Goal: Task Accomplishment & Management: Use online tool/utility

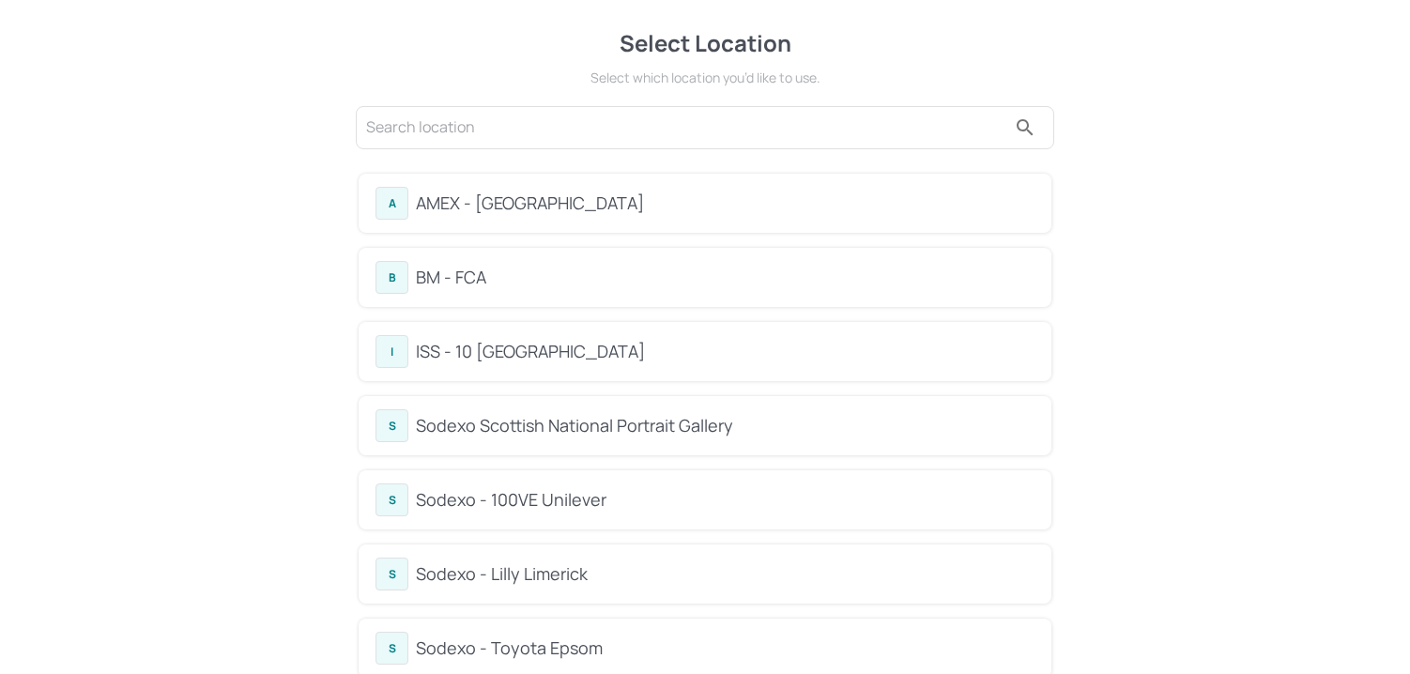
click at [523, 343] on div "ISS - 10 [GEOGRAPHIC_DATA]" at bounding box center [725, 351] width 619 height 25
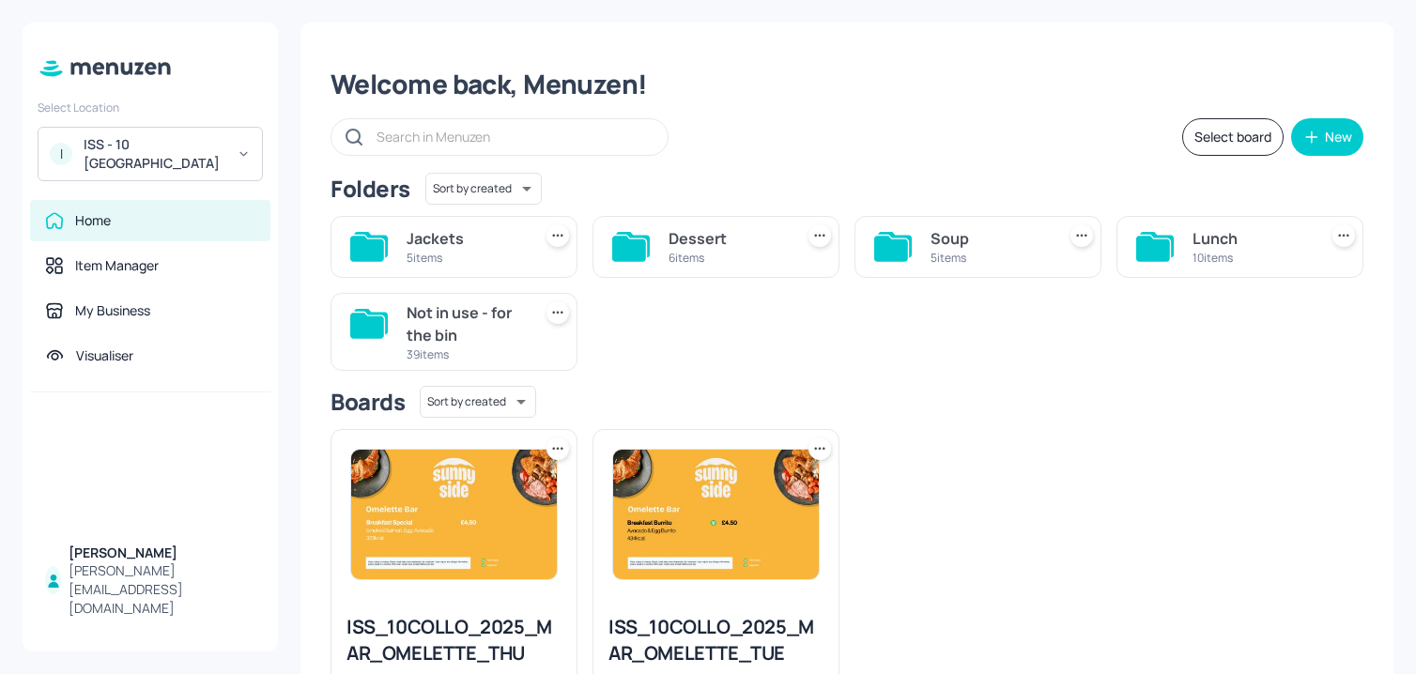
click at [834, 219] on div "Dessert 6 items" at bounding box center [708, 239] width 262 height 77
click at [931, 236] on div "Soup" at bounding box center [988, 238] width 117 height 23
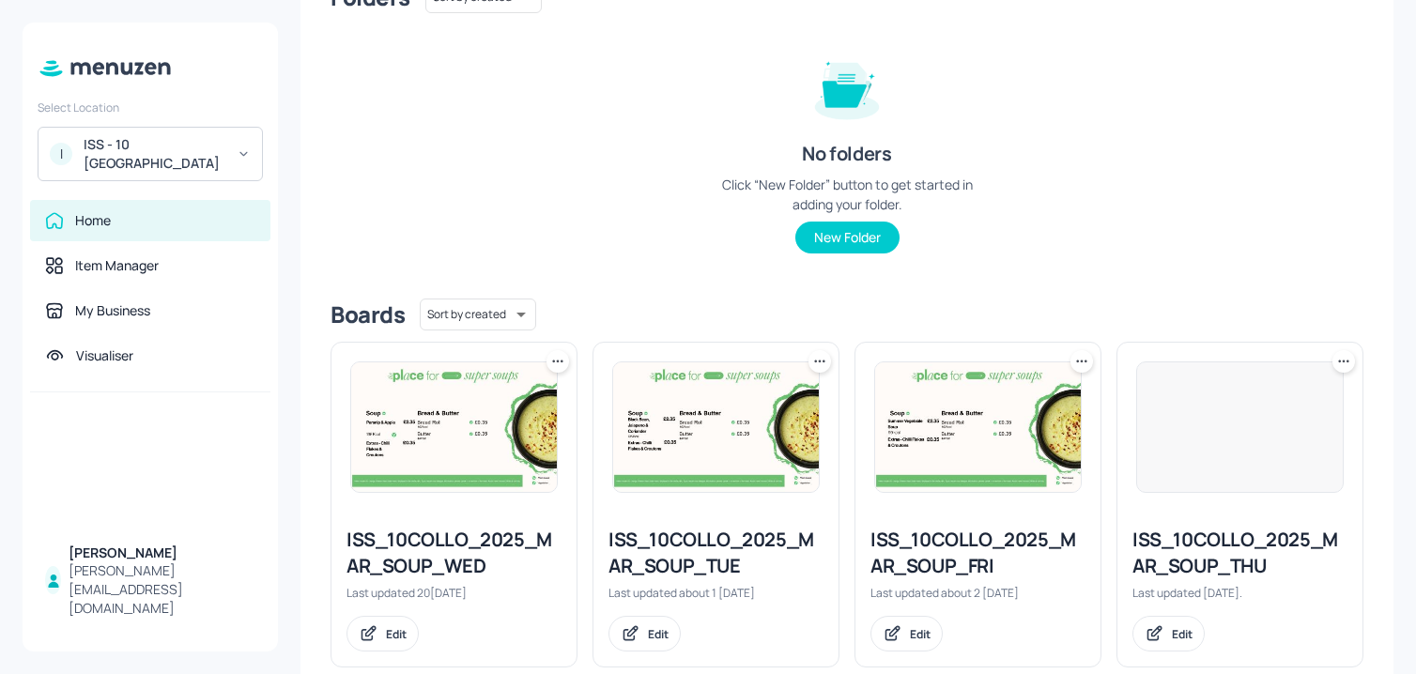
scroll to position [369, 0]
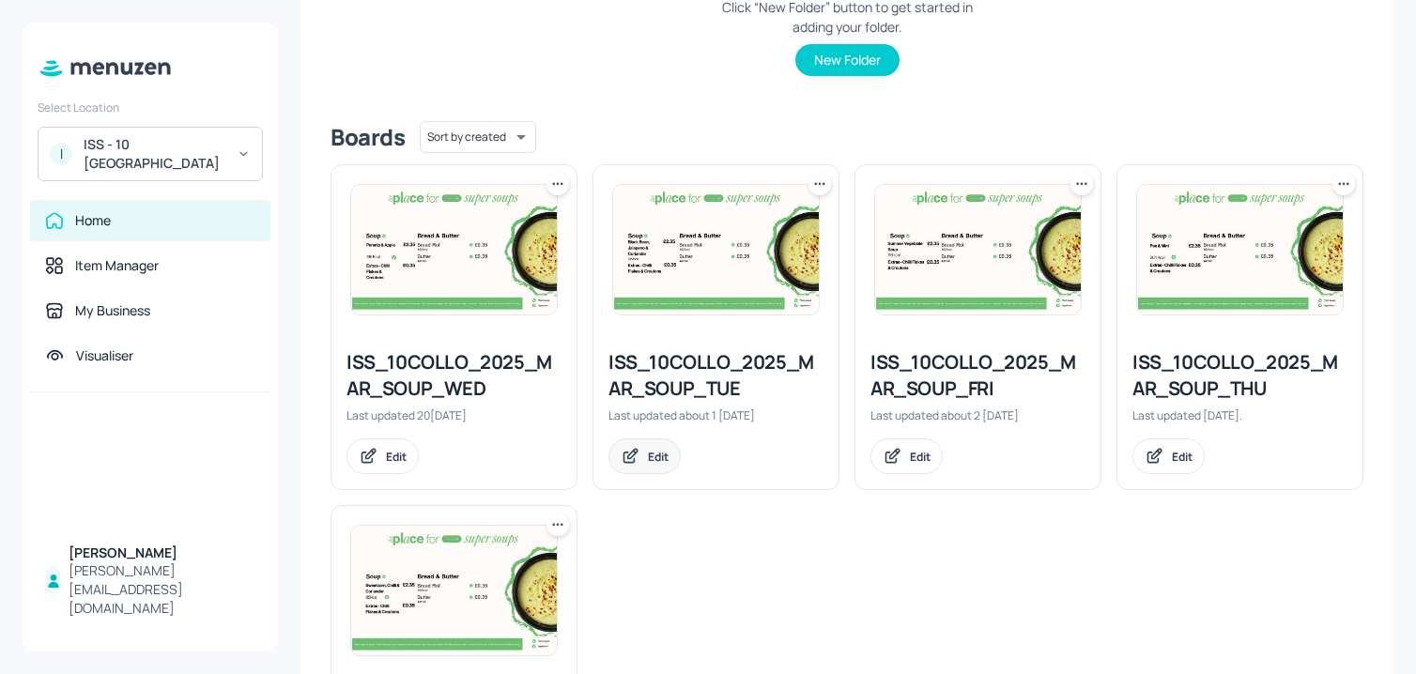
click at [661, 458] on div "Edit" at bounding box center [658, 457] width 21 height 16
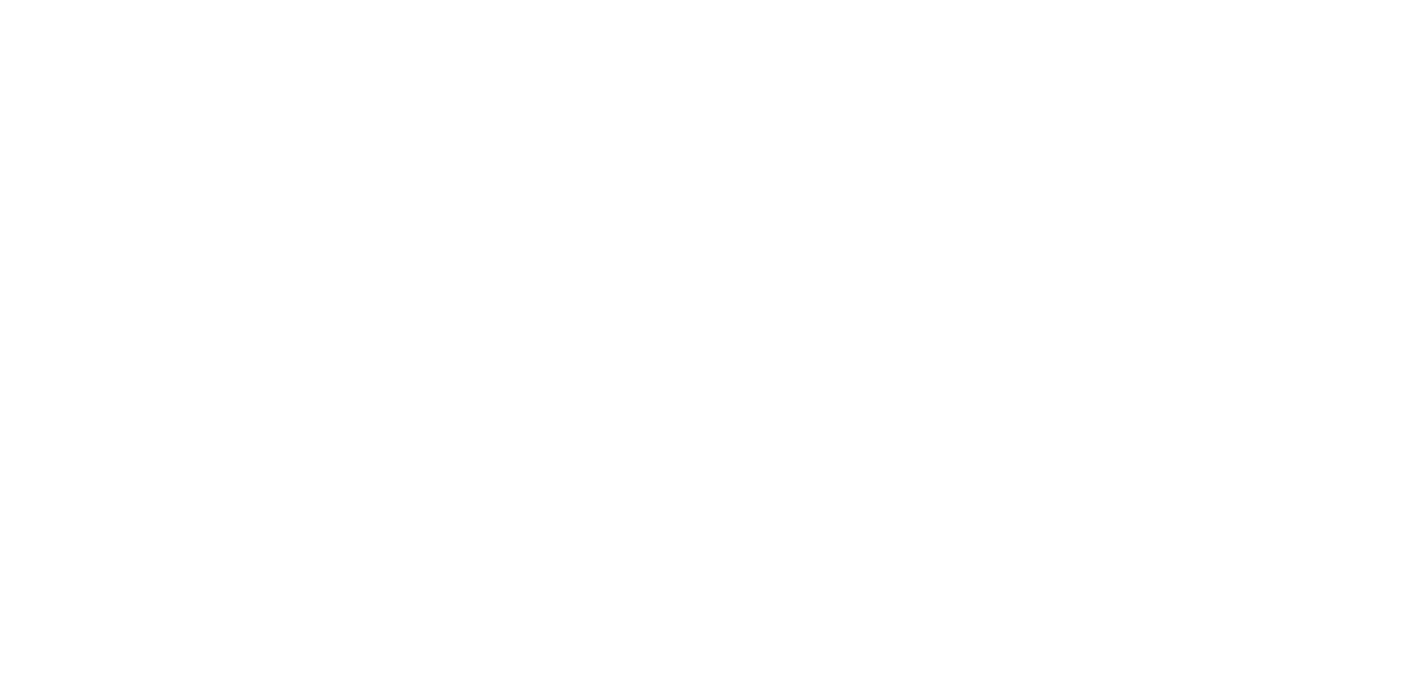
click at [520, 554] on div at bounding box center [708, 337] width 1416 height 674
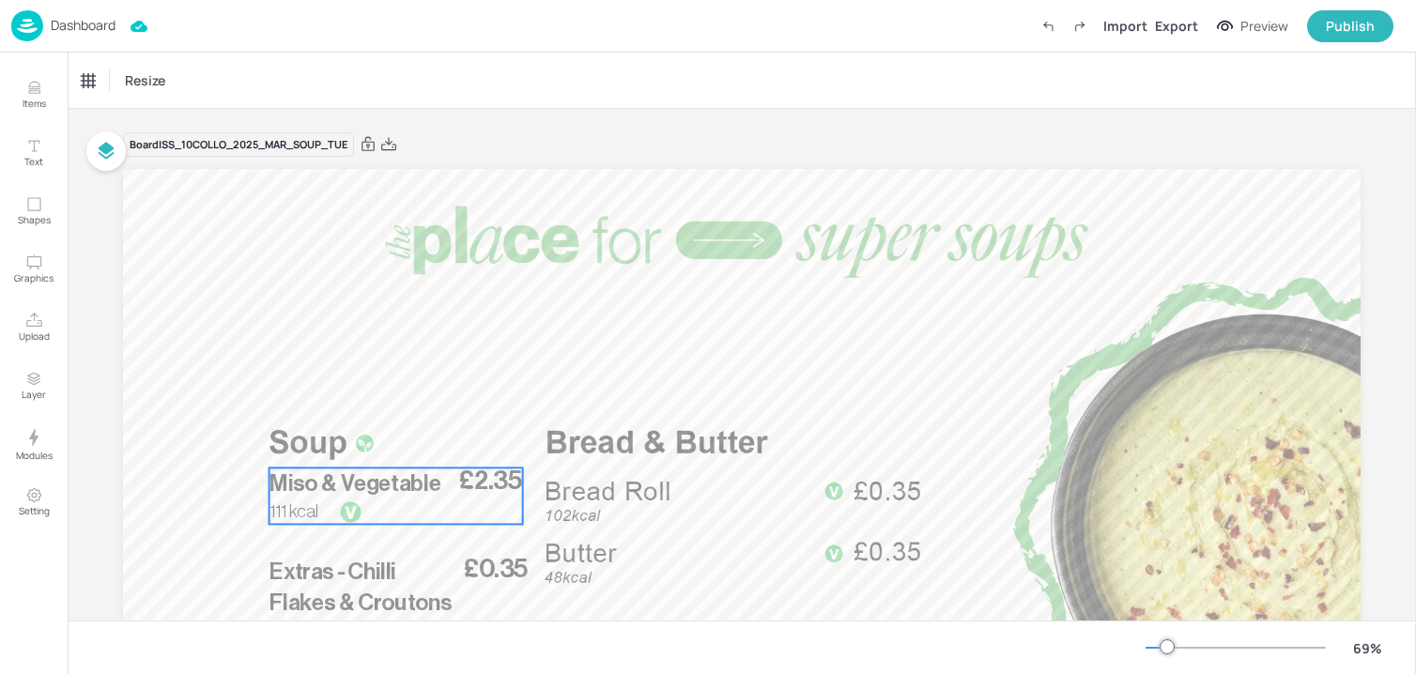
click at [384, 482] on span "Miso & Vegetable" at bounding box center [355, 483] width 172 height 23
click at [161, 83] on div "Miso & Vegetable" at bounding box center [126, 80] width 89 height 17
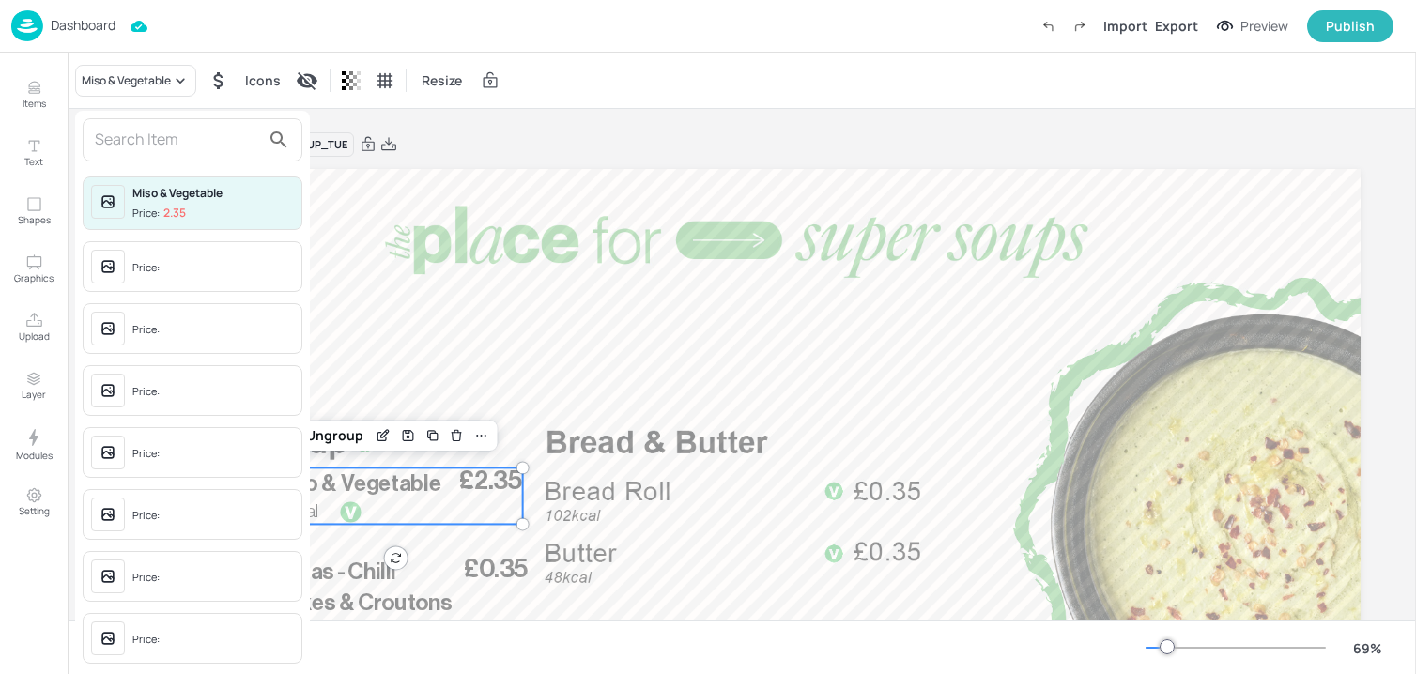
click at [151, 148] on input "text" at bounding box center [177, 140] width 165 height 30
paste input "[PERSON_NAME] soup (ve) 172 kcal"
type input "[PERSON_NAME] soup (ve) 172 kcal"
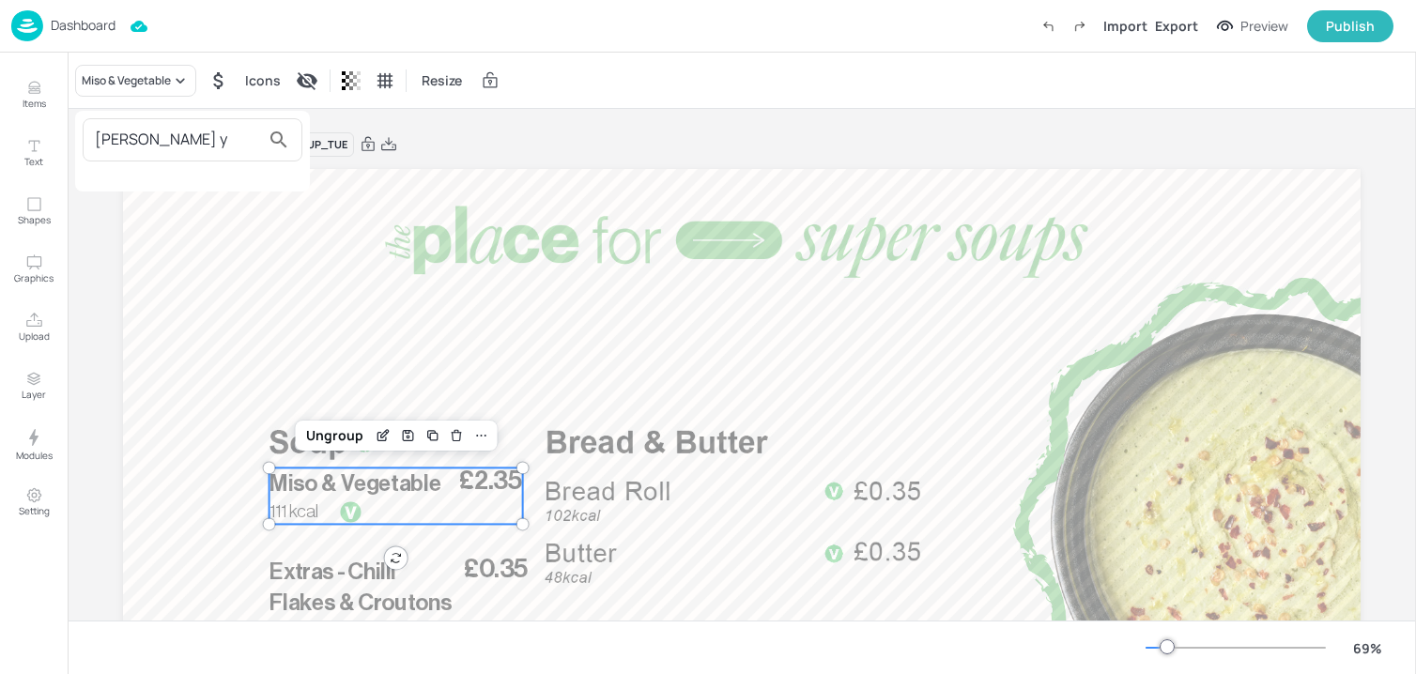
type input "[PERSON_NAME]"
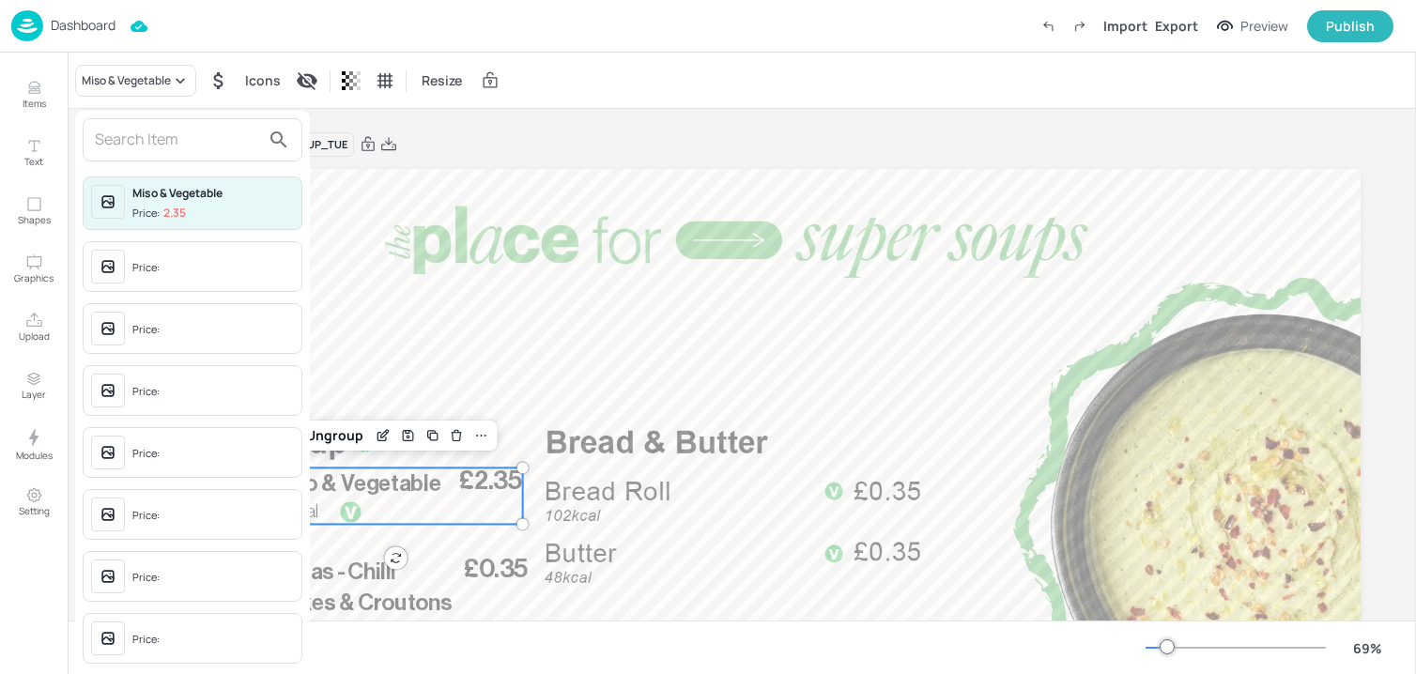
click at [384, 360] on div at bounding box center [708, 337] width 1416 height 674
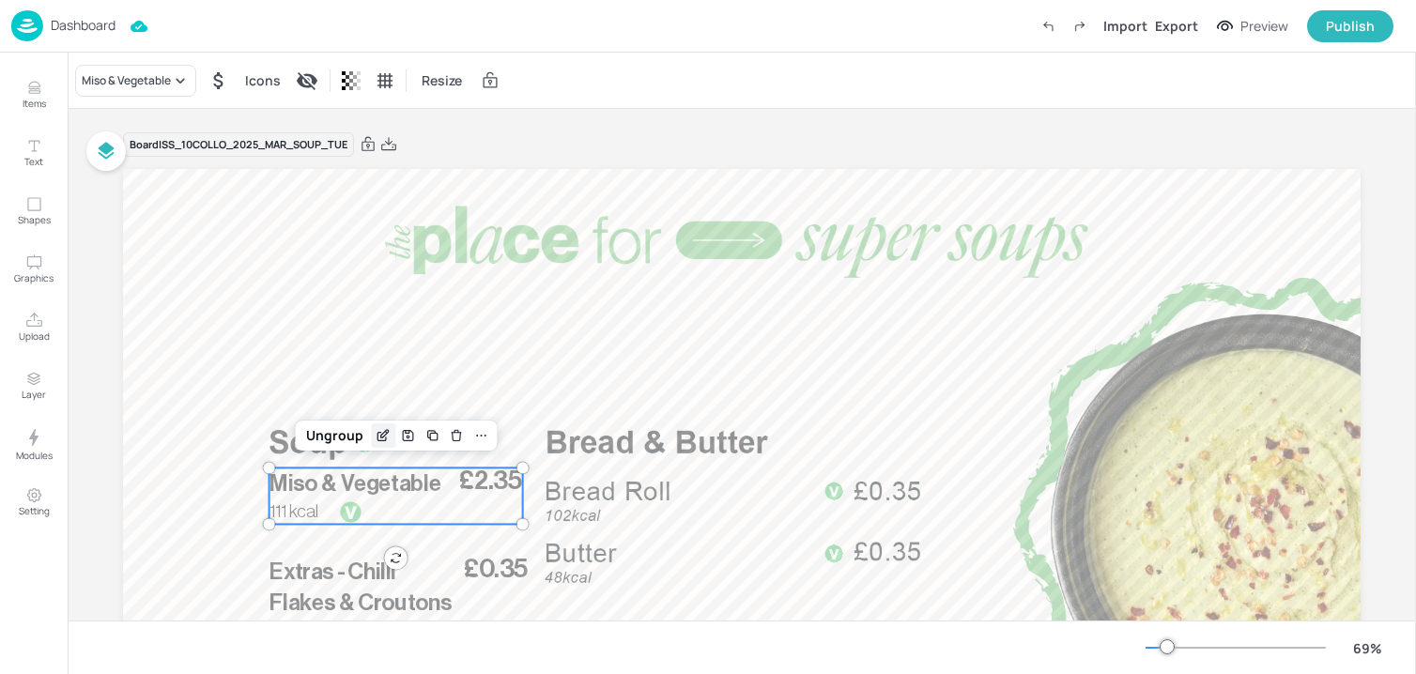
click at [379, 429] on icon "Edit Item" at bounding box center [384, 435] width 16 height 15
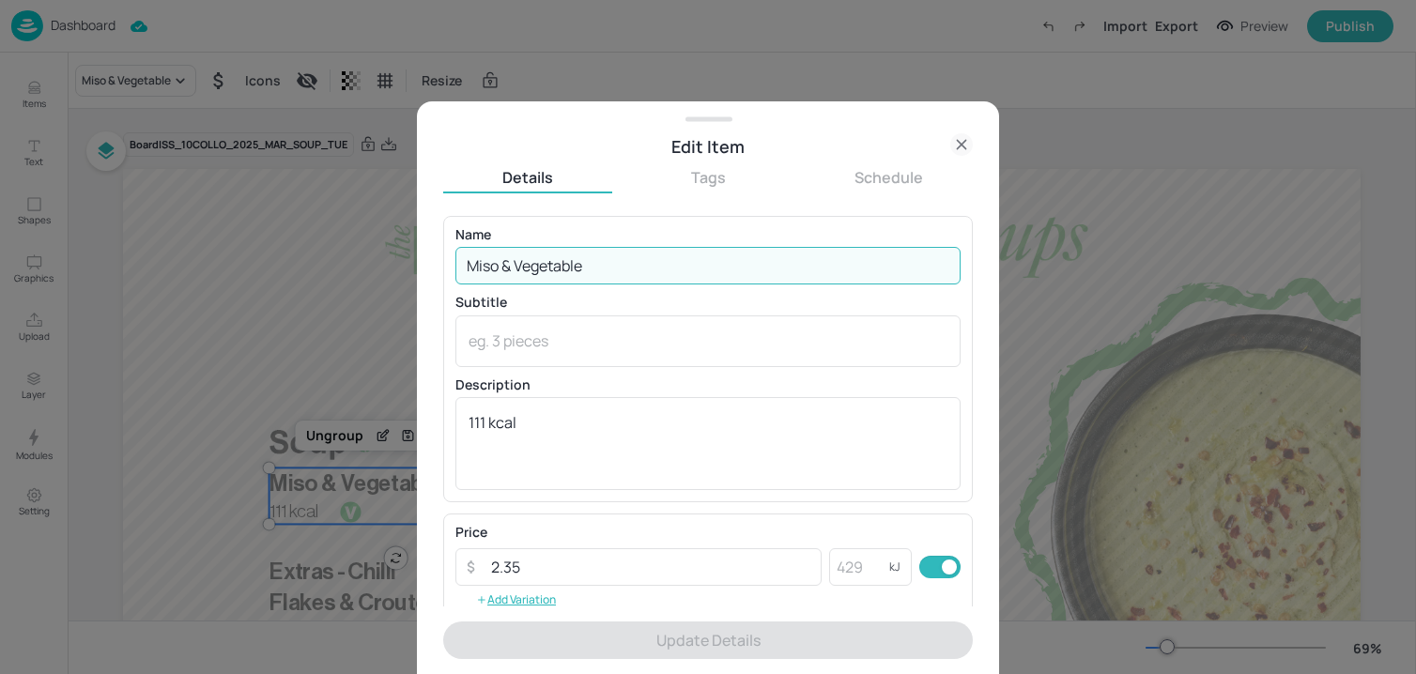
click at [467, 264] on input "Miso & Vegetable" at bounding box center [707, 266] width 505 height 38
paste input "[PERSON_NAME] soup (ve) 172 kcal"
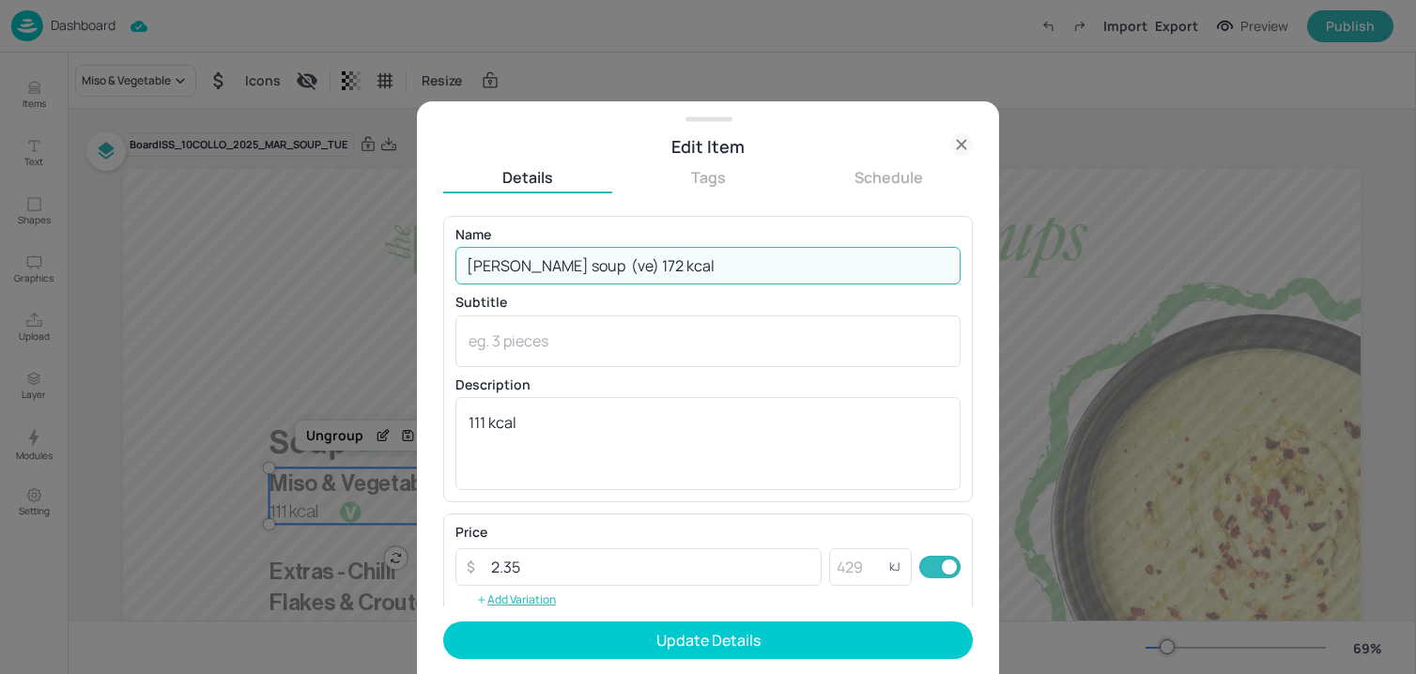
click at [571, 269] on input "[PERSON_NAME] soup (ve) 172 kcal" at bounding box center [707, 266] width 505 height 38
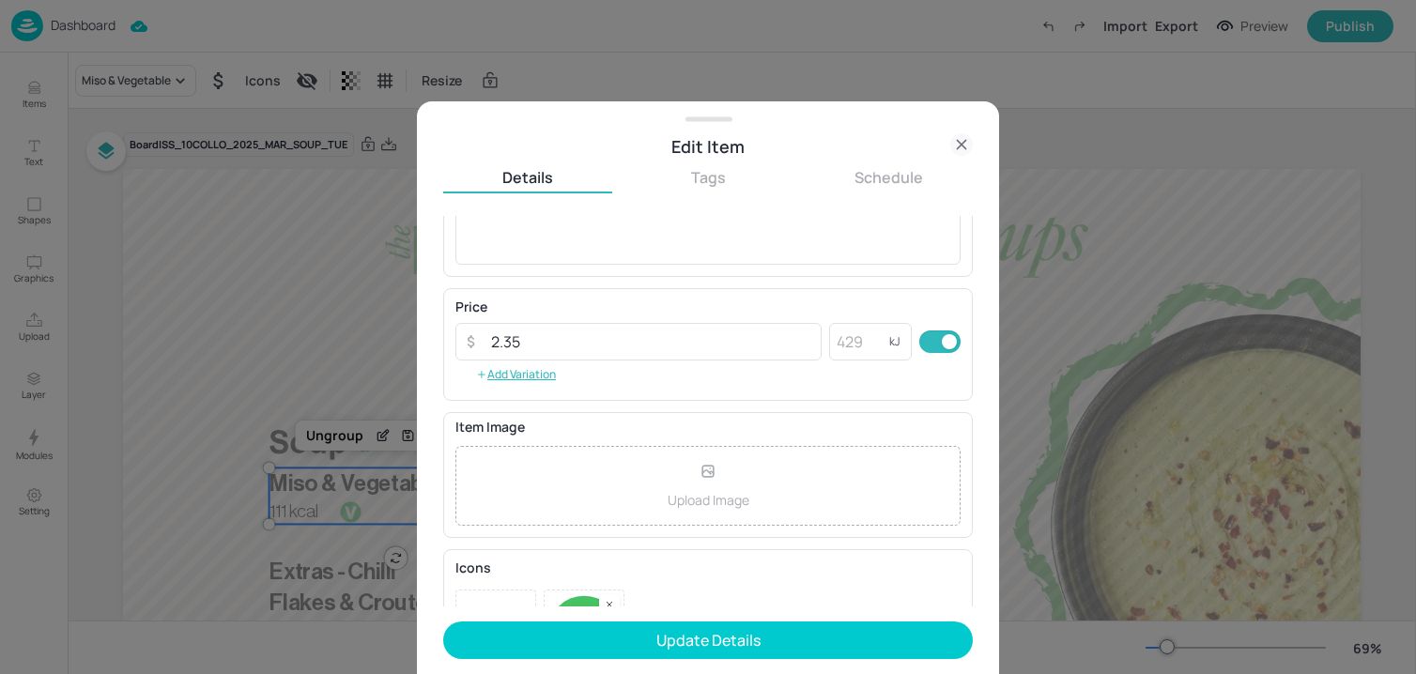
scroll to position [305, 0]
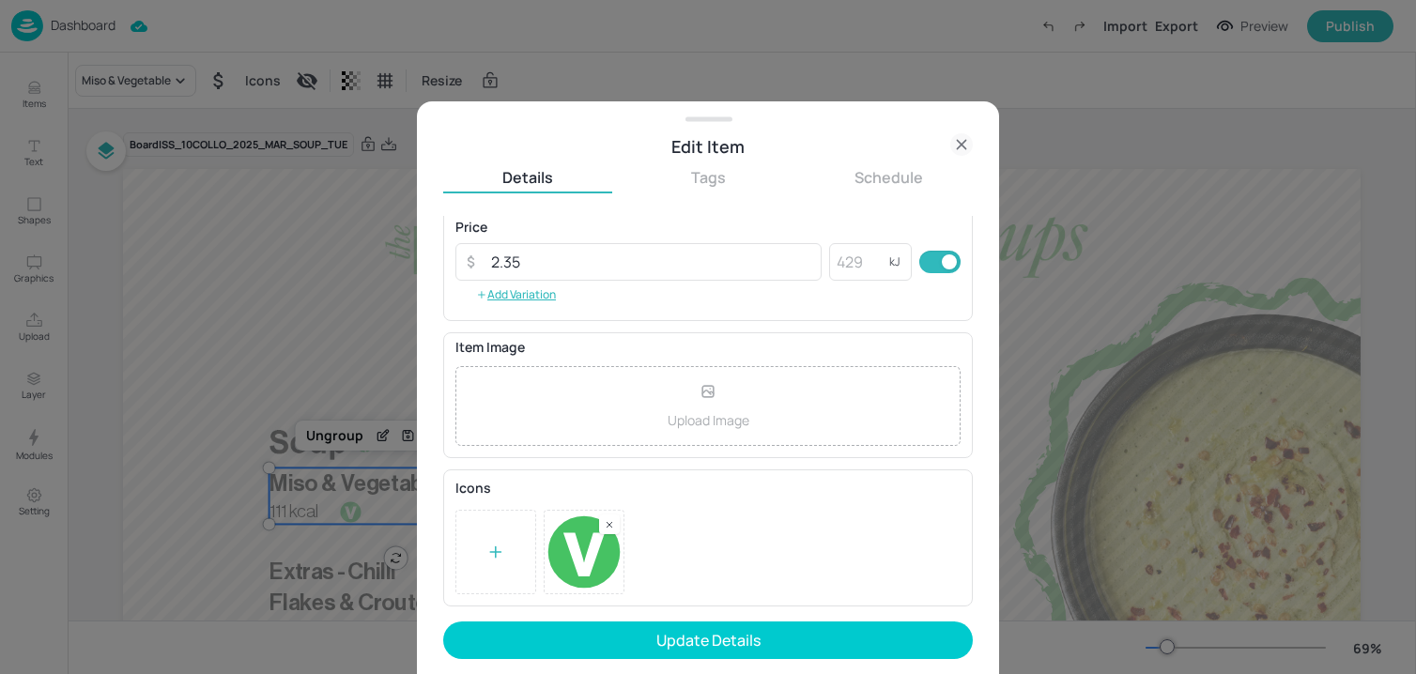
click at [608, 523] on icon at bounding box center [609, 524] width 5 height 5
click at [499, 540] on div at bounding box center [495, 552] width 19 height 28
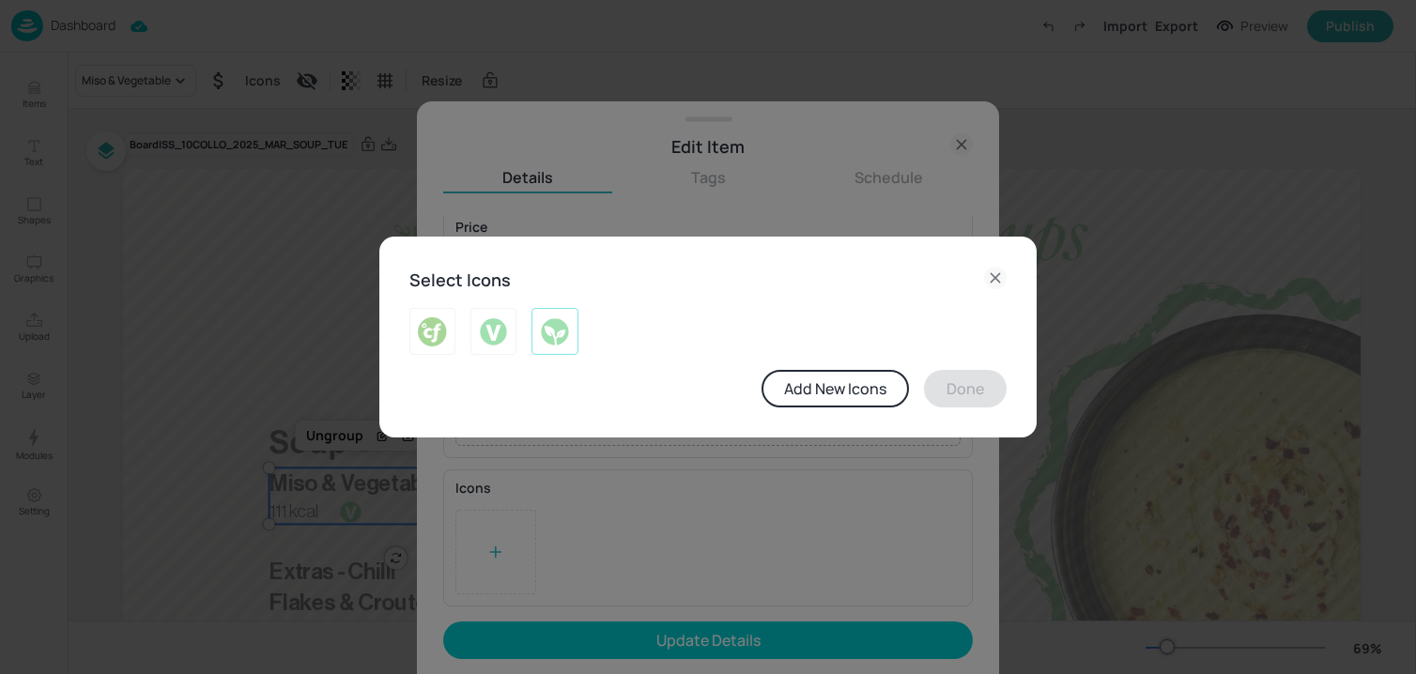
click at [545, 343] on img at bounding box center [554, 331] width 29 height 30
click at [941, 381] on button "Done" at bounding box center [965, 389] width 83 height 38
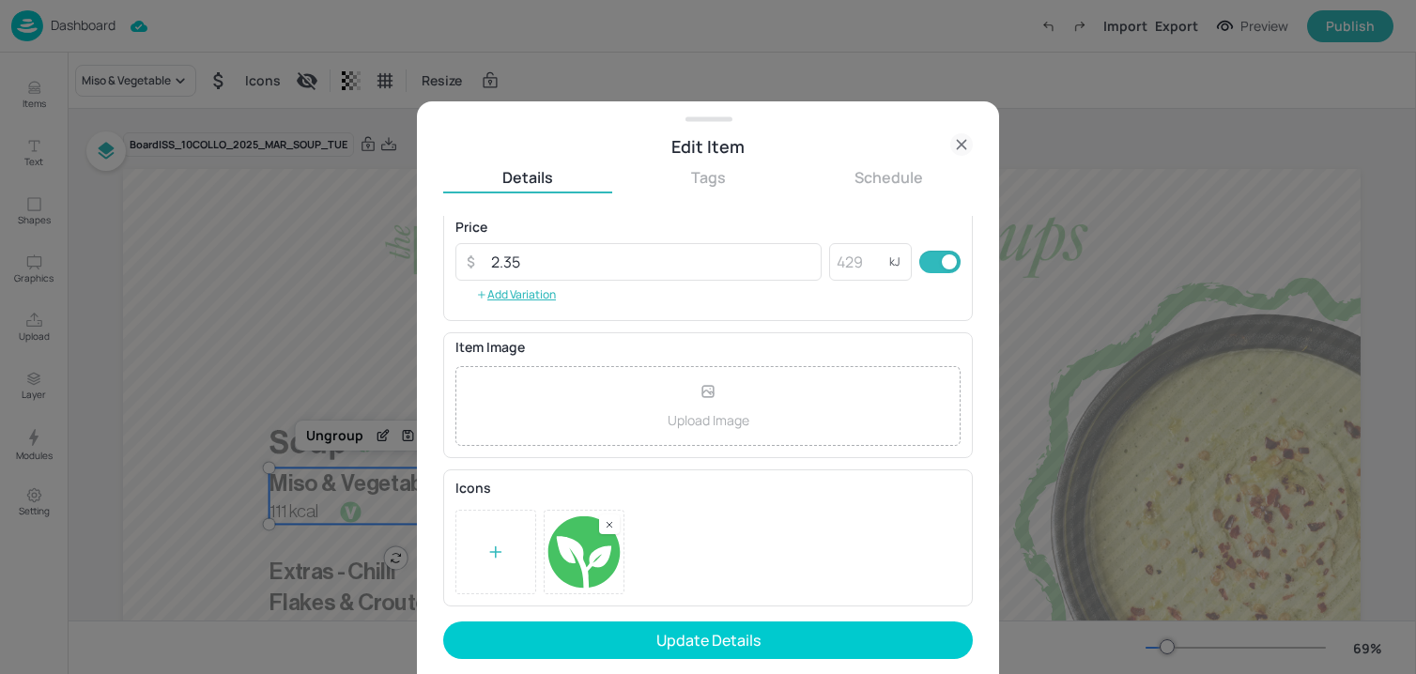
scroll to position [0, 0]
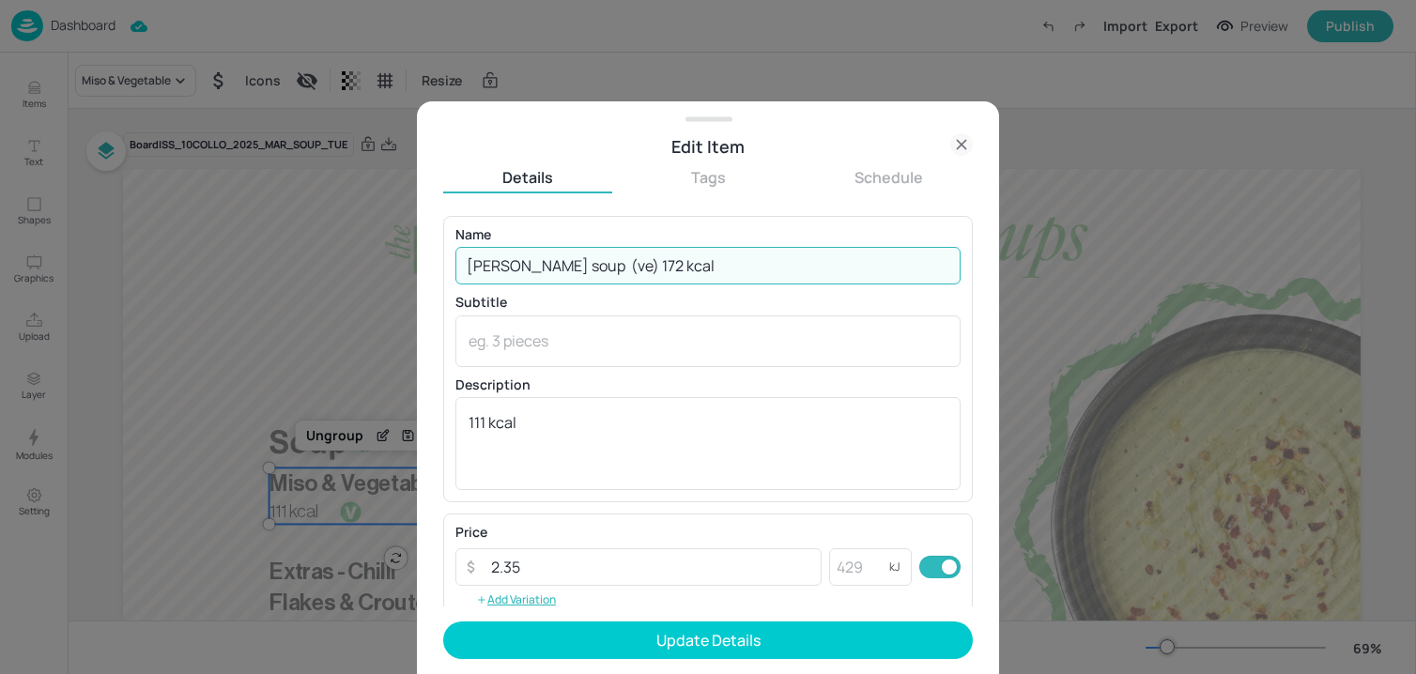
drag, startPoint x: 605, startPoint y: 263, endPoint x: 572, endPoint y: 262, distance: 32.9
click at [572, 262] on input "[PERSON_NAME] soup (ve) 172 kcal" at bounding box center [707, 266] width 505 height 38
drag, startPoint x: 573, startPoint y: 263, endPoint x: 718, endPoint y: 267, distance: 145.6
click at [717, 267] on input "[PERSON_NAME] soup 172 kcal" at bounding box center [707, 266] width 505 height 38
type input "[PERSON_NAME] soup"
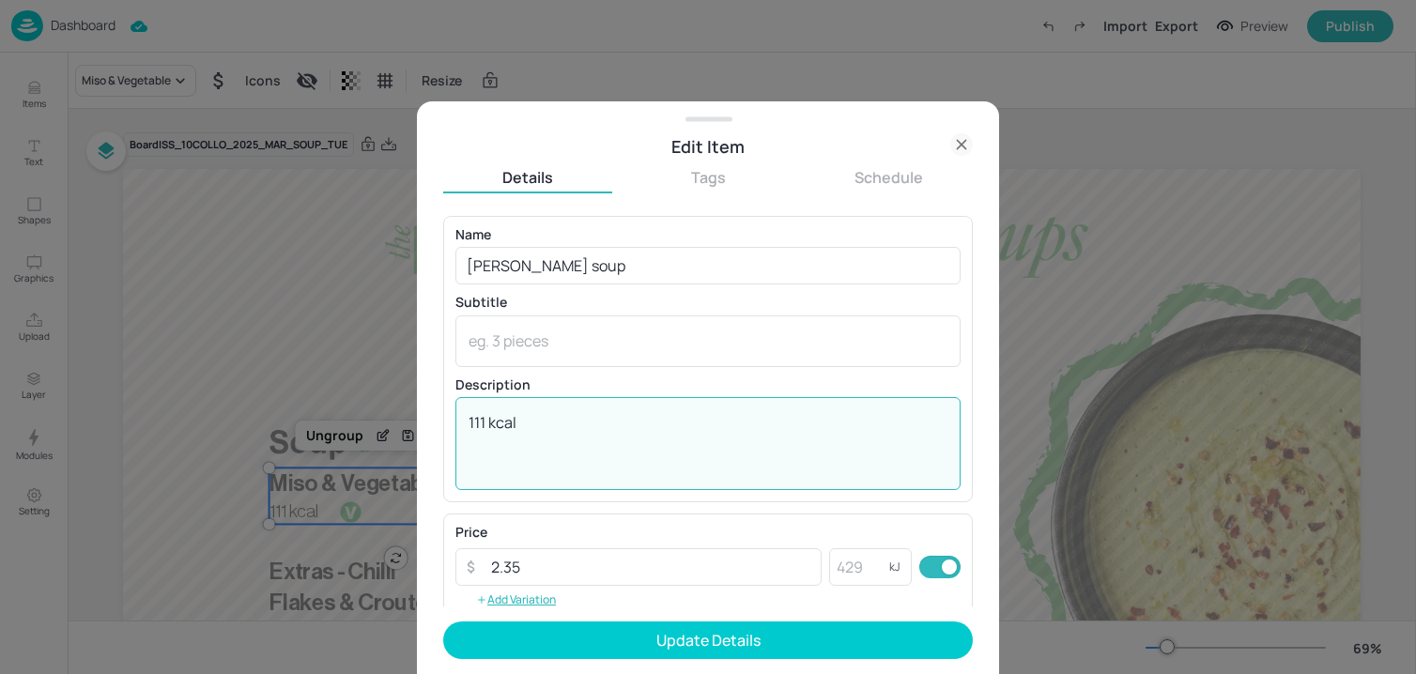
click at [542, 422] on textarea "111 kcal" at bounding box center [707, 443] width 479 height 62
paste textarea "72 kcal"
type textarea "172 kcal"
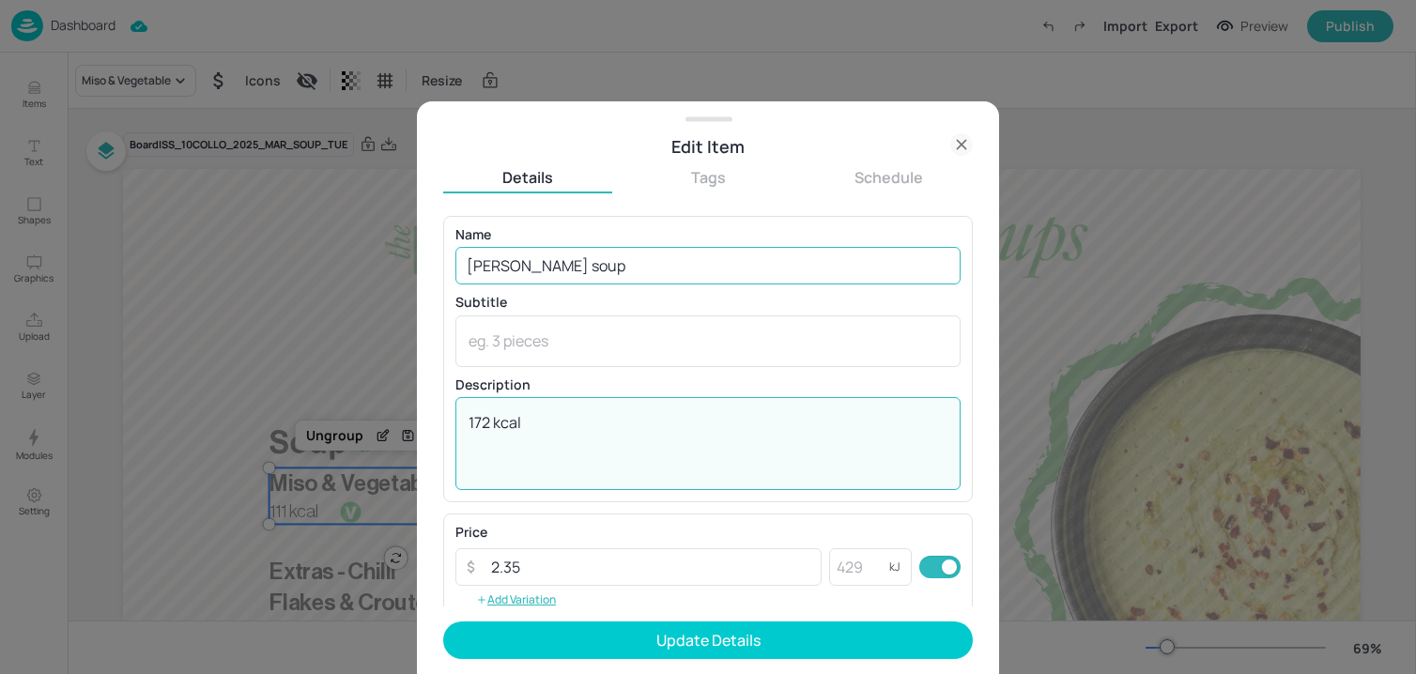
click at [540, 264] on input "[PERSON_NAME] soup" at bounding box center [707, 266] width 505 height 38
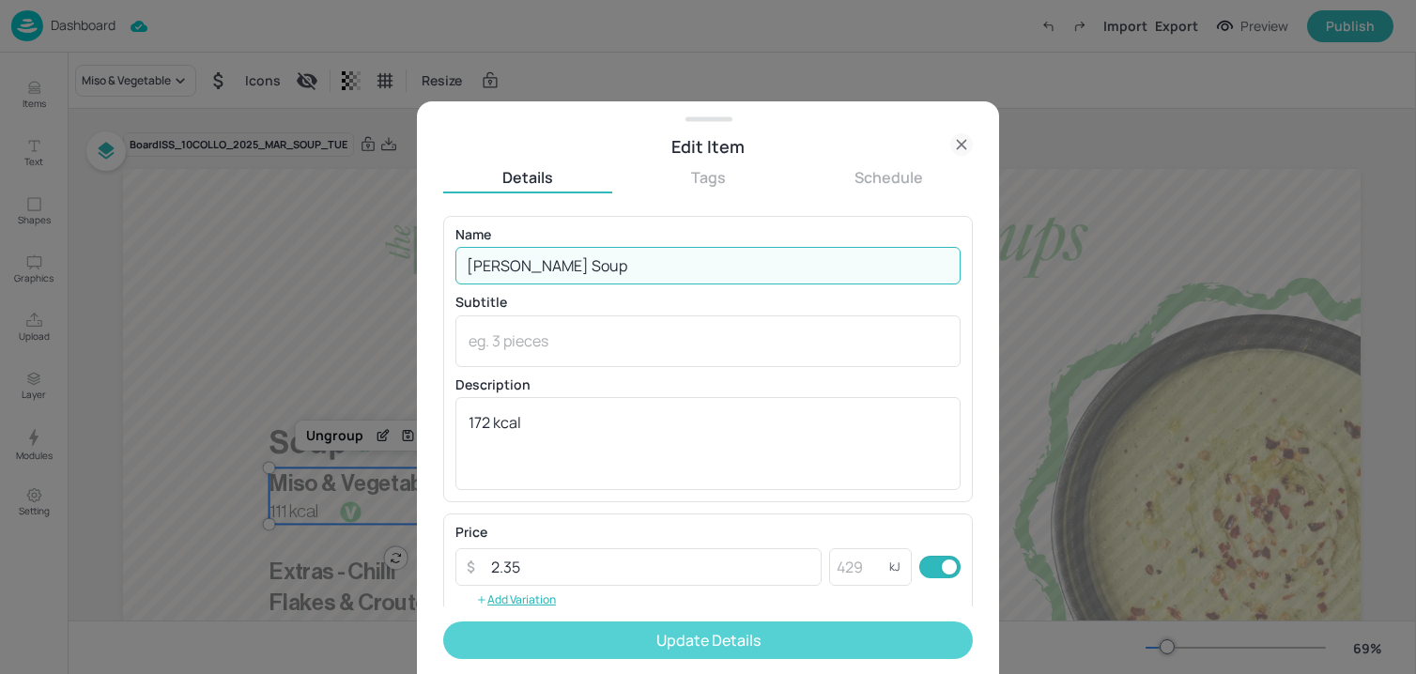
type input "[PERSON_NAME] Soup"
click at [591, 640] on button "Update Details" at bounding box center [708, 641] width 530 height 38
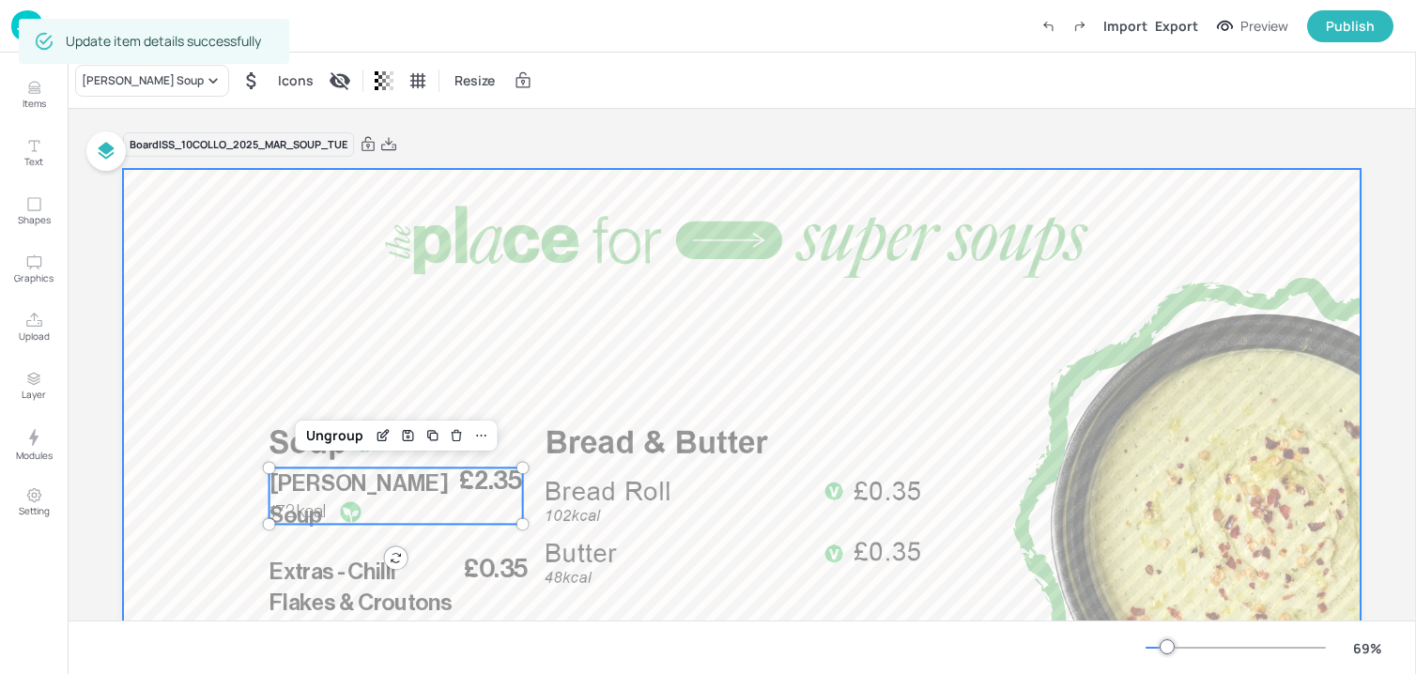
click at [307, 308] on div at bounding box center [741, 517] width 1237 height 696
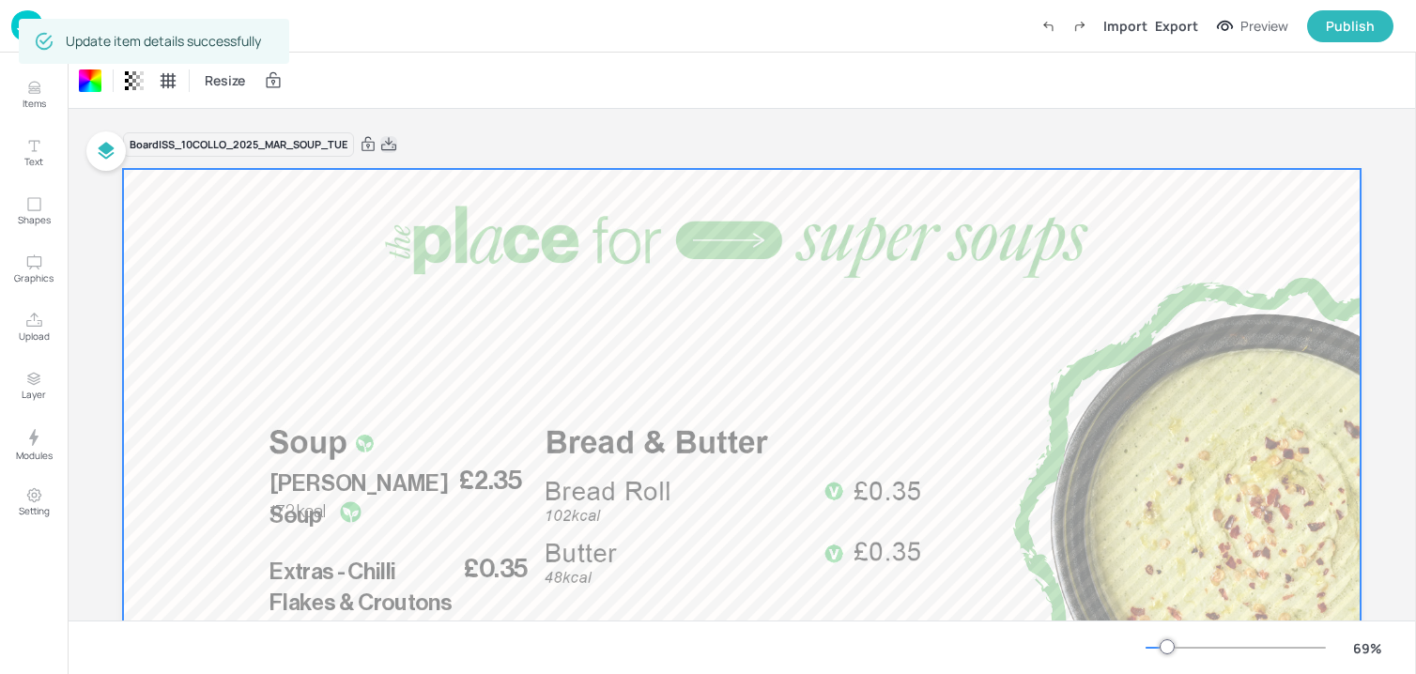
click at [388, 146] on icon at bounding box center [388, 144] width 17 height 19
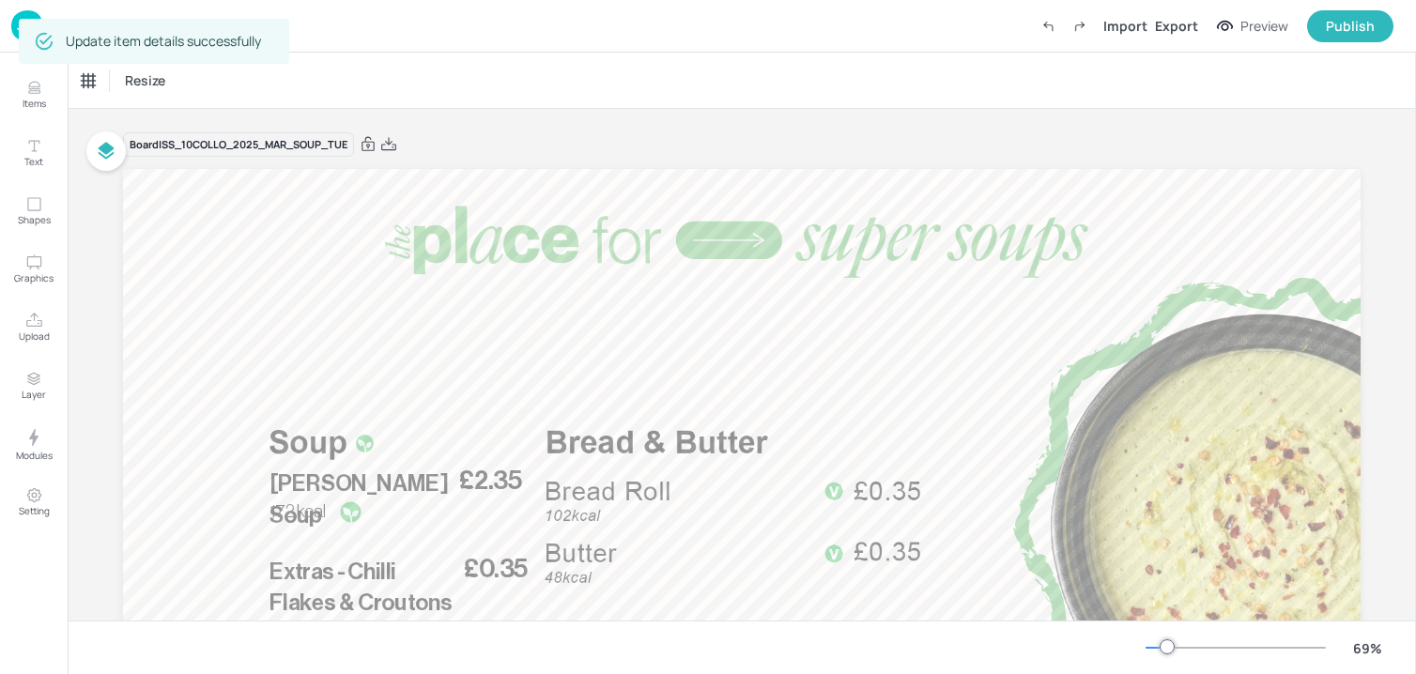
click at [21, 27] on div "Update item details successfully" at bounding box center [154, 41] width 270 height 45
click at [19, 27] on div "Update item details successfully" at bounding box center [154, 41] width 270 height 45
click at [18, 28] on img at bounding box center [27, 25] width 32 height 31
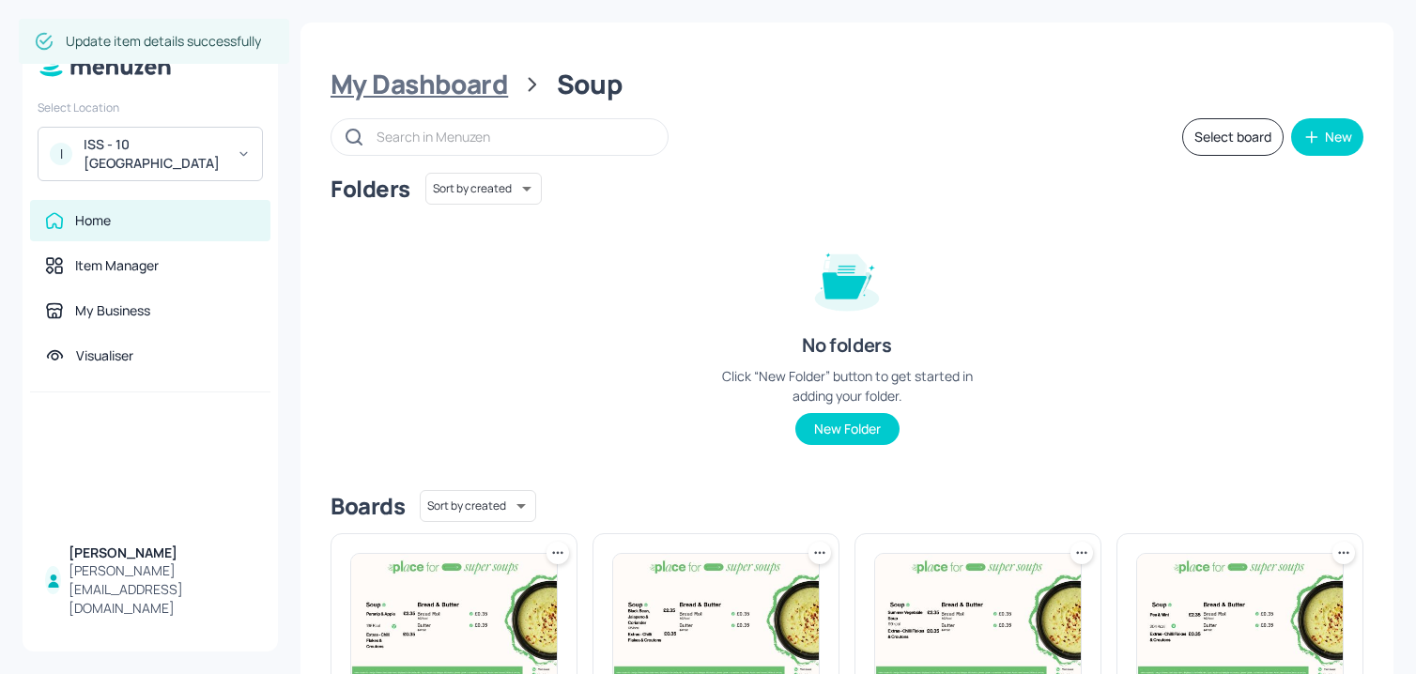
click at [458, 84] on div "My Dashboard" at bounding box center [418, 85] width 177 height 34
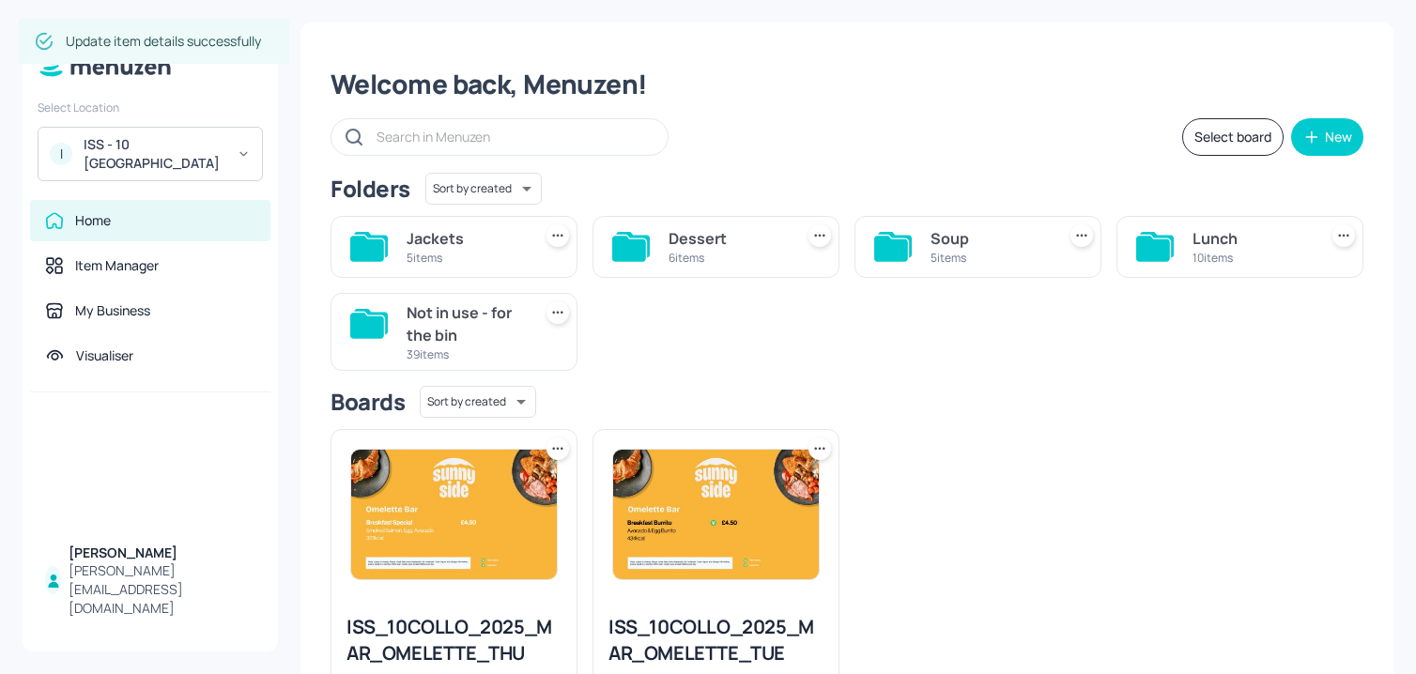
click at [1206, 252] on div "10 items" at bounding box center [1250, 258] width 117 height 16
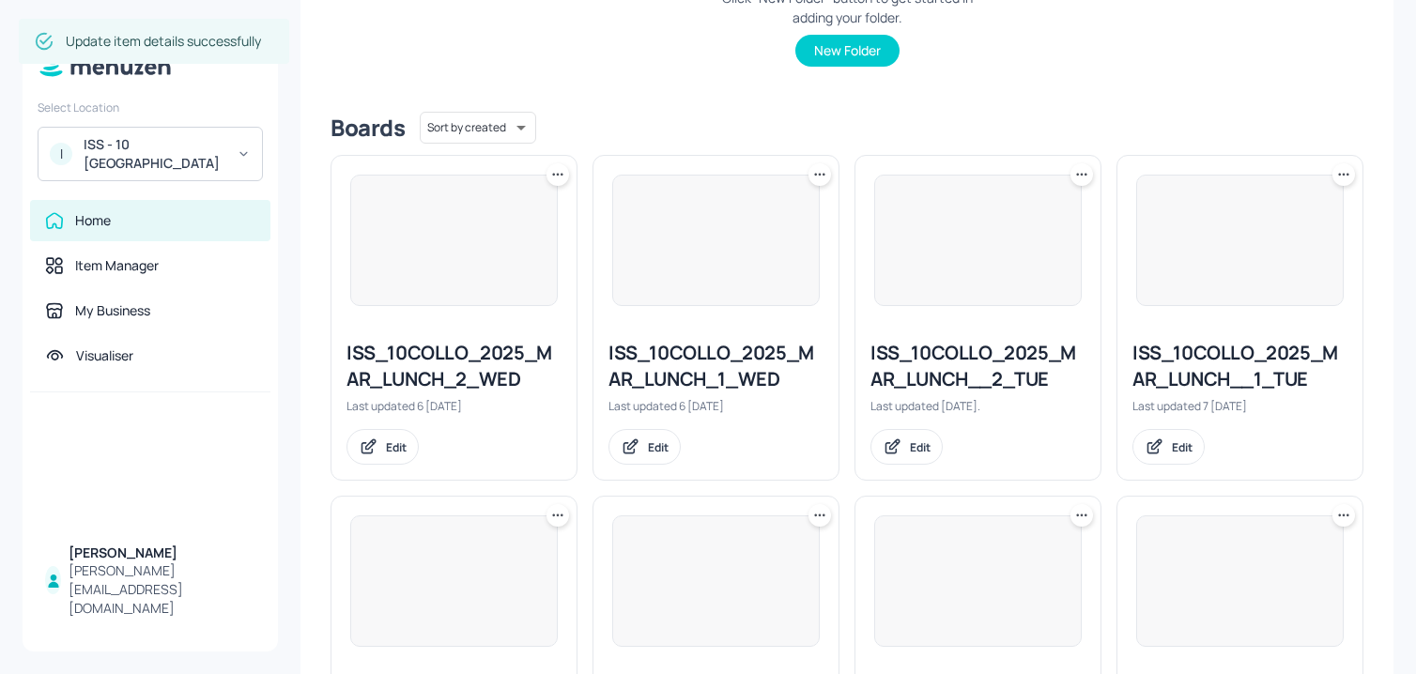
scroll to position [391, 0]
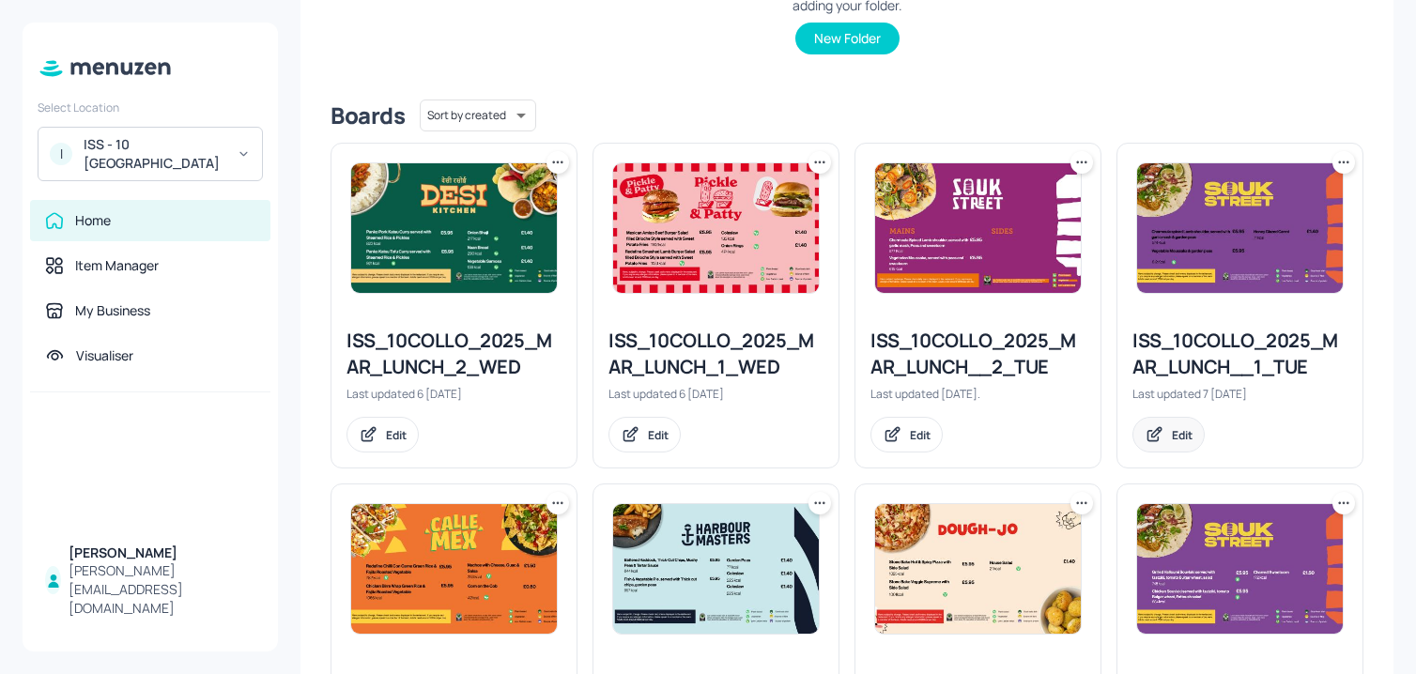
click at [1166, 438] on div "Edit" at bounding box center [1168, 435] width 72 height 36
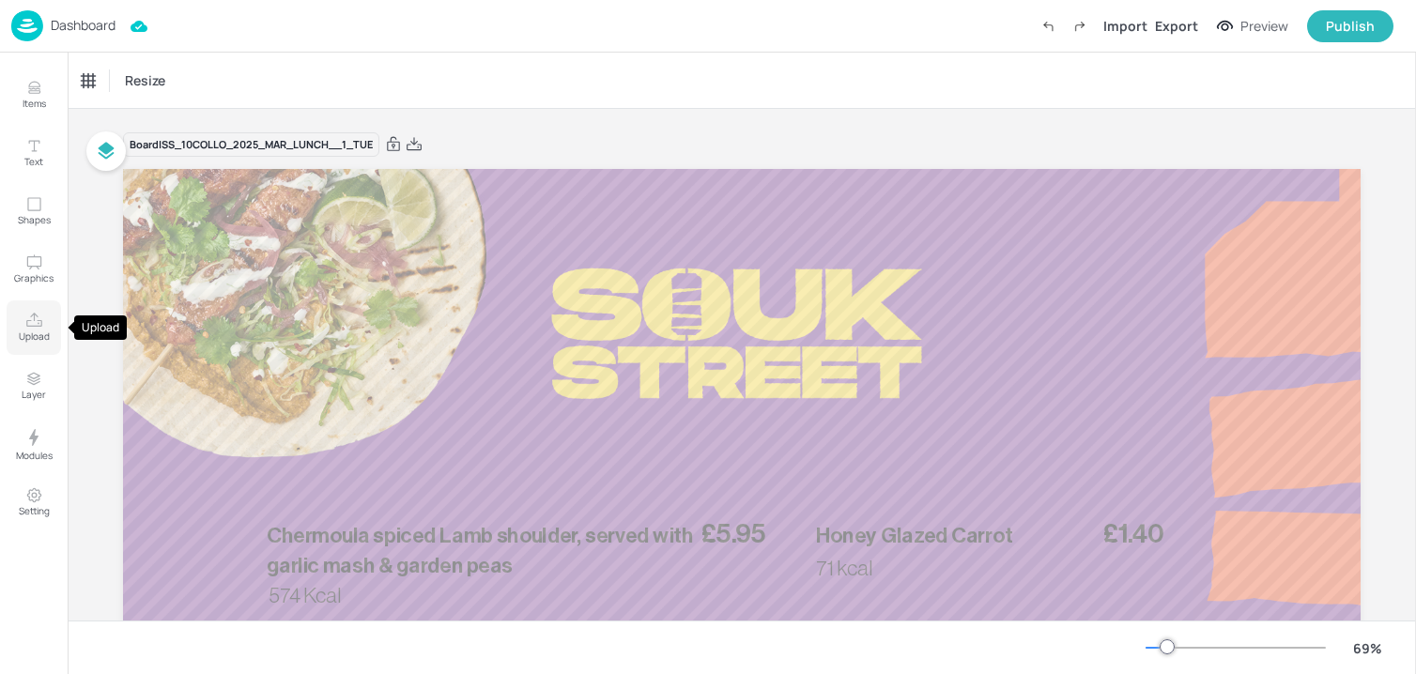
click at [45, 323] on button "Upload" at bounding box center [34, 327] width 54 height 54
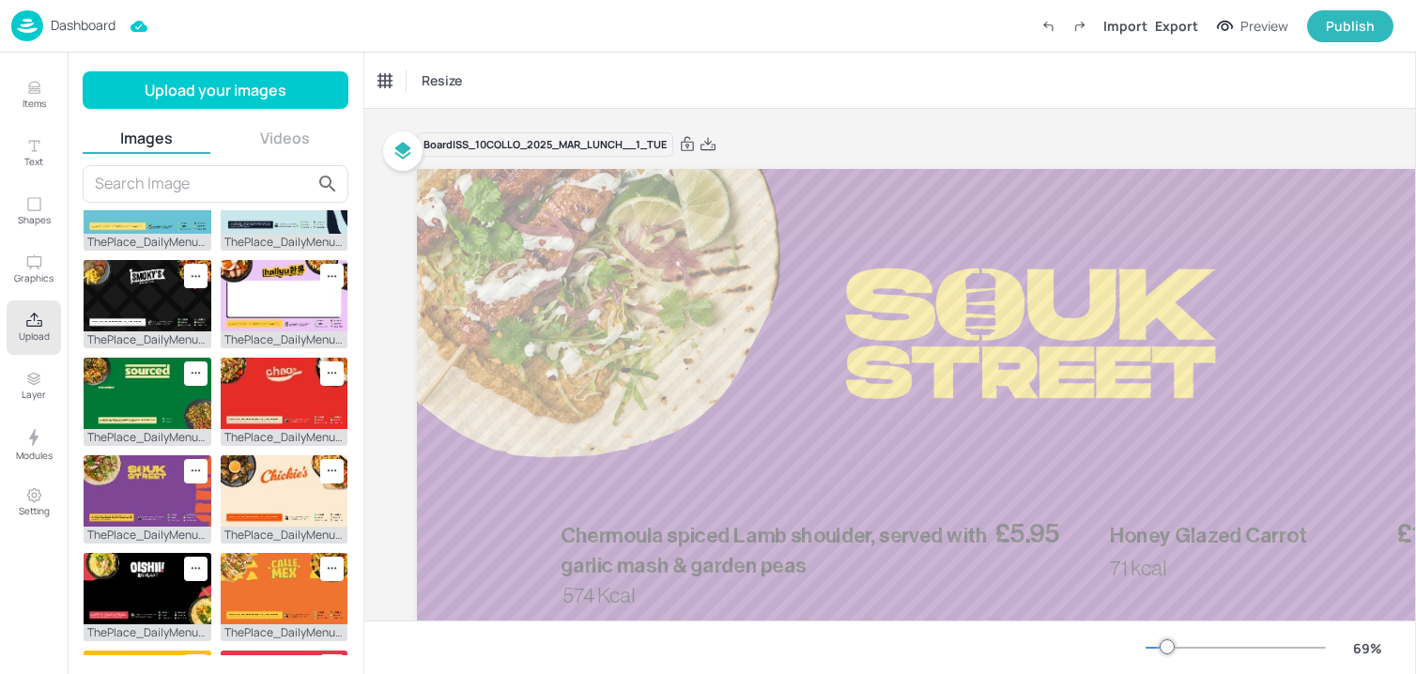
scroll to position [444, 0]
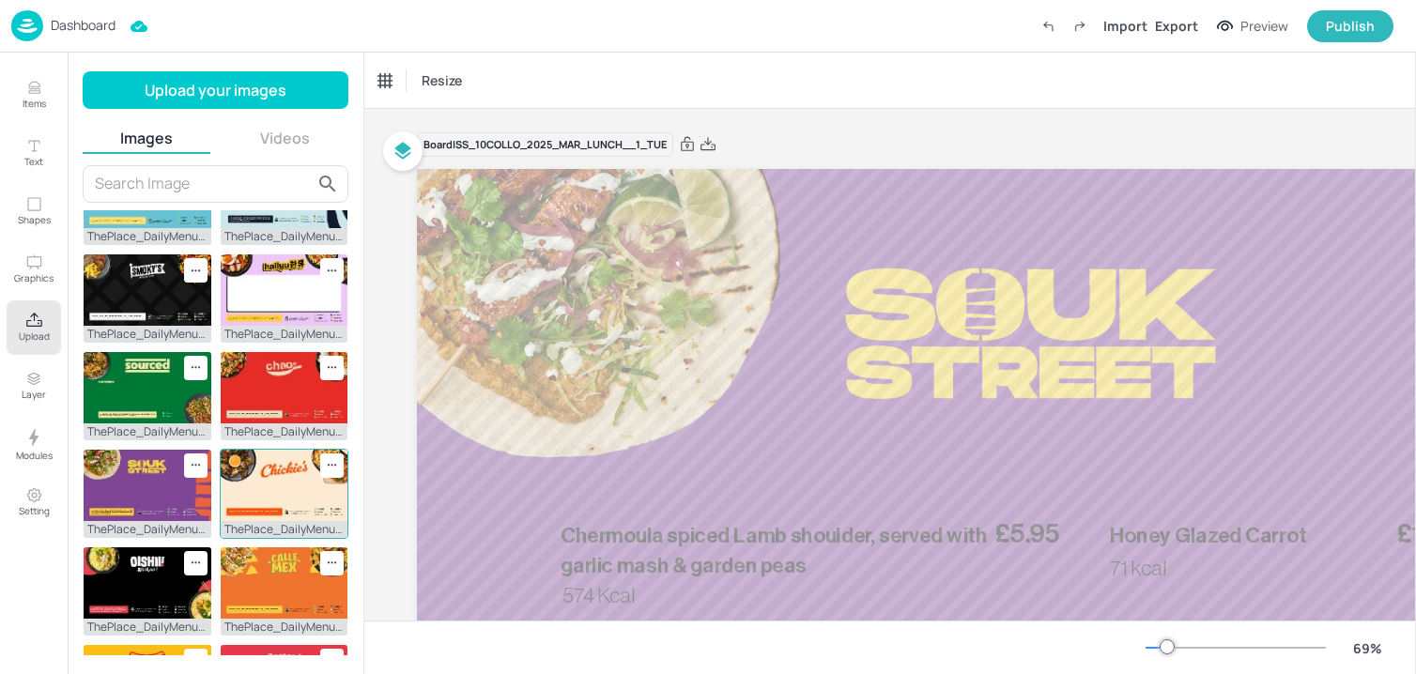
click at [298, 470] on img at bounding box center [285, 485] width 128 height 71
click at [29, 324] on icon "Upload" at bounding box center [34, 321] width 18 height 18
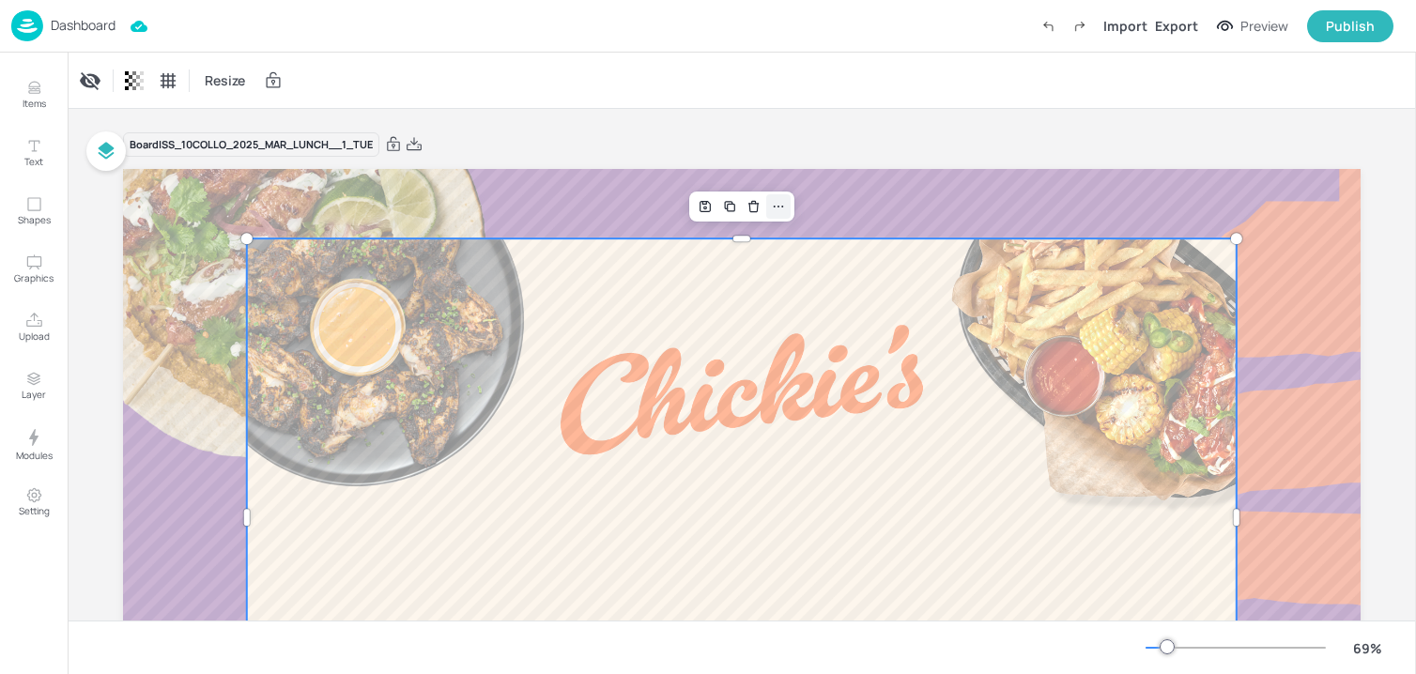
click at [785, 201] on div at bounding box center [778, 206] width 24 height 24
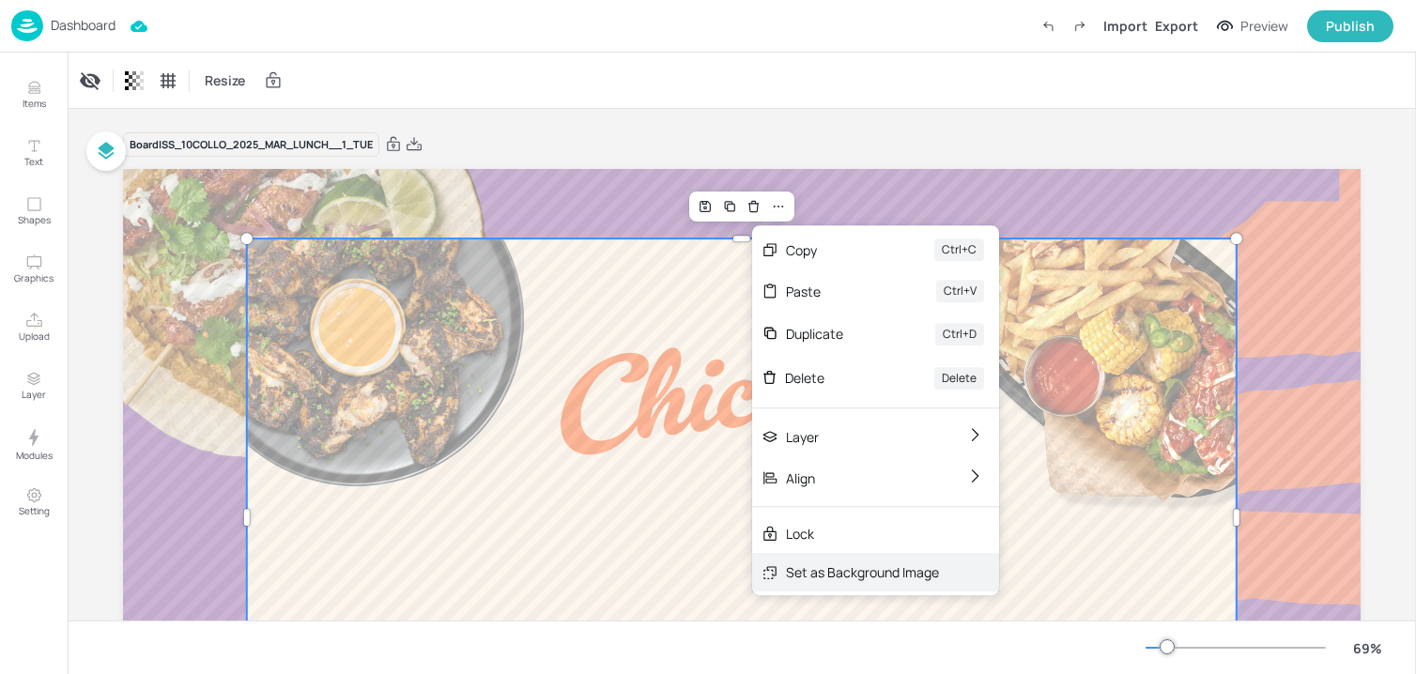
click at [817, 579] on div "Set as Background Image" at bounding box center [862, 572] width 153 height 20
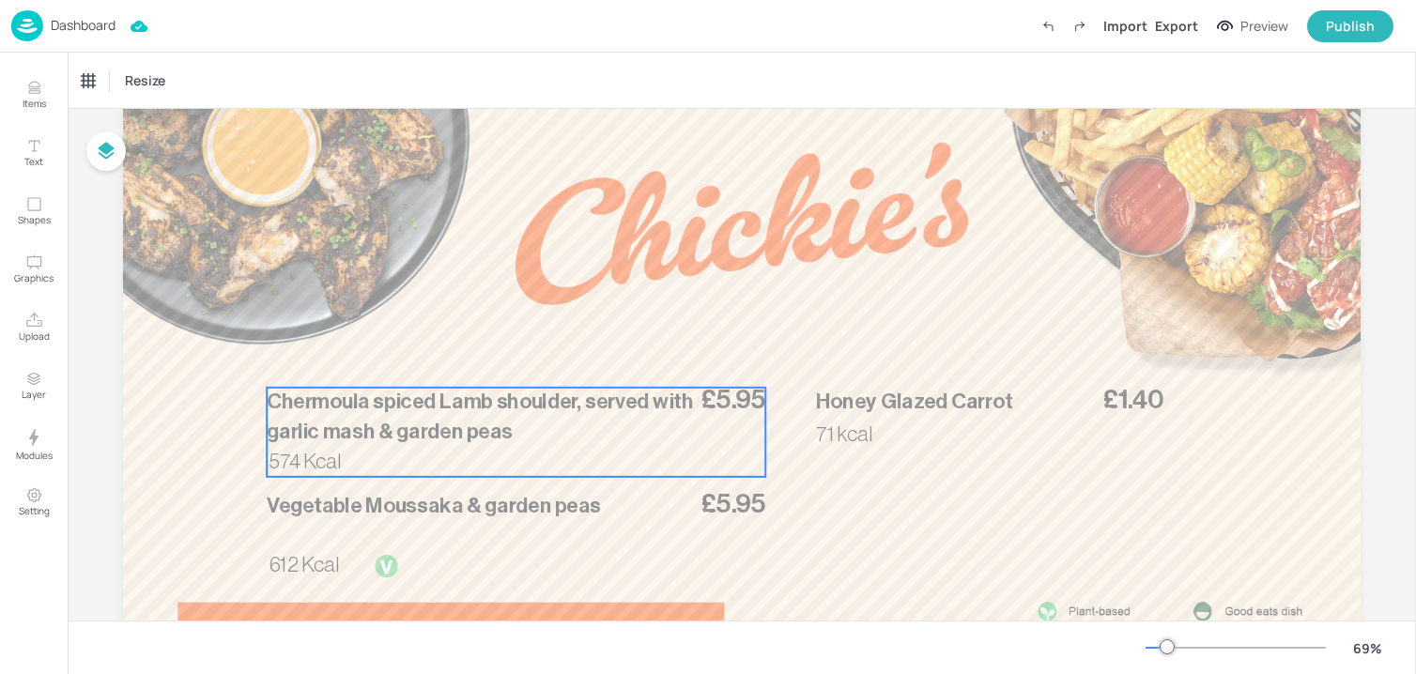
scroll to position [231, 0]
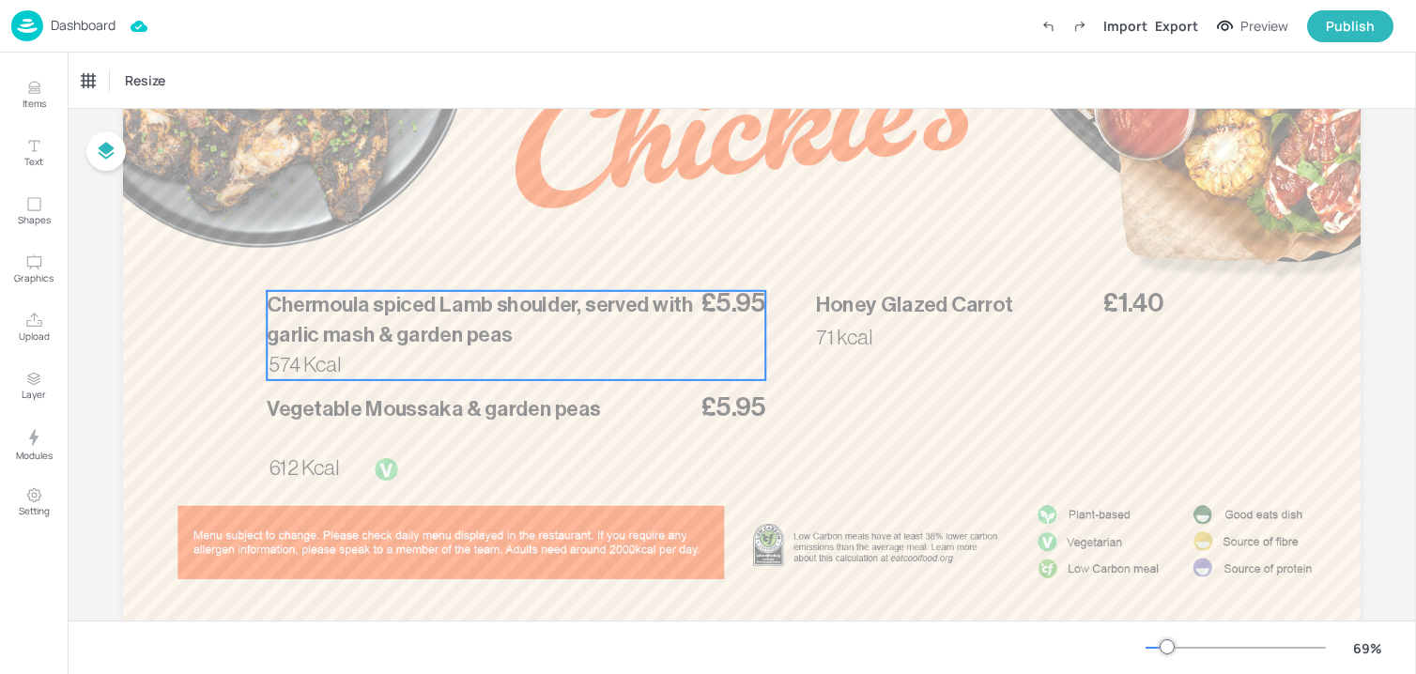
click at [628, 322] on p "Chermoula spiced Lamb shoulder, served with garlic mash & garden peas" at bounding box center [481, 320] width 429 height 59
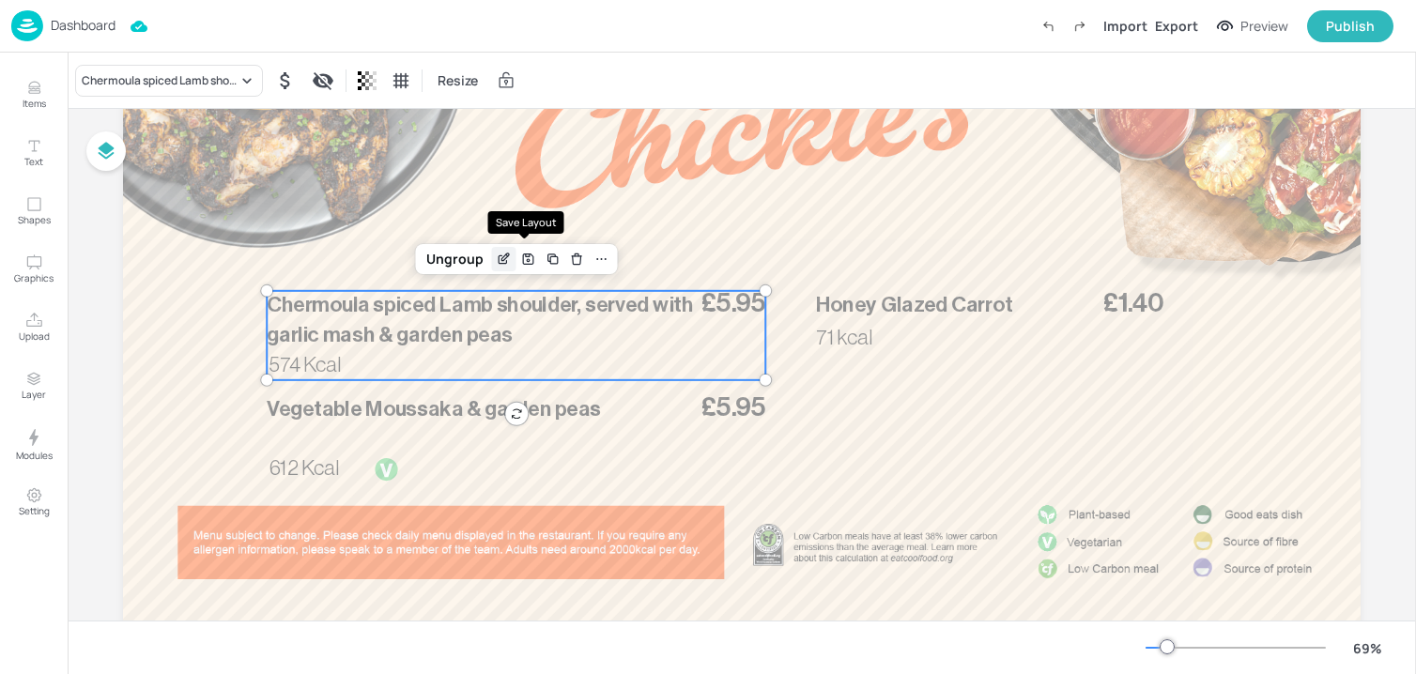
click at [504, 258] on icon "Edit Item" at bounding box center [504, 259] width 16 height 15
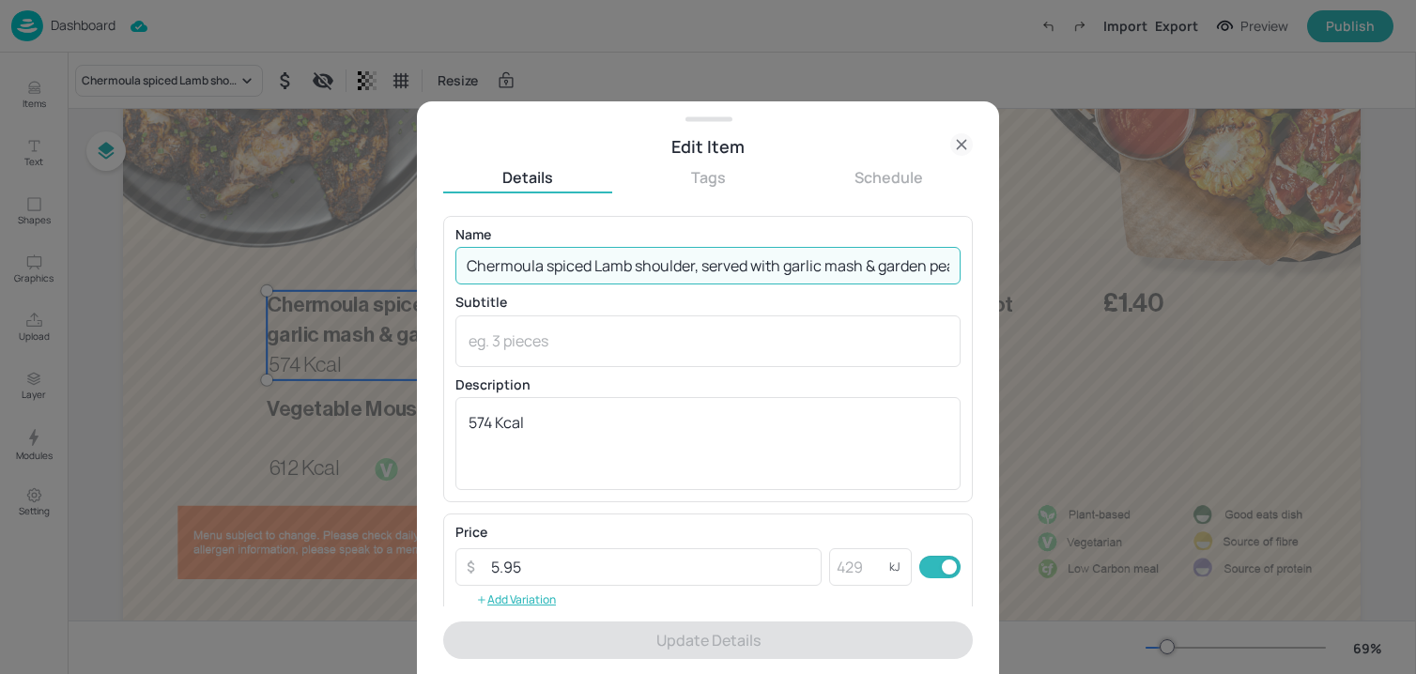
click at [521, 249] on input "Chermoula spiced Lamb shoulder, served with garlic mash & garden peas" at bounding box center [707, 266] width 505 height 38
paste input "Jerk Chicken skewers, Rice & peas and pineapple salsa 782 kcal £5.95"
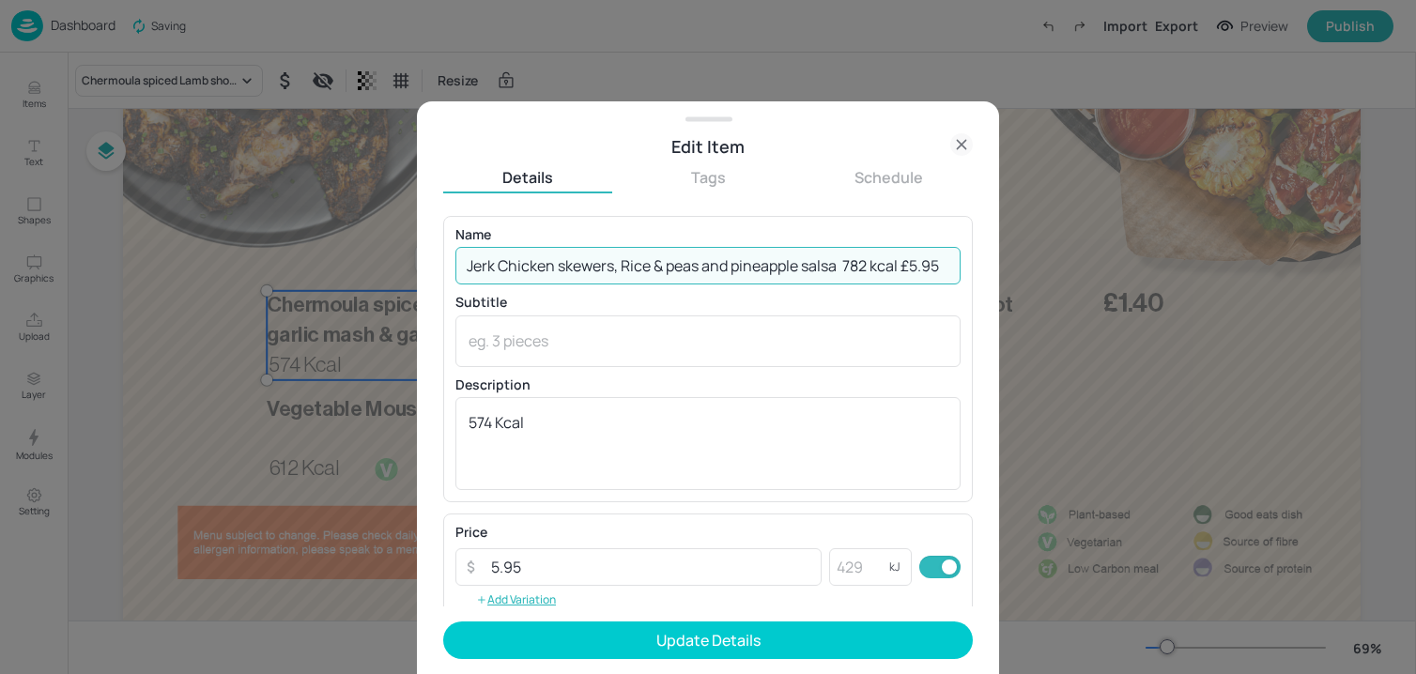
drag, startPoint x: 901, startPoint y: 269, endPoint x: 1038, endPoint y: 267, distance: 137.1
click at [1036, 269] on div "Edit Item Details Tags Schedule Name Jerk Chicken skewers, Rice & peas and pine…" at bounding box center [708, 337] width 1416 height 674
drag, startPoint x: 847, startPoint y: 268, endPoint x: 929, endPoint y: 268, distance: 81.7
click at [929, 268] on input "Jerk Chicken skewers, Rice & peas and pineapple salsa 782 kcal" at bounding box center [707, 266] width 505 height 38
type input "Jerk Chicken skewers, Rice & peas and pineapple salsa"
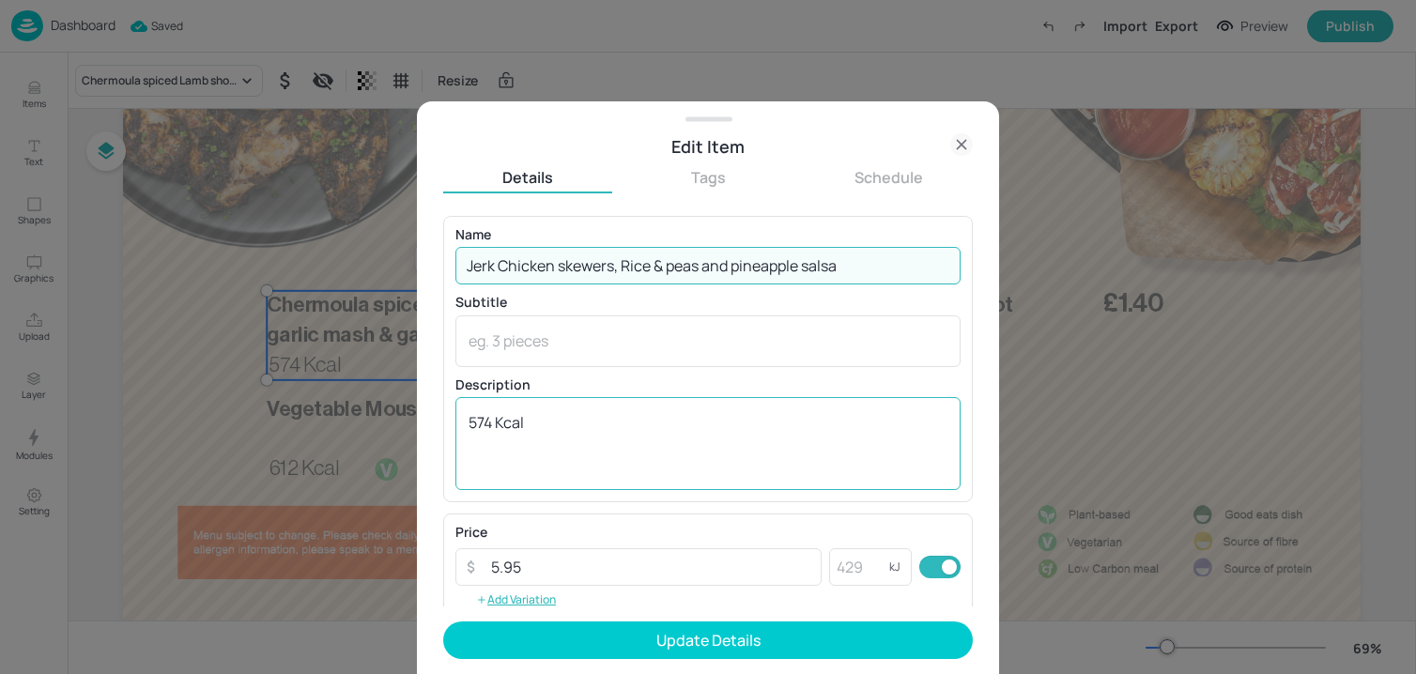
click at [626, 438] on textarea "574 Kcal" at bounding box center [707, 443] width 479 height 62
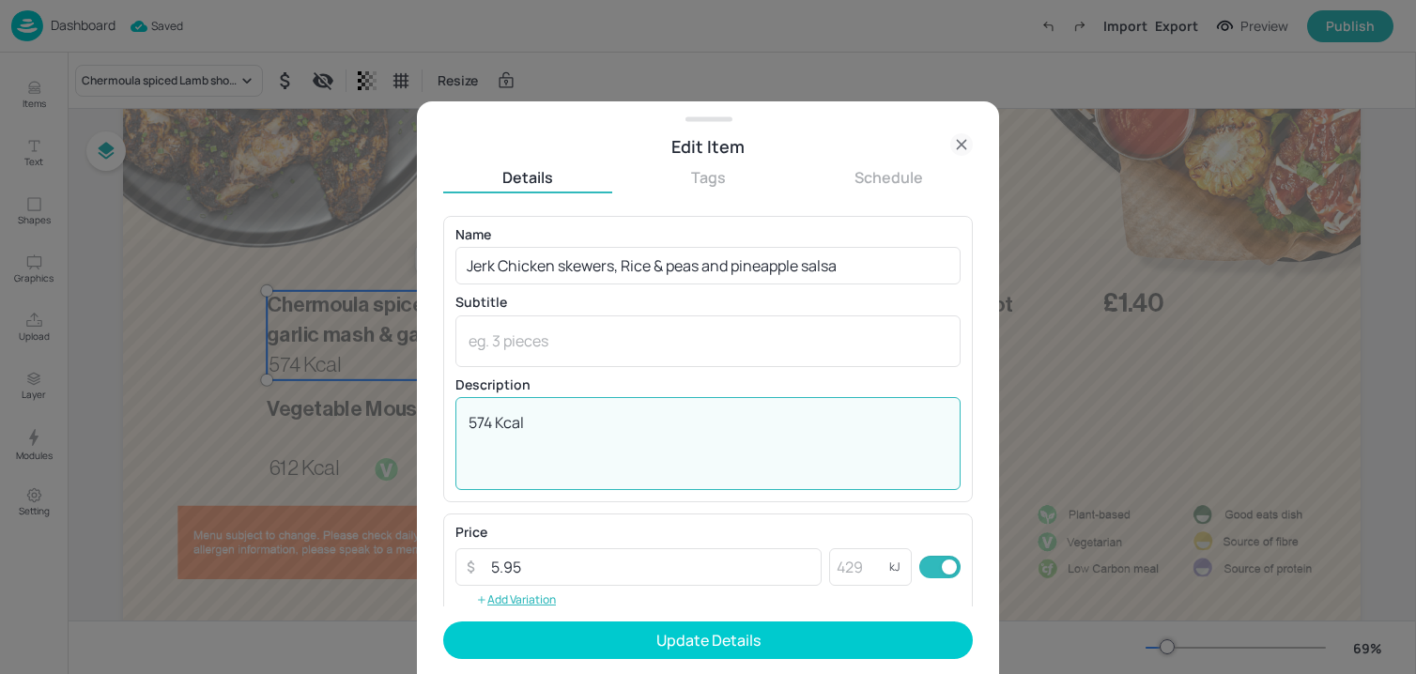
click at [626, 438] on textarea "574 Kcal" at bounding box center [707, 443] width 479 height 62
paste textarea "782 k"
type textarea "782 kcal"
click at [566, 271] on input "Jerk Chicken skewers, Rice & peas and pineapple salsa" at bounding box center [707, 266] width 505 height 38
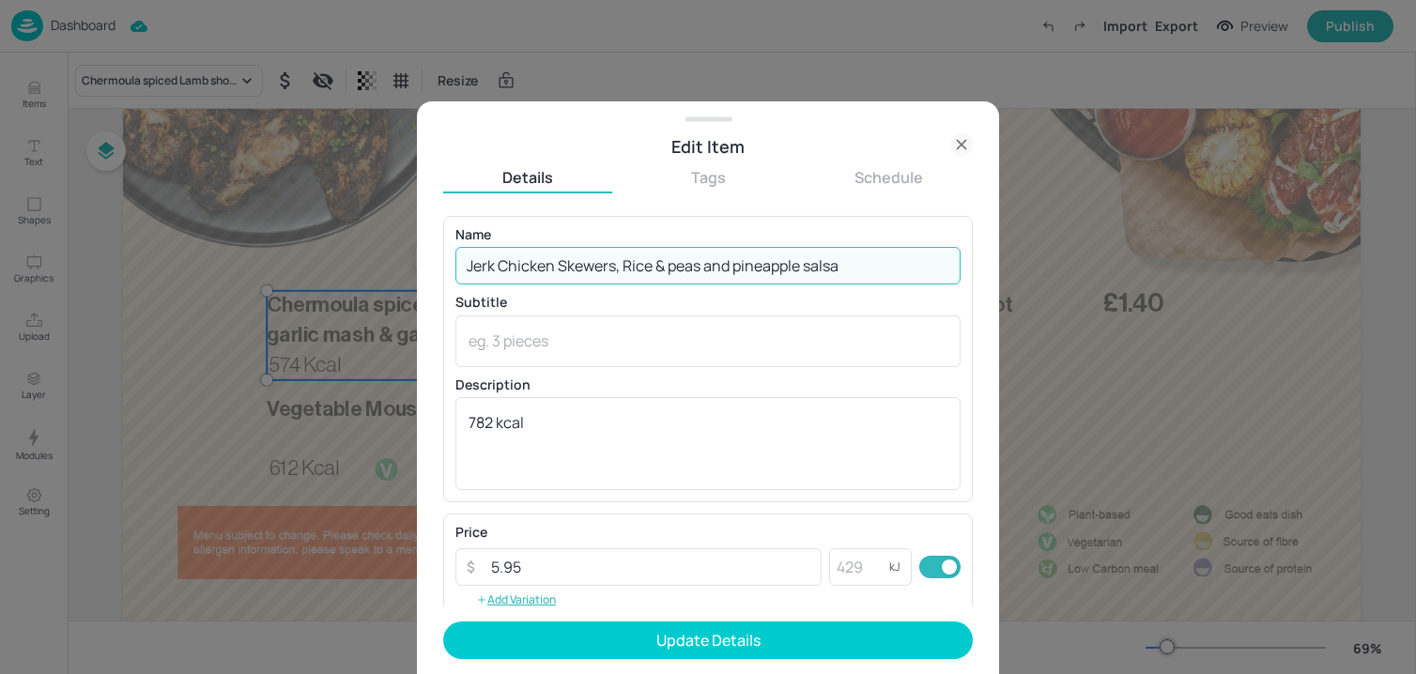
click at [675, 271] on input "Jerk Chicken Skewers, Rice & peas and pineapple salsa" at bounding box center [707, 266] width 505 height 38
click at [717, 271] on input "Jerk Chicken Skewers, Rice & Peas and pineapple salsa" at bounding box center [707, 266] width 505 height 38
click at [720, 270] on input "Jerk Chicken Skewers, Rice & Peas & pineapple salsa" at bounding box center [707, 266] width 505 height 38
click at [796, 269] on input "Jerk Chicken Skewers, Rice & Peas & Pineapple salsa" at bounding box center [707, 266] width 505 height 38
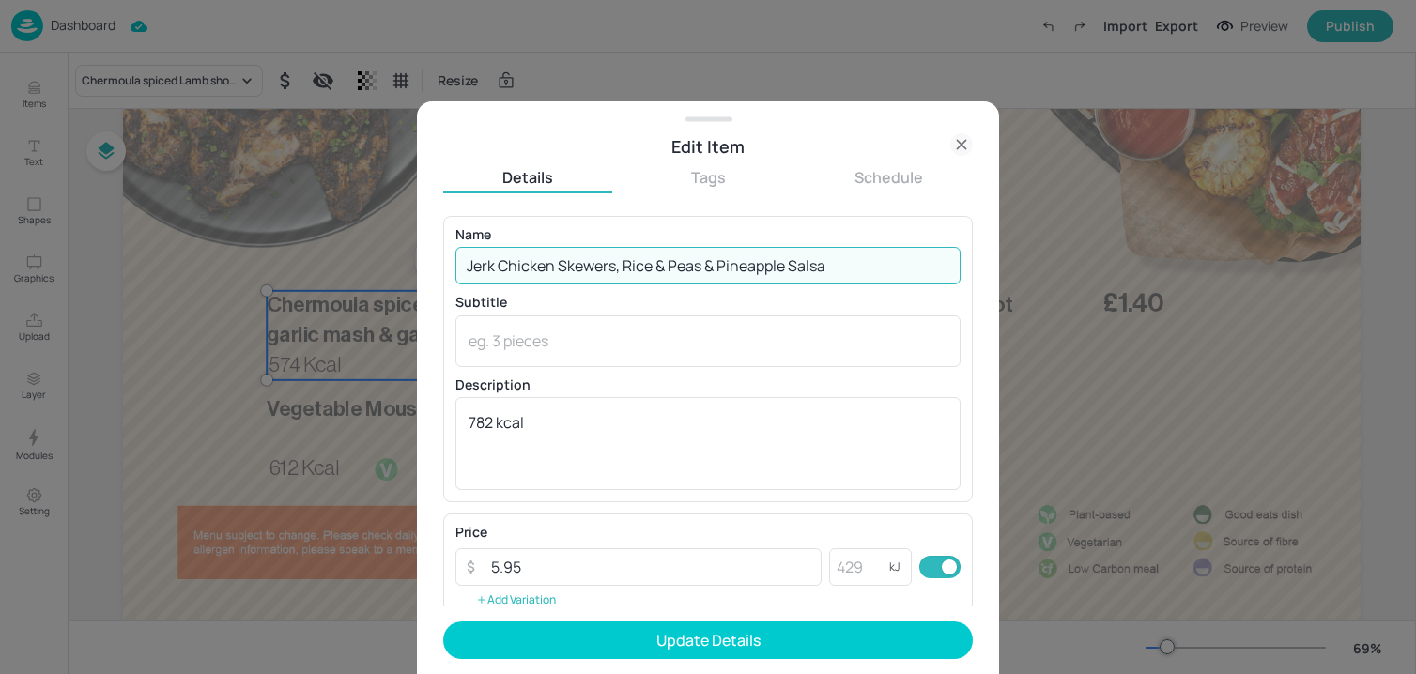
type input "Jerk Chicken Skewers, Rice & Peas & Pineapple Salsa"
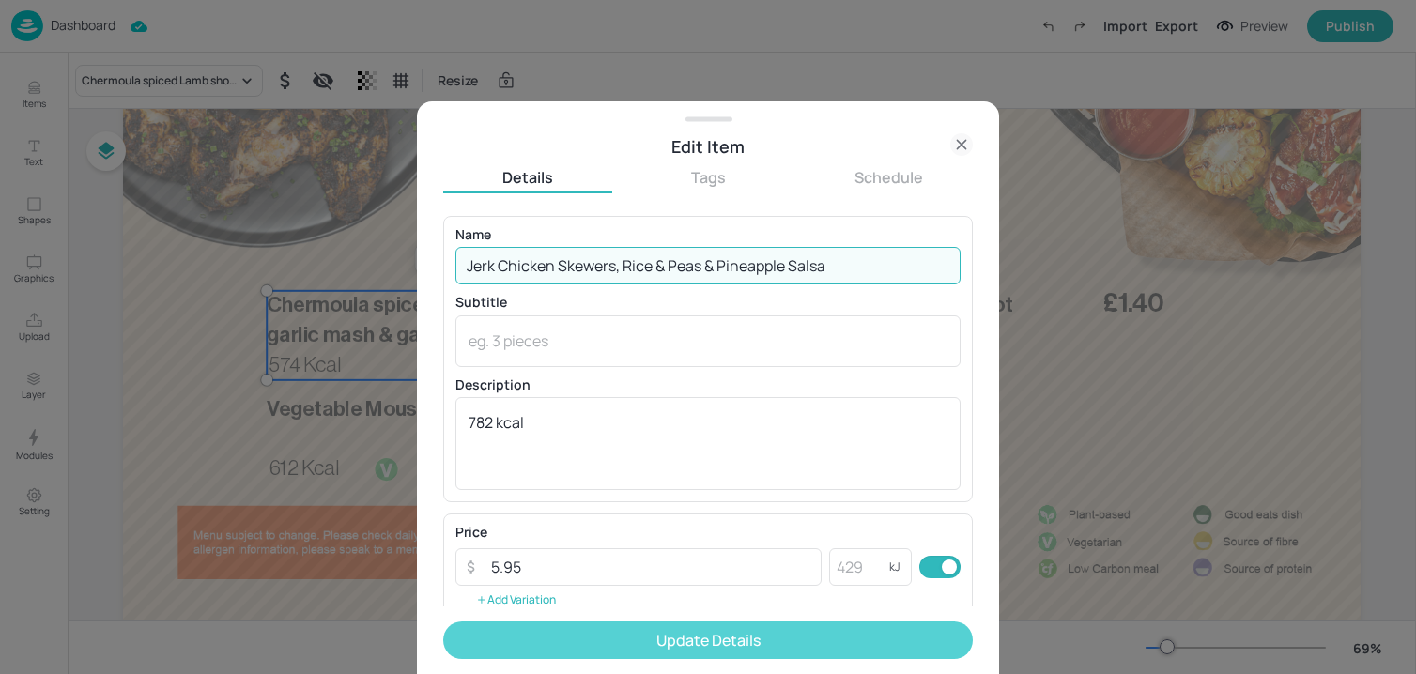
click at [687, 636] on button "Update Details" at bounding box center [708, 641] width 530 height 38
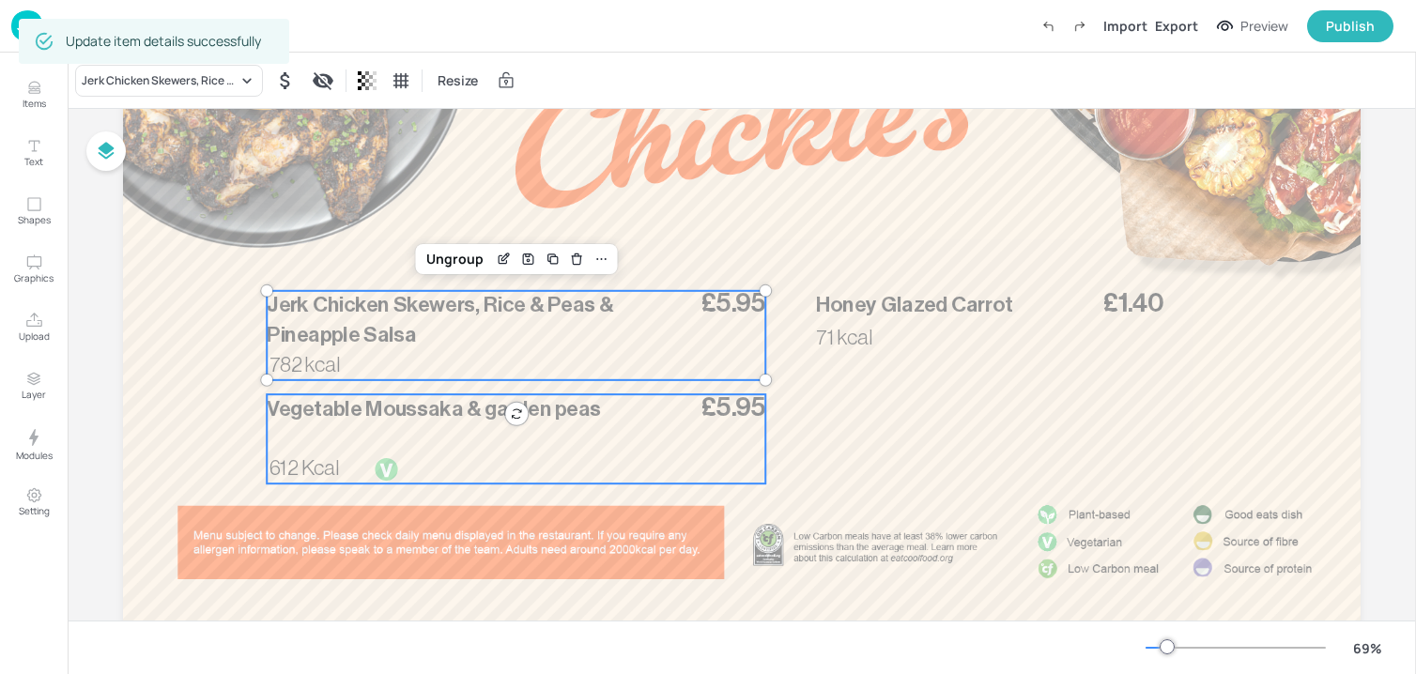
click at [499, 437] on div "£5.95 Vegetable Moussaka & garden peas 612 Kcal" at bounding box center [516, 438] width 499 height 89
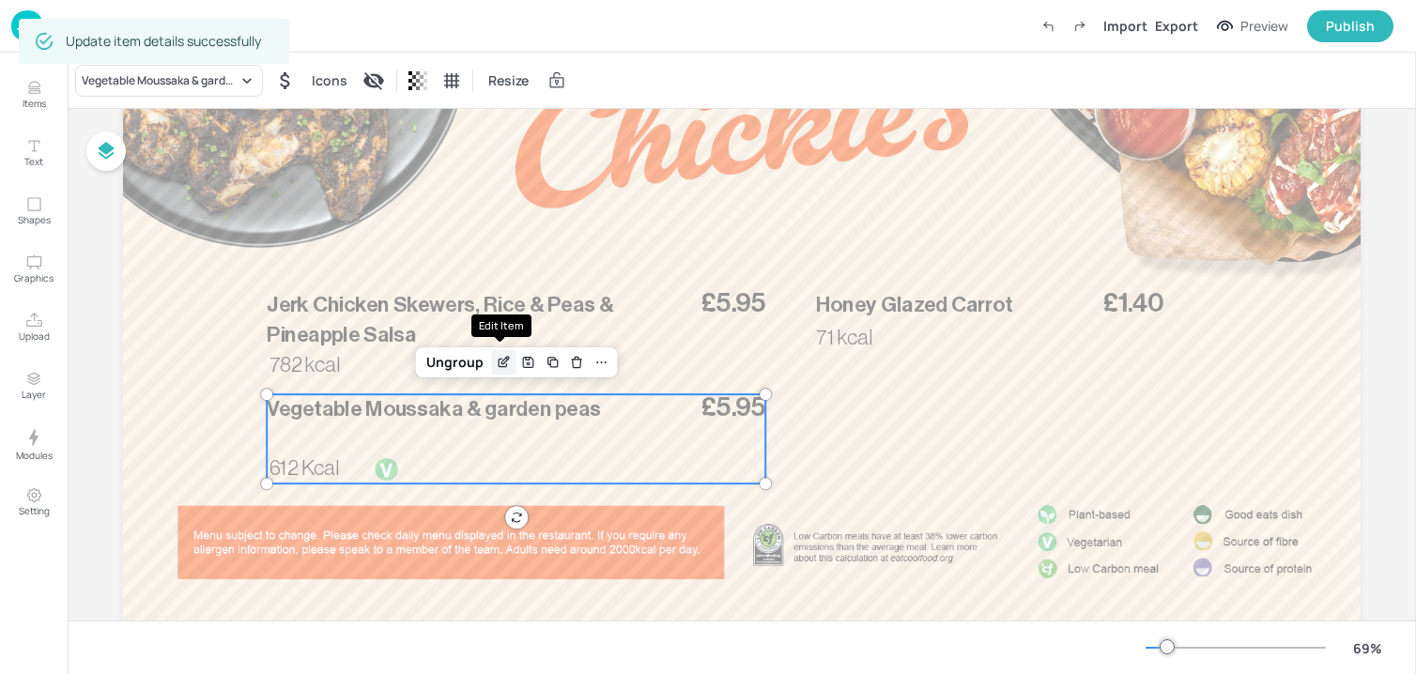
click at [498, 355] on icon "Edit Item" at bounding box center [504, 362] width 16 height 15
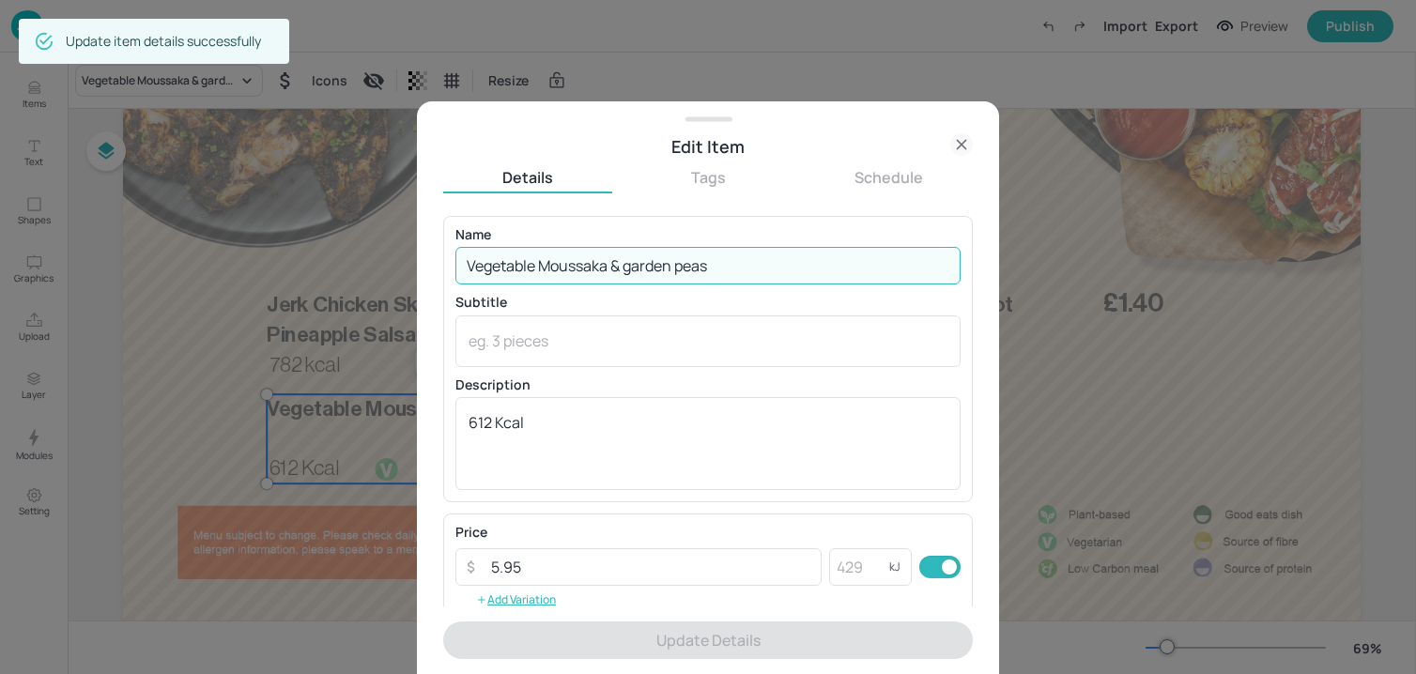
click at [529, 274] on input "Vegetable Moussaka & garden peas" at bounding box center [707, 266] width 505 height 38
paste input "Caribbean Sweet potato, black bean [PERSON_NAME] & [PERSON_NAME], pineapple sal…"
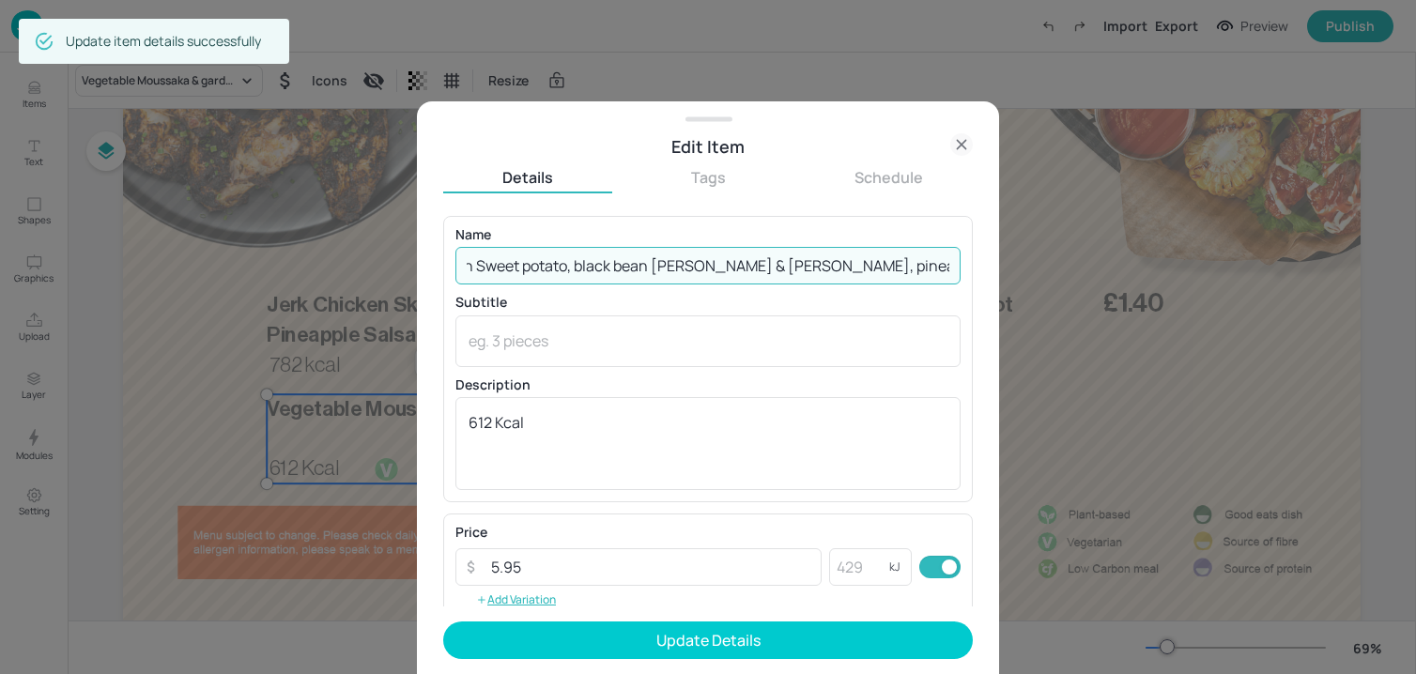
click at [533, 273] on input "Caribbean Sweet potato, black bean [PERSON_NAME] & [PERSON_NAME], pineapple sal…" at bounding box center [707, 266] width 505 height 38
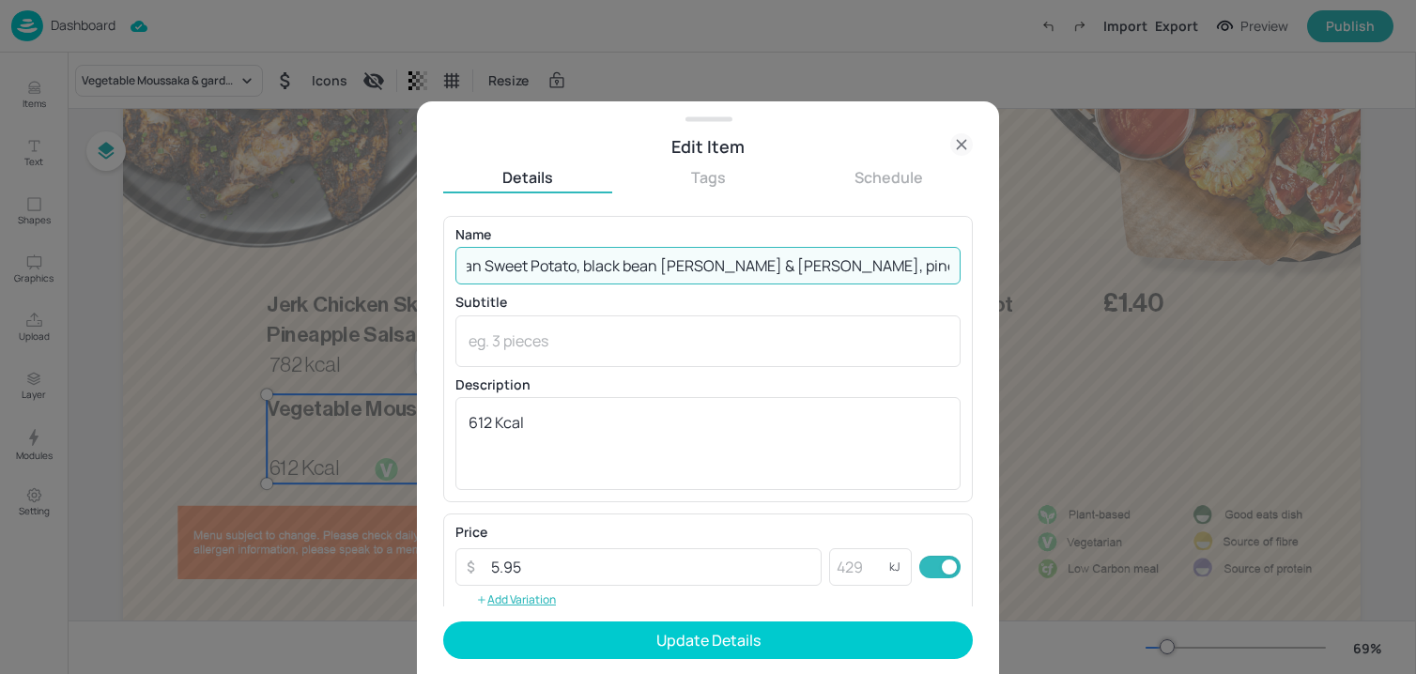
click at [590, 277] on input "Caribbean Sweet Potato, black bean [PERSON_NAME] & [PERSON_NAME], pineapple sal…" at bounding box center [707, 266] width 505 height 38
click at [628, 275] on input "Caribbean Sweet Potato, Black bea[PERSON_NAME]ry [PERSON_NAME]ce, pineapple sal…" at bounding box center [707, 266] width 505 height 38
click at [670, 269] on input "Caribbean Sweet Potato, Black Bea[PERSON_NAME]ry [PERSON_NAME]ce, pineapple sal…" at bounding box center [707, 266] width 505 height 38
click at [714, 267] on input "Caribbean Sweet Potato, Black Bean [PERSON_NAME] & [PERSON_NAME], pineapple sal…" at bounding box center [707, 266] width 505 height 38
click at [832, 267] on input "Caribbean Sweet Potato, Black Bea[PERSON_NAME]ry [PERSON_NAME]ce, Pineapple sal…" at bounding box center [707, 266] width 505 height 38
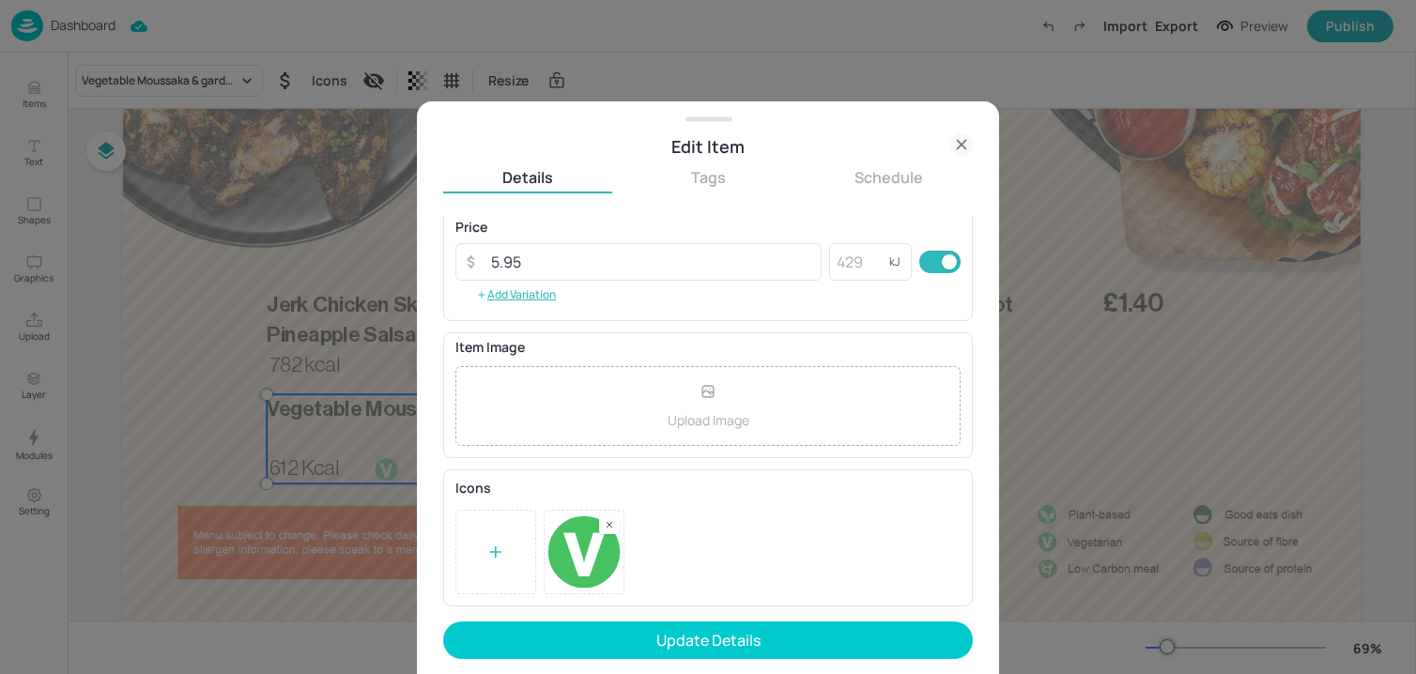
scroll to position [0, 0]
click at [606, 518] on rect at bounding box center [609, 524] width 13 height 13
click at [499, 552] on icon at bounding box center [495, 552] width 10 height 0
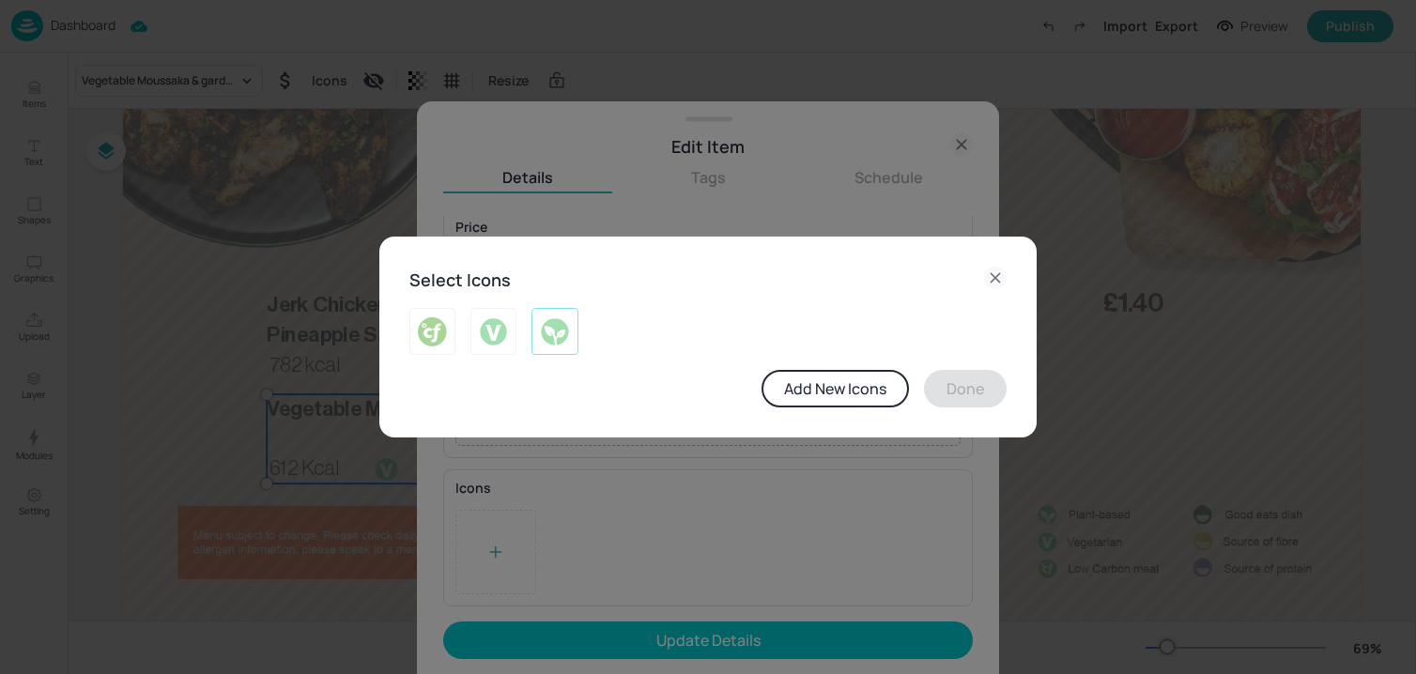
click at [554, 335] on img at bounding box center [554, 331] width 29 height 30
click at [990, 393] on button "Done" at bounding box center [965, 389] width 83 height 38
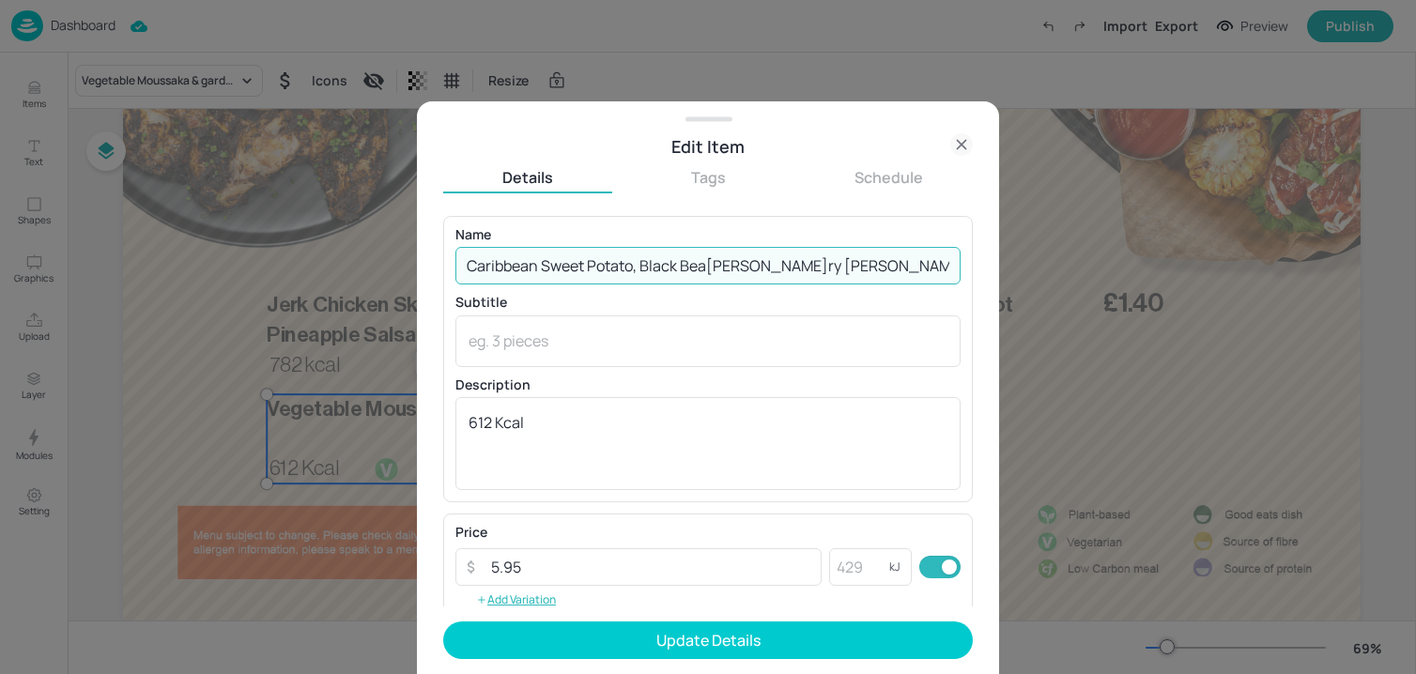
click at [852, 258] on input "Caribbean Sweet Potato, Black Bea[PERSON_NAME]ry [PERSON_NAME]ce, Pineapple Sal…" at bounding box center [707, 266] width 505 height 38
drag, startPoint x: 853, startPoint y: 269, endPoint x: 881, endPoint y: 269, distance: 27.2
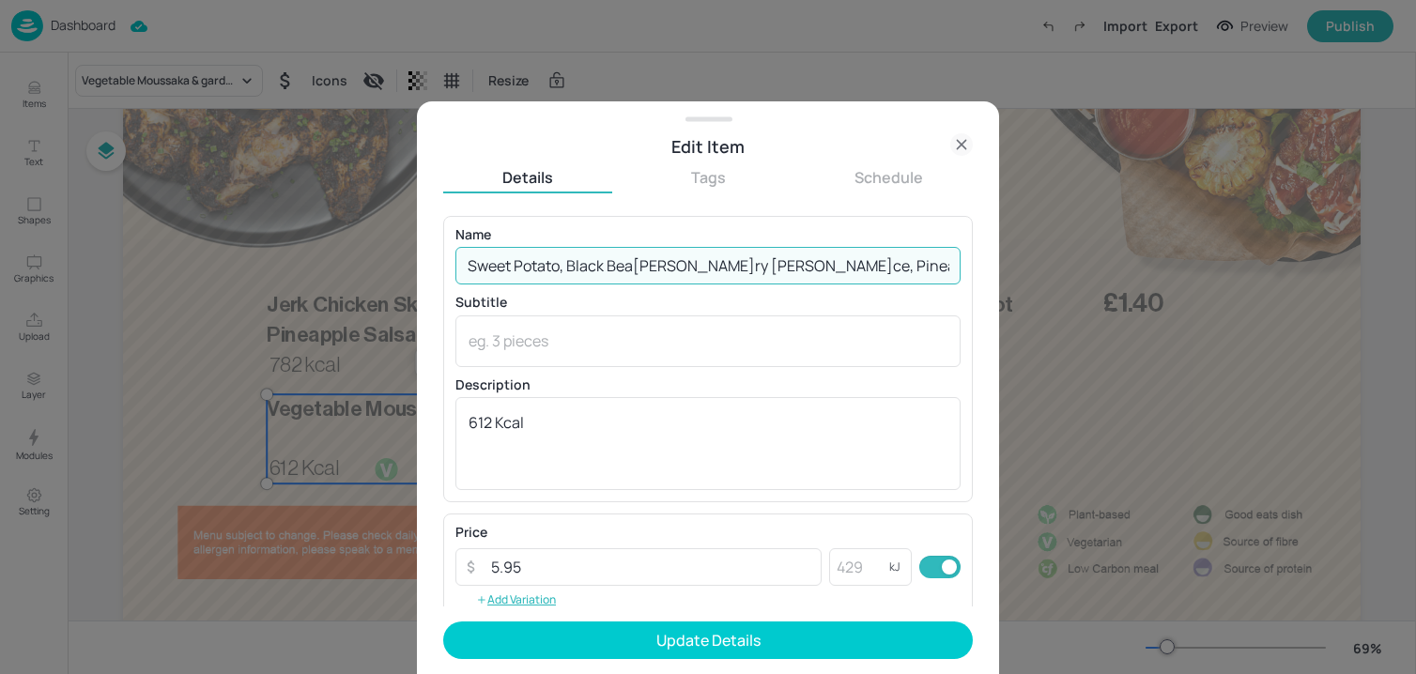
click at [881, 269] on input "Caribbean Sweet Potato, Black Bea[PERSON_NAME]ry [PERSON_NAME]ce, Pineapple Sal…" at bounding box center [707, 266] width 505 height 38
drag, startPoint x: 882, startPoint y: 269, endPoint x: 1023, endPoint y: 270, distance: 141.8
click at [1023, 270] on div "Edit Item Details Tags Schedule Name Caribbean Sweet Potato, Black Bea[PERSON_N…" at bounding box center [708, 337] width 1416 height 674
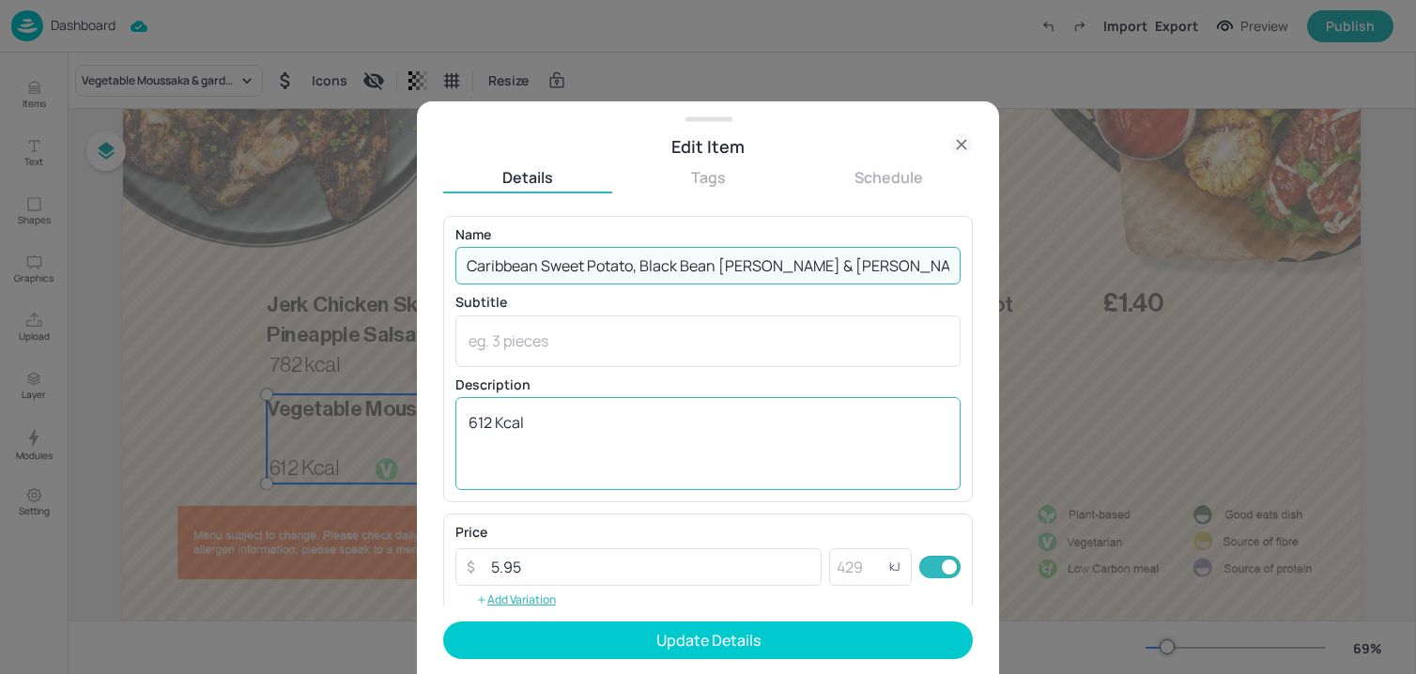
type input "Caribbean Sweet Potato, Black Bean [PERSON_NAME] & [PERSON_NAME], Pineapple Sal…"
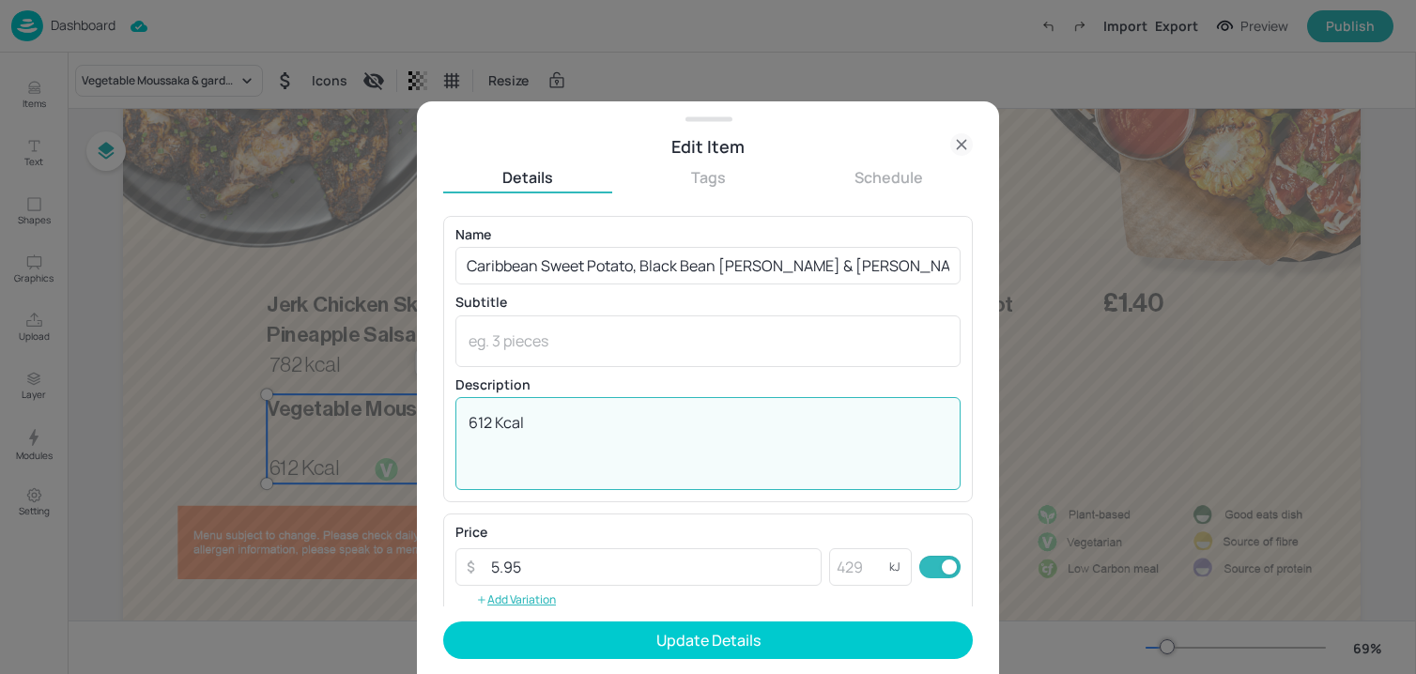
click at [637, 420] on textarea "612 Kcal" at bounding box center [707, 443] width 479 height 62
paste textarea "59 kcal"
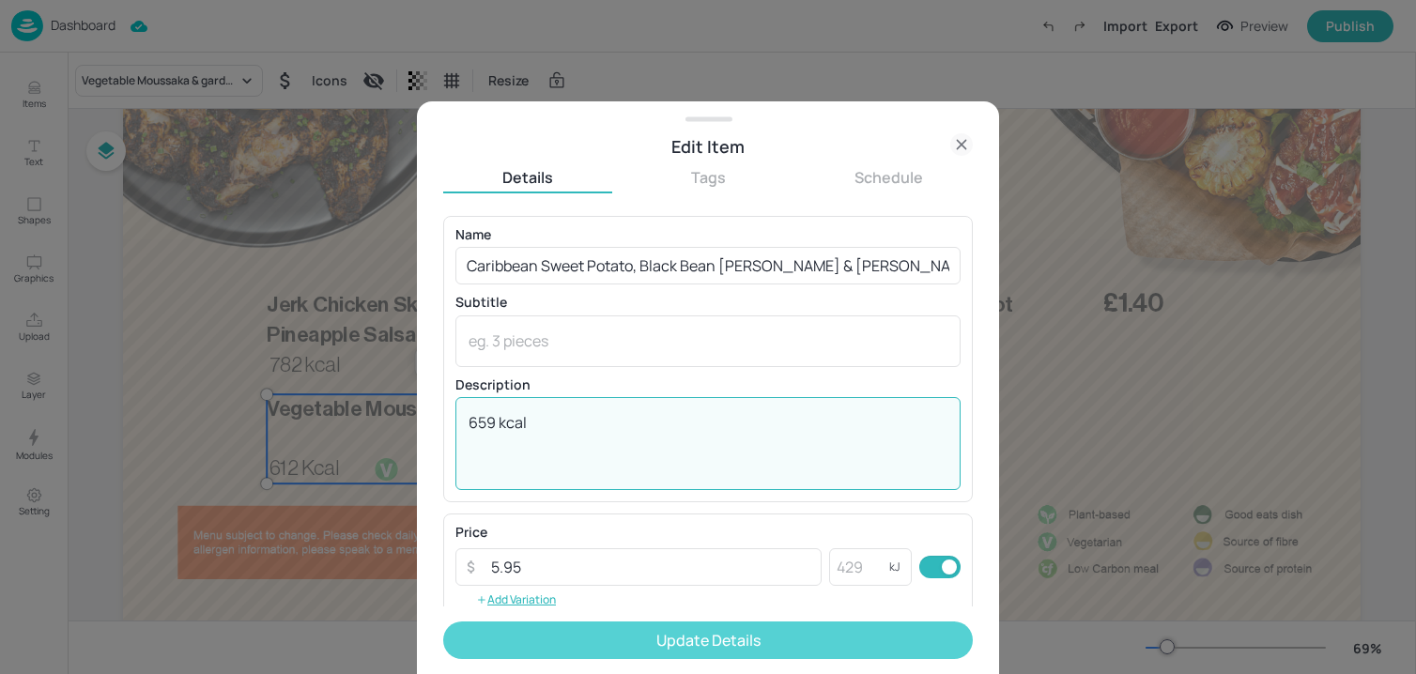
type textarea "659 kcal"
click at [552, 649] on button "Update Details" at bounding box center [708, 641] width 530 height 38
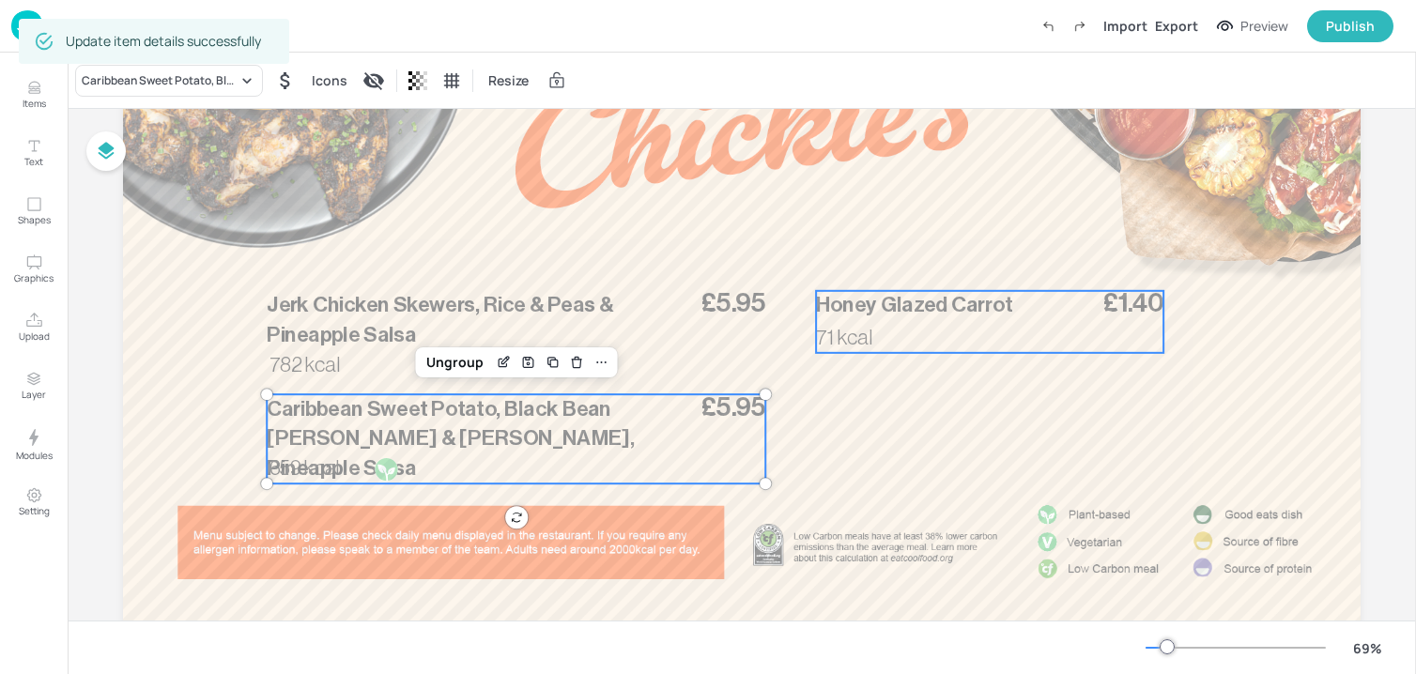
click at [905, 321] on div "£1.40 Honey Glazed Carrot 71 kcal" at bounding box center [989, 322] width 347 height 62
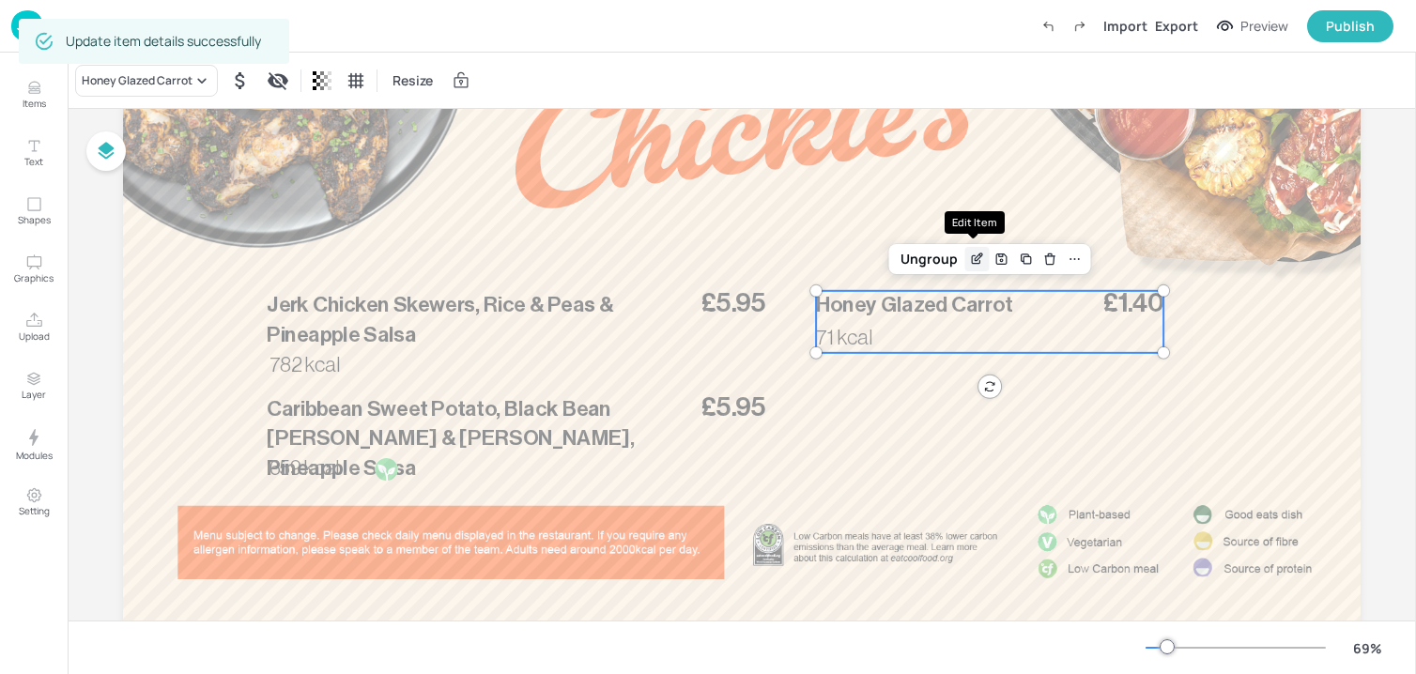
click at [969, 257] on icon "Edit Item" at bounding box center [977, 259] width 16 height 15
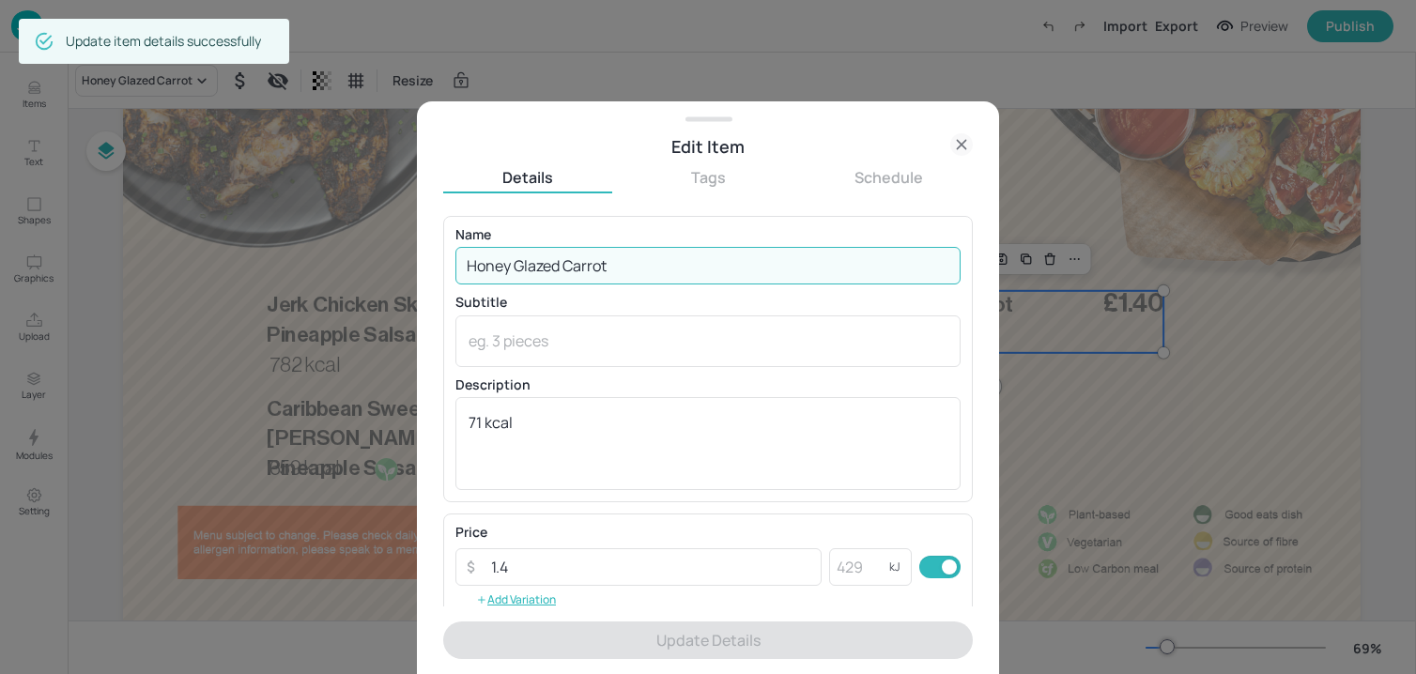
click at [643, 273] on input "Honey Glazed Carrot" at bounding box center [707, 266] width 505 height 38
paste input "Fried plantain (ve) 180 kcal"
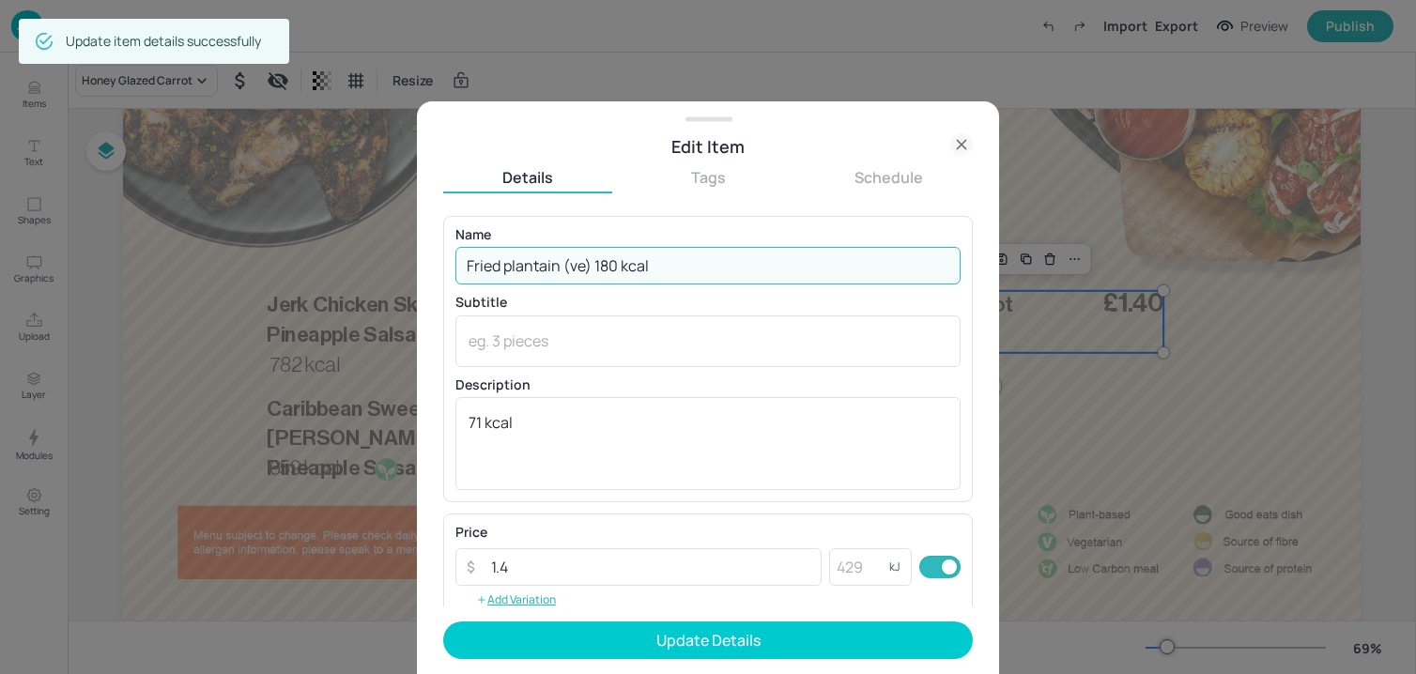
click at [510, 268] on input "Fried plantain (ve) 180 kcal" at bounding box center [707, 266] width 505 height 38
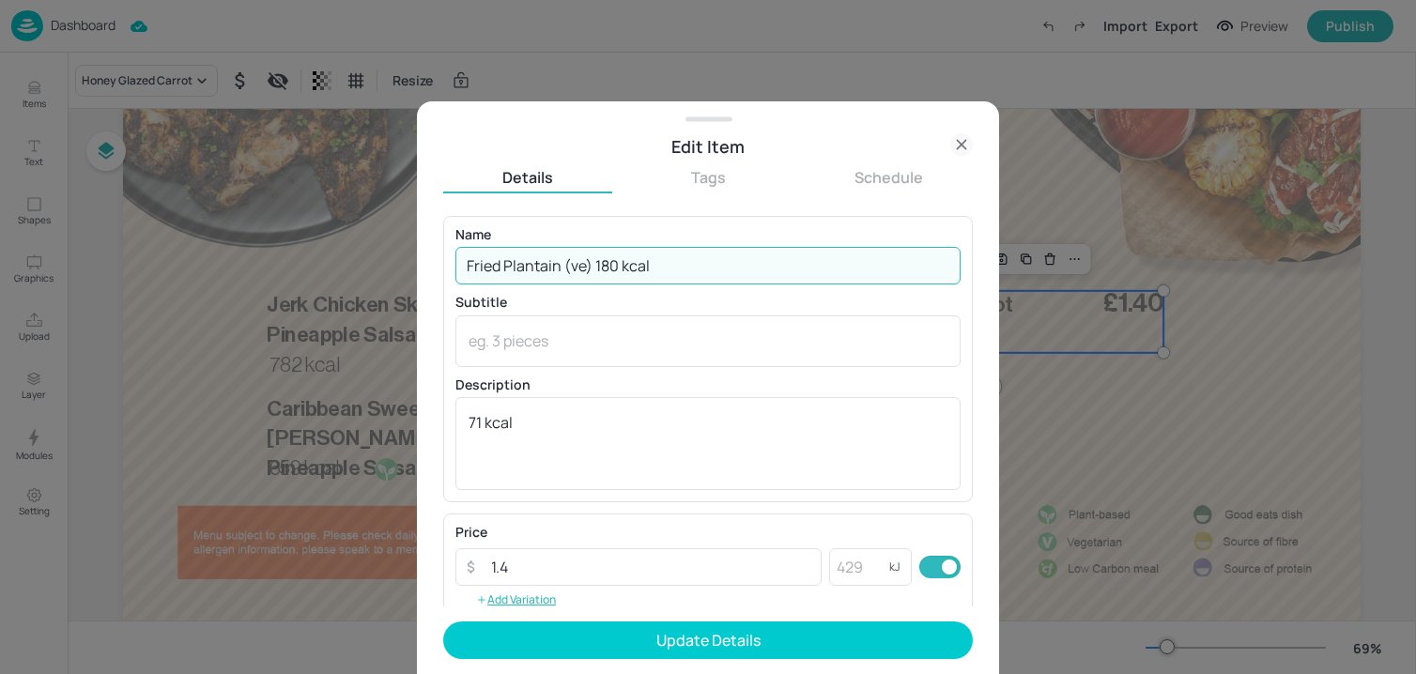
drag, startPoint x: 595, startPoint y: 267, endPoint x: 746, endPoint y: 267, distance: 151.2
click at [745, 267] on input "Fried Plantain (ve) 180 kcal" at bounding box center [707, 266] width 505 height 38
type input "Fried Plantain (ve)"
click at [560, 414] on textarea "71 kcal" at bounding box center [707, 443] width 479 height 62
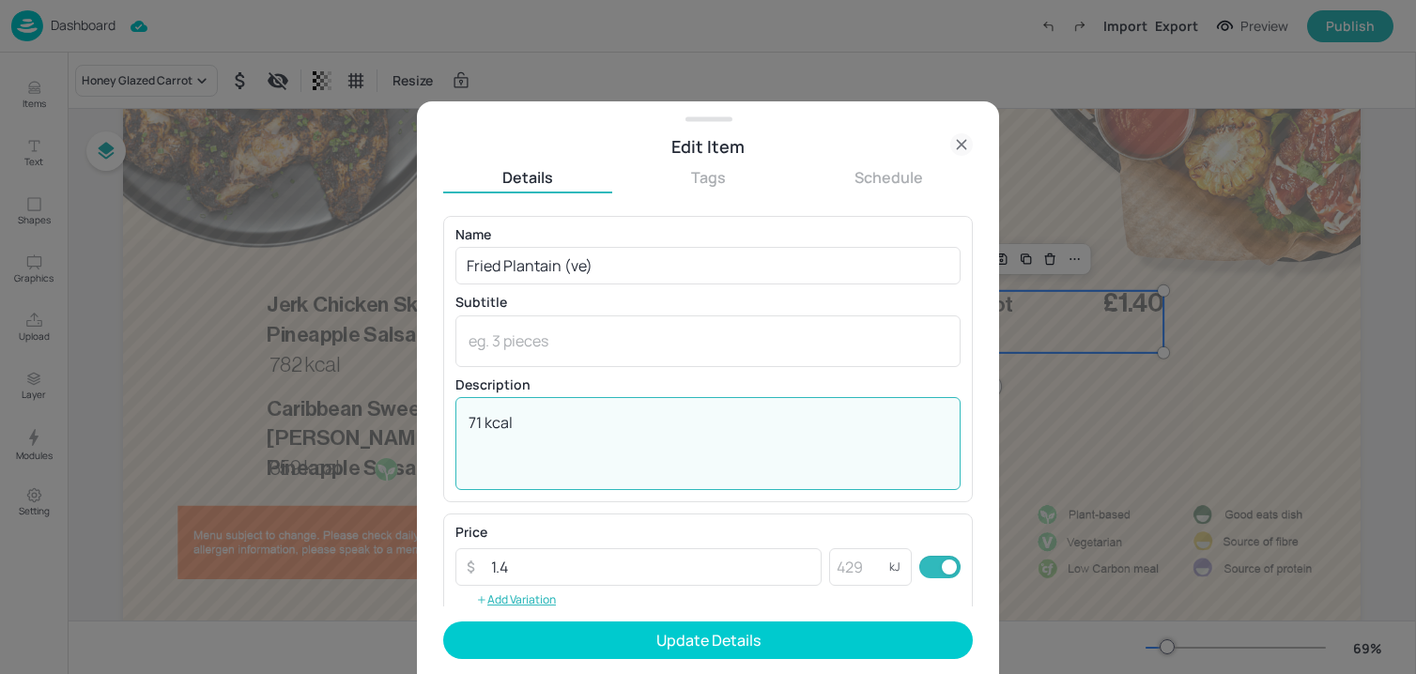
click at [560, 414] on textarea "71 kcal" at bounding box center [707, 443] width 479 height 62
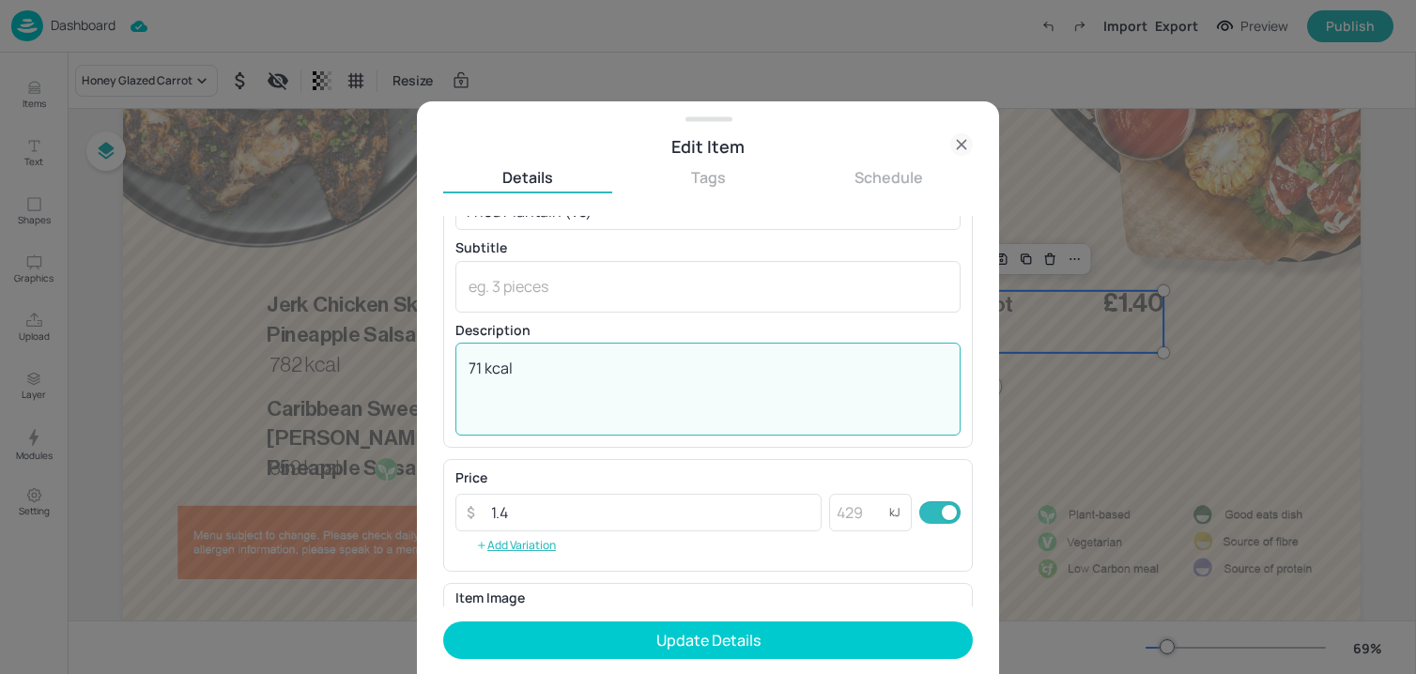
paste textarea "180 kcal"
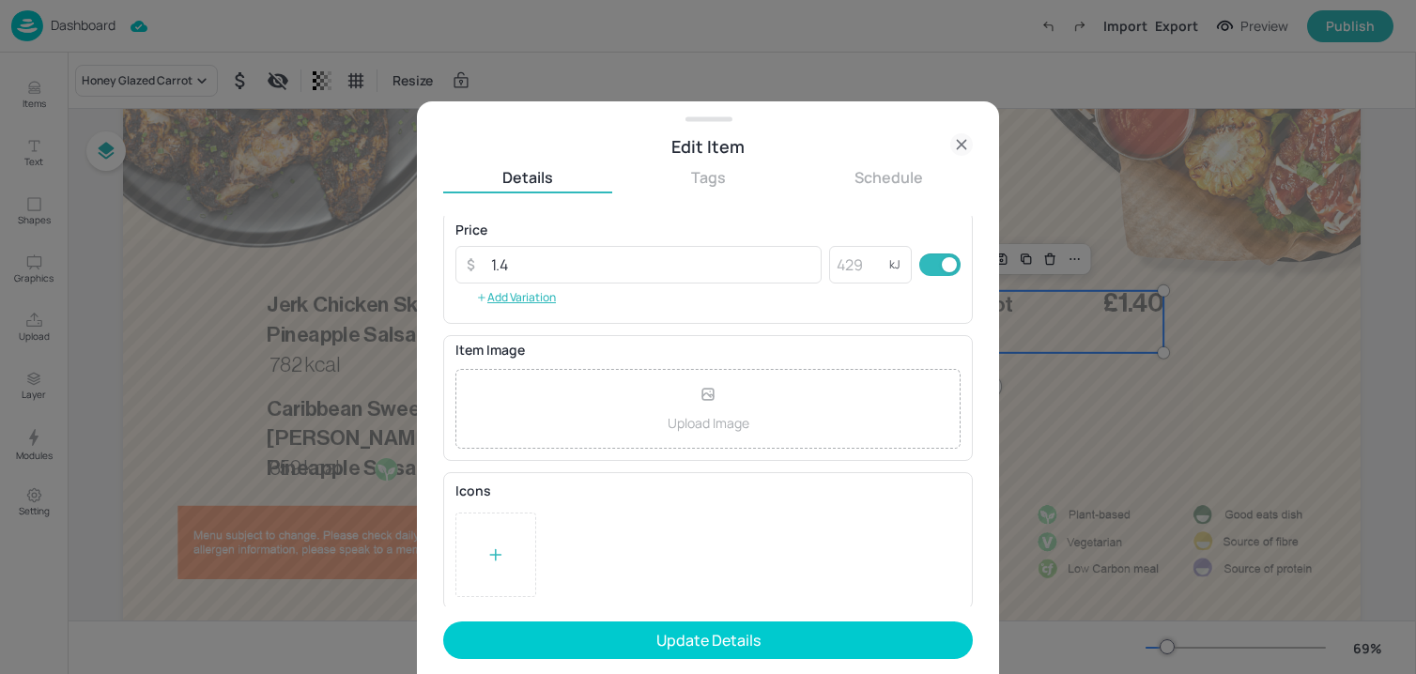
scroll to position [305, 0]
type textarea "180 kcal"
click at [492, 550] on icon at bounding box center [495, 552] width 19 height 19
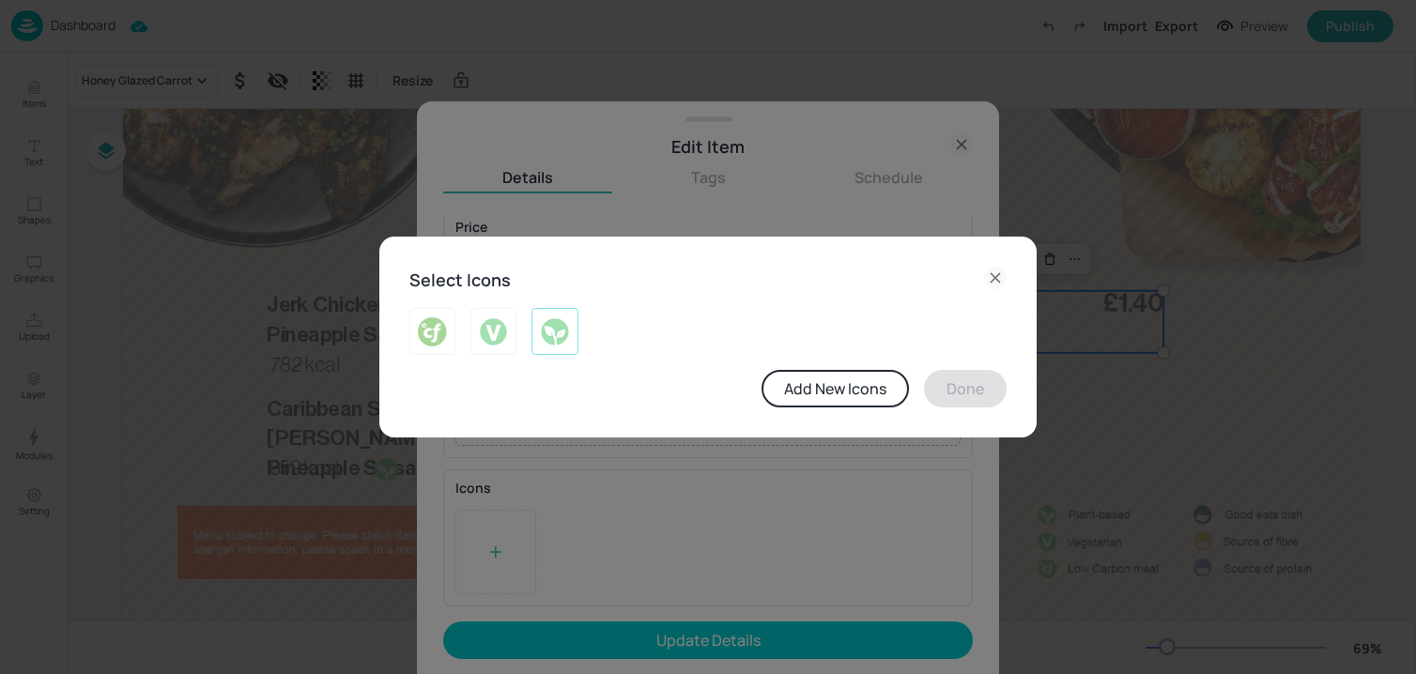
click at [560, 334] on img at bounding box center [554, 331] width 29 height 30
click at [973, 377] on button "Done" at bounding box center [965, 389] width 83 height 38
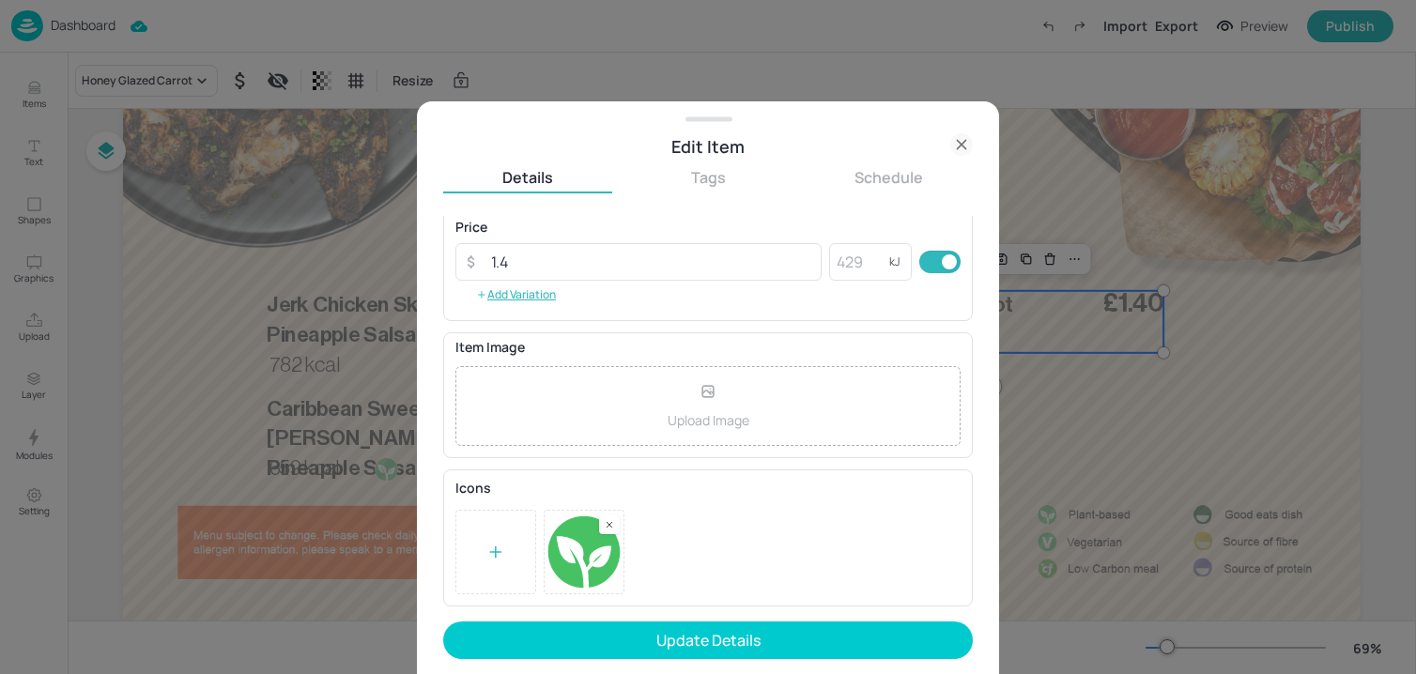
scroll to position [0, 0]
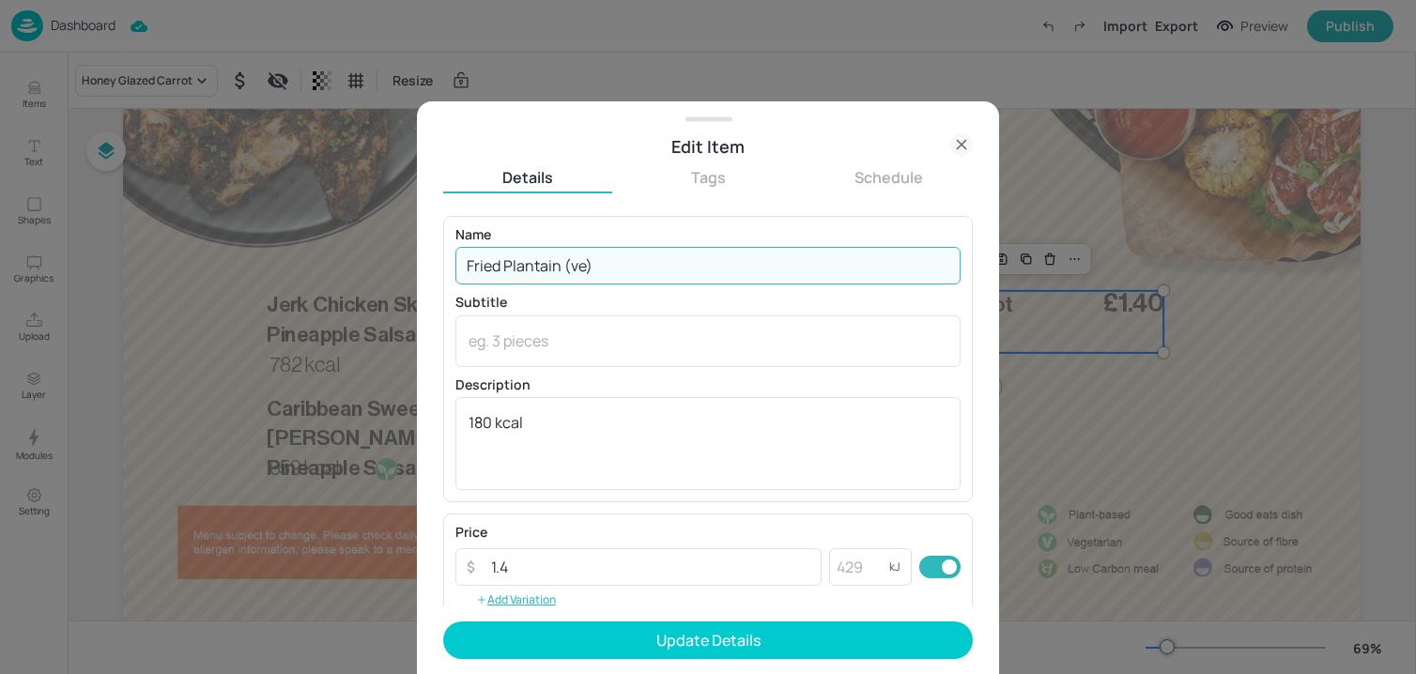
drag, startPoint x: 560, startPoint y: 266, endPoint x: 642, endPoint y: 266, distance: 82.6
click at [637, 266] on input "Fried Plantain (ve)" at bounding box center [707, 266] width 505 height 38
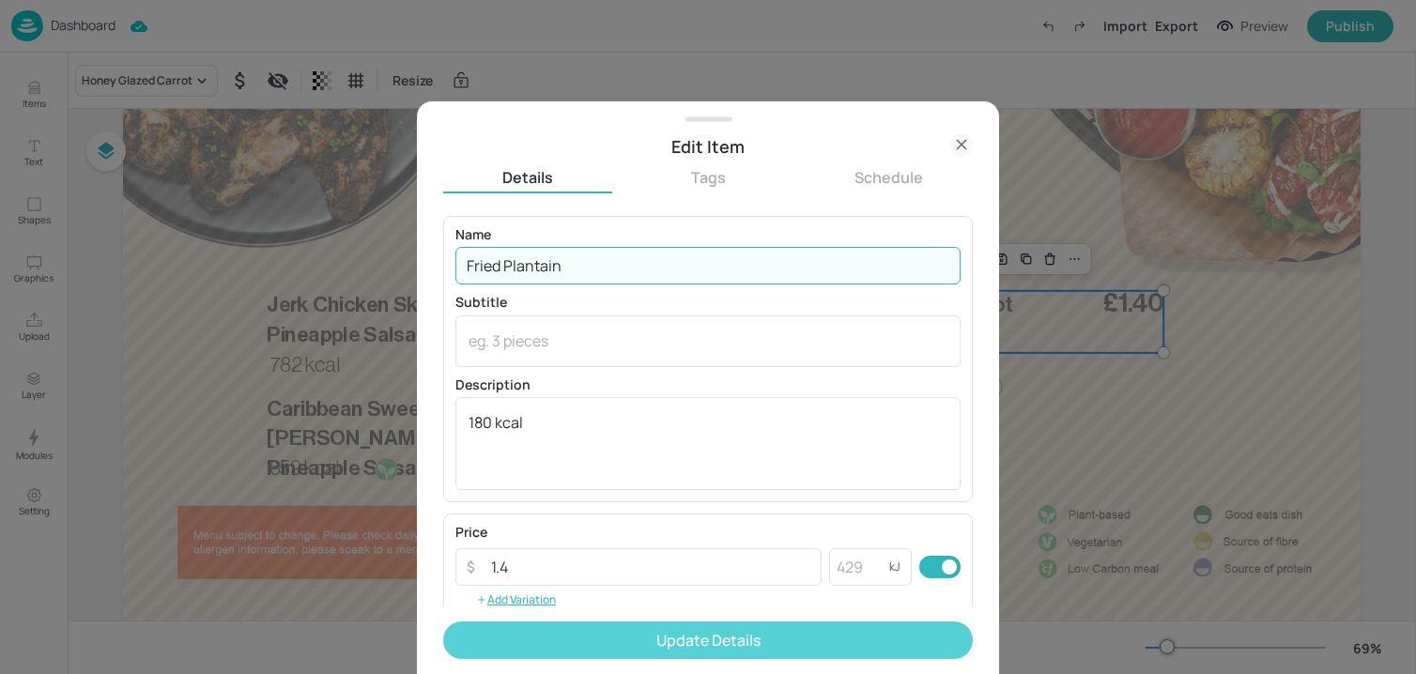
type input "Fried Plantain"
click at [612, 637] on button "Update Details" at bounding box center [708, 641] width 530 height 38
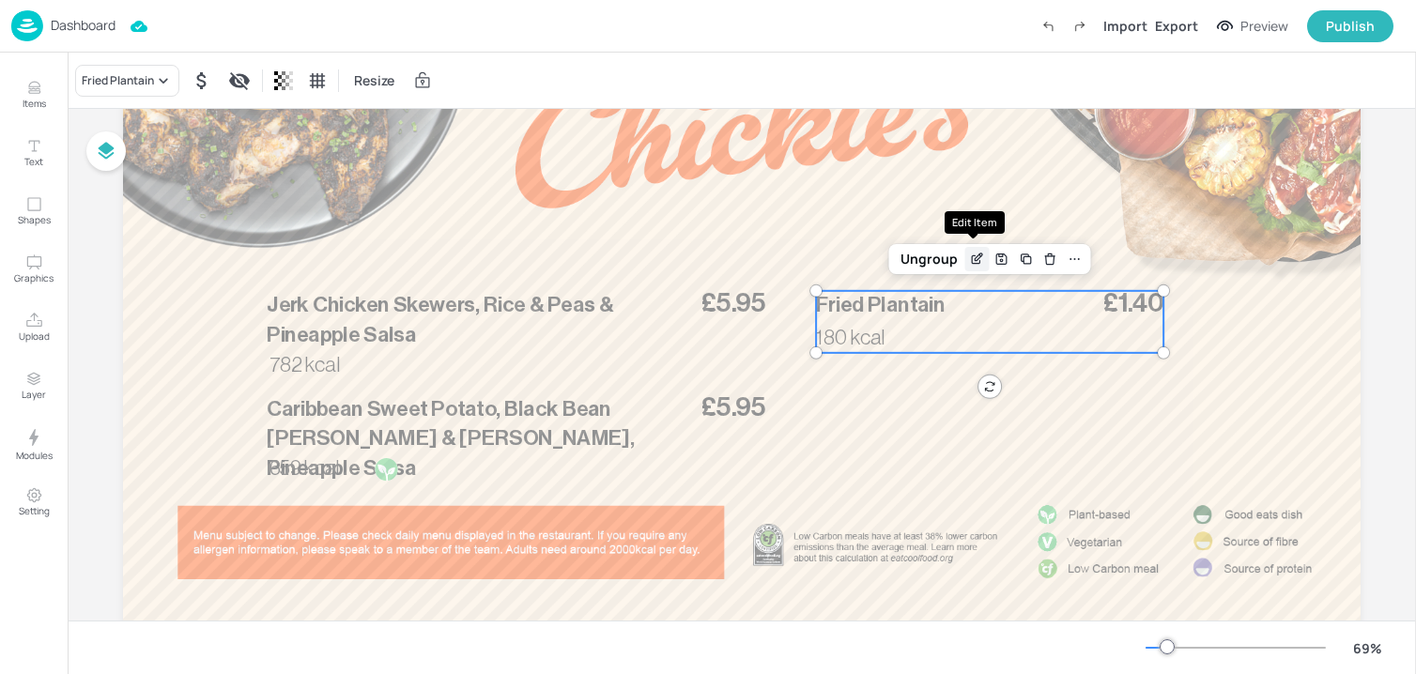
click at [972, 262] on icon "Edit Item" at bounding box center [976, 259] width 8 height 8
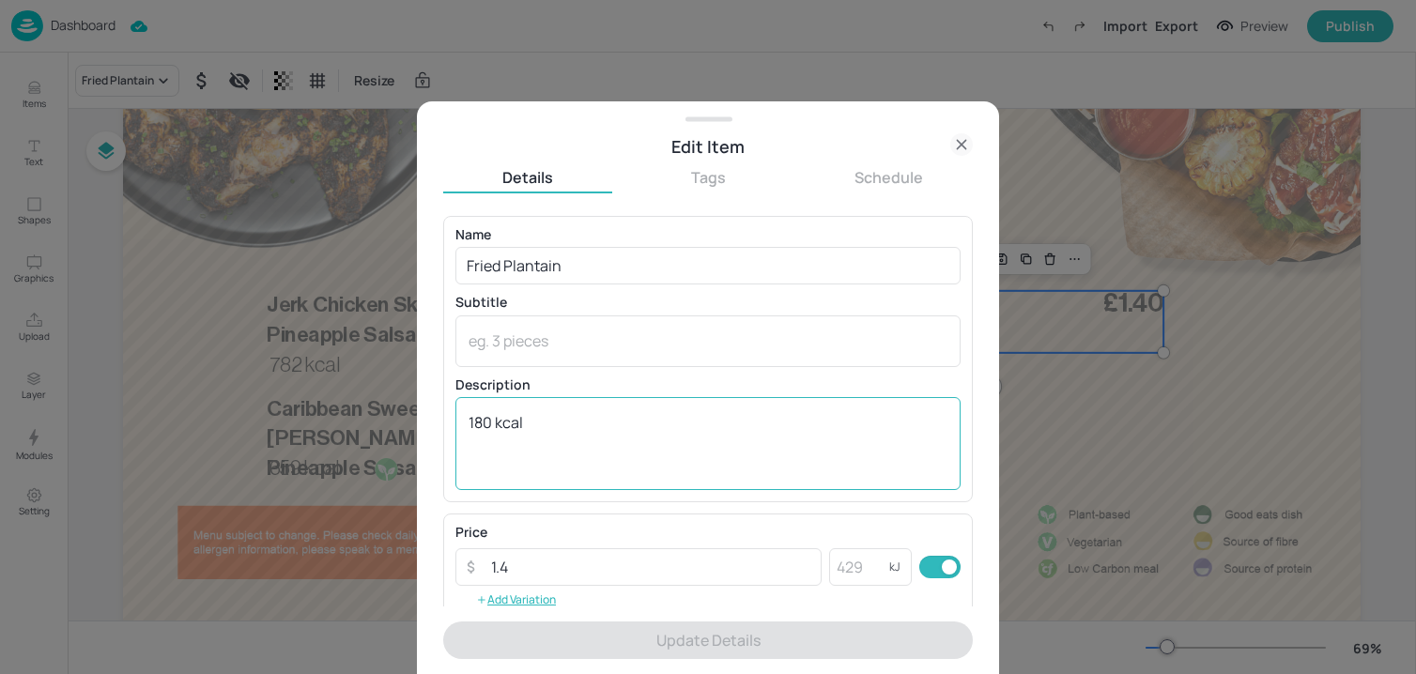
scroll to position [305, 0]
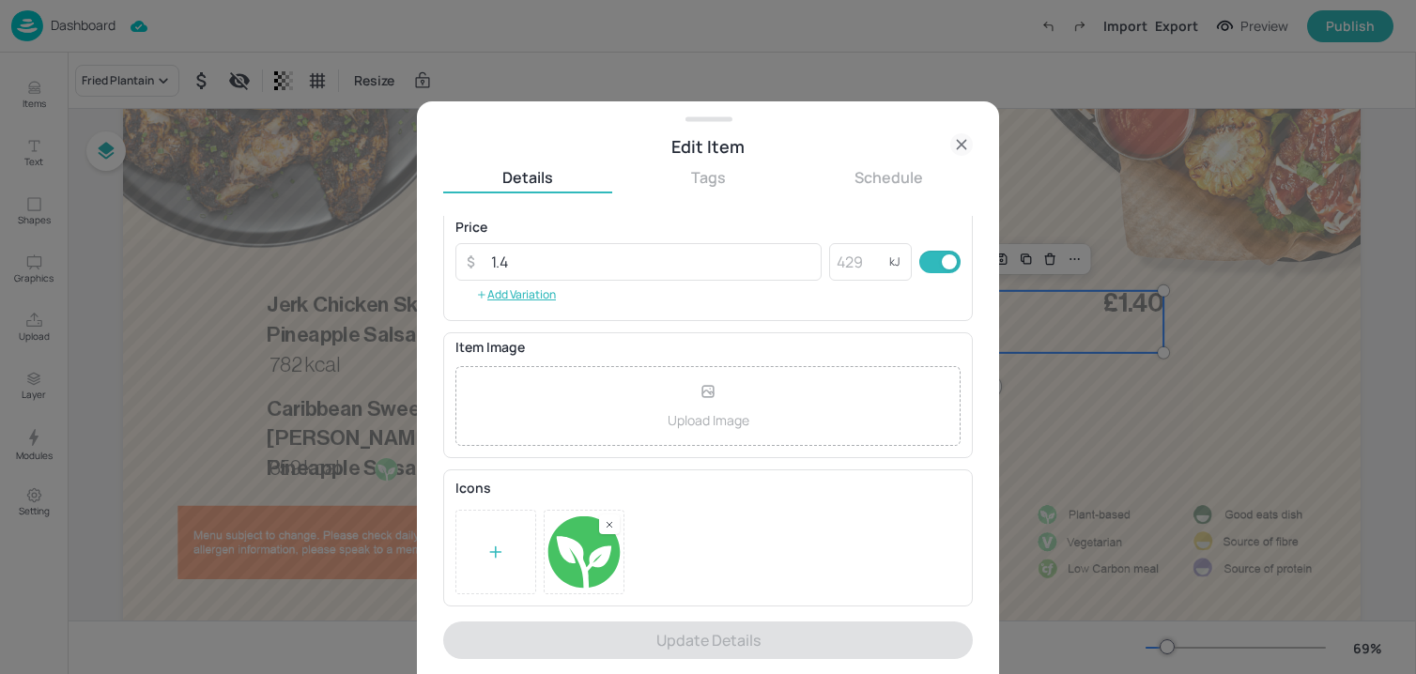
click at [957, 142] on icon at bounding box center [961, 144] width 23 height 23
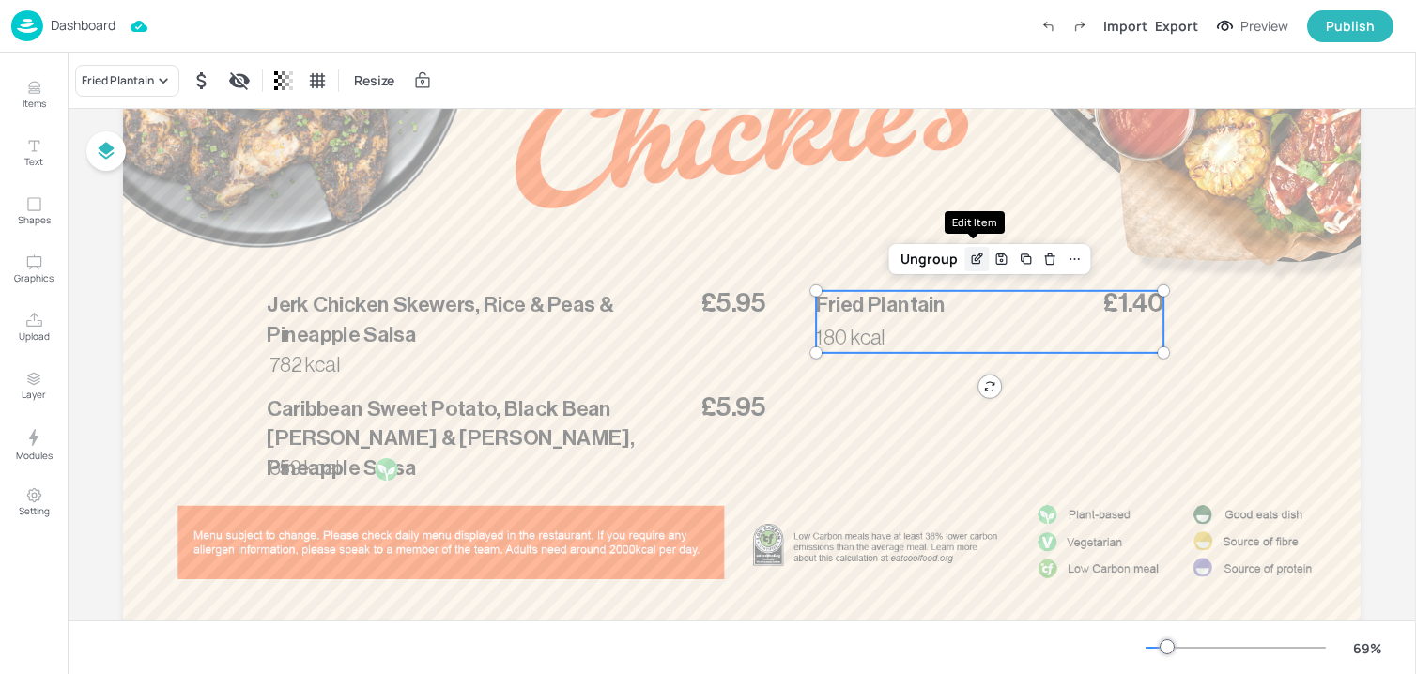
click at [972, 255] on icon "Edit Item" at bounding box center [976, 259] width 8 height 8
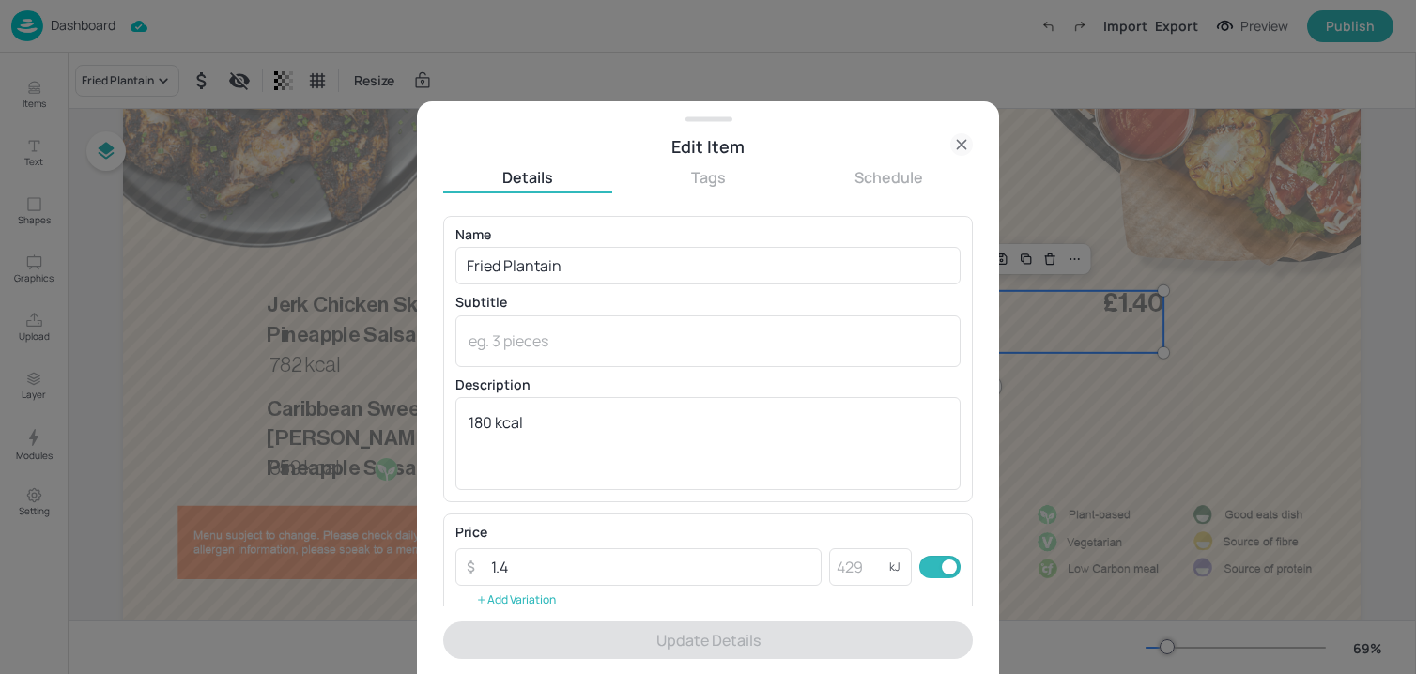
click at [970, 147] on icon at bounding box center [961, 144] width 23 height 23
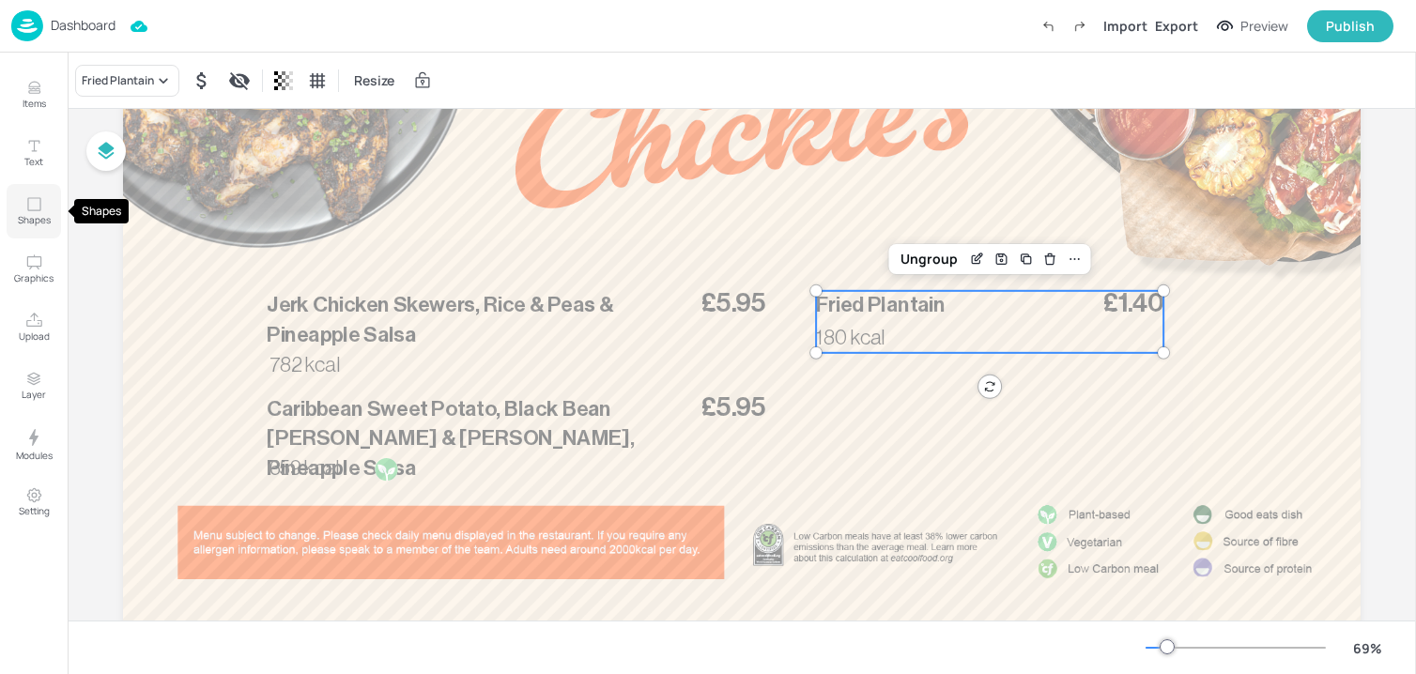
click at [38, 218] on p "Shapes" at bounding box center [34, 219] width 33 height 13
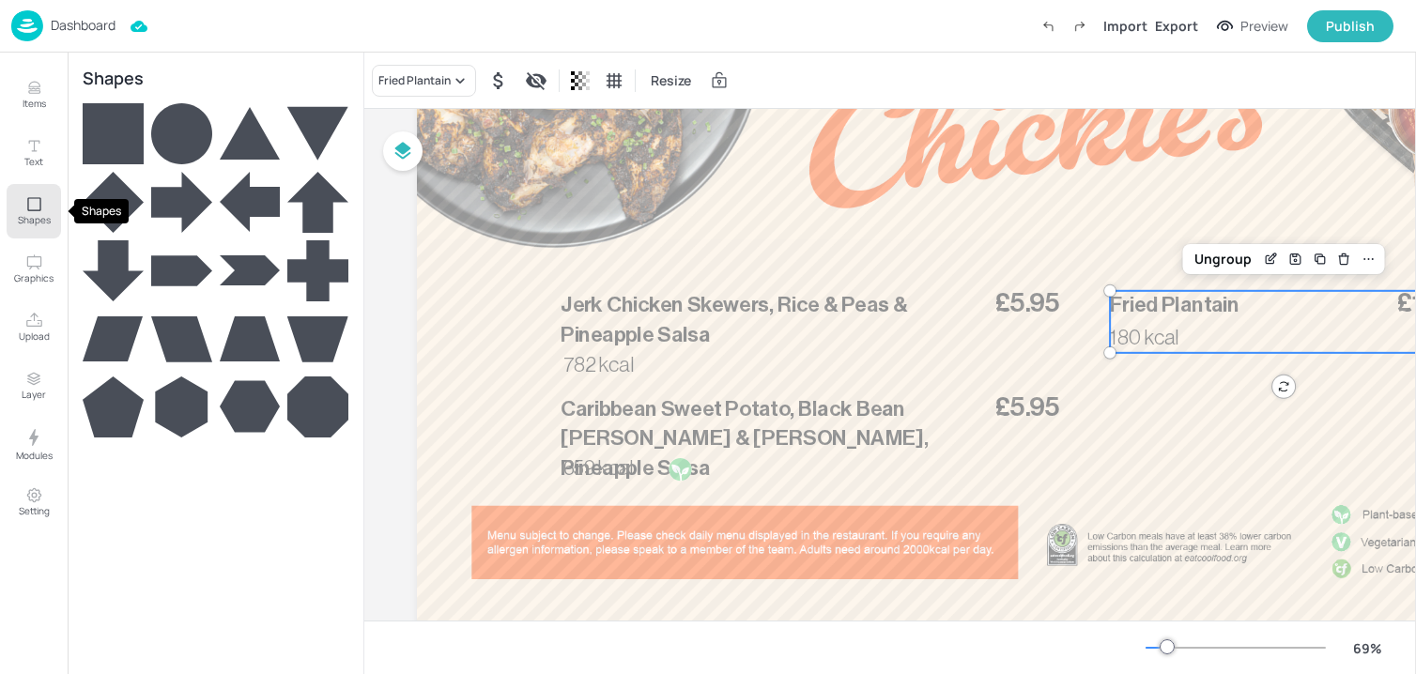
click at [36, 212] on button "Shapes" at bounding box center [34, 211] width 54 height 54
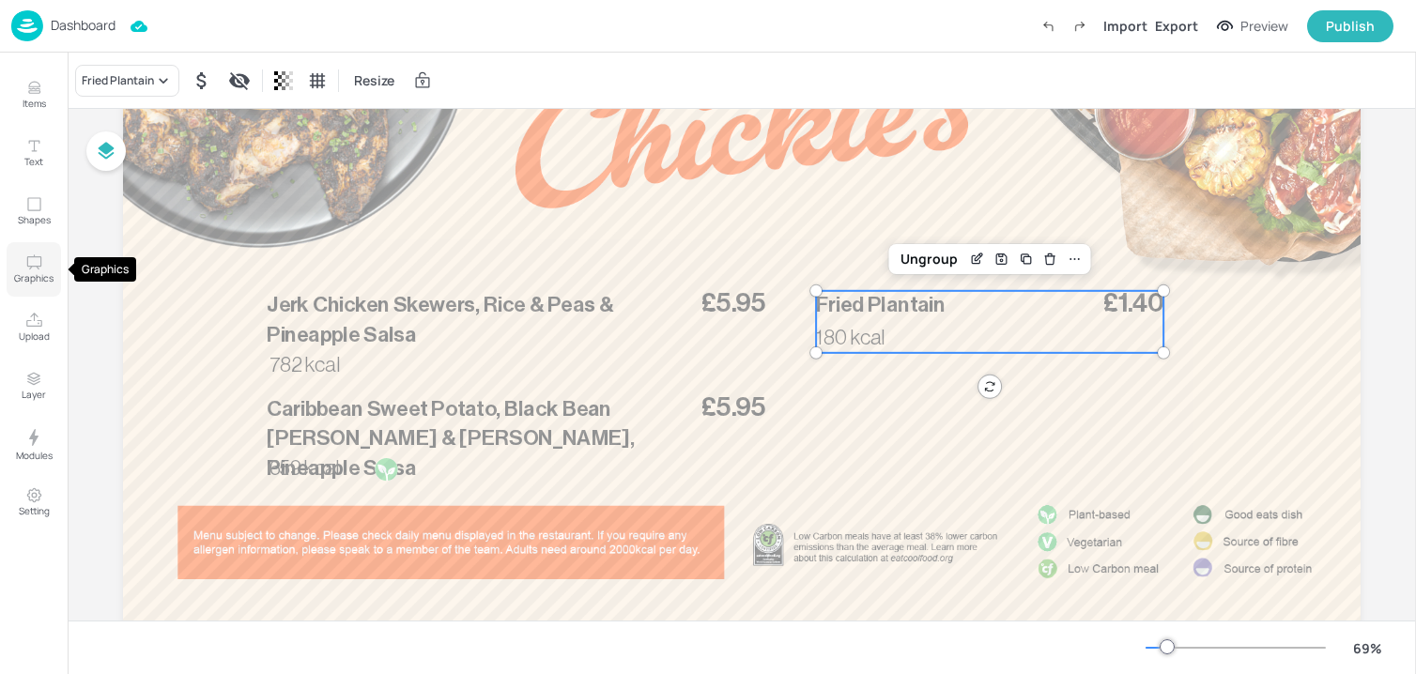
click at [31, 264] on icon "Graphics" at bounding box center [34, 262] width 18 height 18
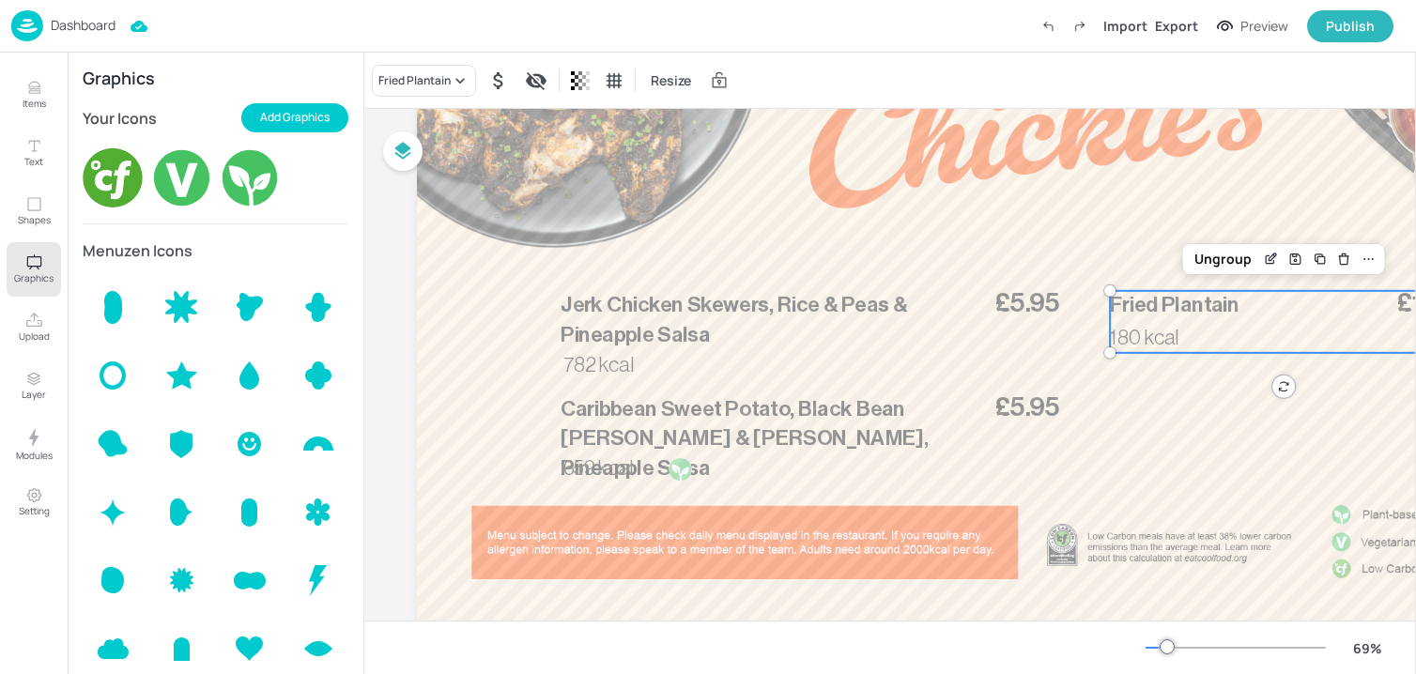
click at [248, 176] on img at bounding box center [250, 177] width 61 height 61
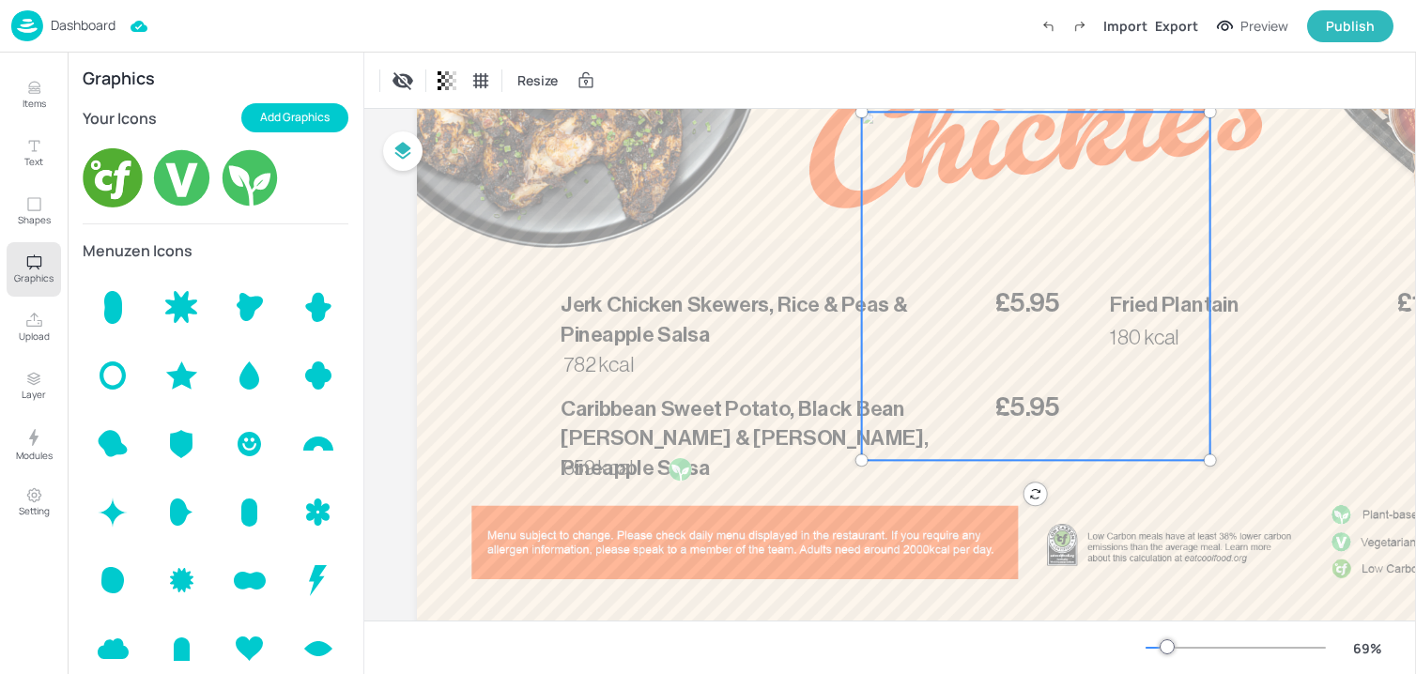
click at [40, 267] on icon "Graphics" at bounding box center [34, 262] width 18 height 18
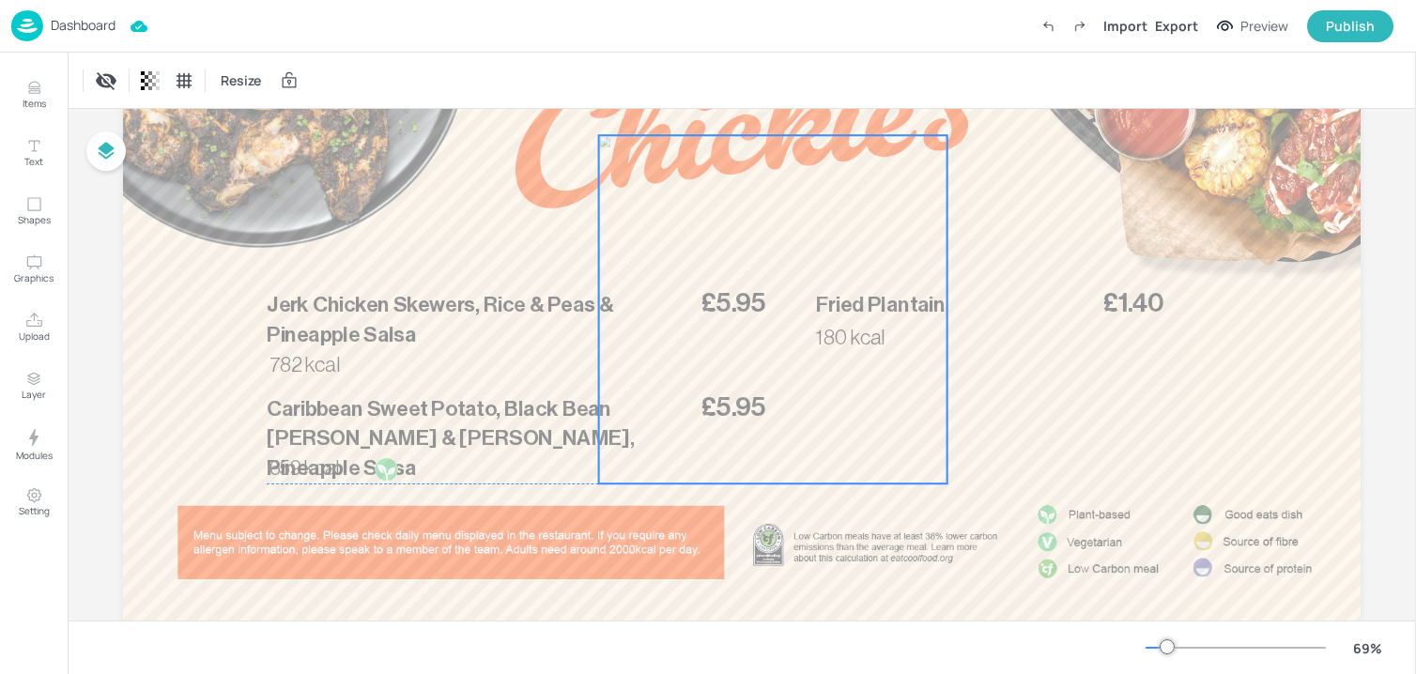
drag, startPoint x: 661, startPoint y: 197, endPoint x: 914, endPoint y: 315, distance: 279.3
click at [914, 315] on div at bounding box center [773, 309] width 348 height 348
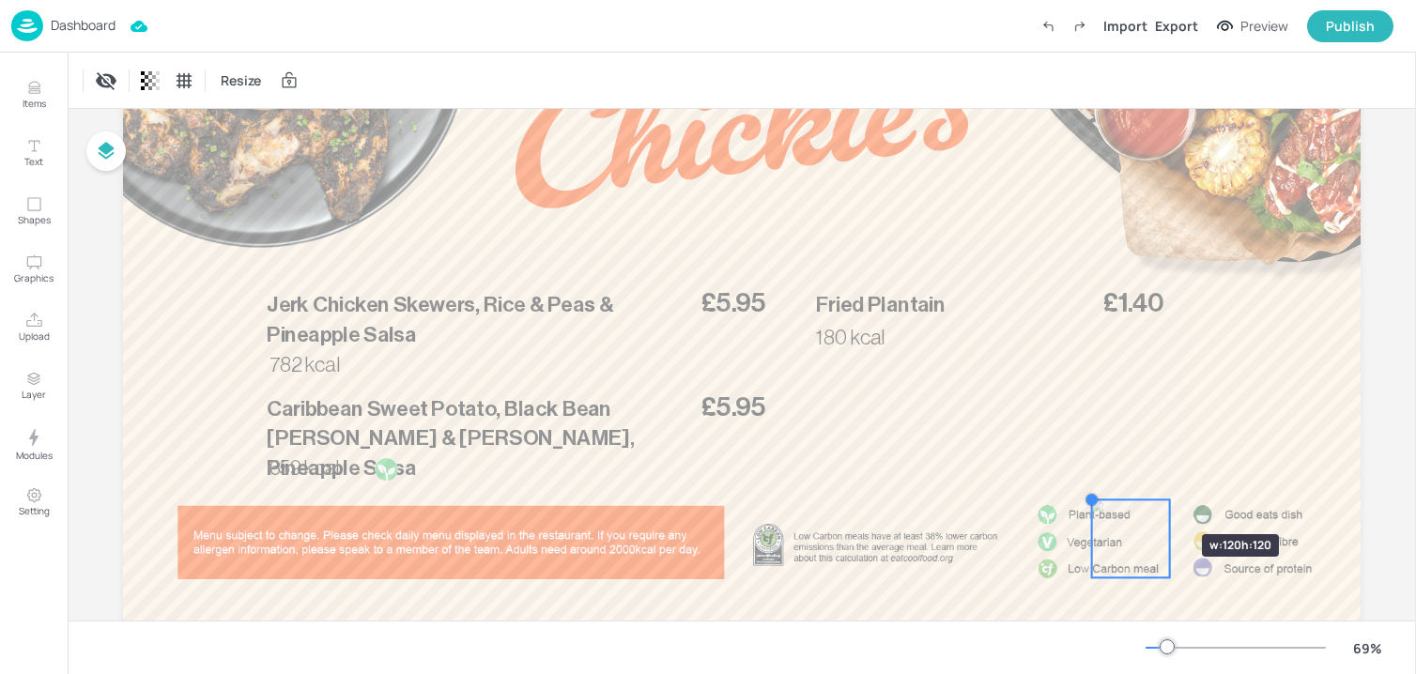
drag, startPoint x: 819, startPoint y: 230, endPoint x: 1149, endPoint y: 513, distance: 434.8
click at [1152, 514] on div "£5.95 Jerk Chicken Skewers, Rice & Peas & Pineapple Salsa 782 kcal £1.40 Fried …" at bounding box center [741, 286] width 1237 height 696
drag, startPoint x: 1098, startPoint y: 508, endPoint x: 1117, endPoint y: 533, distance: 31.5
click at [1120, 534] on div at bounding box center [1126, 534] width 15 height 15
drag, startPoint x: 1134, startPoint y: 552, endPoint x: 996, endPoint y: 414, distance: 195.2
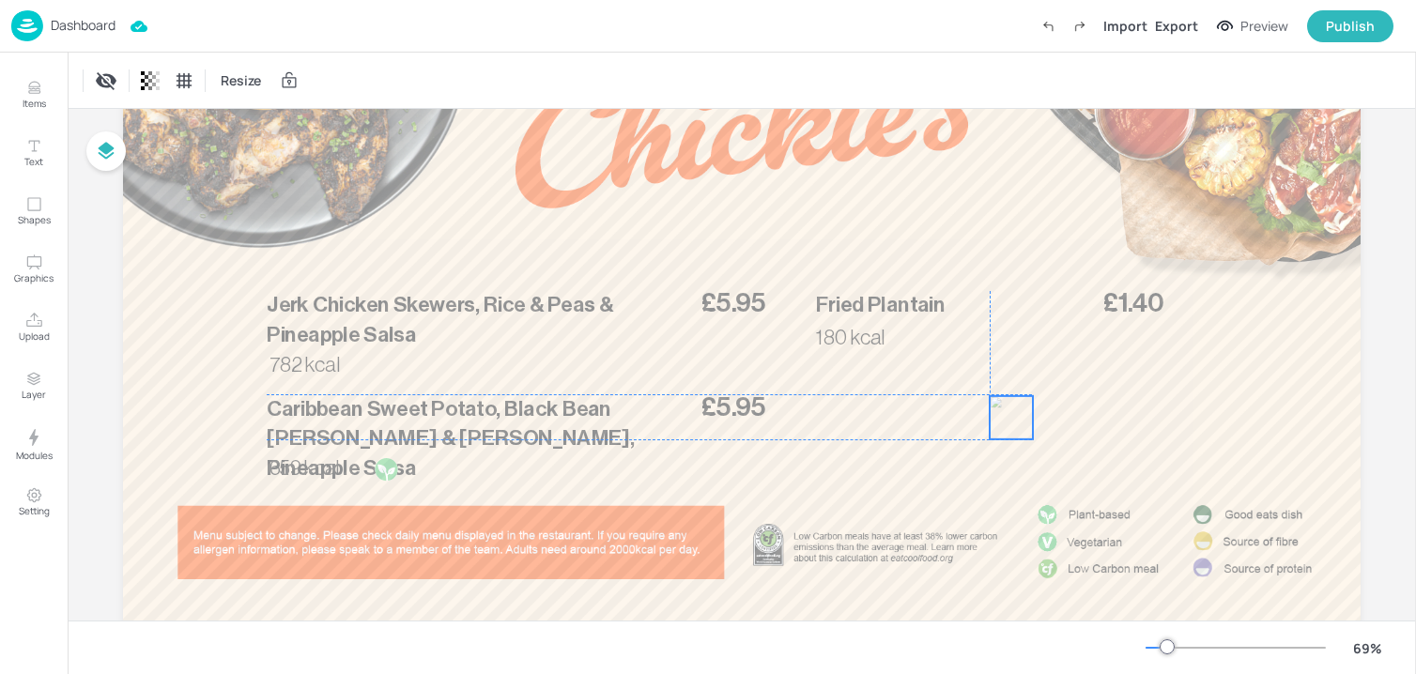
click at [996, 414] on div at bounding box center [1011, 417] width 43 height 43
click at [993, 407] on div at bounding box center [995, 401] width 15 height 15
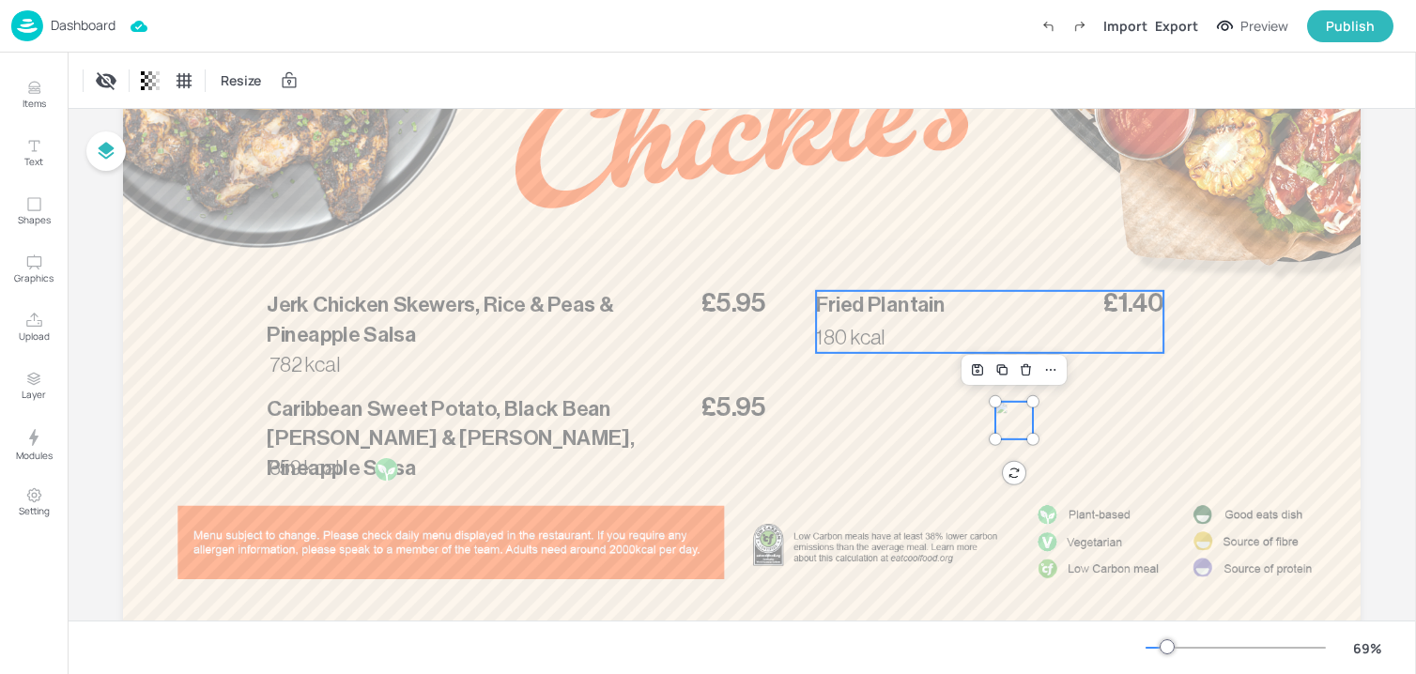
click at [878, 316] on p "Fried Plantain" at bounding box center [979, 306] width 327 height 30
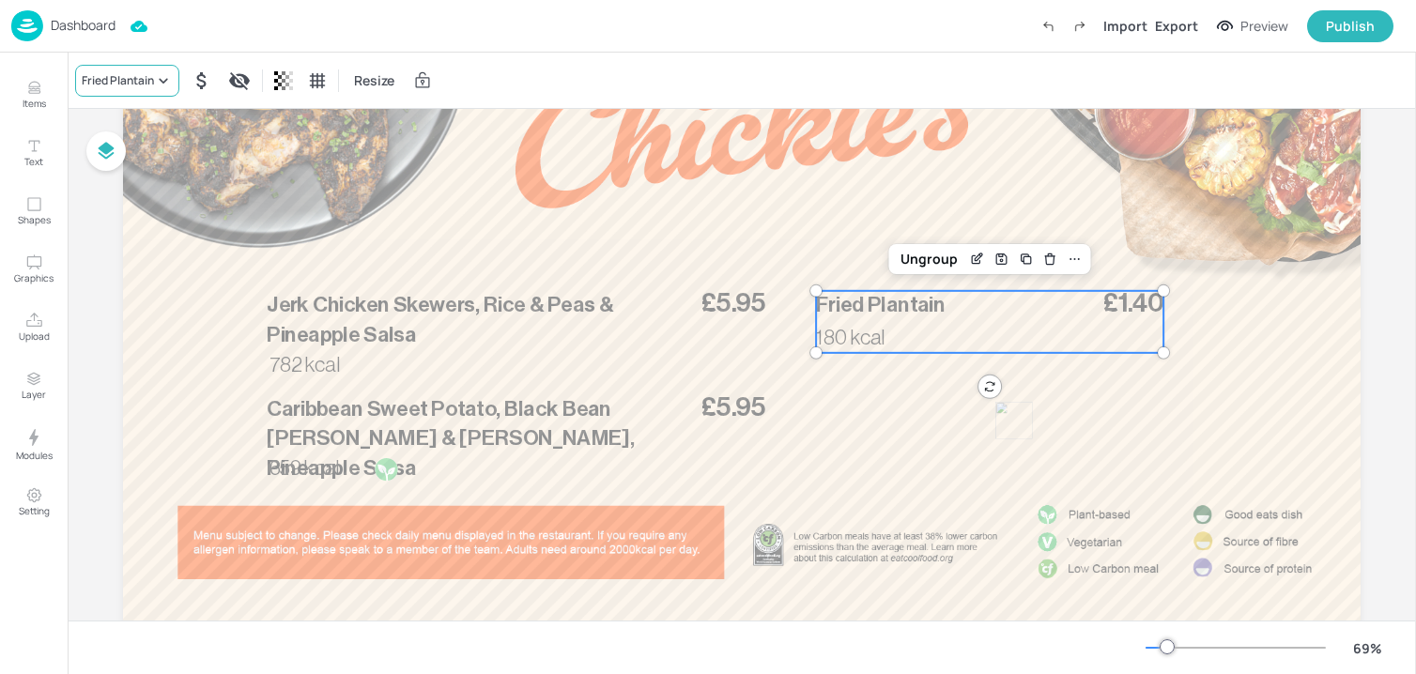
click at [130, 79] on div "Fried Plantain" at bounding box center [118, 80] width 72 height 17
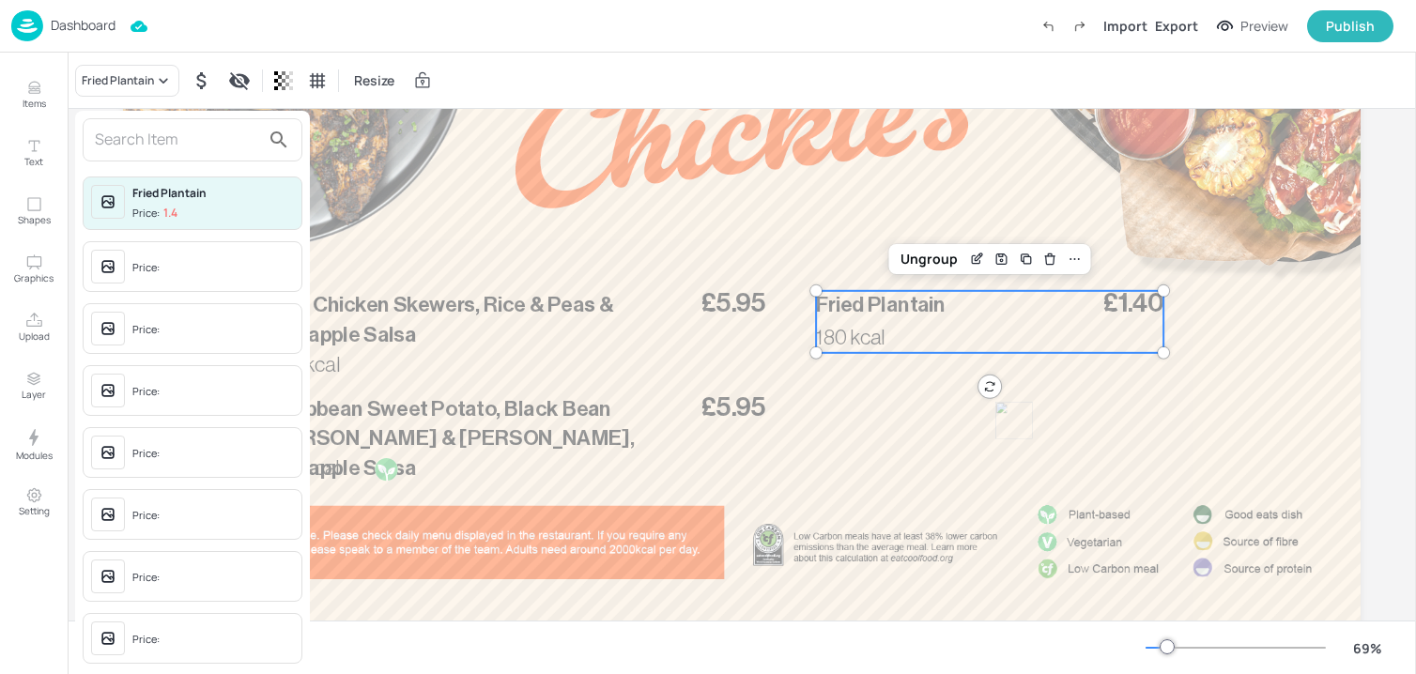
click at [48, 97] on div at bounding box center [708, 337] width 1416 height 674
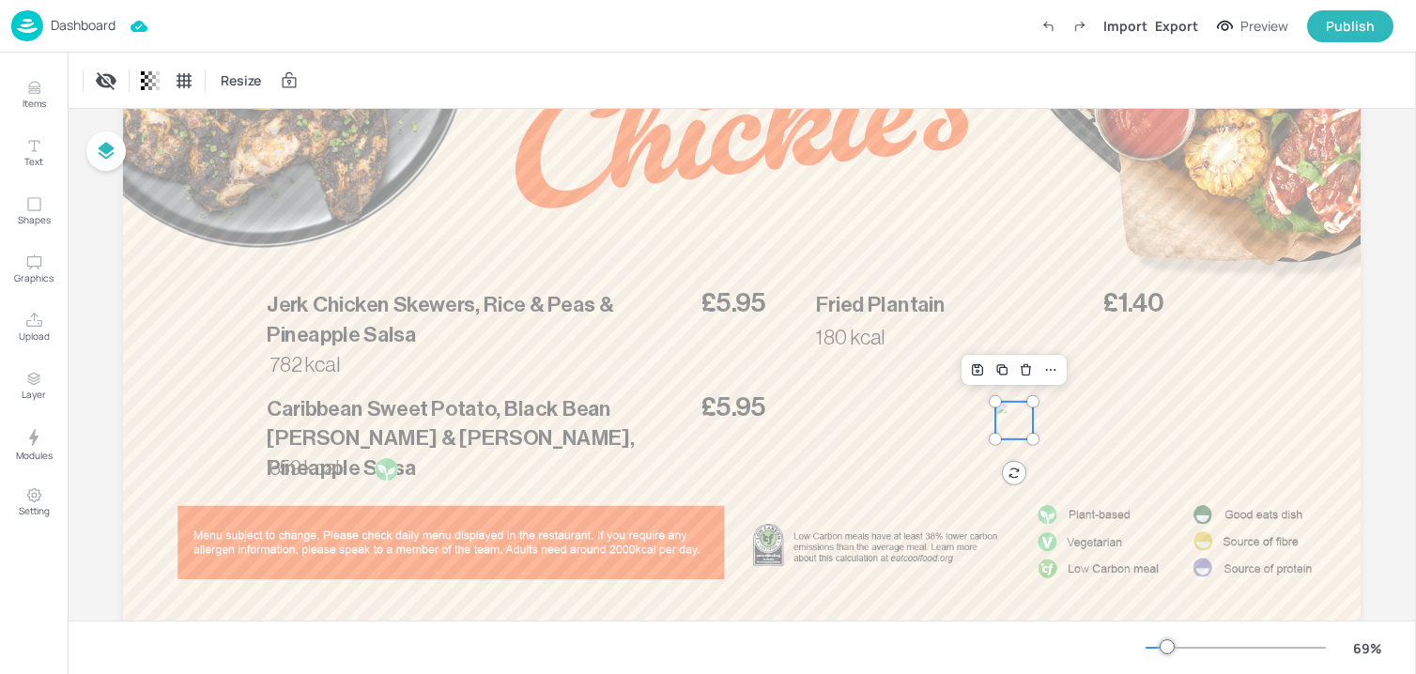
click at [1022, 414] on div at bounding box center [1014, 421] width 38 height 38
click at [21, 96] on button "Items" at bounding box center [34, 95] width 54 height 54
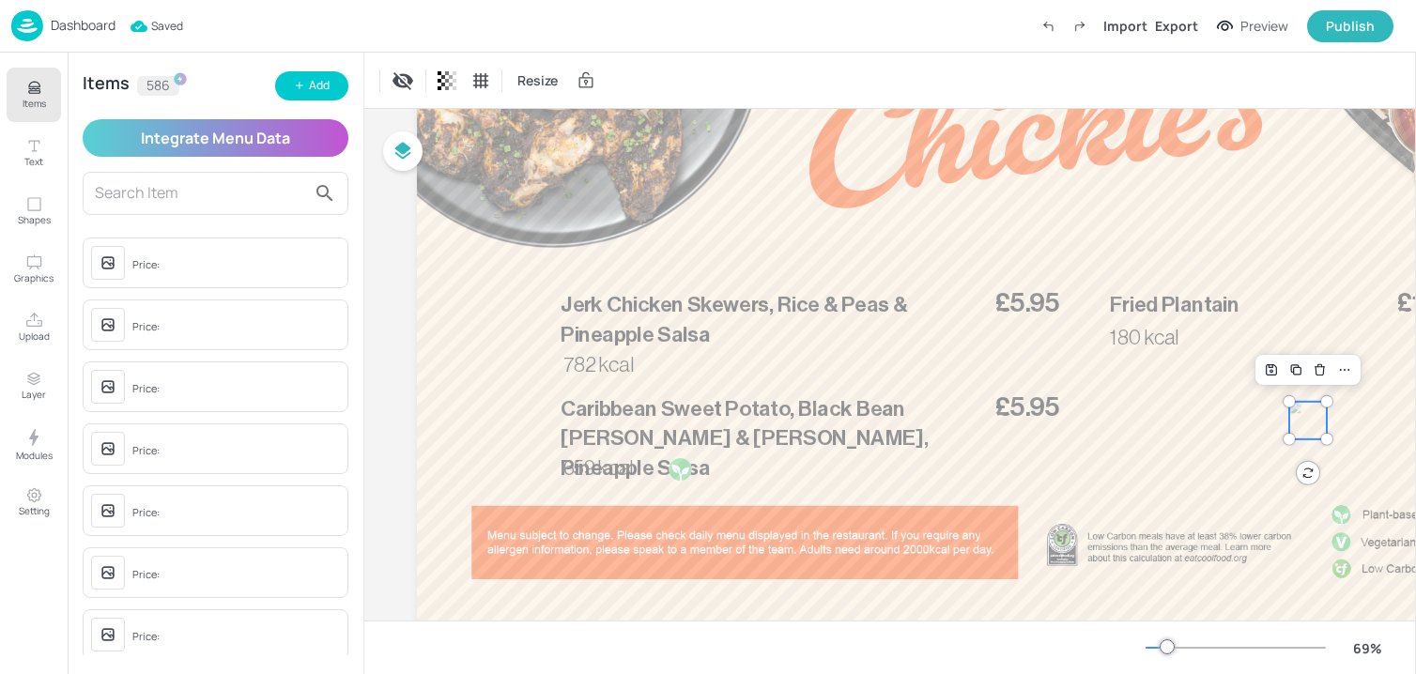
click at [141, 197] on input "text" at bounding box center [200, 193] width 211 height 30
type input "fried pla"
click at [191, 332] on span "Price: 1.5" at bounding box center [235, 338] width 207 height 16
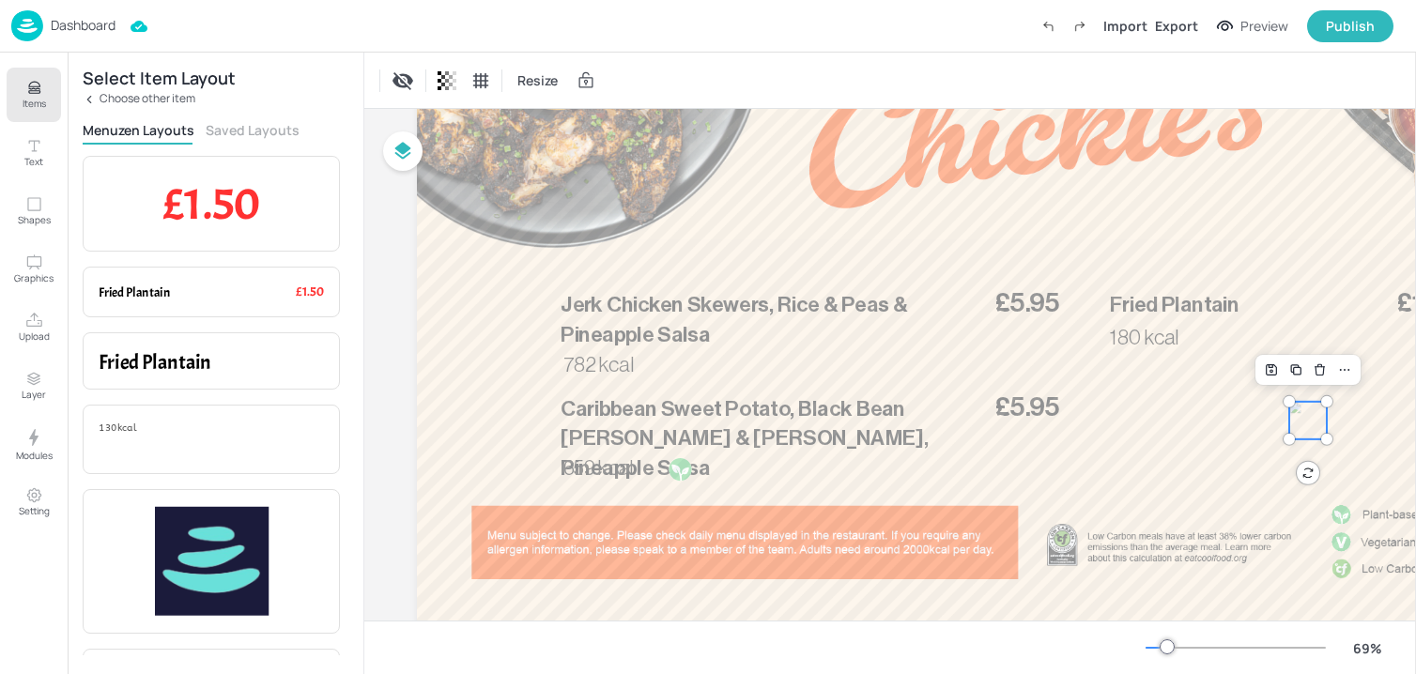
click at [247, 119] on div "Select Item Layout Choose other item Menuzen Layouts Saved Layouts £1.50 Item P…" at bounding box center [216, 364] width 296 height 622
click at [247, 127] on button "Saved Layouts" at bounding box center [253, 130] width 94 height 18
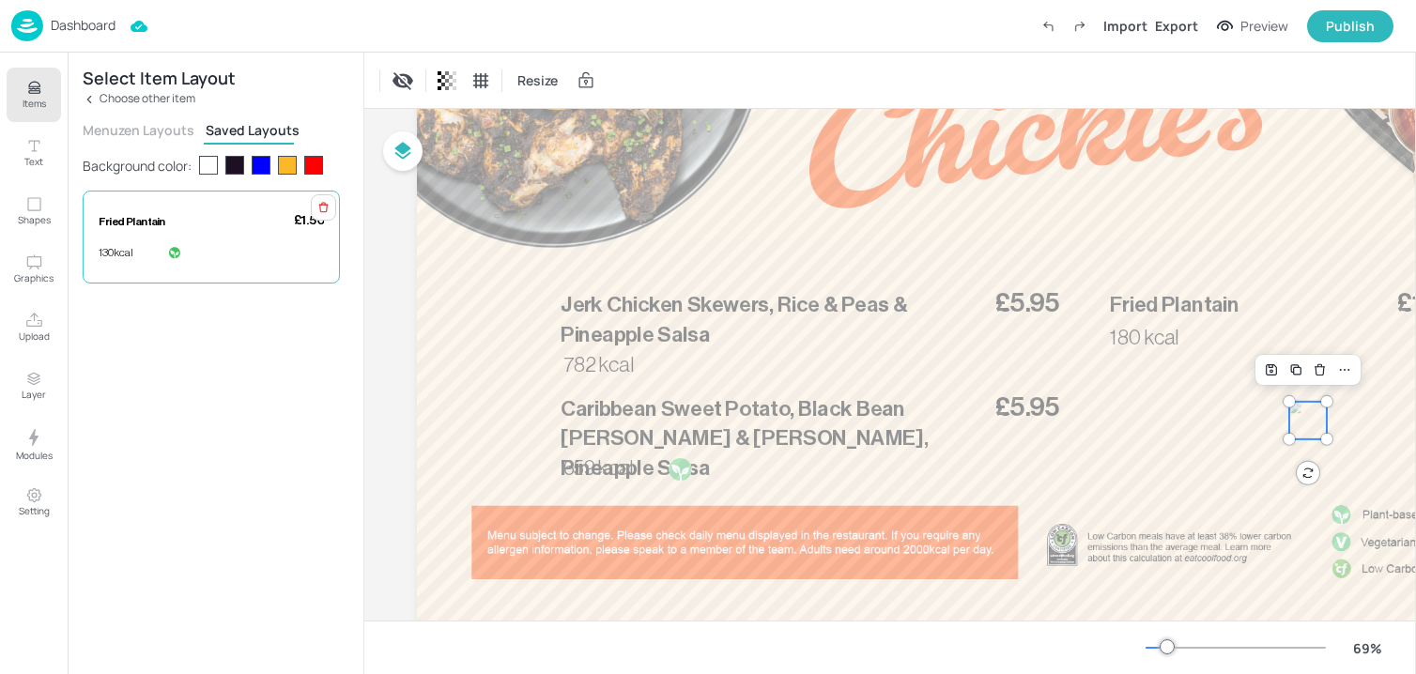
click at [185, 228] on p "Fried Plantain" at bounding box center [187, 222] width 177 height 16
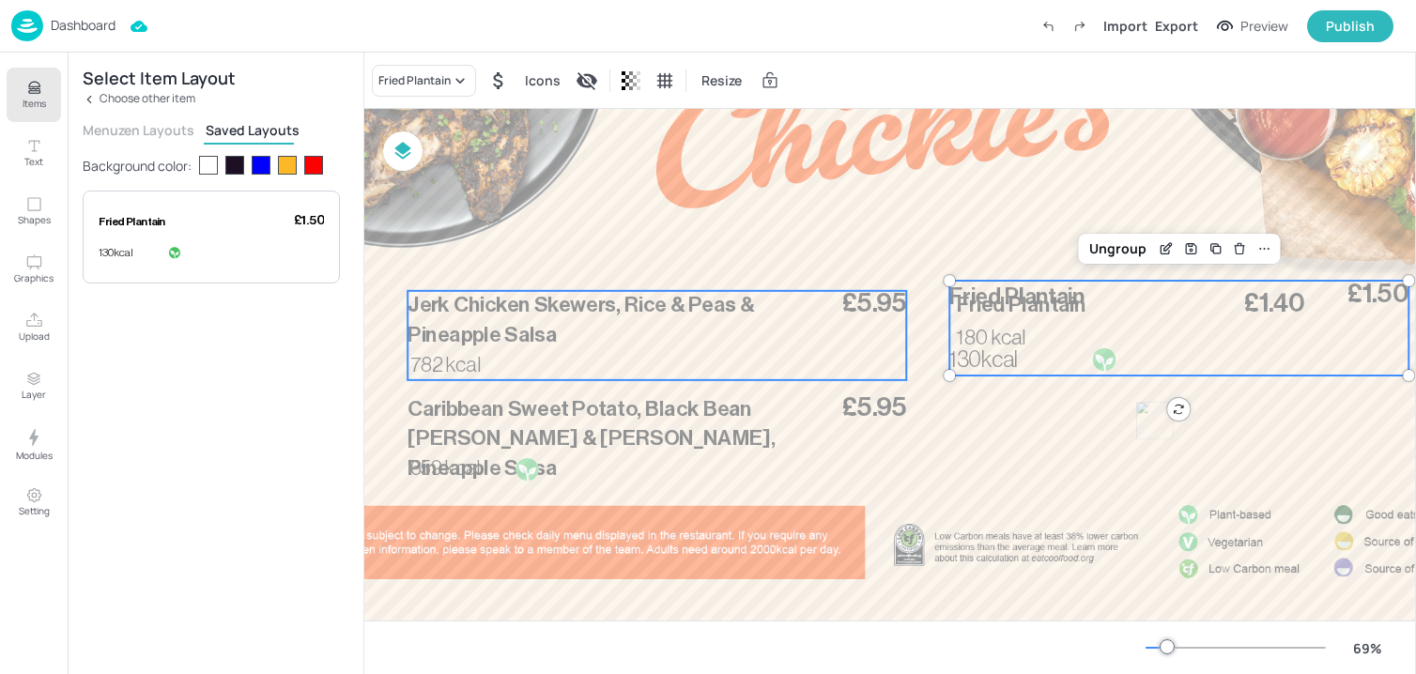
scroll to position [231, 297]
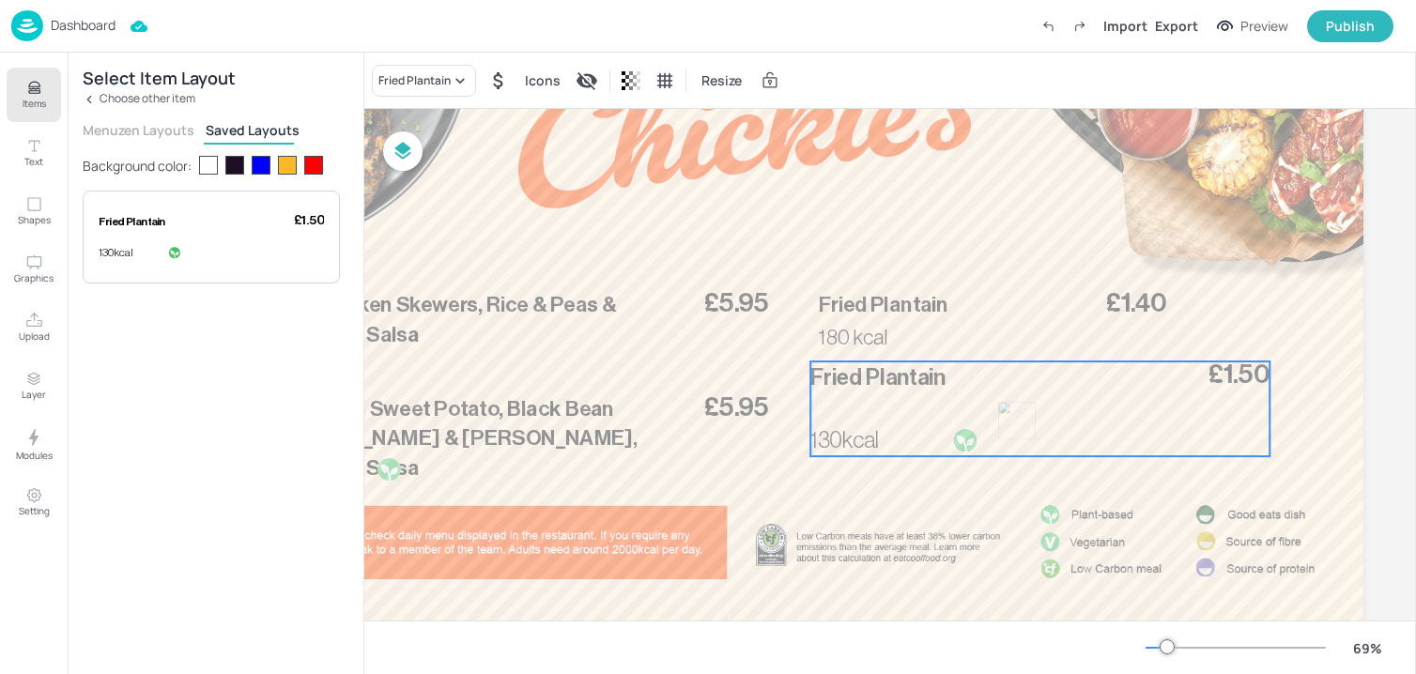
drag, startPoint x: 942, startPoint y: 334, endPoint x: 942, endPoint y: 417, distance: 82.6
click at [942, 417] on div "£1.50 Fried Plantain 130kcal" at bounding box center [1039, 408] width 459 height 95
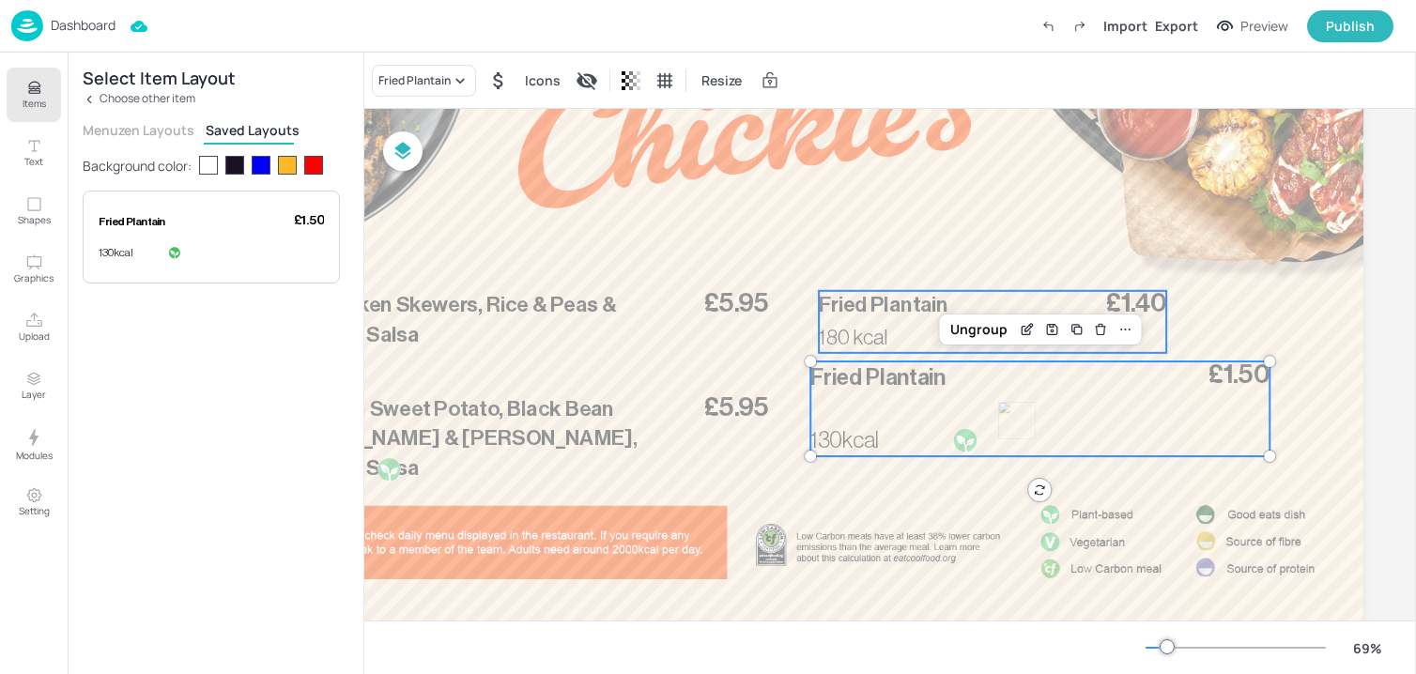
click at [927, 326] on div "£1.40 Fried Plantain 180 kcal" at bounding box center [992, 322] width 347 height 62
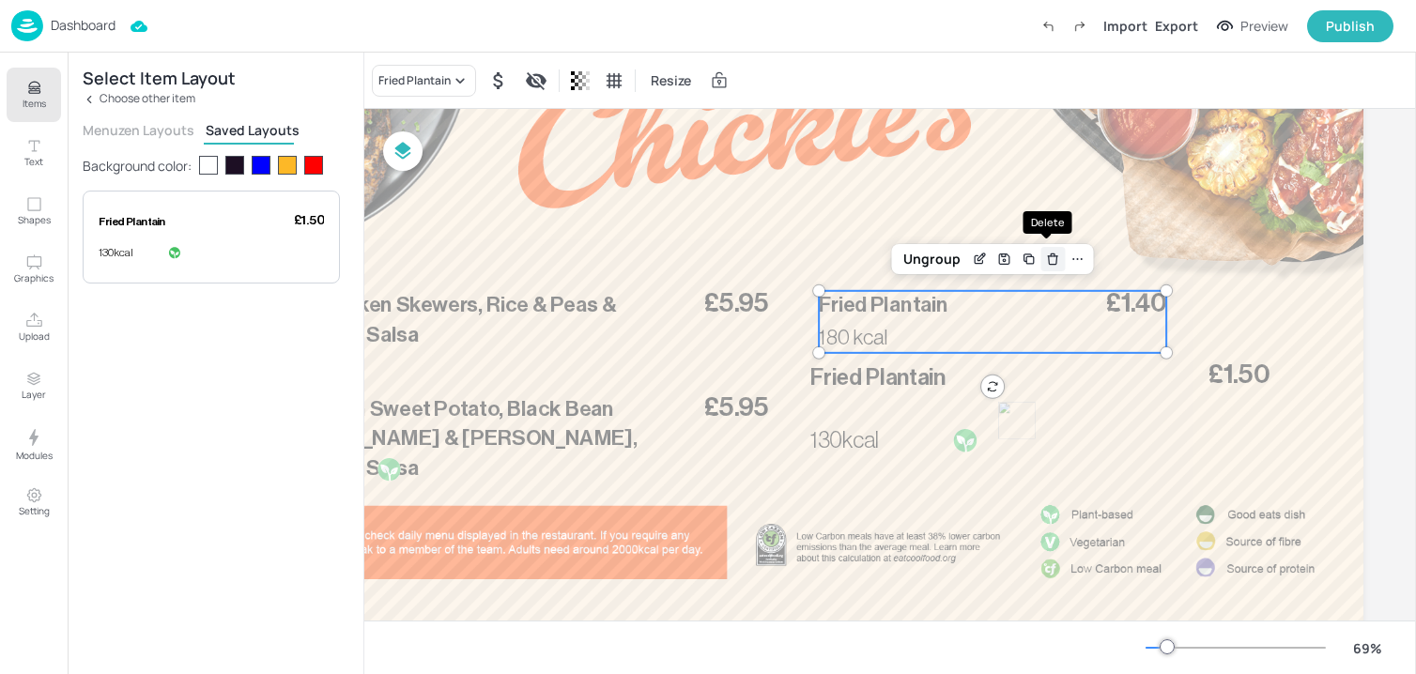
click at [1046, 255] on icon "Delete" at bounding box center [1053, 259] width 14 height 15
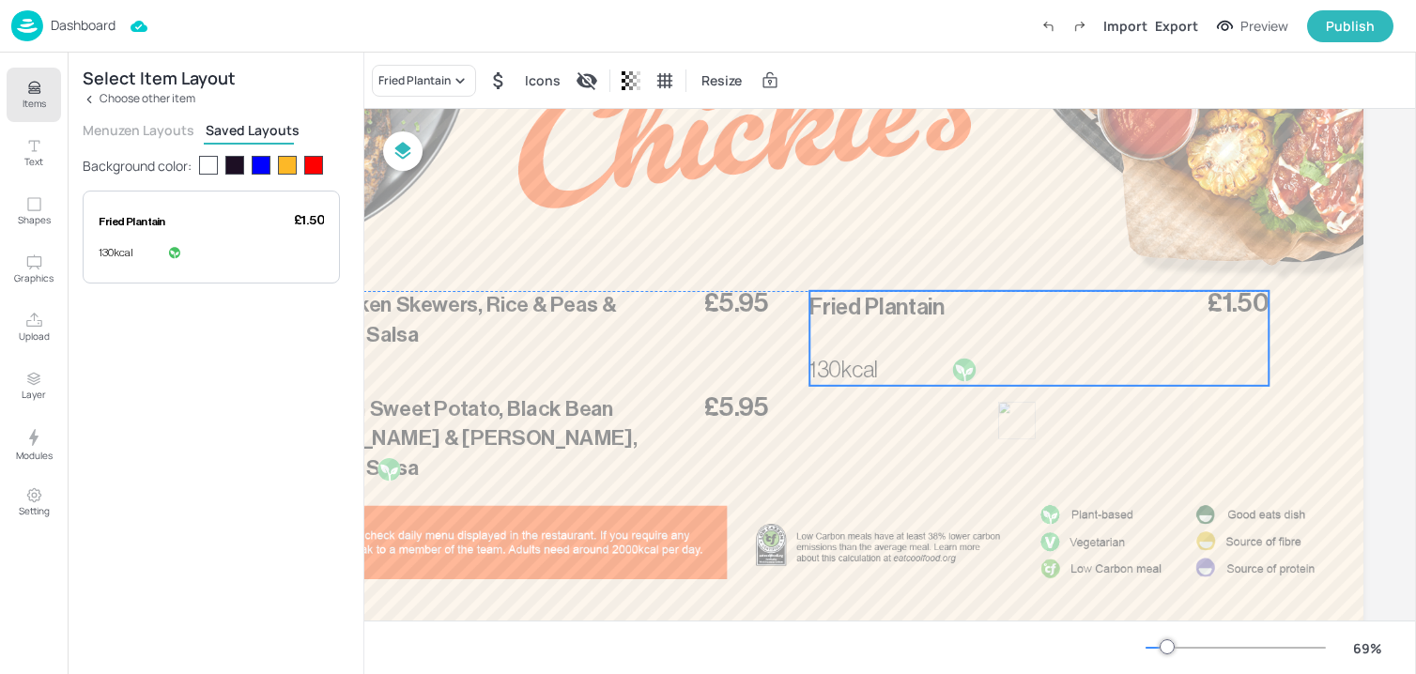
drag, startPoint x: 1009, startPoint y: 416, endPoint x: 1008, endPoint y: 345, distance: 70.4
click at [1008, 345] on div "£1.50 Fried Plantain 130kcal" at bounding box center [1038, 338] width 459 height 95
click at [1025, 445] on div at bounding box center [744, 286] width 1237 height 696
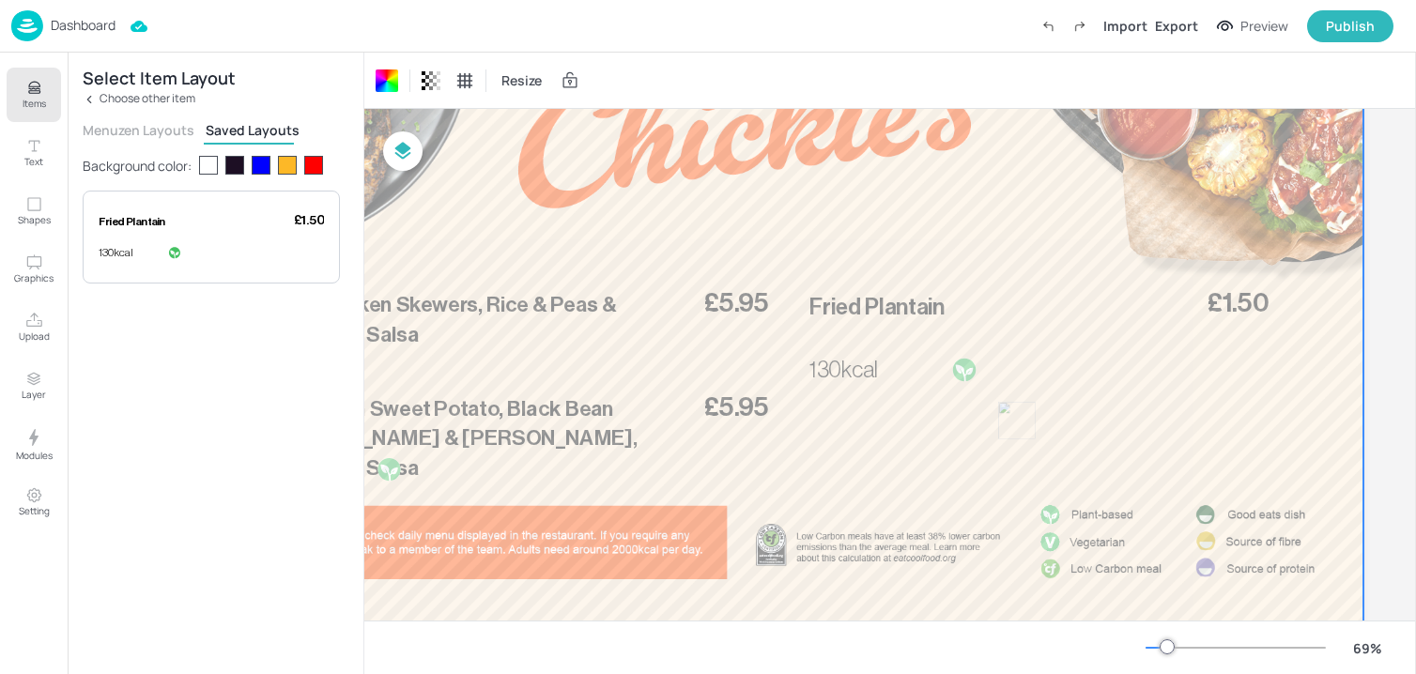
click at [1015, 425] on div at bounding box center [1017, 421] width 38 height 38
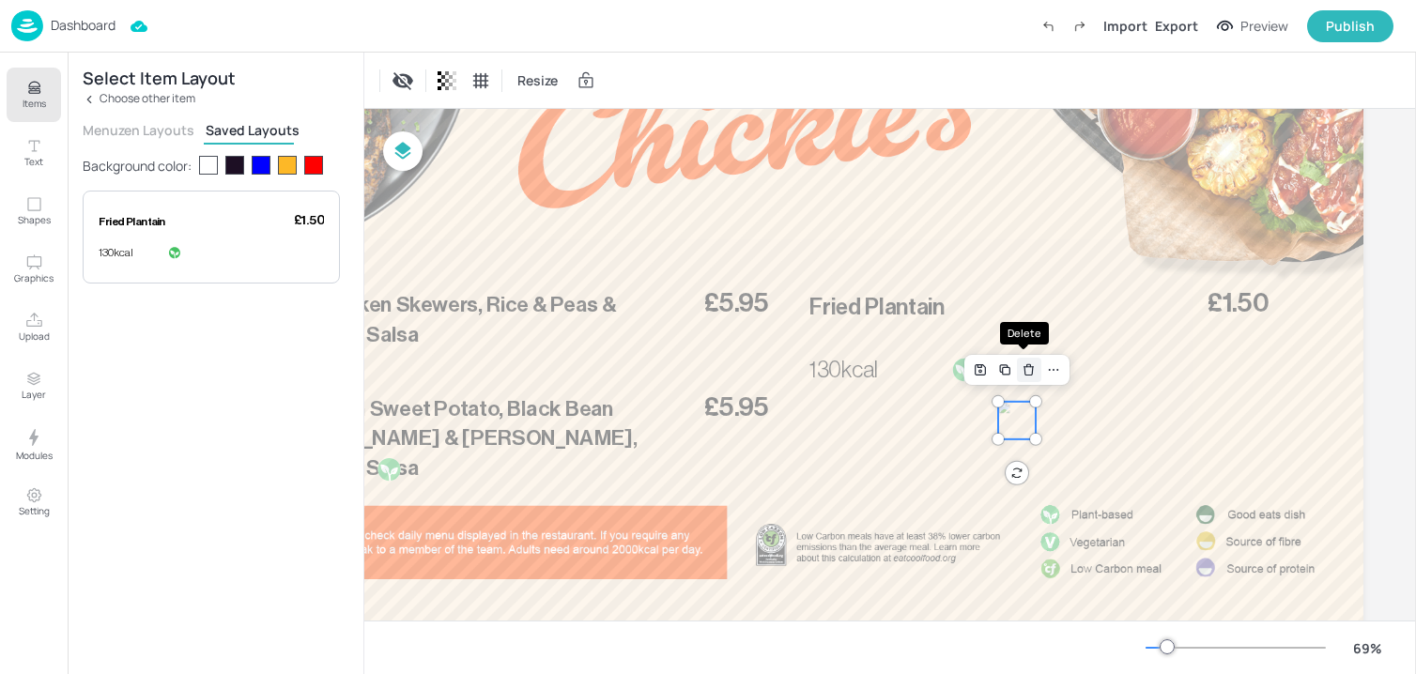
click at [1022, 372] on icon "Delete" at bounding box center [1028, 369] width 14 height 15
click at [31, 85] on icon "Items" at bounding box center [34, 88] width 18 height 18
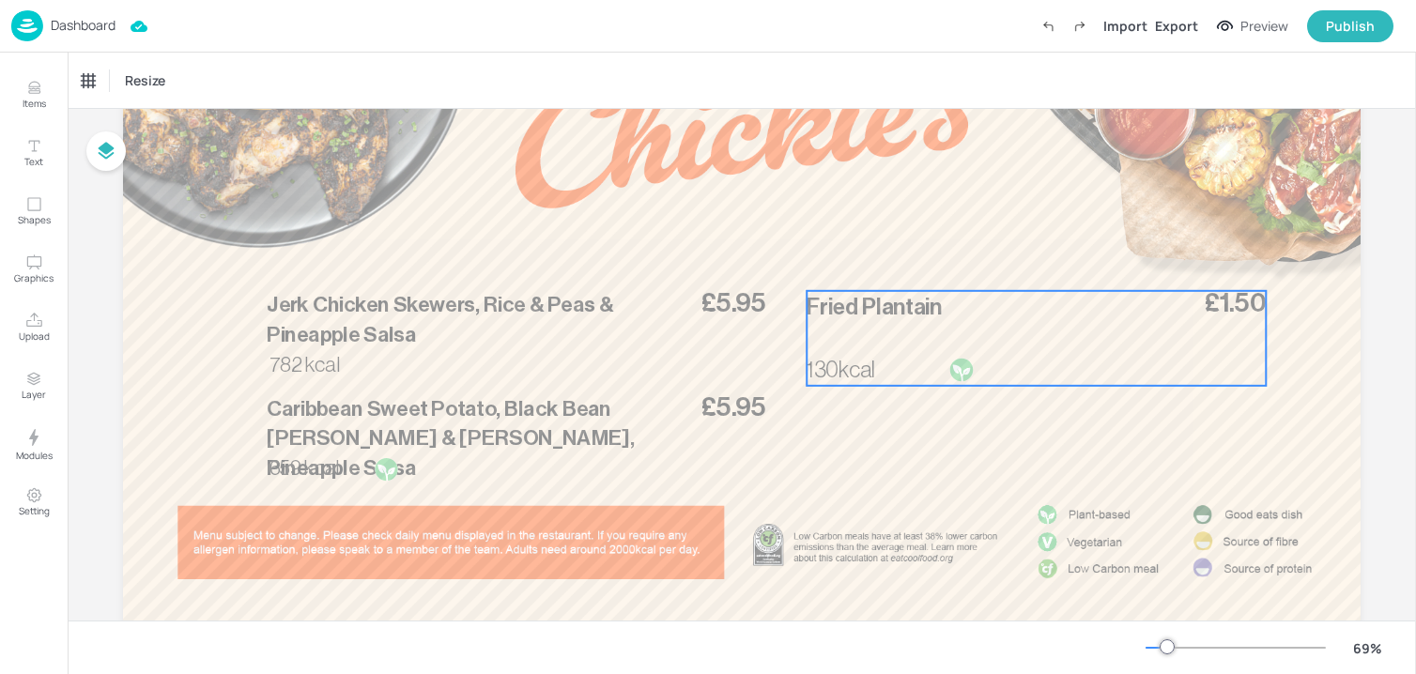
scroll to position [231, 0]
click at [866, 301] on span "Fried Plantain" at bounding box center [873, 307] width 135 height 23
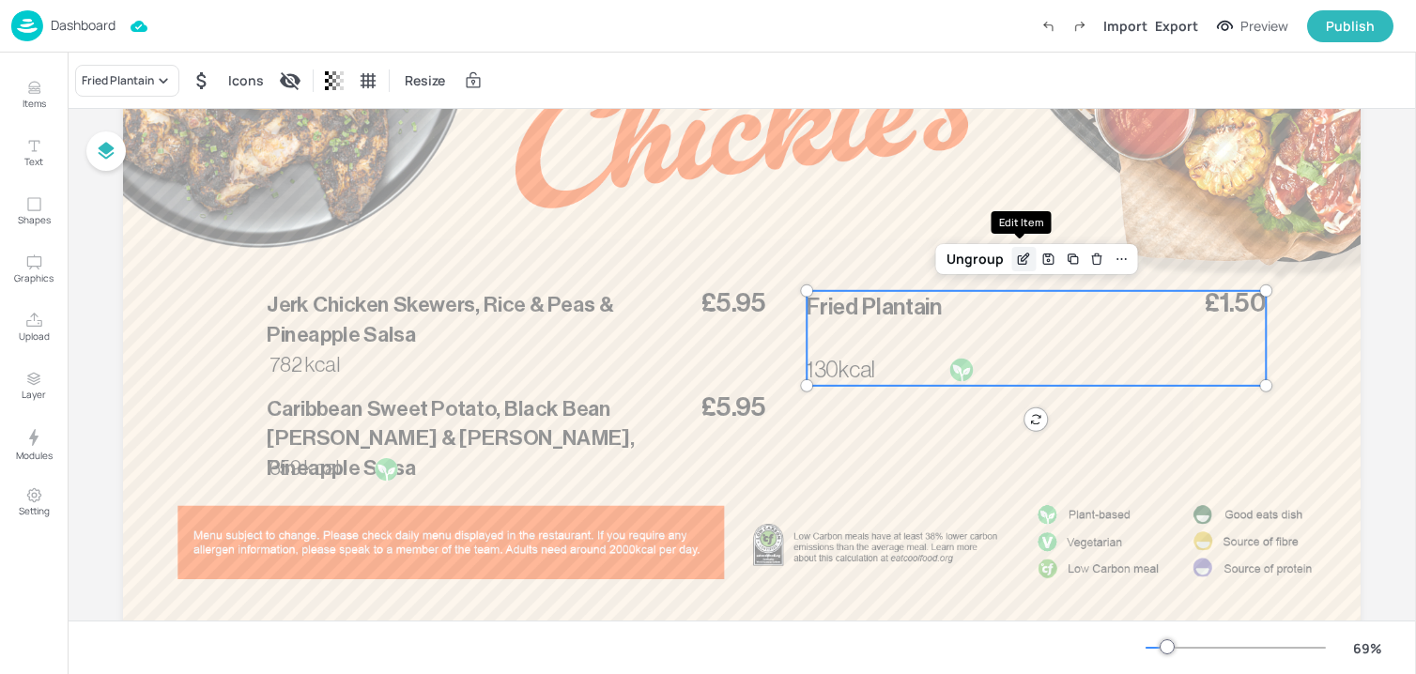
click at [1022, 258] on icon "Edit Item" at bounding box center [1024, 259] width 16 height 15
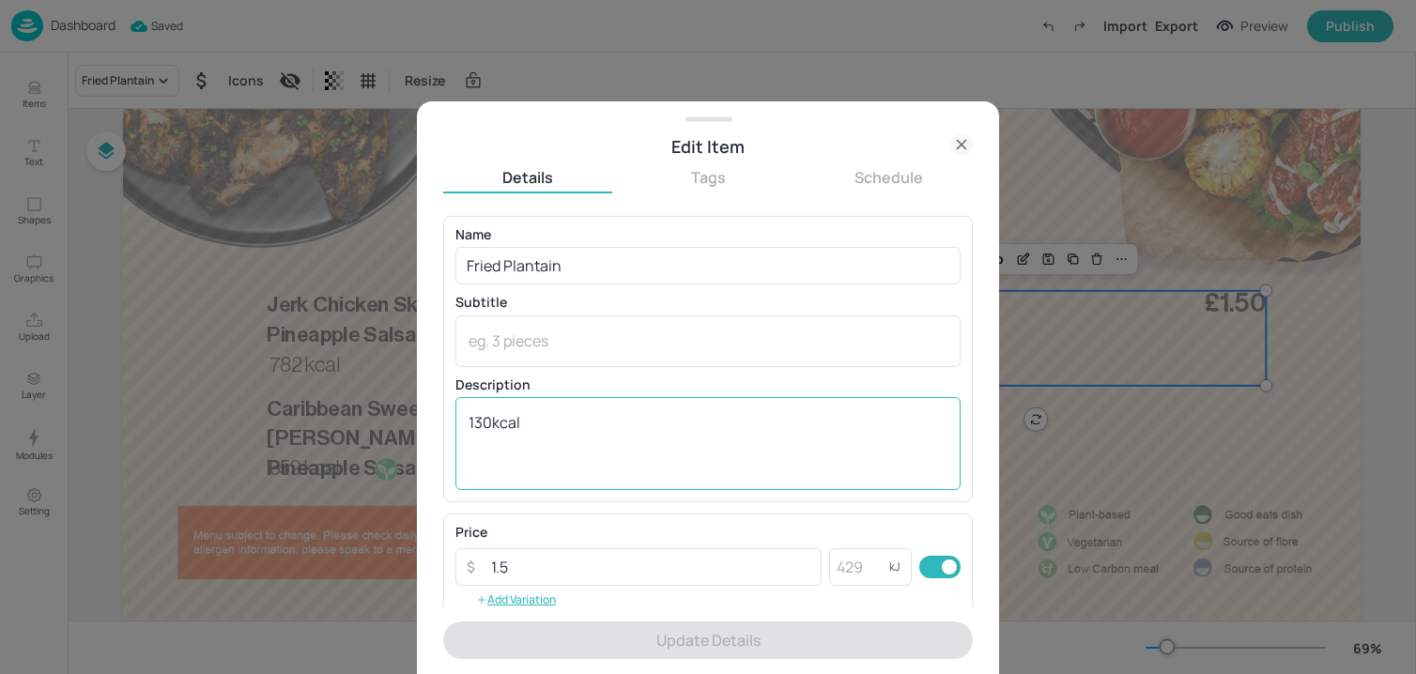
click at [489, 423] on textarea "130kcal" at bounding box center [707, 443] width 479 height 62
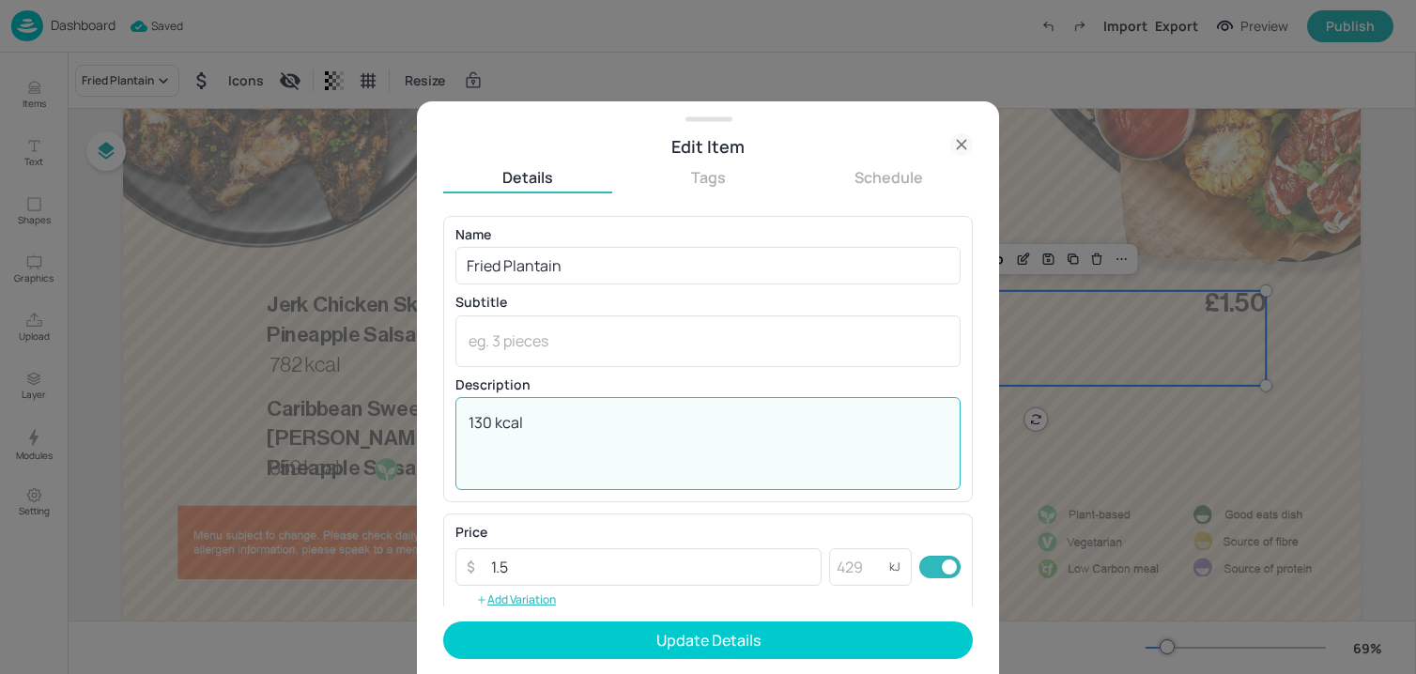
click at [482, 423] on textarea "130 kcal" at bounding box center [707, 443] width 479 height 62
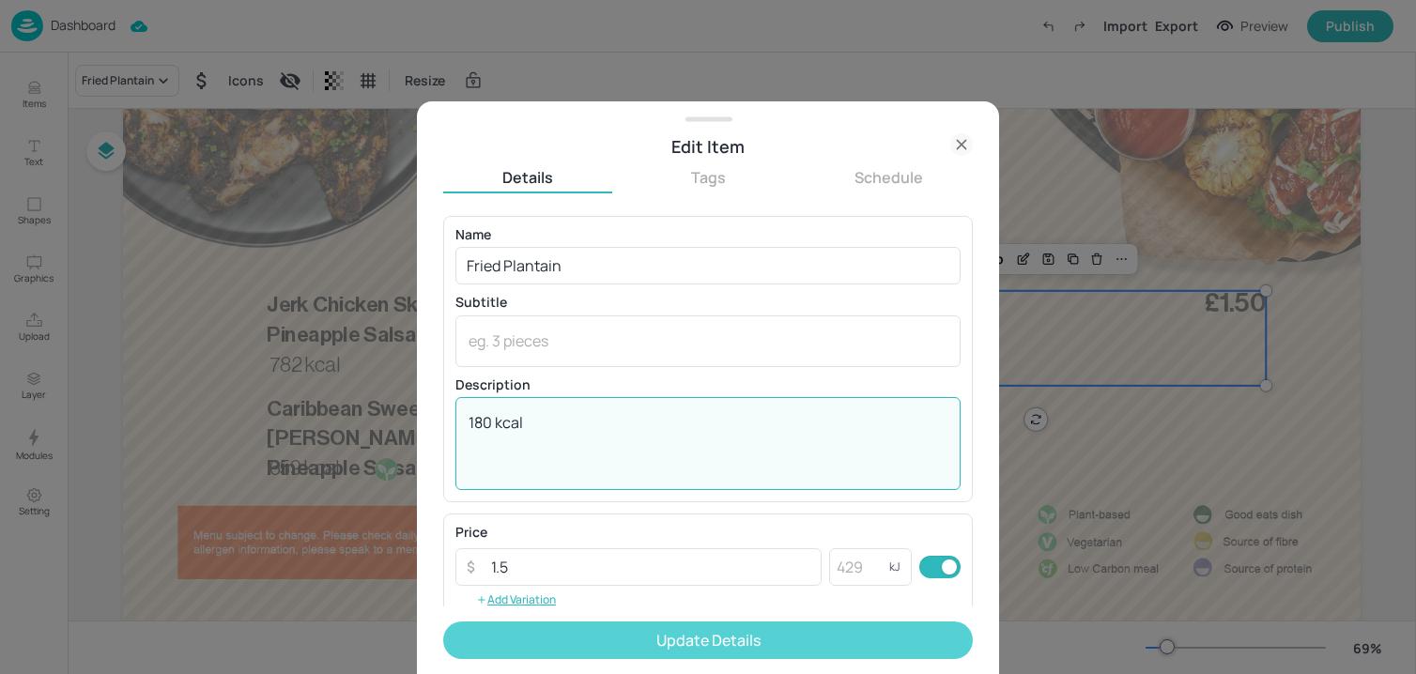
type textarea "180 kcal"
click at [531, 641] on button "Update Details" at bounding box center [708, 641] width 530 height 38
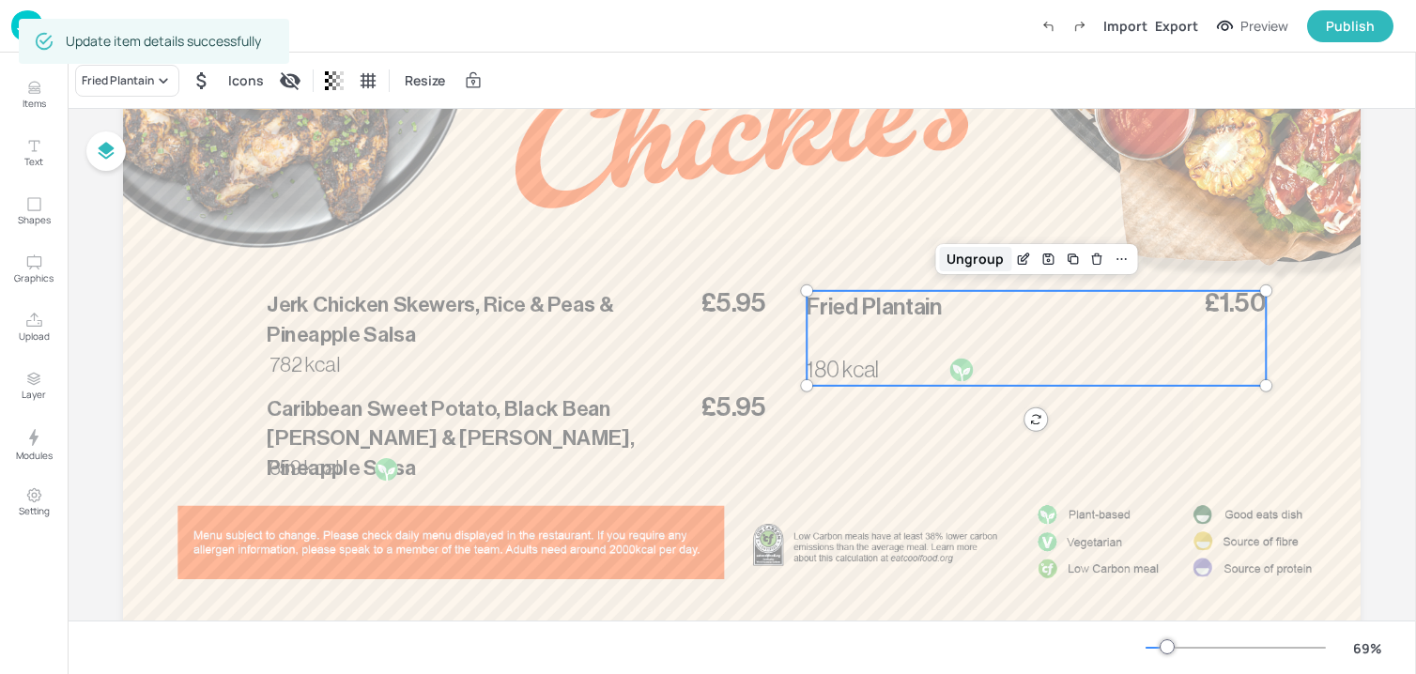
click at [971, 259] on div "Ungroup" at bounding box center [975, 259] width 72 height 24
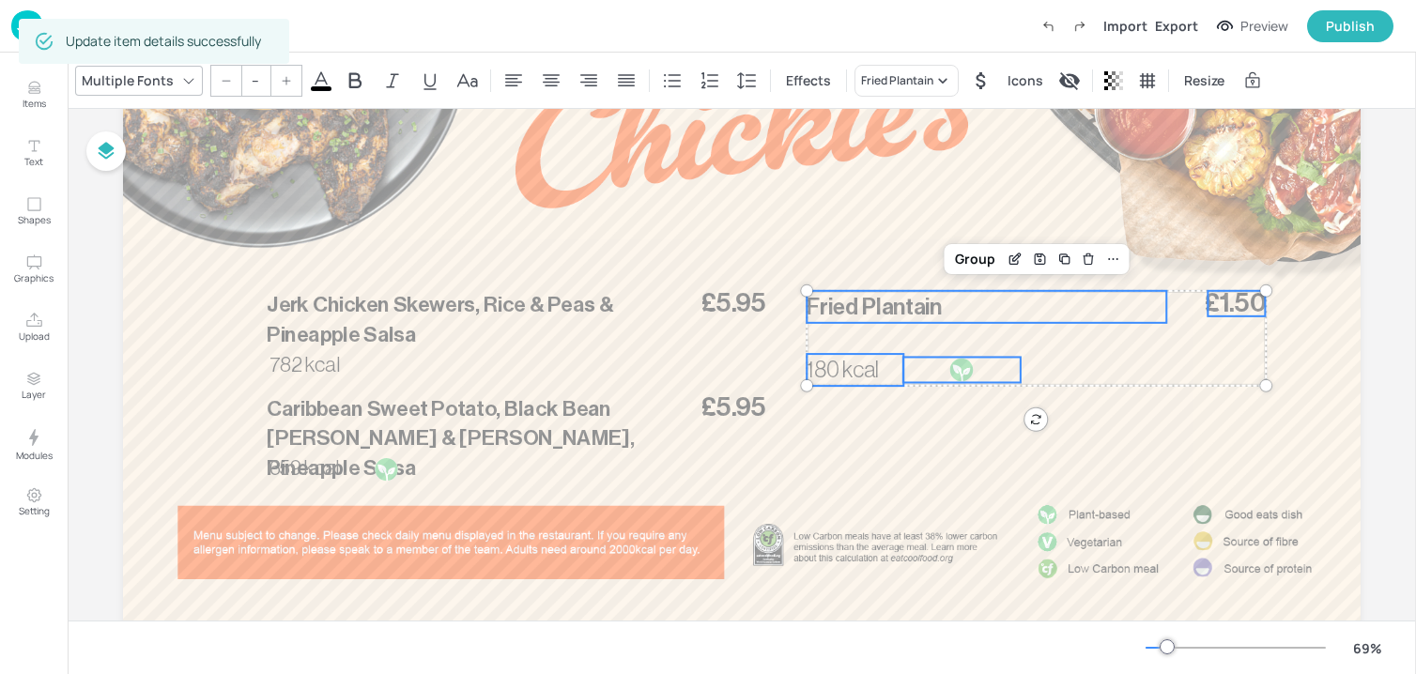
click at [1044, 217] on div at bounding box center [741, 286] width 1237 height 696
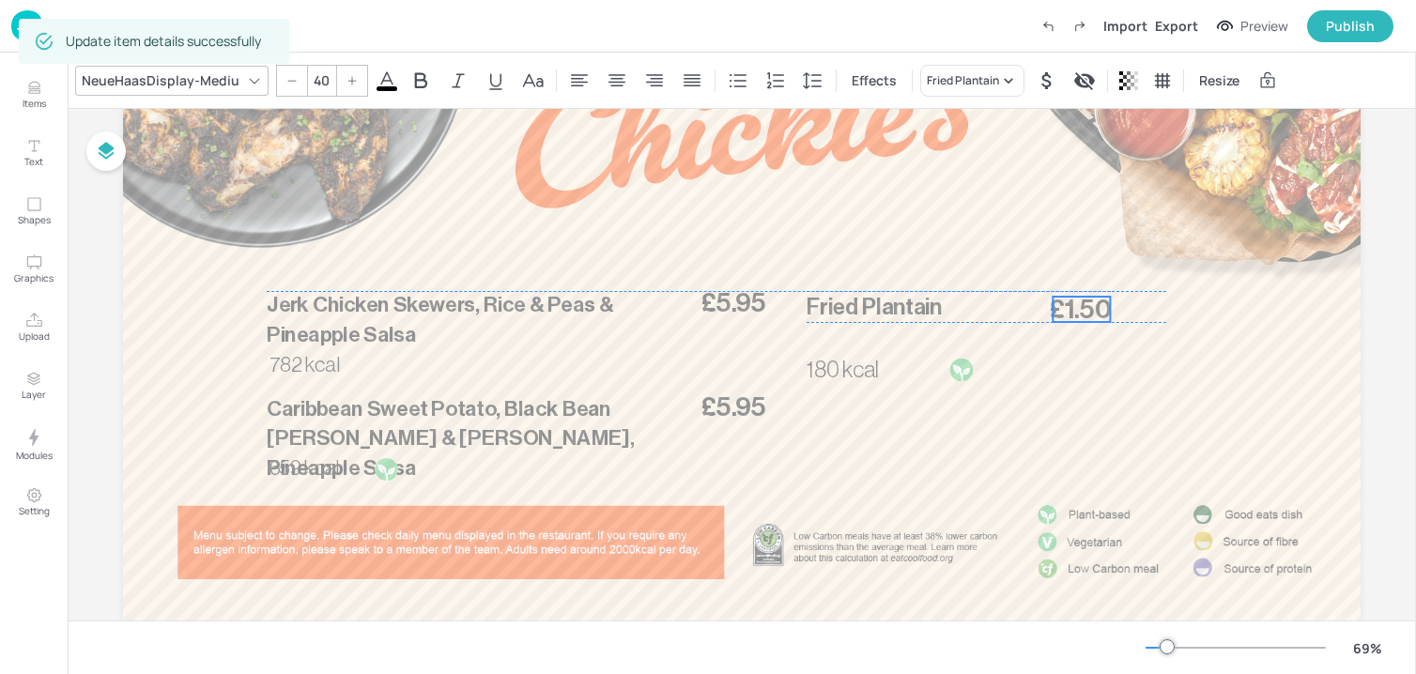
drag, startPoint x: 1232, startPoint y: 300, endPoint x: 1079, endPoint y: 303, distance: 153.1
type input "--"
click at [939, 304] on p "Fried Plantain" at bounding box center [986, 307] width 360 height 32
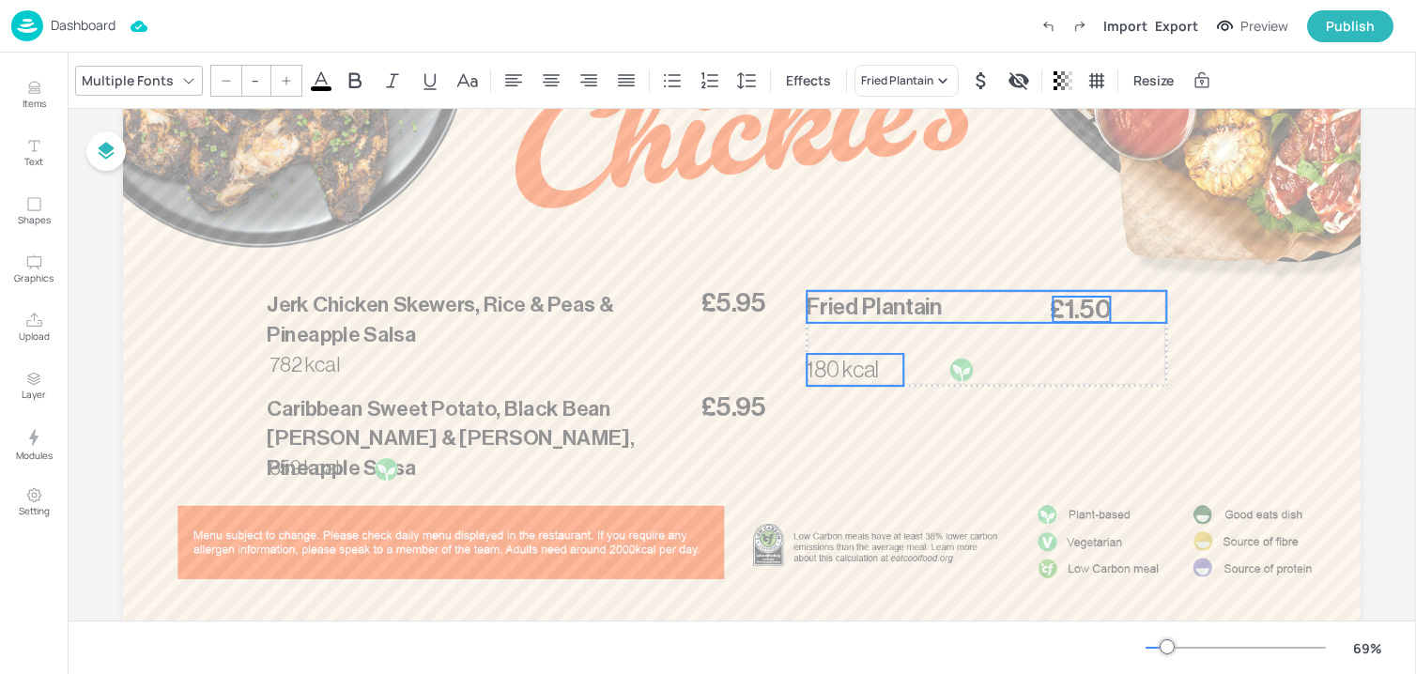
click at [868, 364] on span "180 kcal" at bounding box center [842, 370] width 72 height 23
click at [952, 364] on div at bounding box center [961, 369] width 25 height 25
click at [935, 255] on div "Group" at bounding box center [925, 259] width 55 height 24
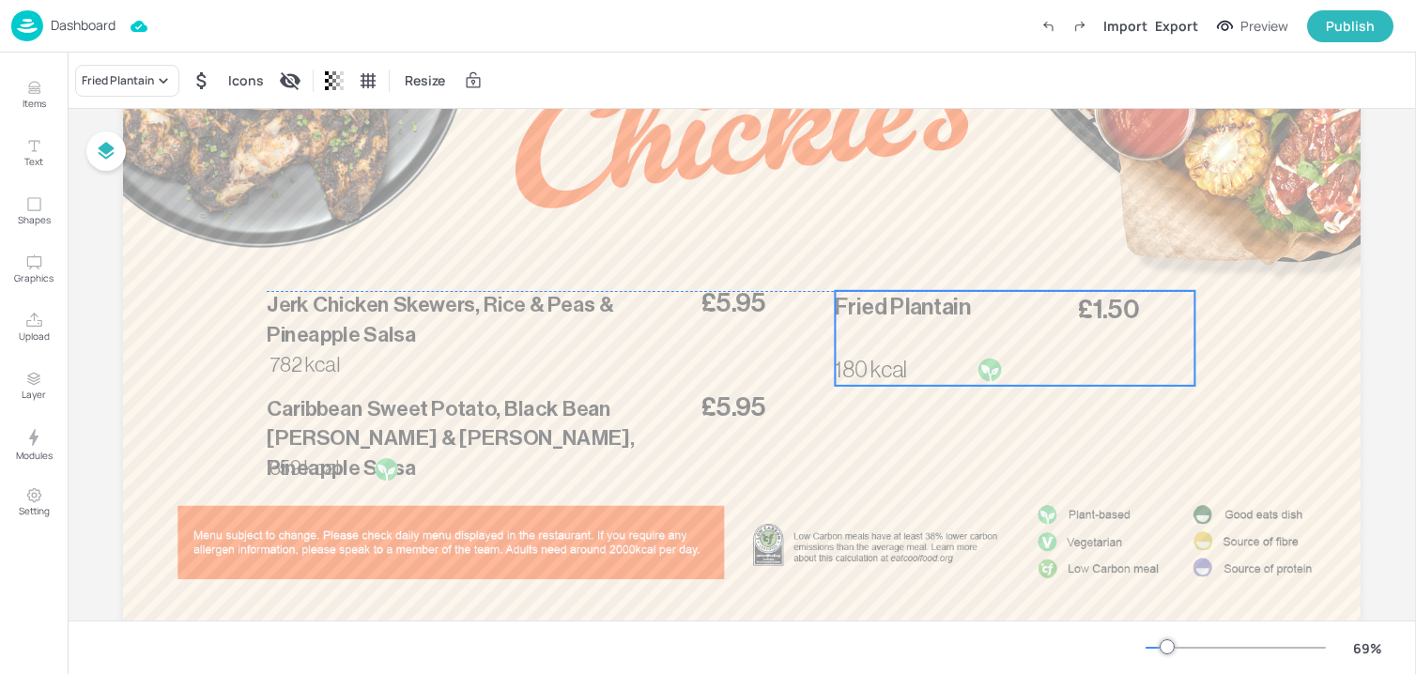
drag, startPoint x: 881, startPoint y: 303, endPoint x: 906, endPoint y: 303, distance: 25.3
click at [906, 303] on span "Fried Plantain" at bounding box center [902, 307] width 135 height 23
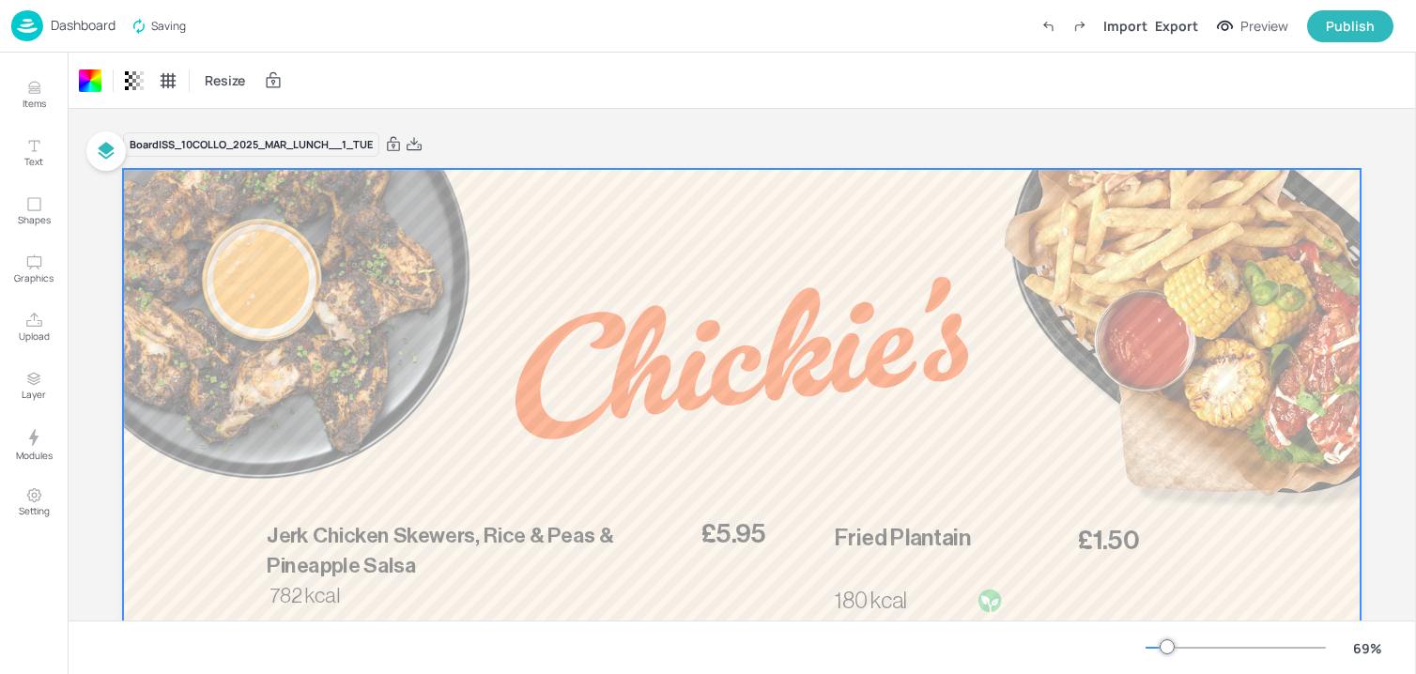
drag, startPoint x: 417, startPoint y: 142, endPoint x: 419, endPoint y: 116, distance: 25.4
click at [417, 142] on icon at bounding box center [414, 144] width 17 height 19
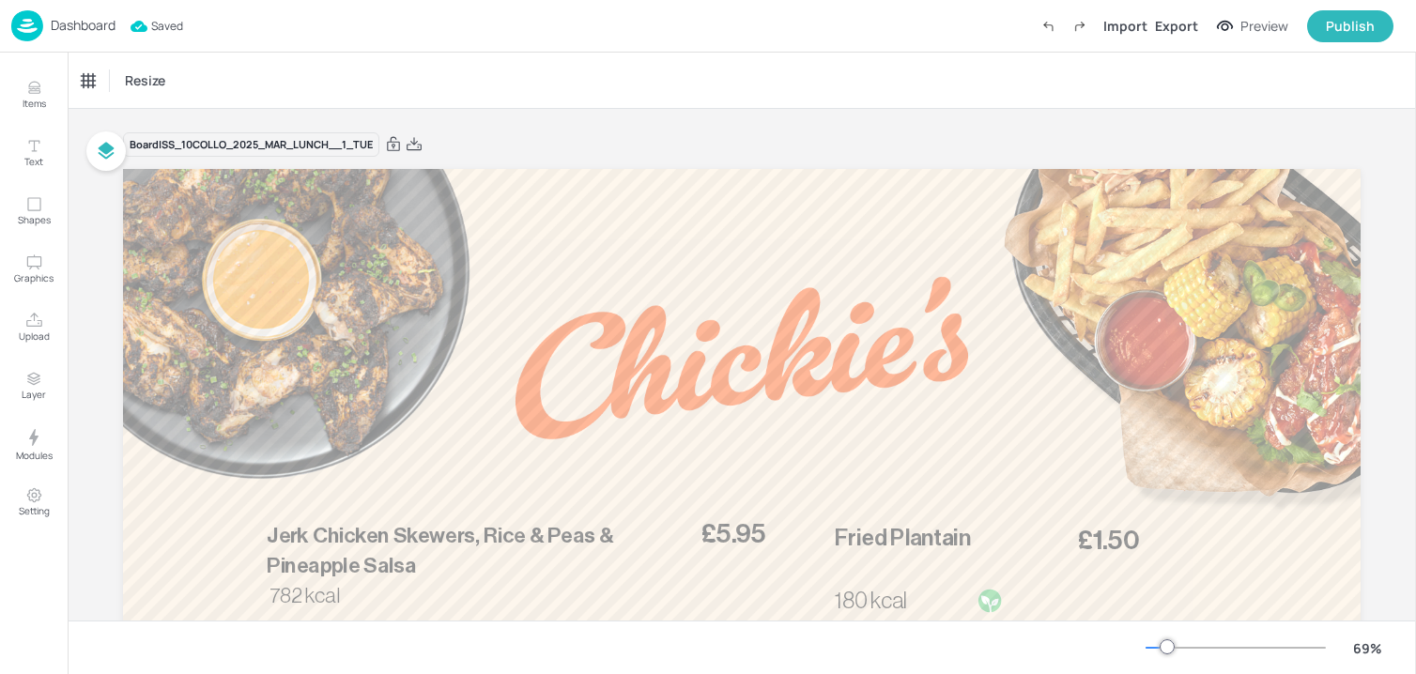
click at [79, 22] on p "Dashboard" at bounding box center [83, 25] width 65 height 13
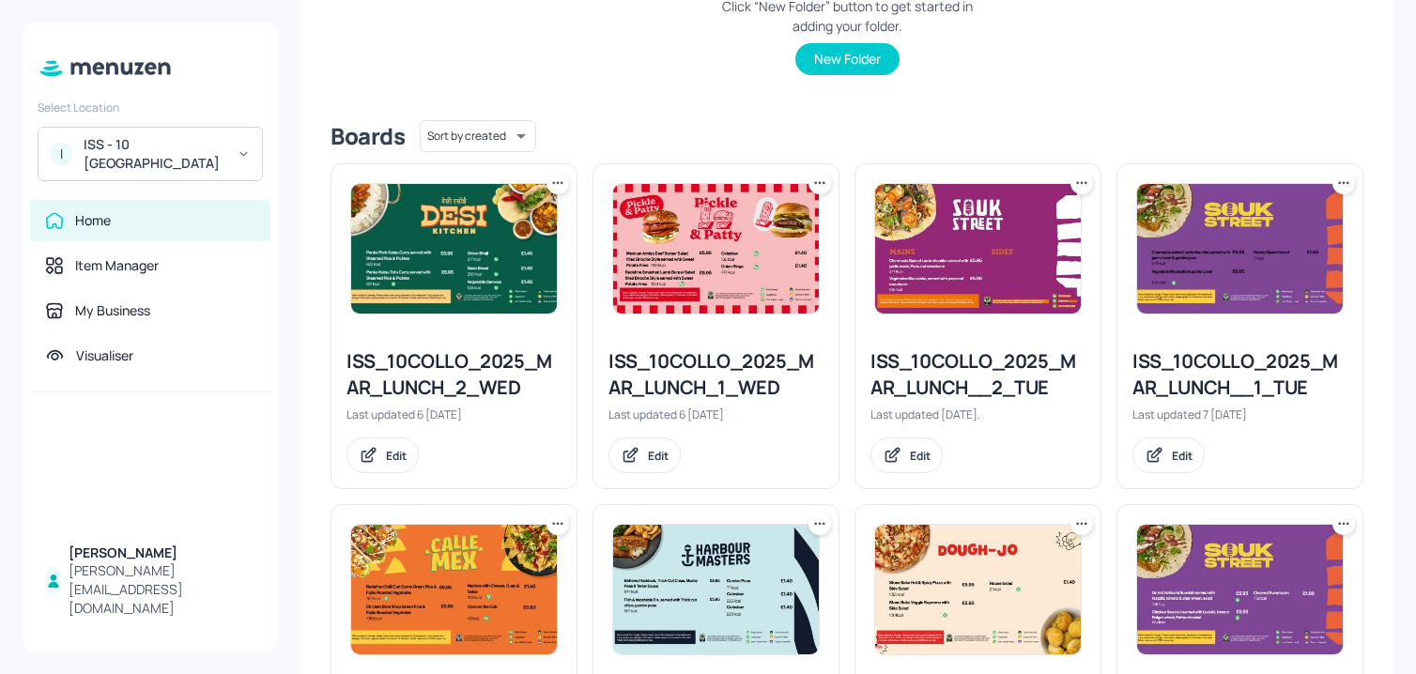
scroll to position [384, 0]
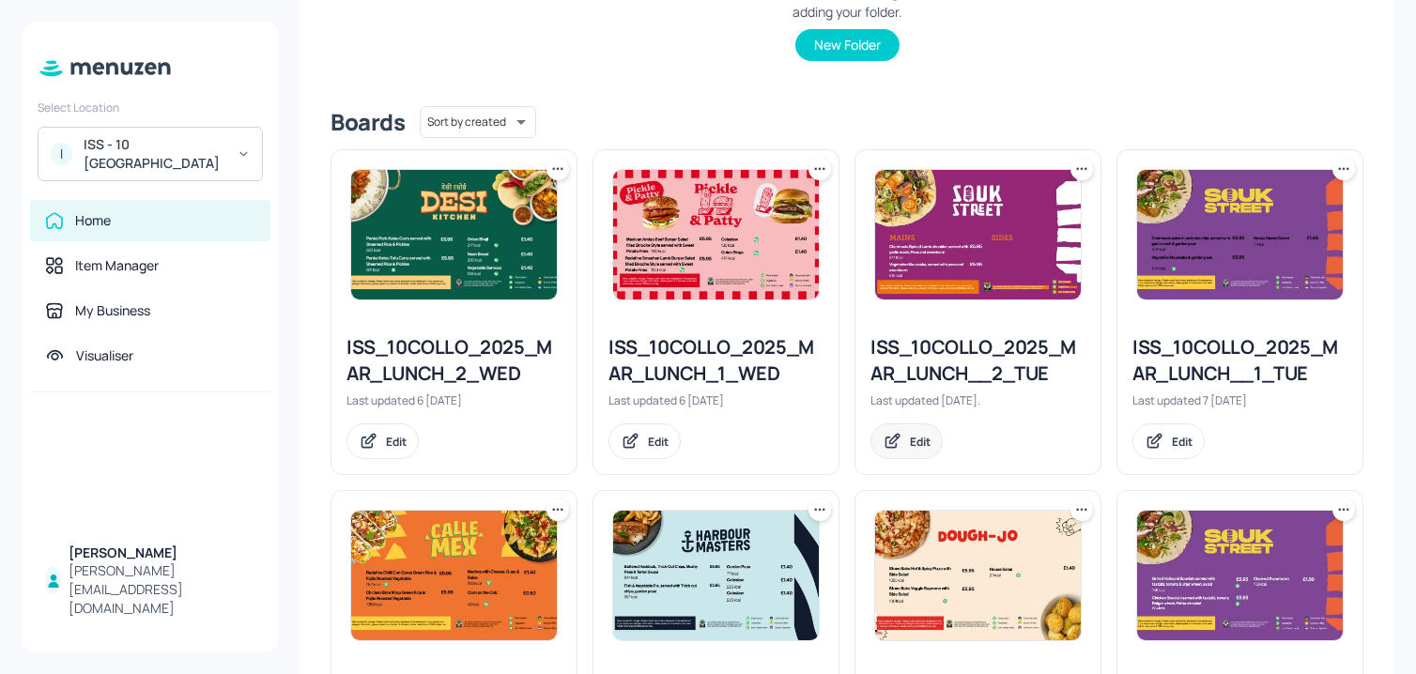
click at [896, 438] on icon at bounding box center [893, 441] width 20 height 19
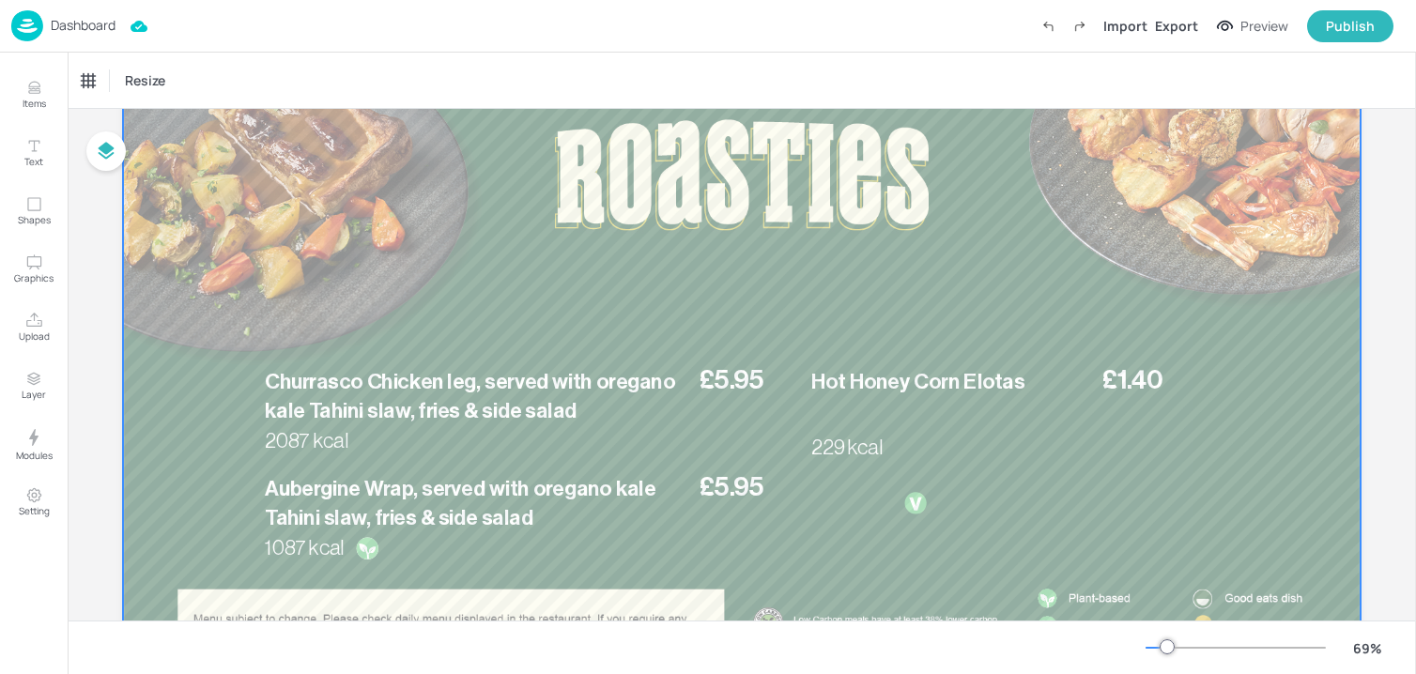
scroll to position [226, 0]
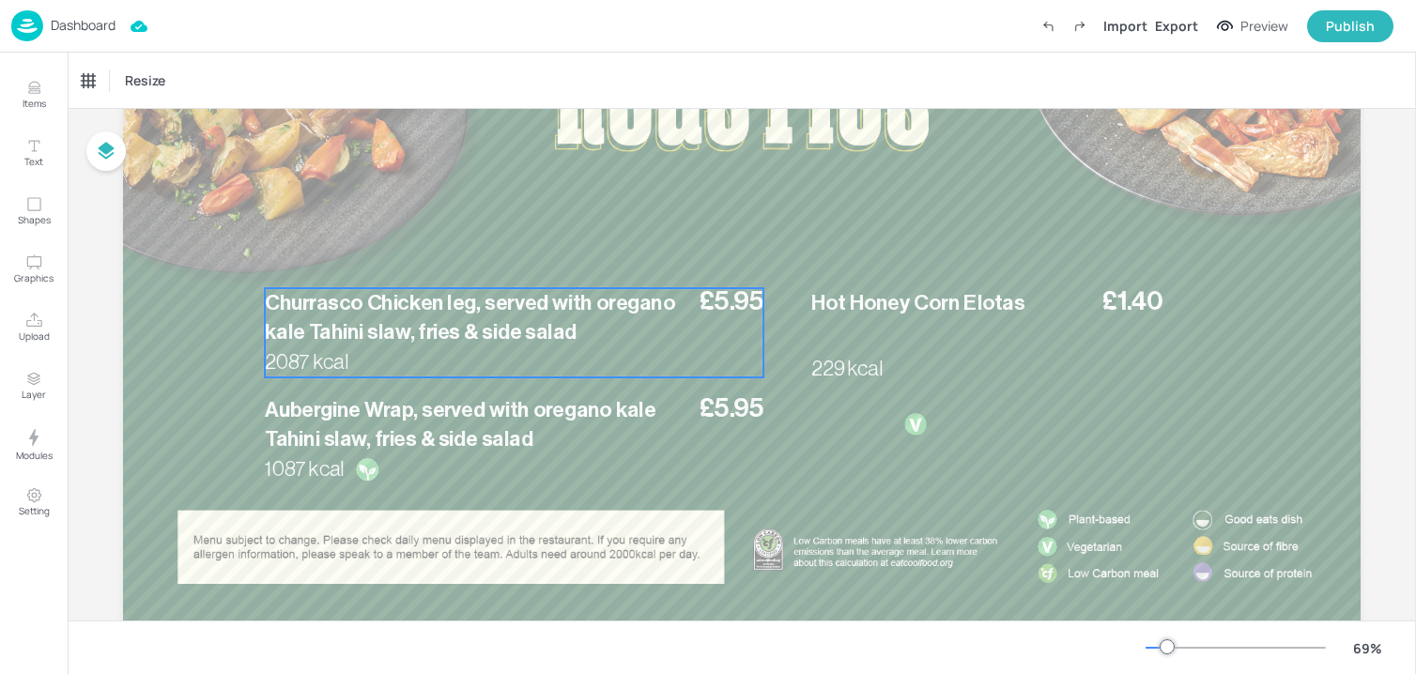
click at [456, 340] on span "Churrasco Chicken leg, served with oregano kale Tahini slaw, fries & side salad" at bounding box center [470, 317] width 410 height 51
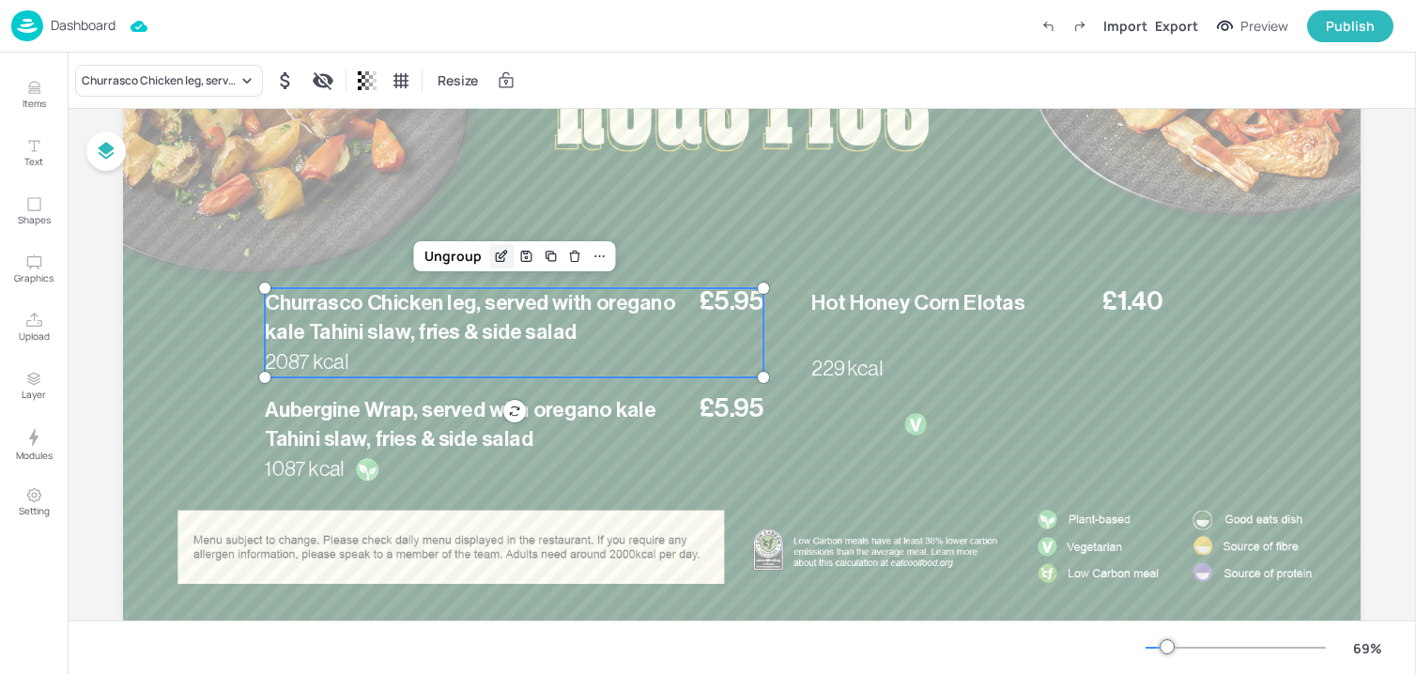
click at [494, 254] on icon "Edit Item" at bounding box center [502, 256] width 16 height 15
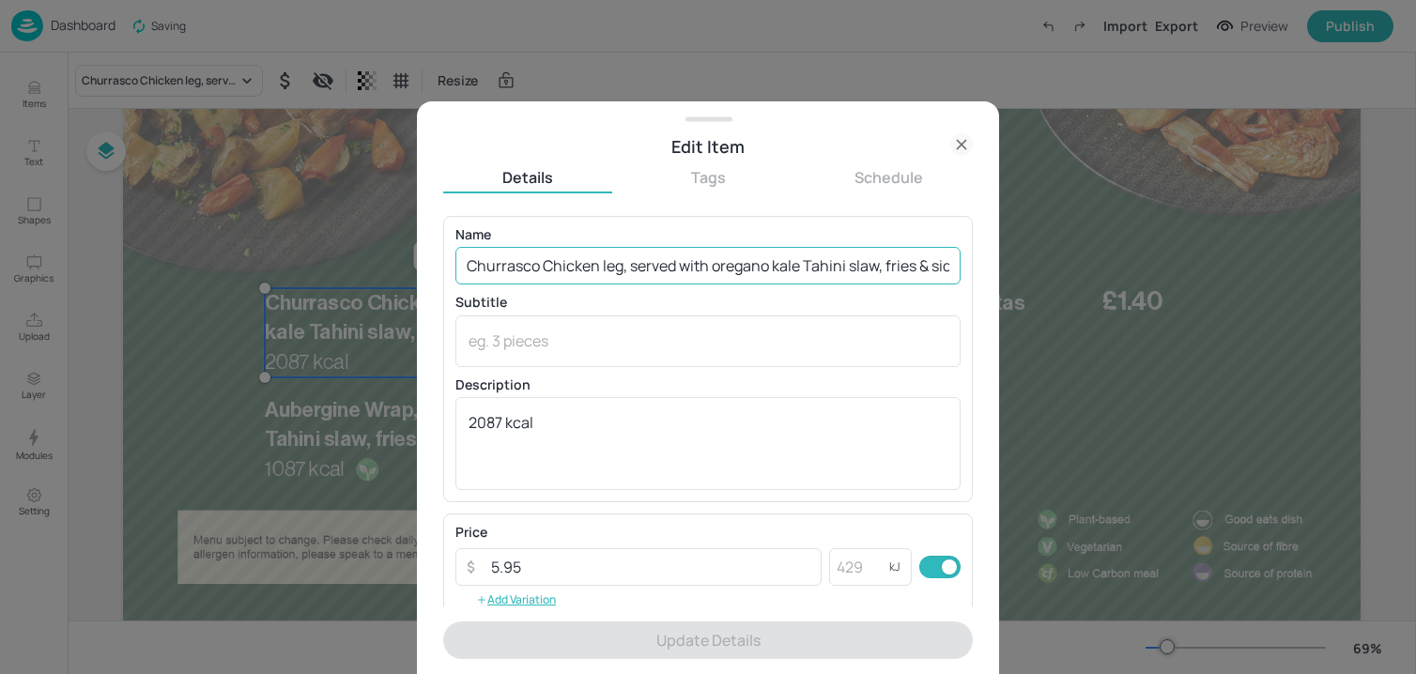
click at [611, 275] on input "Churrasco Chicken leg, served with oregano kale Tahini slaw, fries & side salad" at bounding box center [707, 266] width 505 height 38
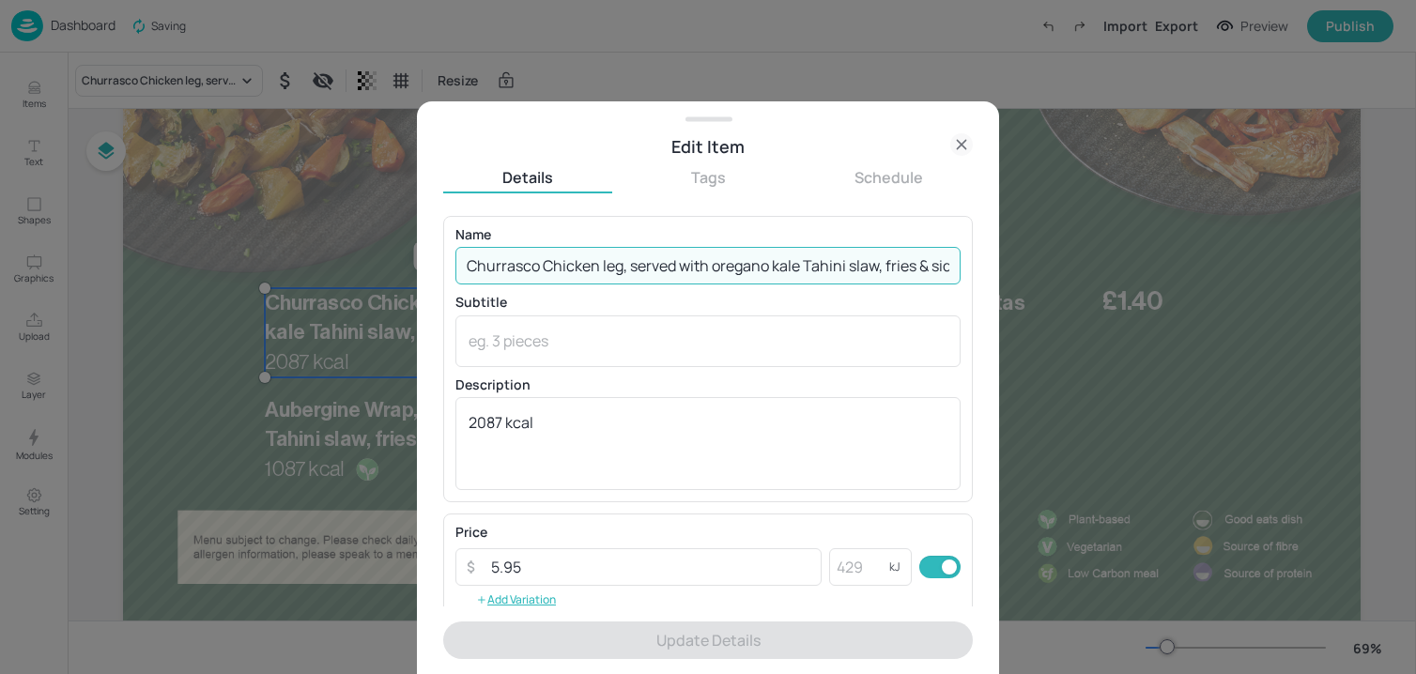
click at [611, 275] on input "Churrasco Chicken leg, served with oregano kale Tahini slaw, fries & side salad" at bounding box center [707, 266] width 505 height 38
paste input "Honey & Mustard Glazed [PERSON_NAME], [PERSON_NAME] potatoes, buttered carrots,…"
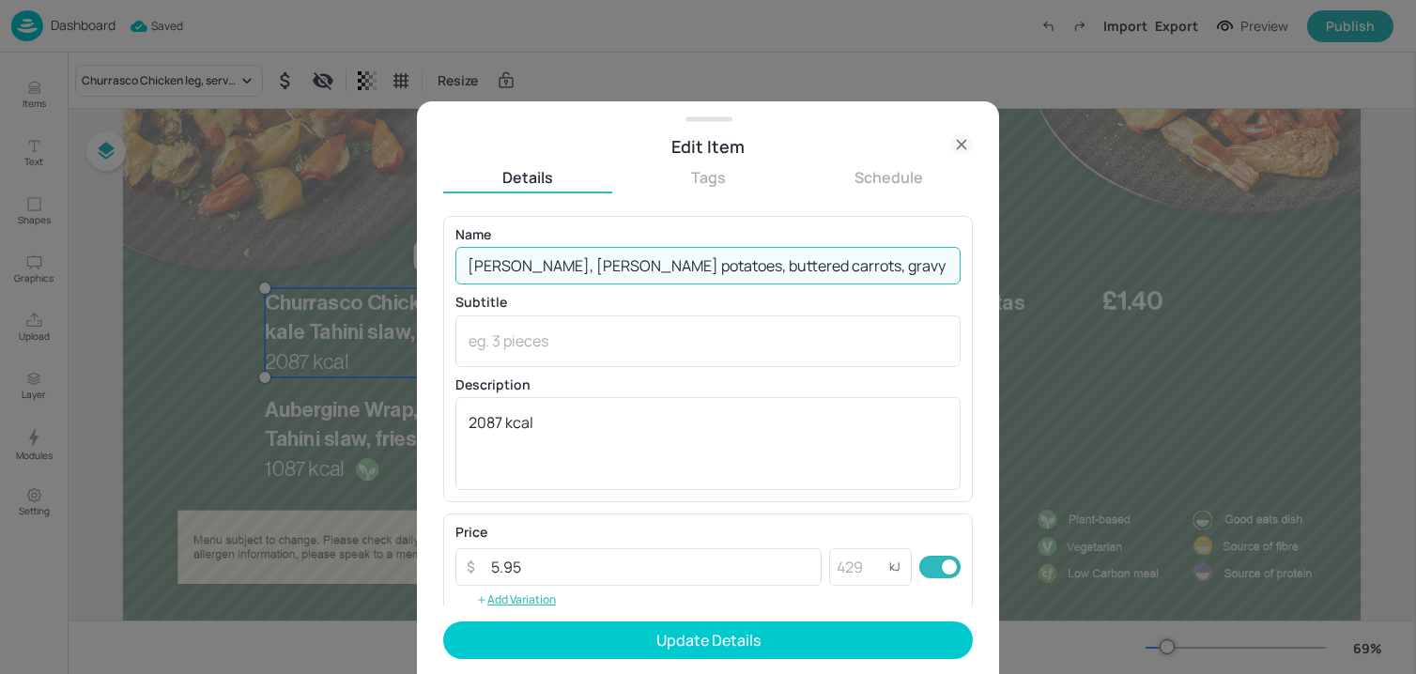
drag, startPoint x: 904, startPoint y: 269, endPoint x: 1067, endPoint y: 272, distance: 163.4
click at [1067, 272] on div "Edit Item Details Tags Schedule Name Honey & Mustard Glazed [PERSON_NAME], [PER…" at bounding box center [708, 337] width 1416 height 674
drag, startPoint x: 885, startPoint y: 269, endPoint x: 1024, endPoint y: 269, distance: 139.0
click at [1024, 269] on div "Edit Item Details Tags Schedule Name Honey & Mustard Glaze[PERSON_NAME]on[PERSO…" at bounding box center [708, 337] width 1416 height 674
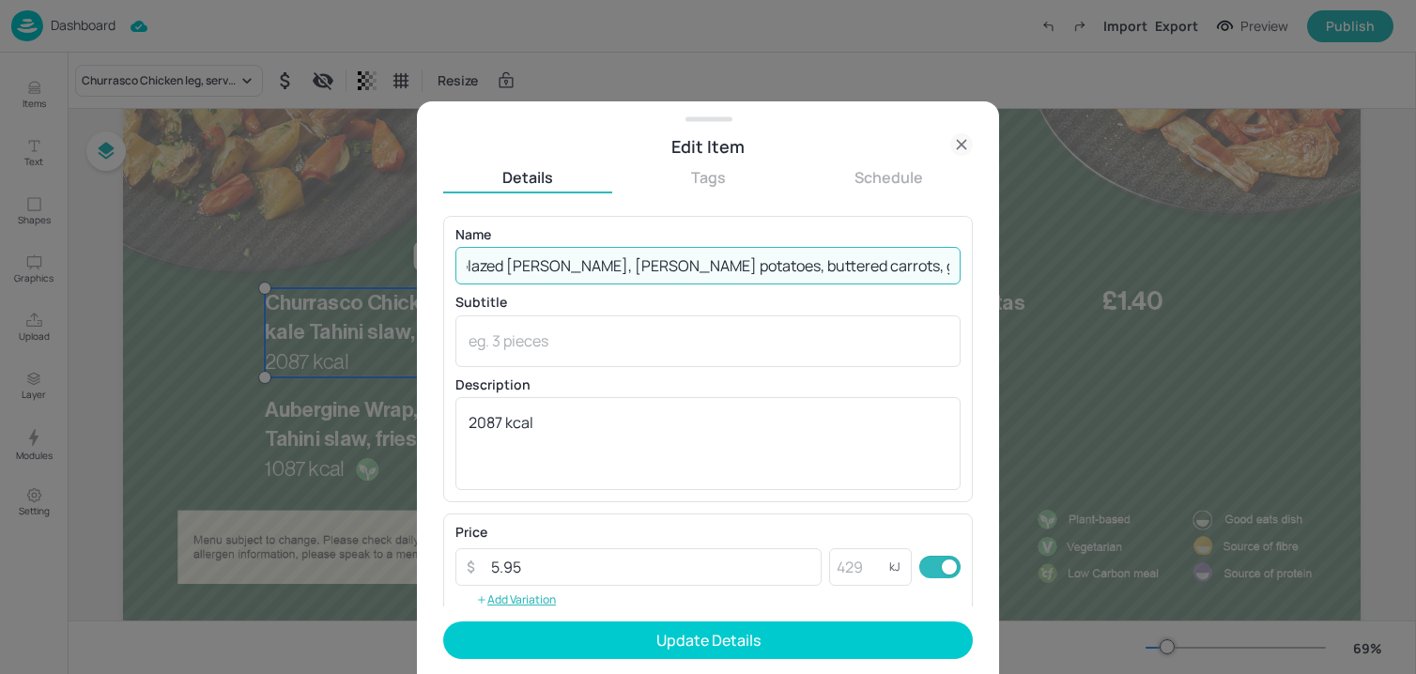
scroll to position [0, 69]
type input "Honey & Mustard Glazed [PERSON_NAME], [PERSON_NAME] potatoes, buttered carrots,…"
click at [647, 407] on div "2087 kcal x ​" at bounding box center [707, 443] width 505 height 93
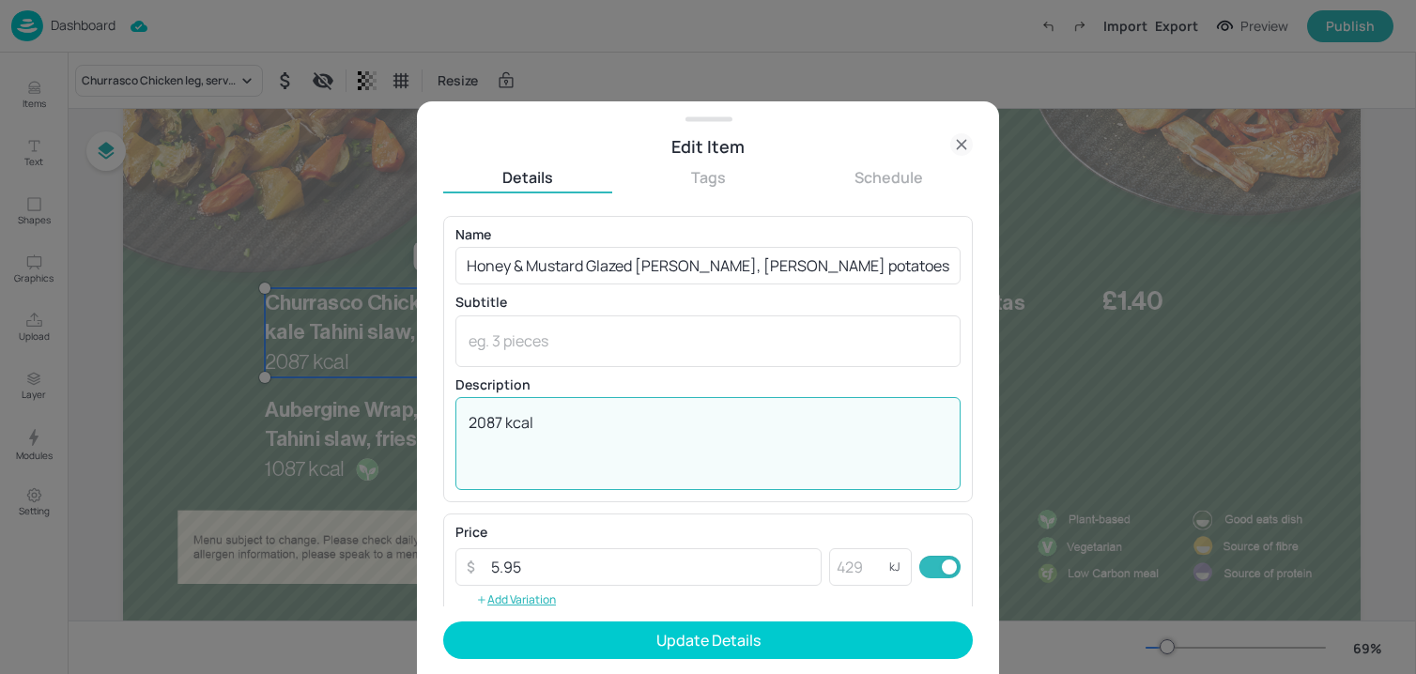
click at [647, 407] on div "2087 kcal x ​" at bounding box center [707, 443] width 505 height 93
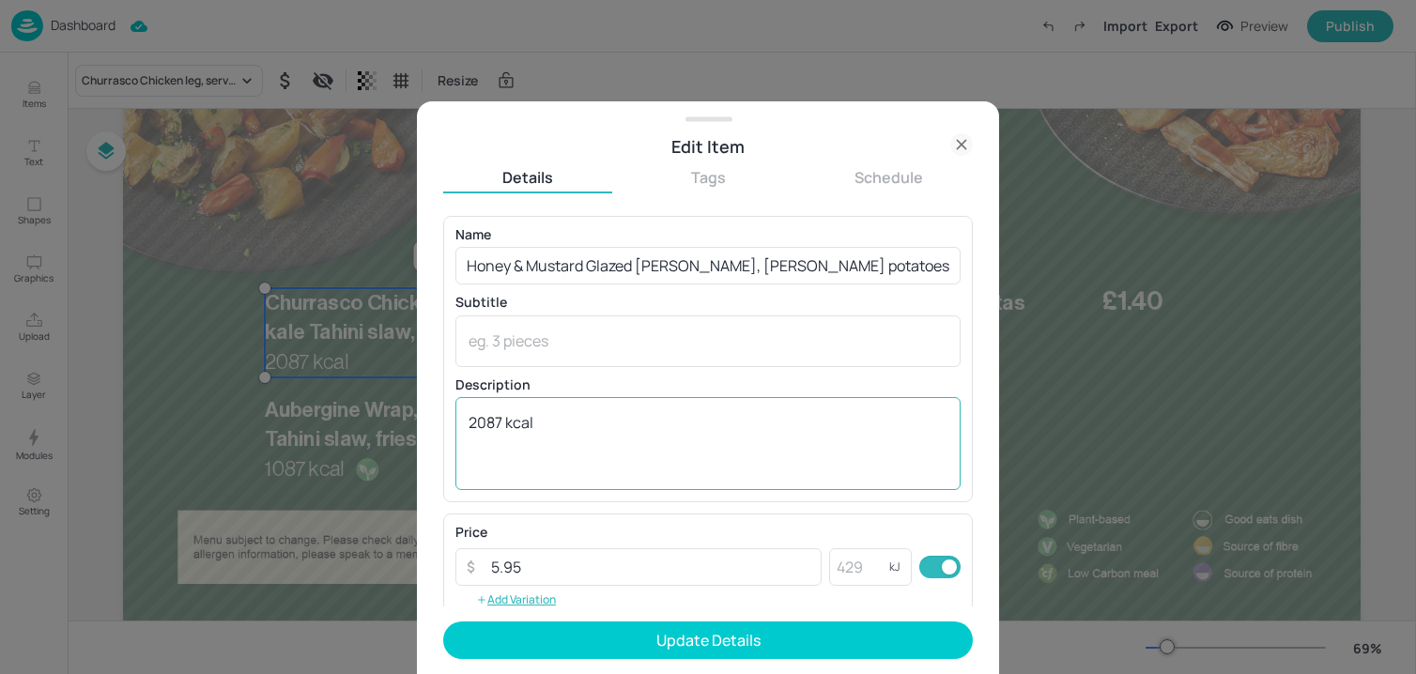
click at [647, 407] on div "2087 kcal x ​" at bounding box center [707, 443] width 505 height 93
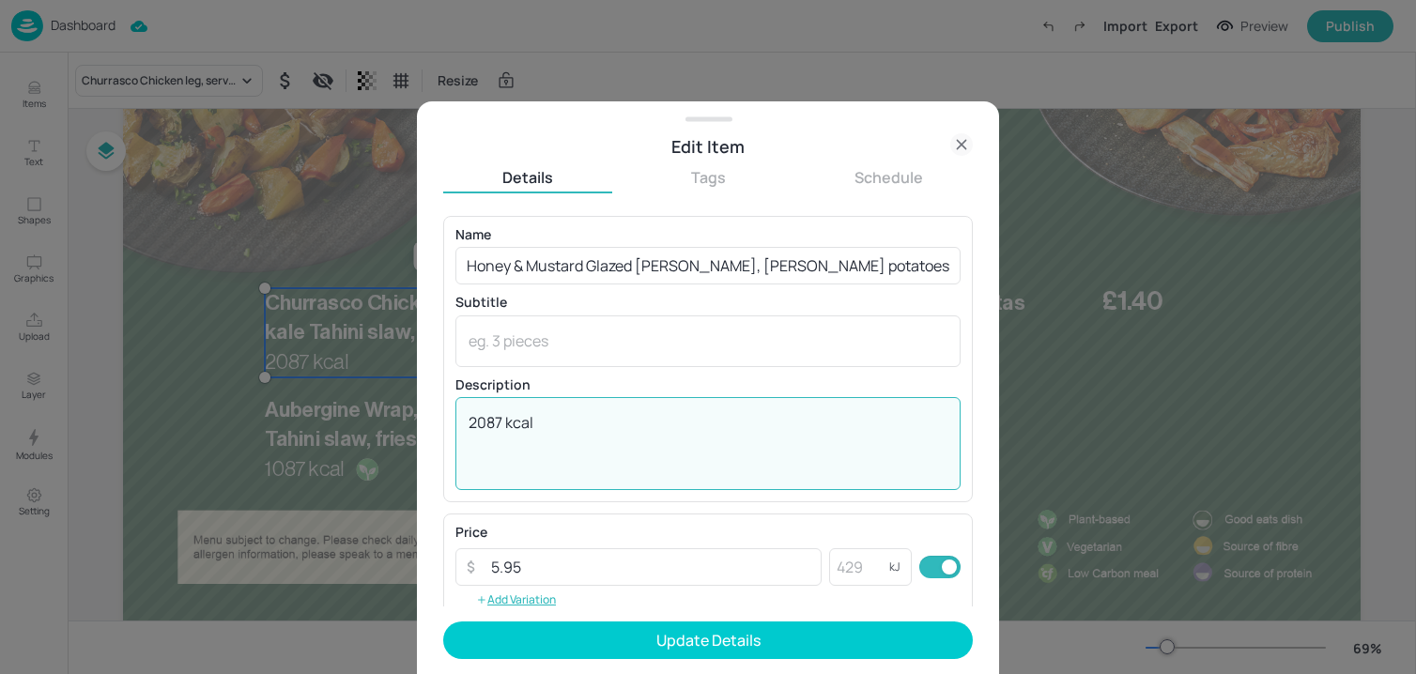
click at [602, 423] on textarea "2087 kcal" at bounding box center [707, 443] width 479 height 62
paste textarea "522 kcal"
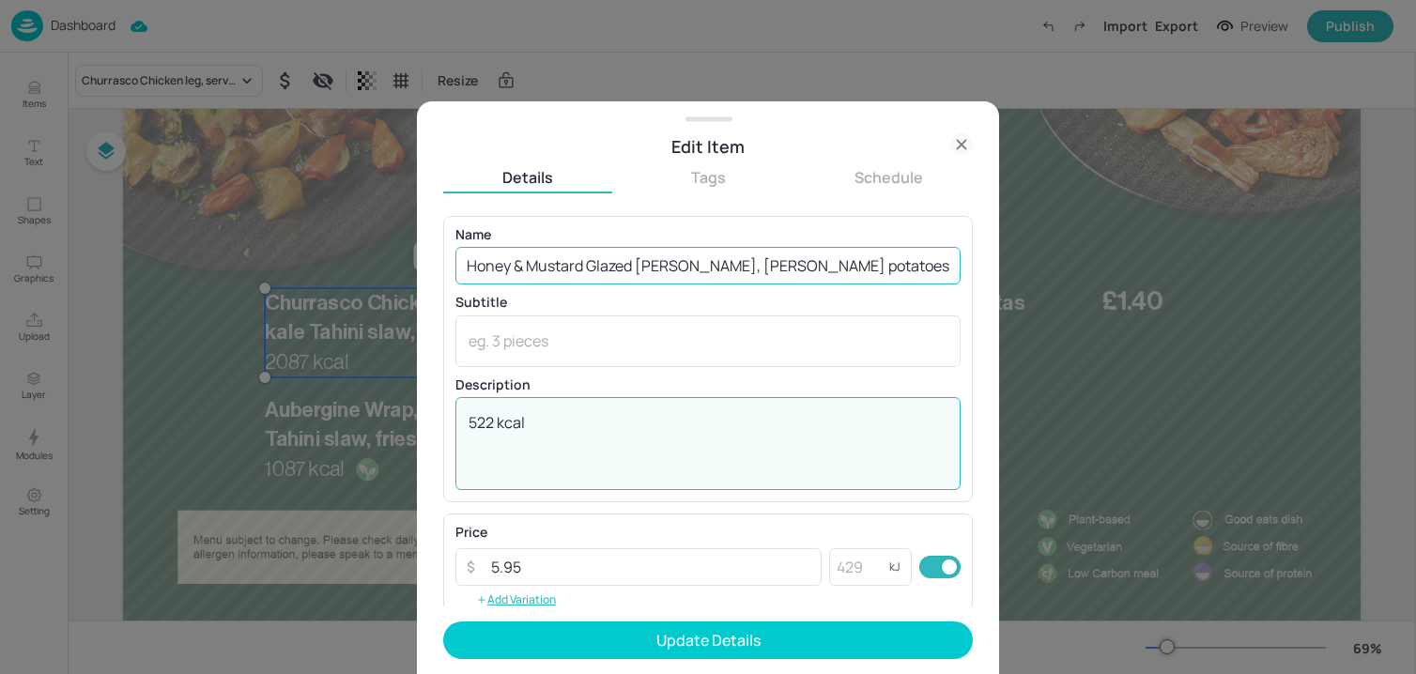
type textarea "522 kcal"
click at [650, 269] on input "Honey & Mustard Glazed [PERSON_NAME], [PERSON_NAME] potatoes, buttered carrots,…" at bounding box center [707, 266] width 505 height 38
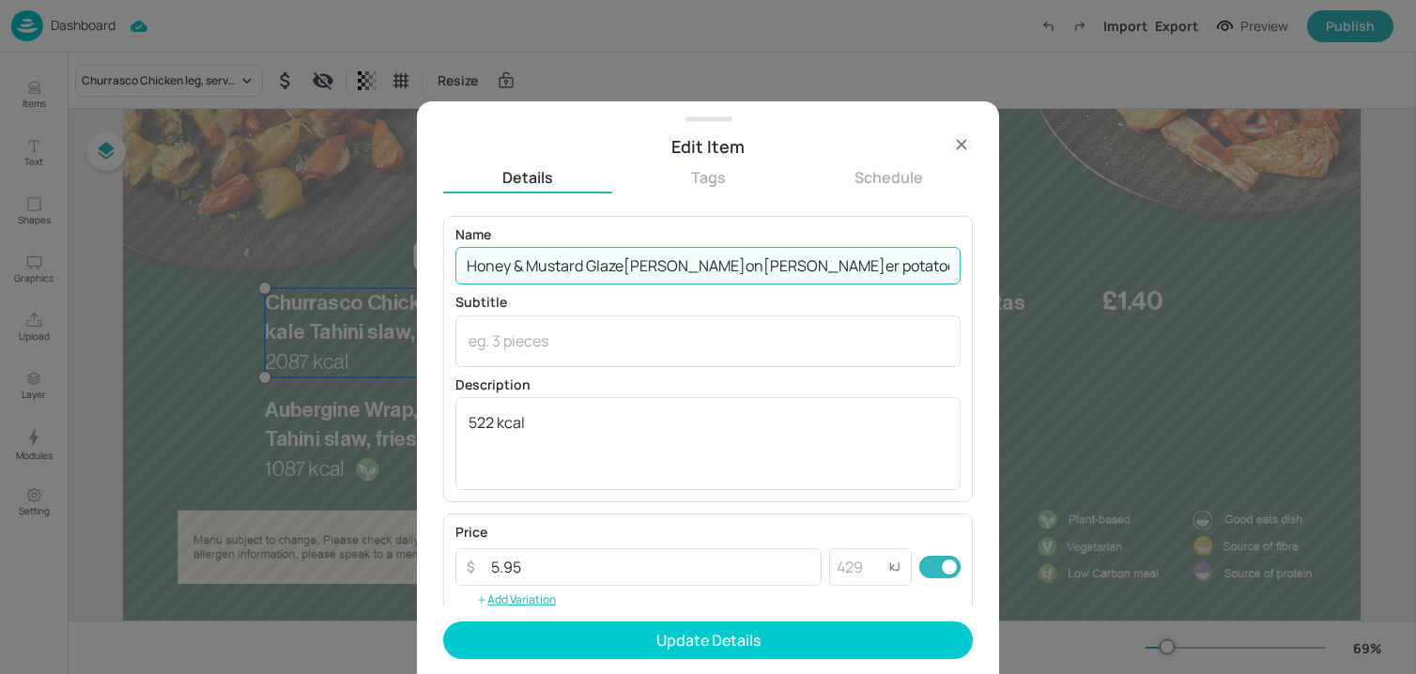
click at [788, 268] on input "Honey & Mustard Glaze[PERSON_NAME]on[PERSON_NAME]er potatoes, buttered carrots,…" at bounding box center [707, 266] width 505 height 38
click at [866, 261] on input "Honey & Mustard Glaze[PERSON_NAME]on[PERSON_NAME]er Potatoes, buttered carrots,…" at bounding box center [707, 266] width 505 height 38
click at [918, 268] on input "Honey & Mustard Glaze[PERSON_NAME]on[PERSON_NAME]er Potatoes, Buttered carrots,…" at bounding box center [707, 266] width 505 height 38
click at [913, 268] on input "Honey & Mustard Glaze[PERSON_NAME]on[PERSON_NAME]er Potatoes, Buttered Carrots,…" at bounding box center [707, 266] width 505 height 38
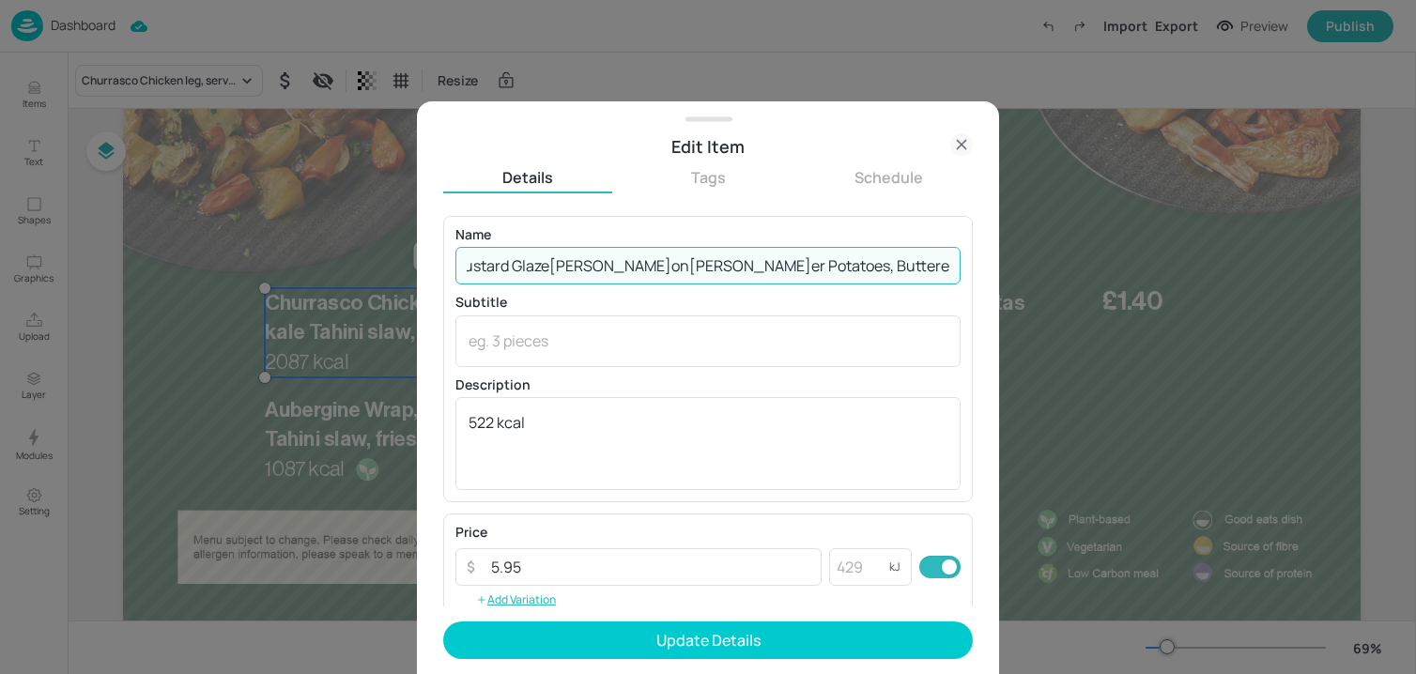
scroll to position [0, 65]
type input "Honey & Mustard Glaze[PERSON_NAME]on[PERSON_NAME]er Potatoes, Buttered Carrots,…"
click at [686, 448] on textarea "522 kcal" at bounding box center [707, 443] width 479 height 62
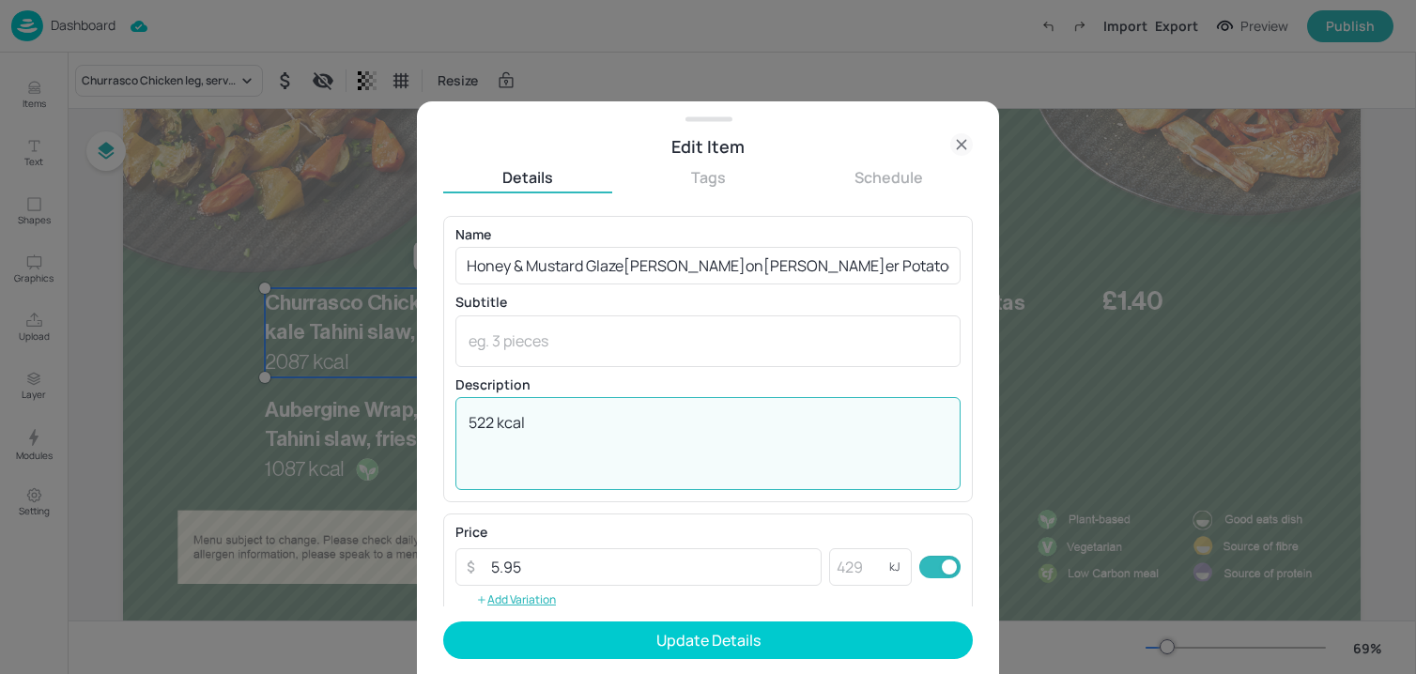
click at [686, 448] on textarea "522 kcal" at bounding box center [707, 443] width 479 height 62
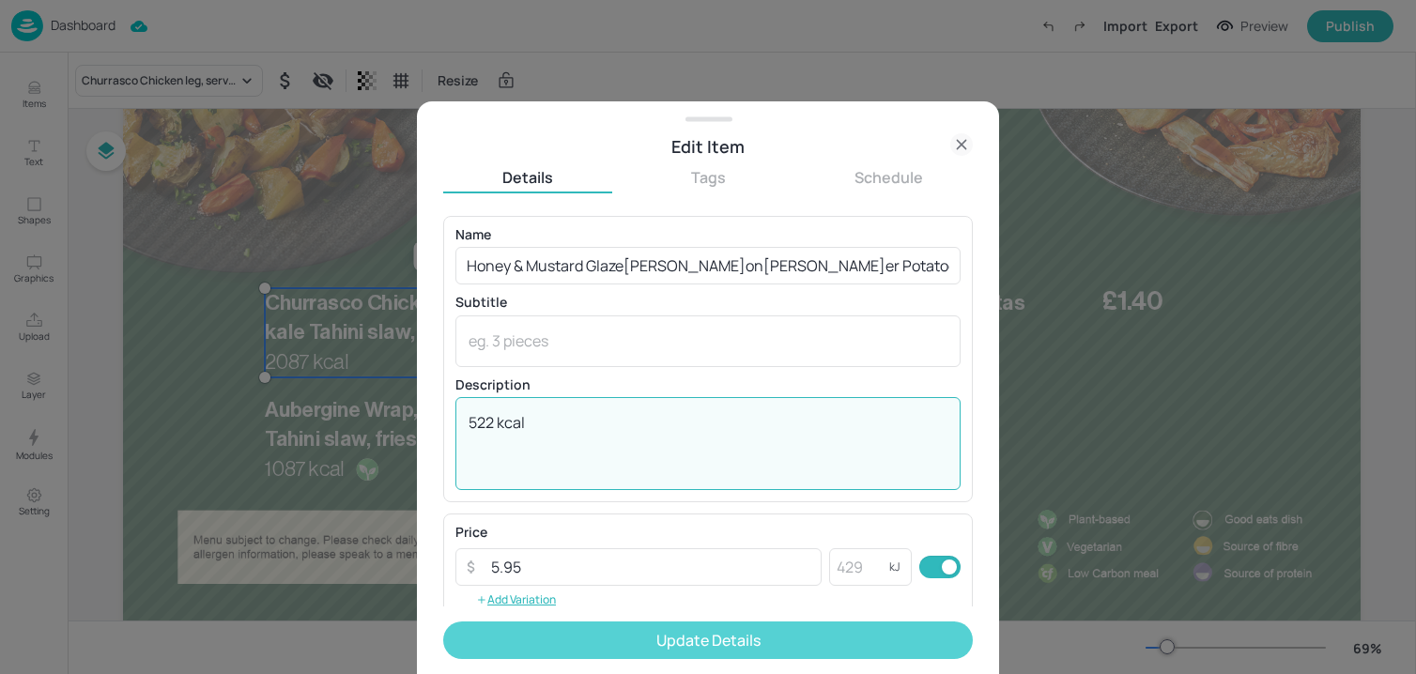
click at [621, 629] on button "Update Details" at bounding box center [708, 641] width 530 height 38
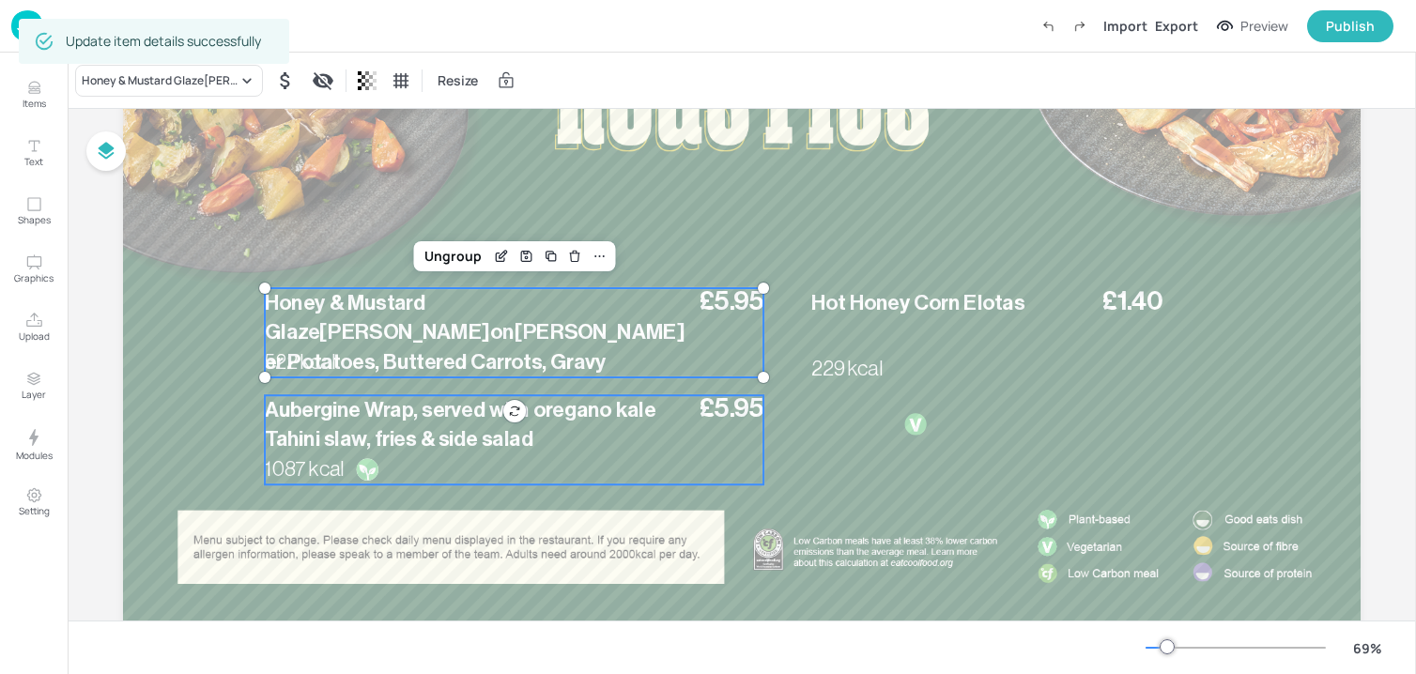
click at [442, 461] on div "£5.95 Aubergine Wrap, served with oregano kale Tahini slaw, fries & side salad …" at bounding box center [514, 439] width 499 height 89
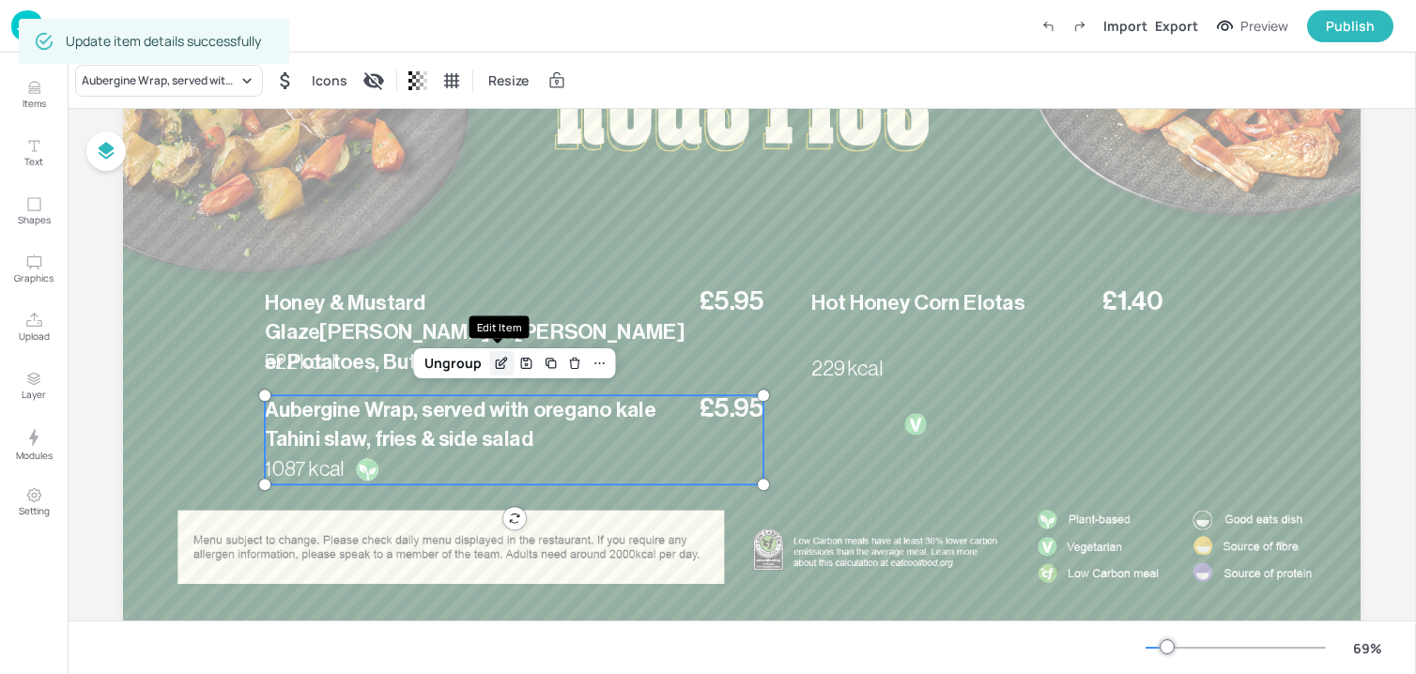
click at [494, 366] on icon "Edit Item" at bounding box center [502, 363] width 16 height 15
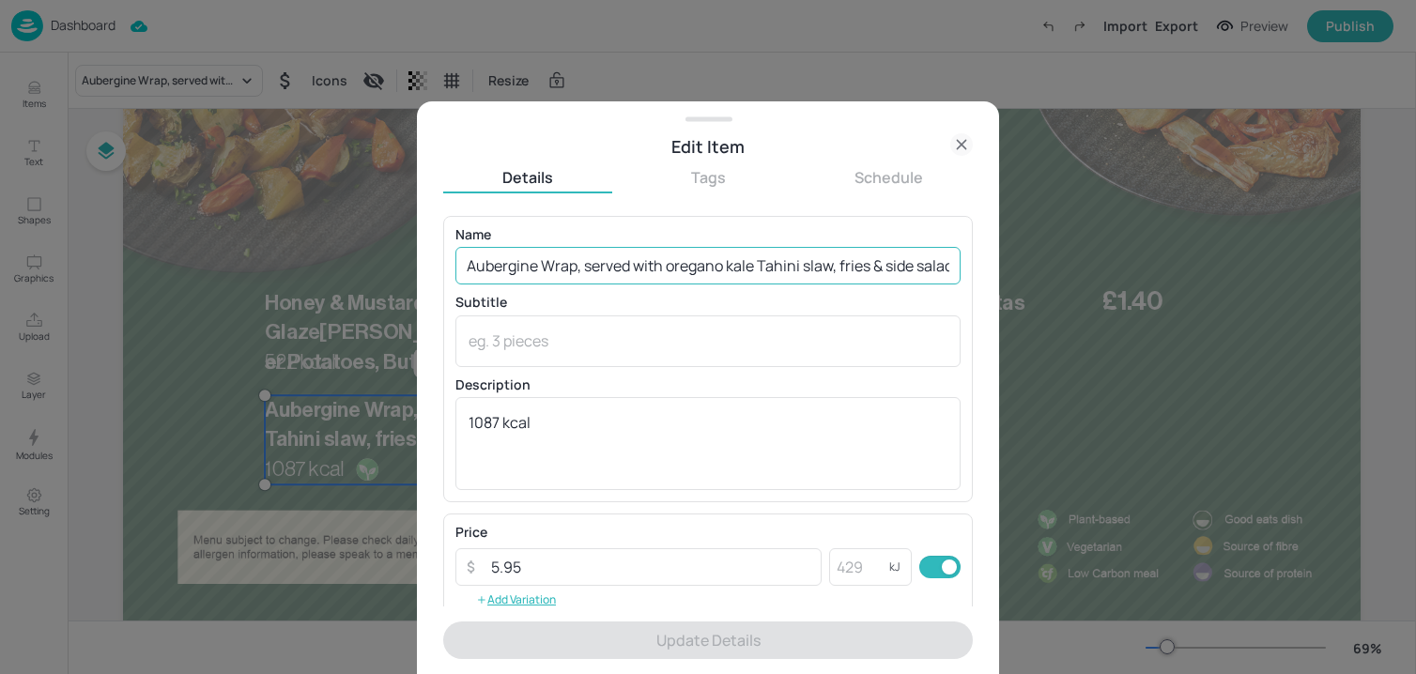
click at [554, 268] on input "Aubergine Wrap, served with oregano kale Tahini slaw, fries & side salad" at bounding box center [707, 266] width 505 height 38
paste input "Creamy baked vegetable pie, [PERSON_NAME] potatoes, buttered carrots, gravy 895…"
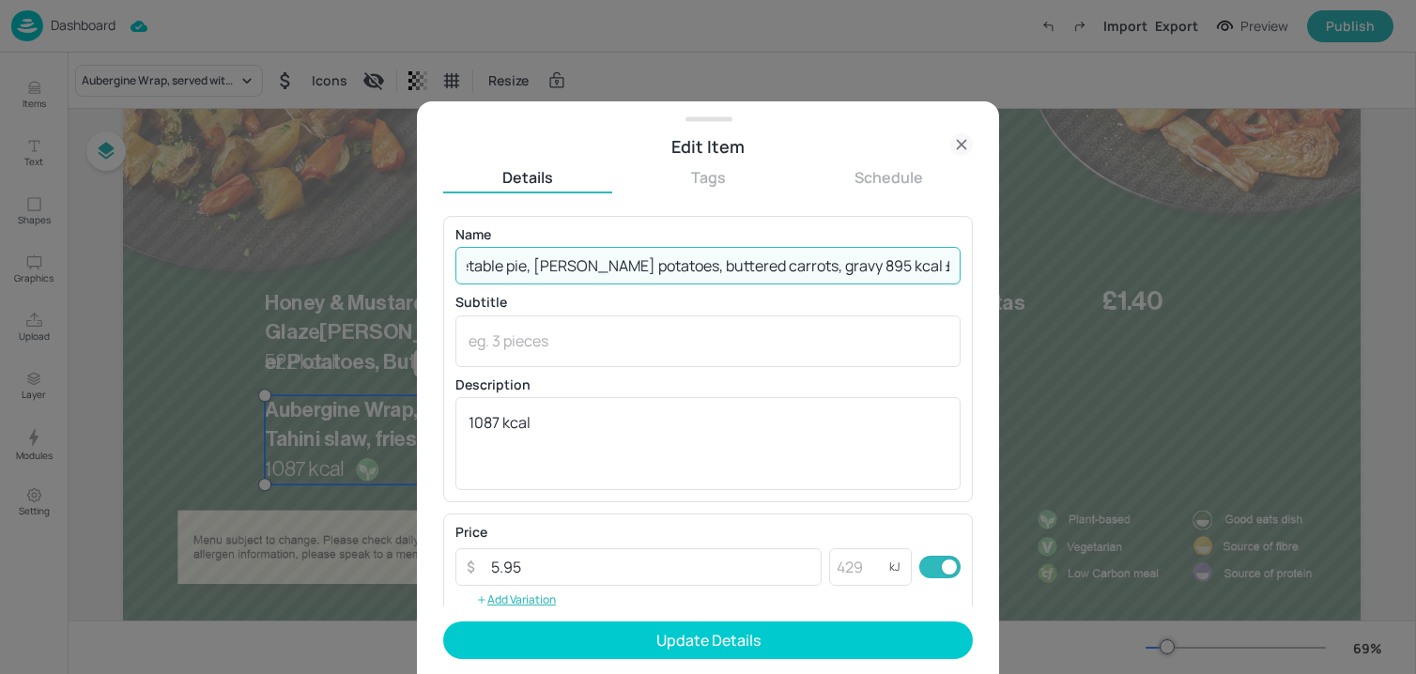
drag, startPoint x: 903, startPoint y: 267, endPoint x: 1056, endPoint y: 263, distance: 153.1
click at [1056, 263] on div "Edit Item Details Tags Schedule Name Creamy baked vegetable pie, [PERSON_NAME] …" at bounding box center [708, 337] width 1416 height 674
drag, startPoint x: 887, startPoint y: 268, endPoint x: 1106, endPoint y: 292, distance: 220.1
click at [1106, 292] on div "Edit Item Details Tags Schedule Name Creamy baked vegetable pie, [PERSON_NAME] …" at bounding box center [708, 337] width 1416 height 674
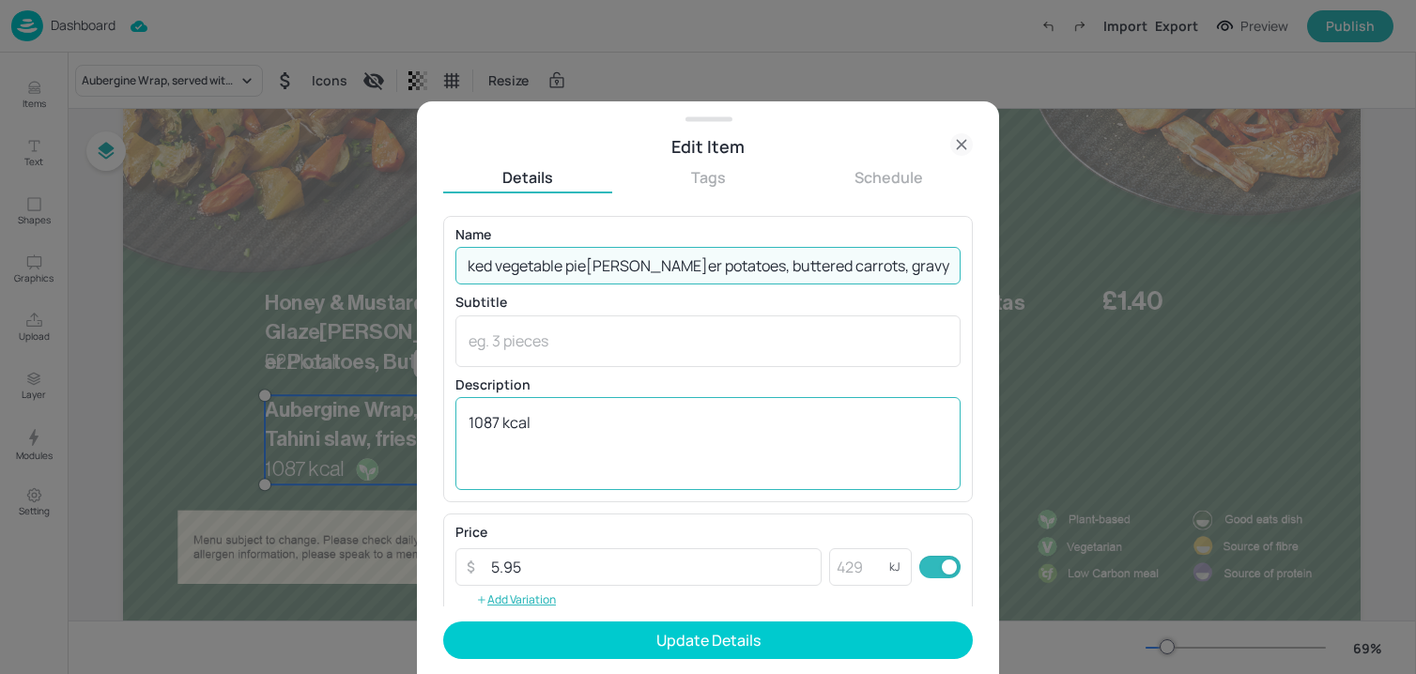
scroll to position [0, 32]
type input "Creamy baked vegetable pie[PERSON_NAME]er potatoes, buttered carrots, gravy"
click at [703, 428] on textarea "1087 kcal" at bounding box center [707, 443] width 479 height 62
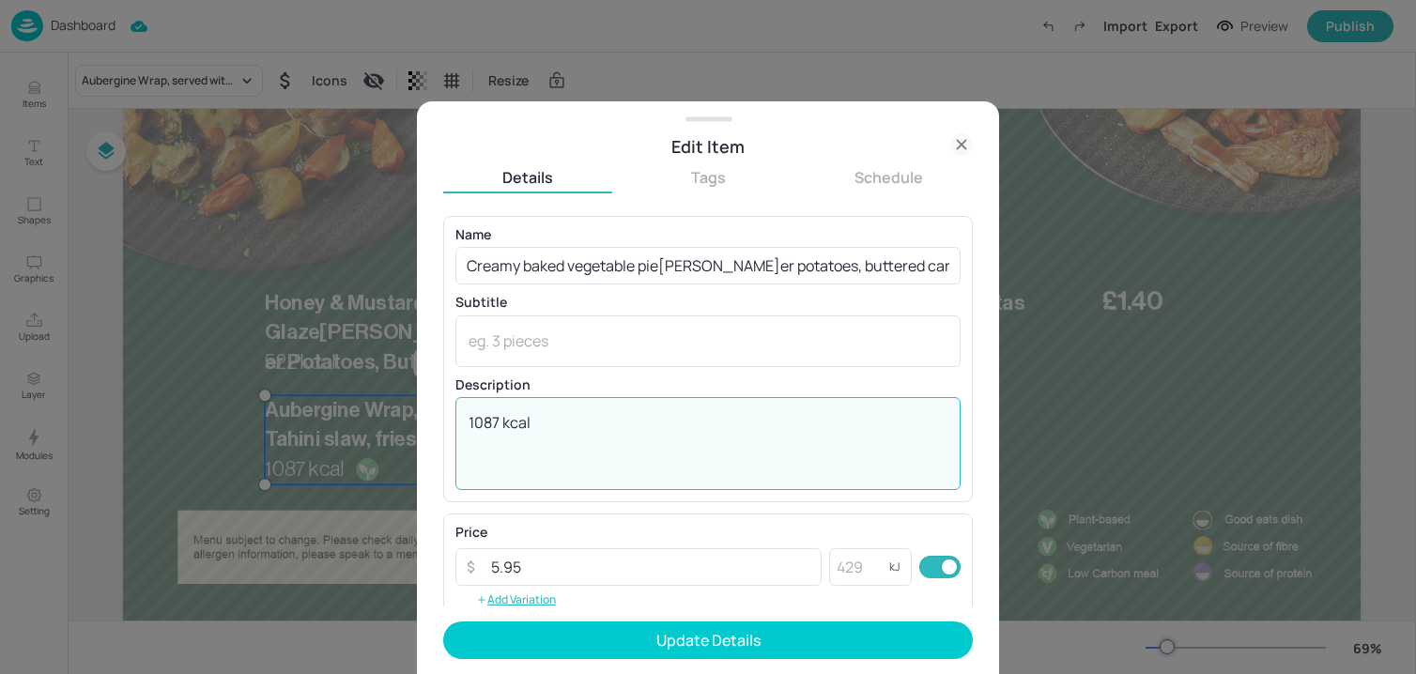
click at [703, 428] on textarea "1087 kcal" at bounding box center [707, 443] width 479 height 62
paste textarea "895"
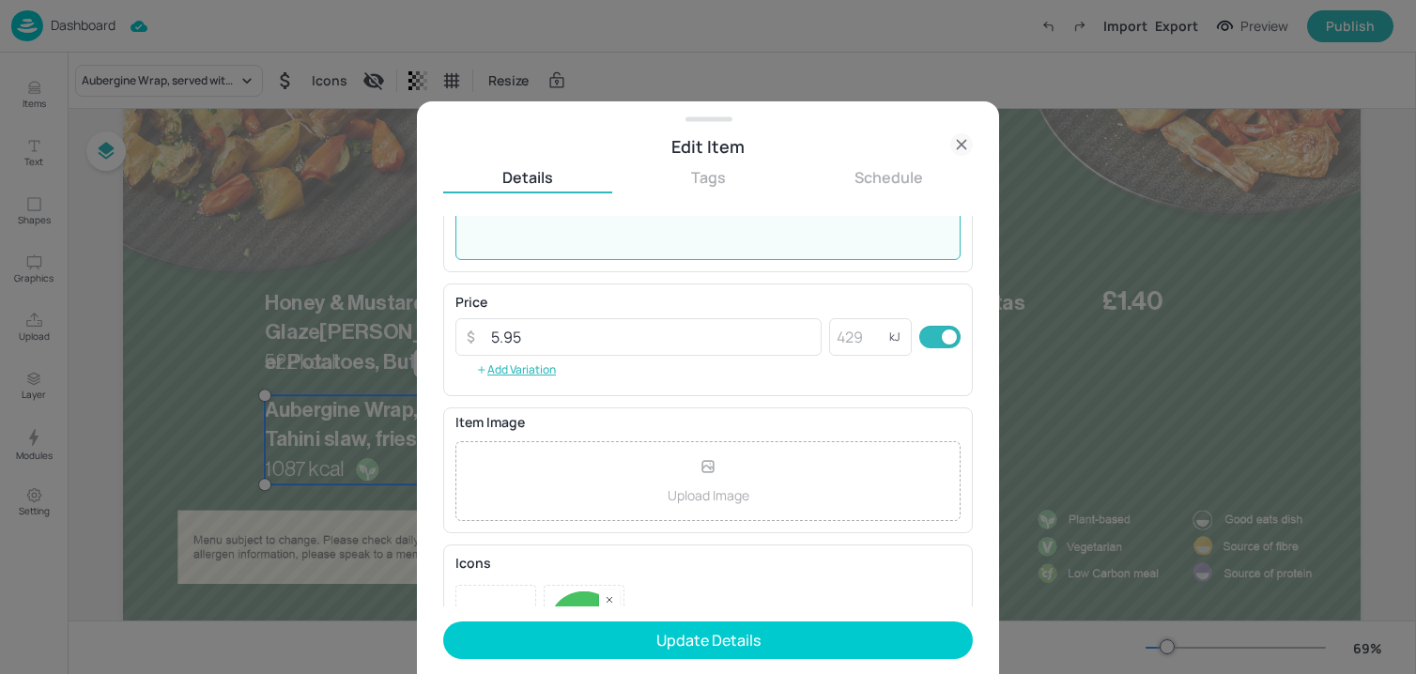
scroll to position [305, 0]
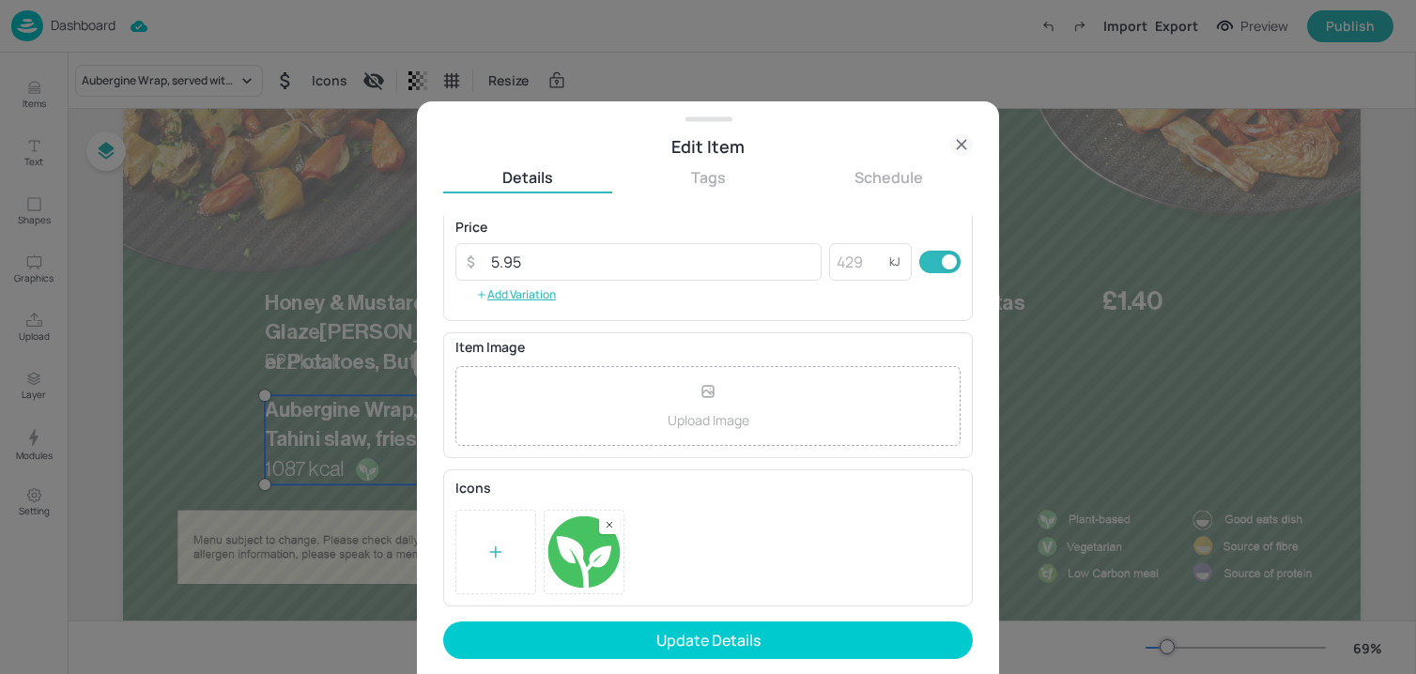
type textarea "895 kcal"
click at [607, 520] on rect at bounding box center [609, 524] width 13 height 13
click at [485, 545] on div at bounding box center [495, 552] width 81 height 84
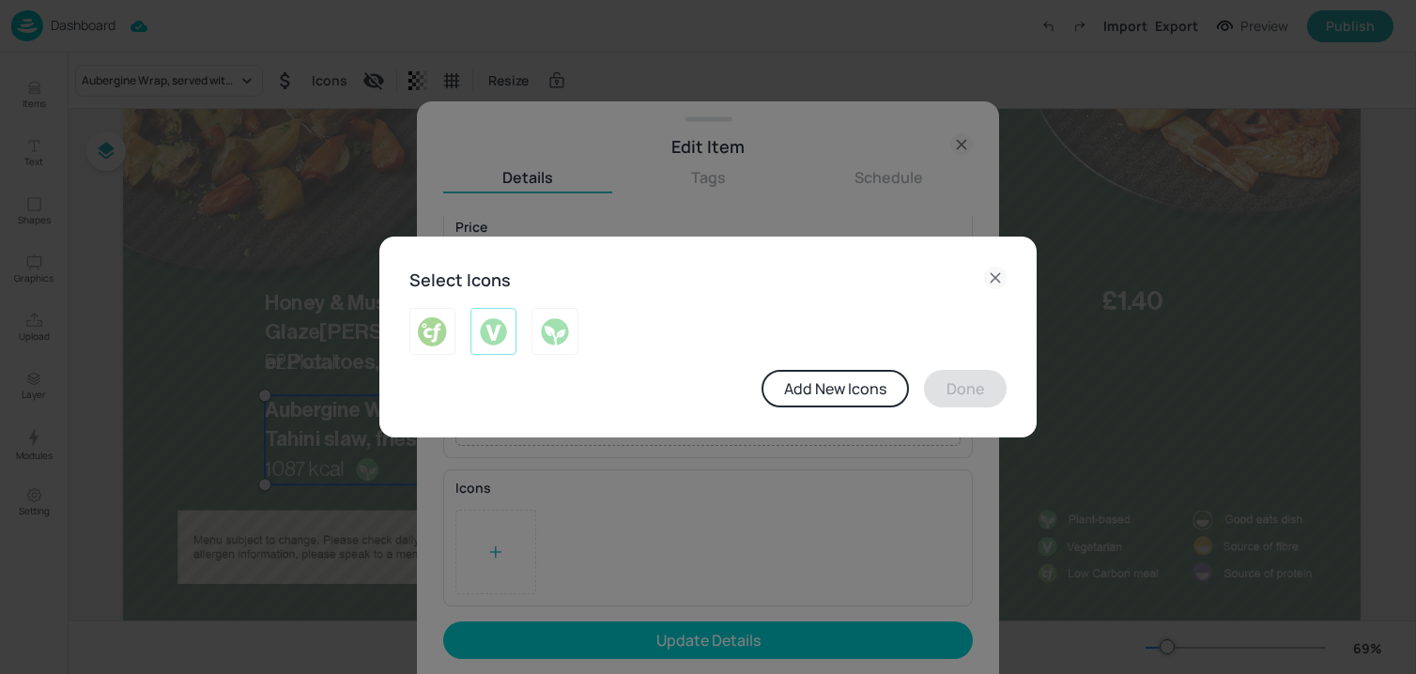
click at [486, 325] on img at bounding box center [493, 331] width 29 height 30
click at [958, 376] on button "Done" at bounding box center [965, 389] width 83 height 38
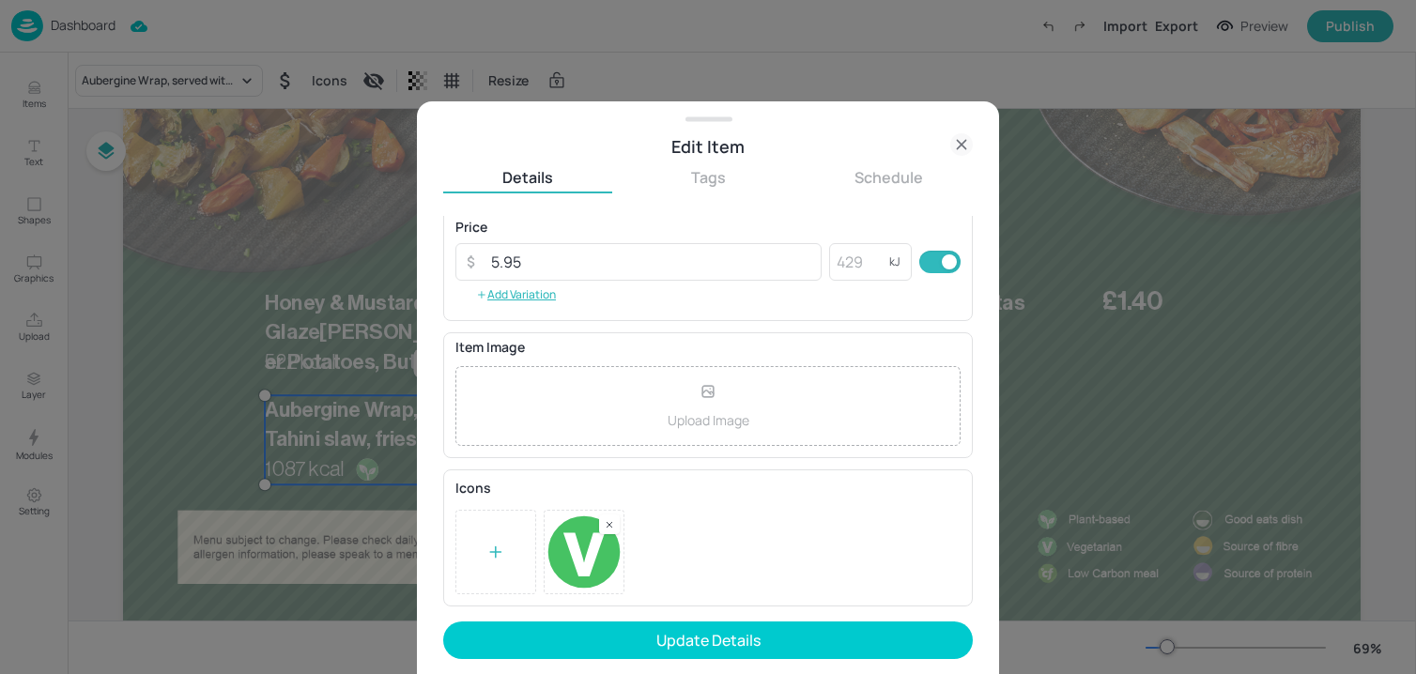
scroll to position [0, 0]
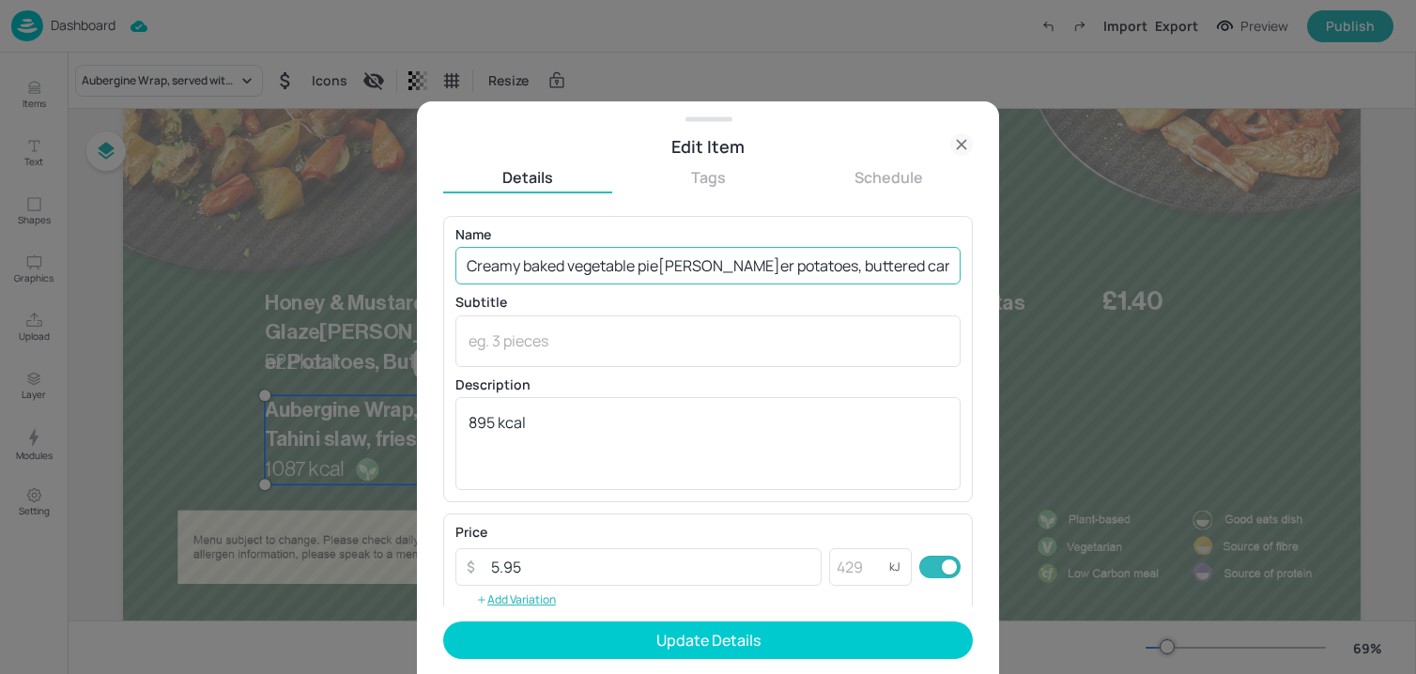
click at [535, 259] on input "Creamy baked vegetable pie[PERSON_NAME]er potatoes, buttered carrots, gravy" at bounding box center [707, 266] width 505 height 38
click at [579, 269] on input "Creamy Baked vegetable pie[PERSON_NAME]er potatoes, buttered carrots, gravy" at bounding box center [707, 266] width 505 height 38
click at [645, 271] on input "Creamy Baked Vegetable pie[PERSON_NAME]er potatoes, buttered carrots, gravy" at bounding box center [707, 266] width 505 height 38
click at [755, 263] on input "Creamy Baked Vegetable Pie[PERSON_NAME]er potatoes, buttered carrots, gravy" at bounding box center [707, 266] width 505 height 38
click at [823, 274] on input "Creamy Baked Vegetable Pie, [PERSON_NAME] Potatoes, buttered carrots, gravy" at bounding box center [707, 266] width 505 height 38
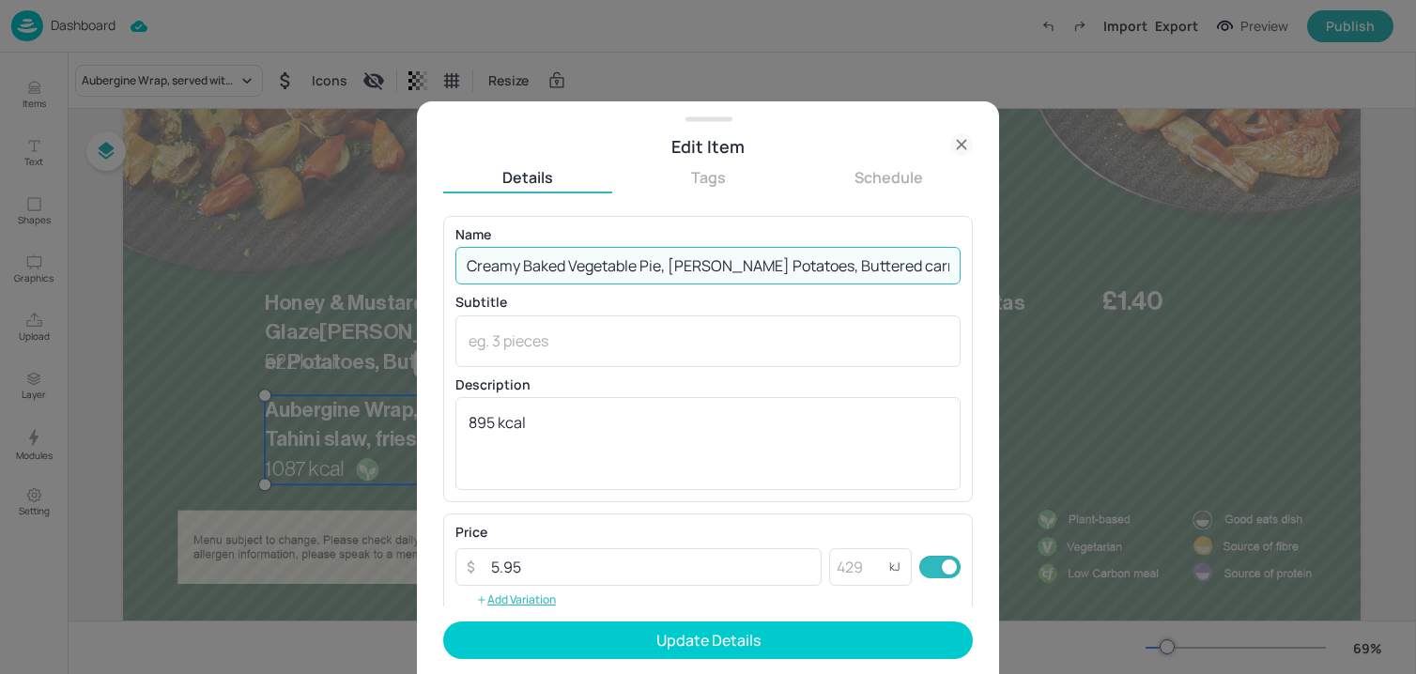
click at [889, 274] on input "Creamy Baked Vegetable Pie, [PERSON_NAME] Potatoes, Buttered carrots, gravy" at bounding box center [707, 266] width 505 height 38
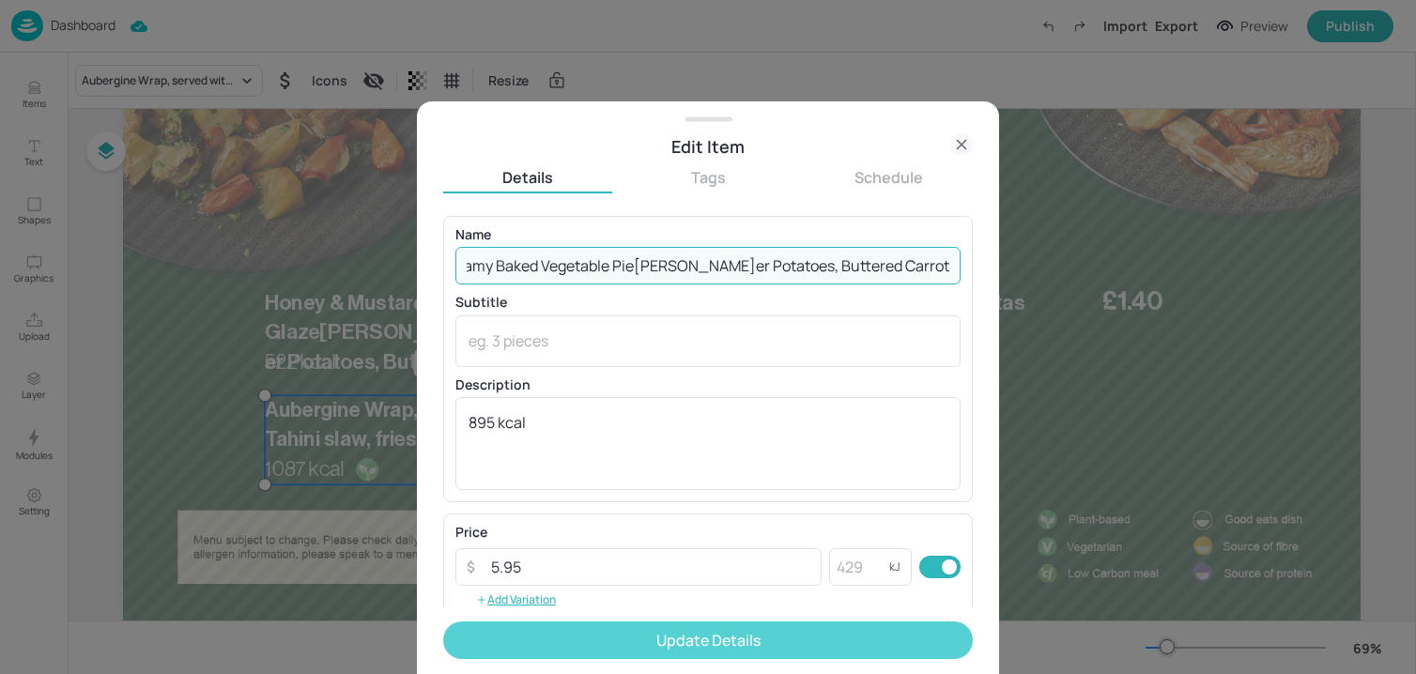
type input "Creamy Baked Vegetable Pie[PERSON_NAME]er Potatoes, Buttered Carrots, Gravy"
click at [852, 627] on button "Update Details" at bounding box center [708, 641] width 530 height 38
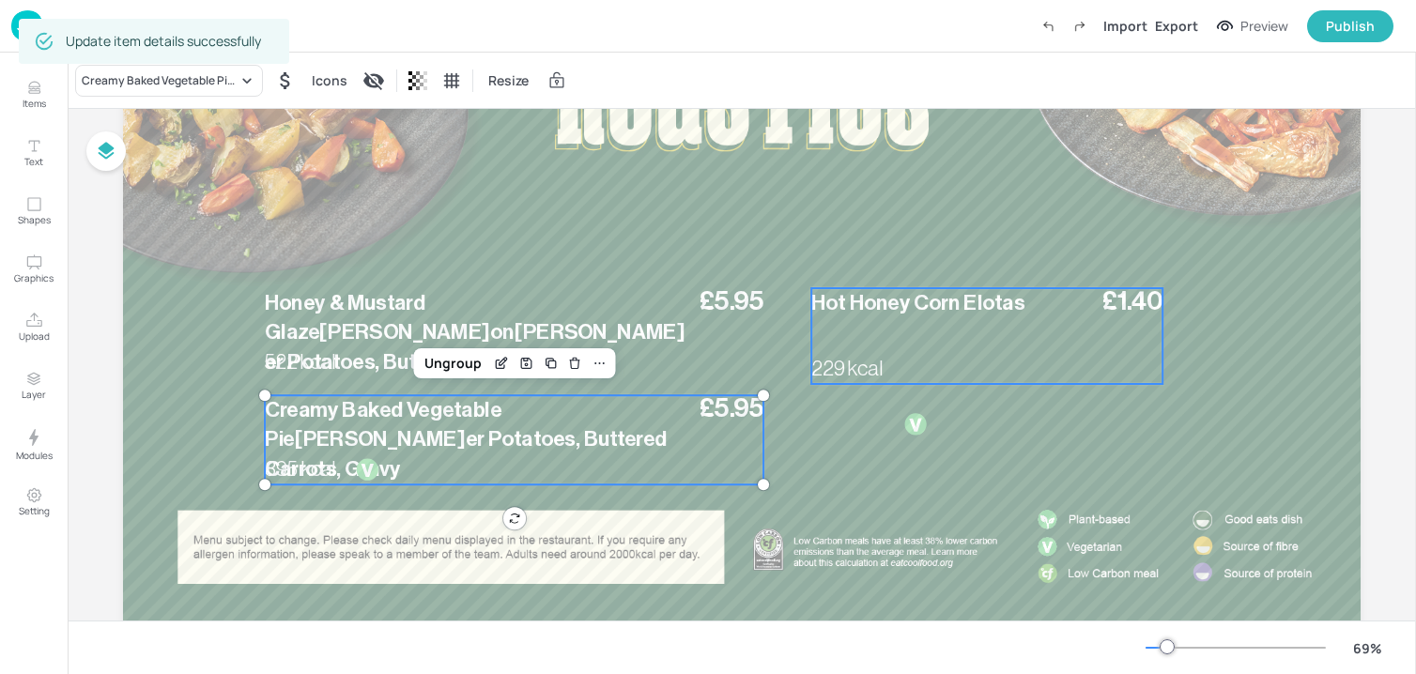
click at [890, 311] on span "Hot Honey Corn Elotas" at bounding box center [917, 303] width 213 height 22
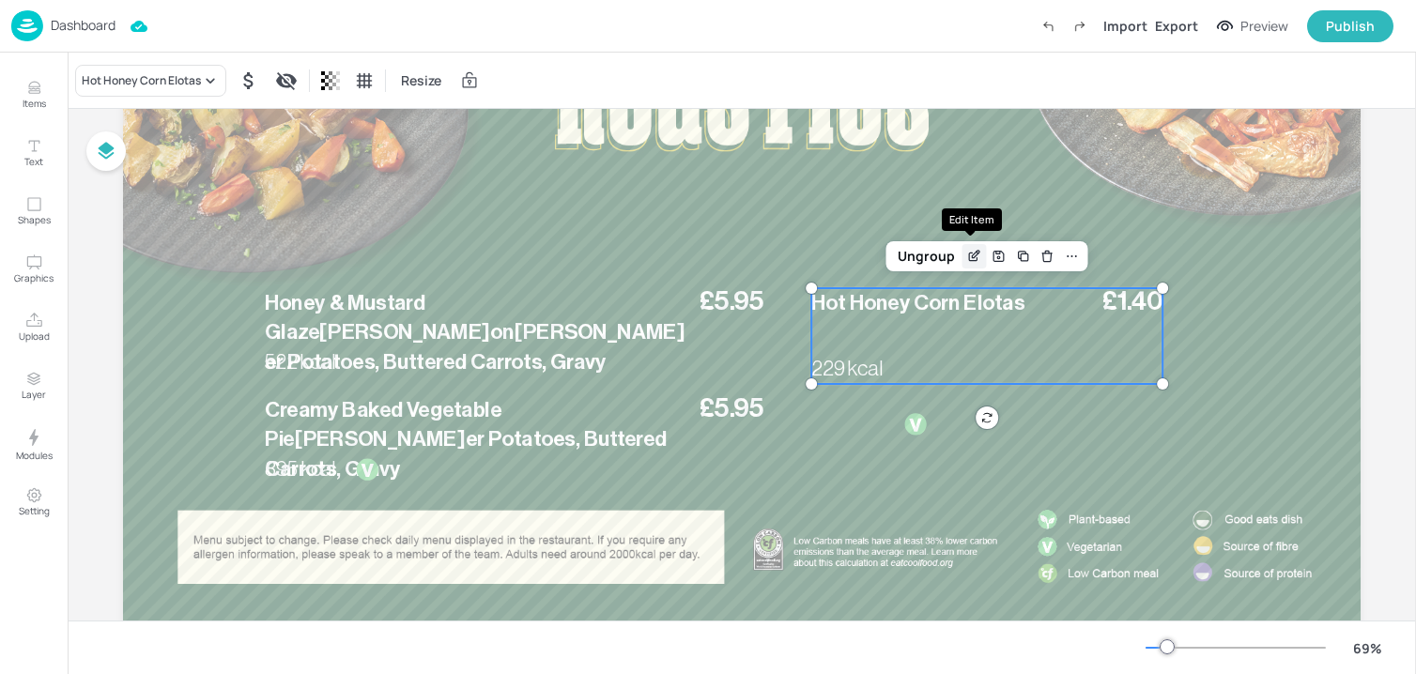
click at [972, 257] on icon "Edit Item" at bounding box center [976, 255] width 8 height 8
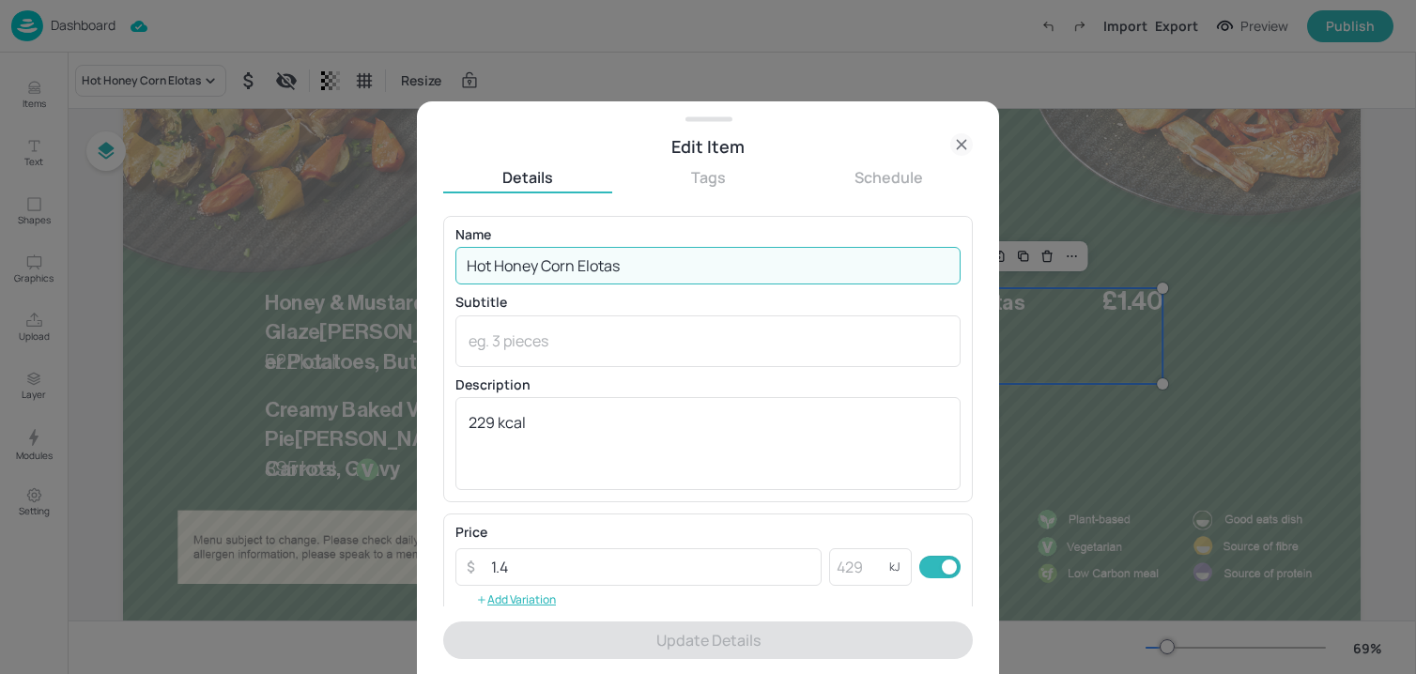
click at [747, 254] on input "Hot Honey Corn Elotas" at bounding box center [707, 266] width 505 height 38
paste input "Steamed Savoy Cabbage 111 kcal"
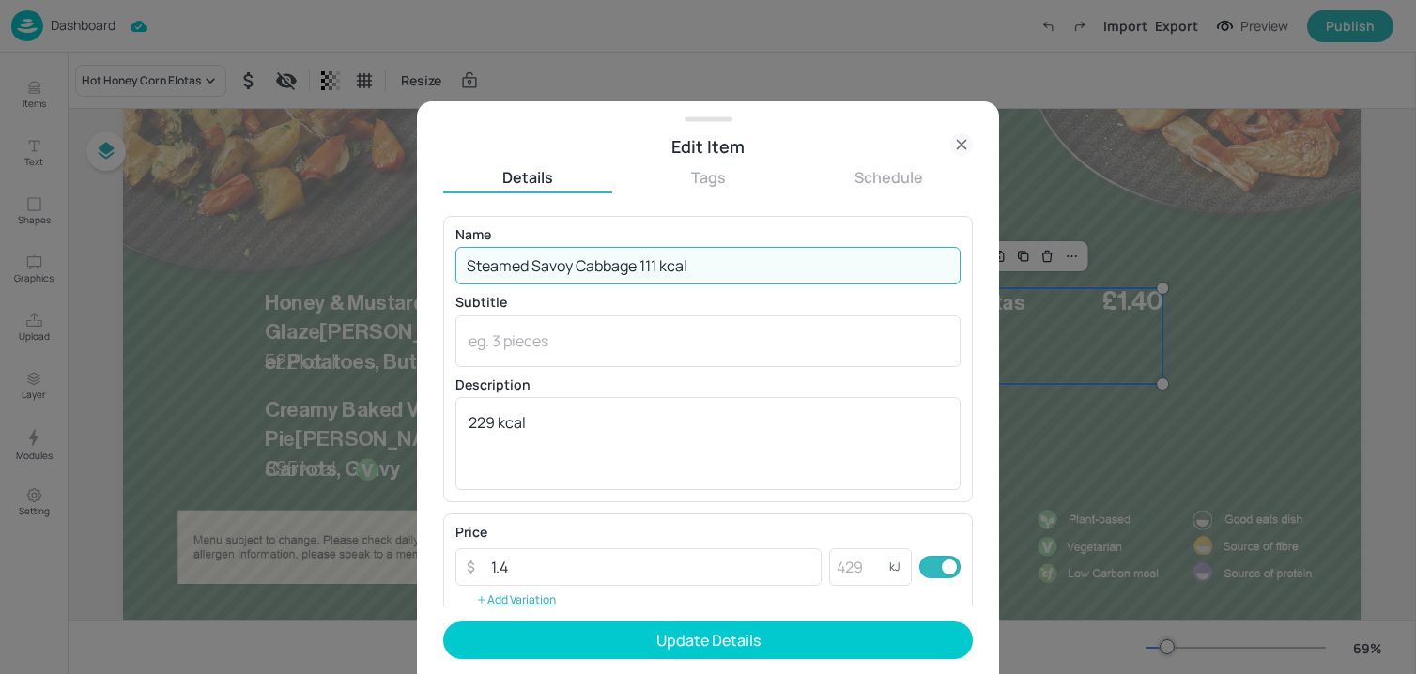
click at [647, 270] on input "Steamed Savoy Cabbage 111 kcal" at bounding box center [707, 266] width 505 height 38
drag, startPoint x: 643, startPoint y: 269, endPoint x: 772, endPoint y: 271, distance: 128.7
click at [772, 271] on input "Steamed Savoy Cabbage 111 kcal" at bounding box center [707, 266] width 505 height 38
type input "Steamed Savoy Cabbage"
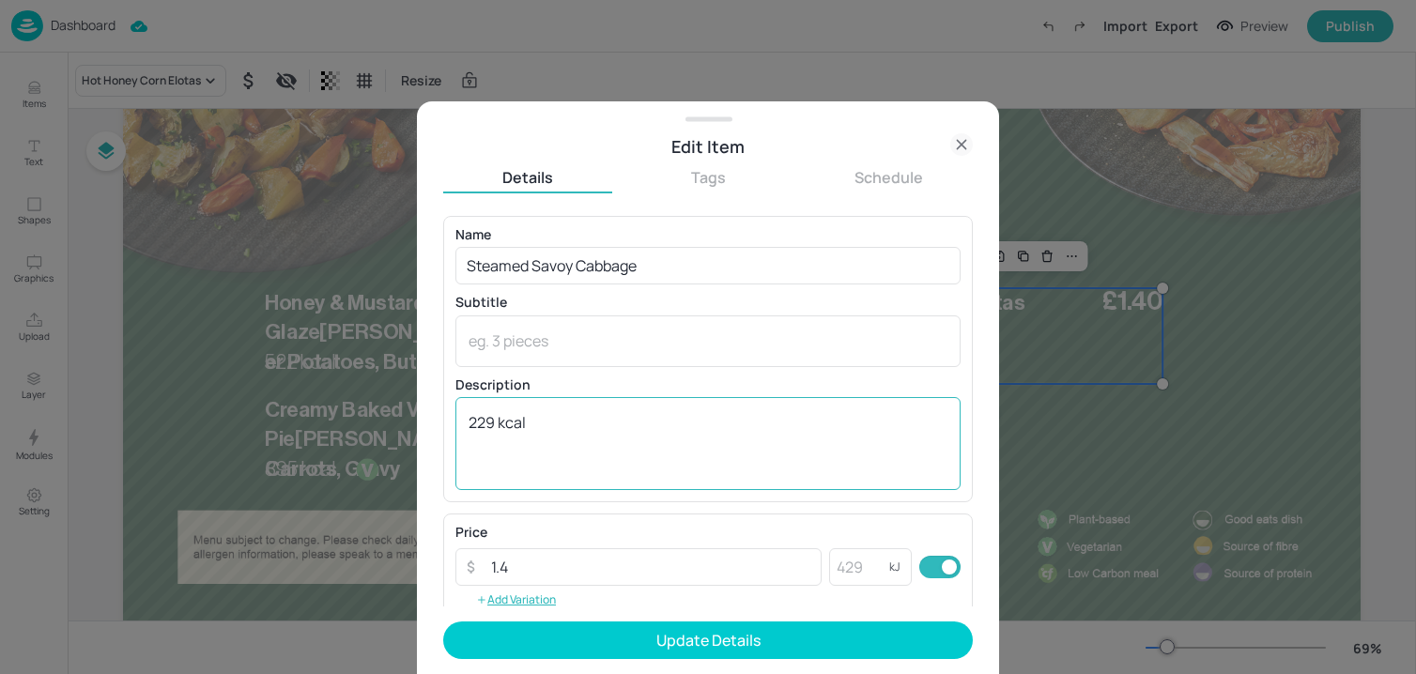
click at [572, 409] on div "229 kcal x ​" at bounding box center [707, 443] width 505 height 93
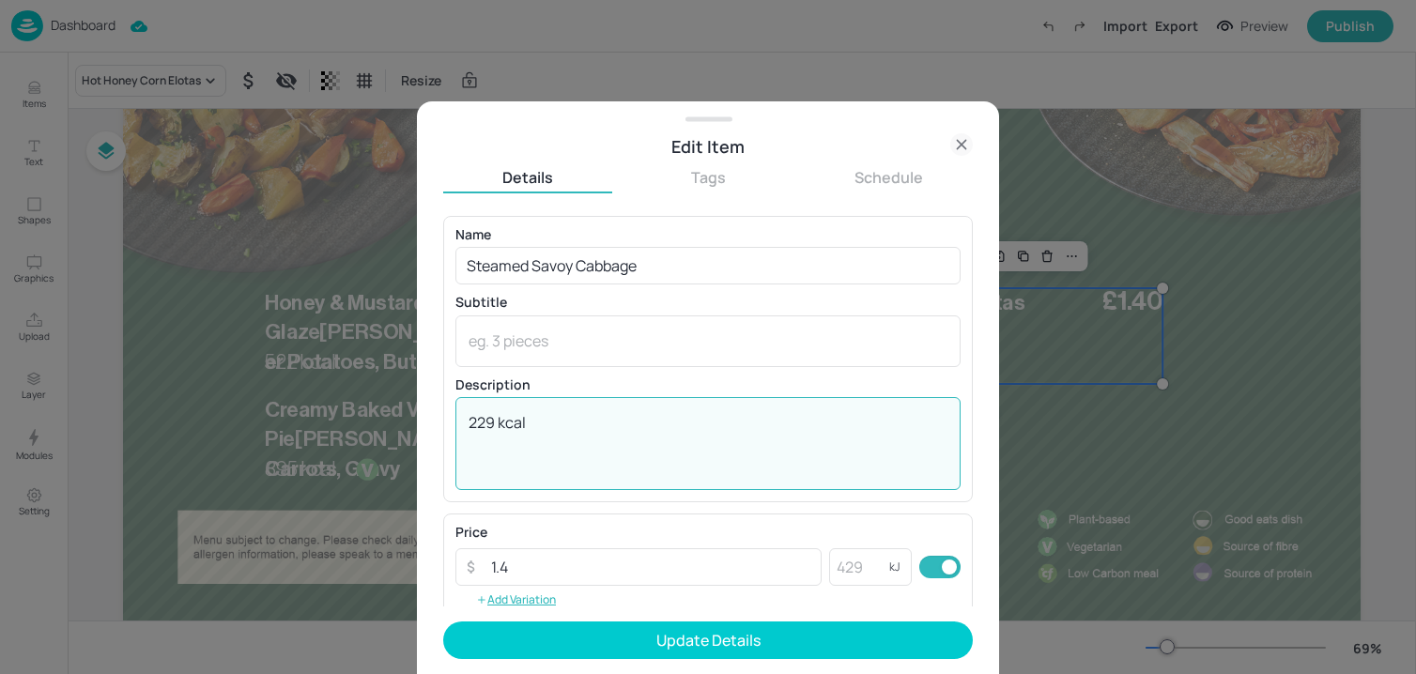
click at [567, 420] on textarea "229 kcal" at bounding box center [707, 443] width 479 height 62
paste textarea "111 kcal"
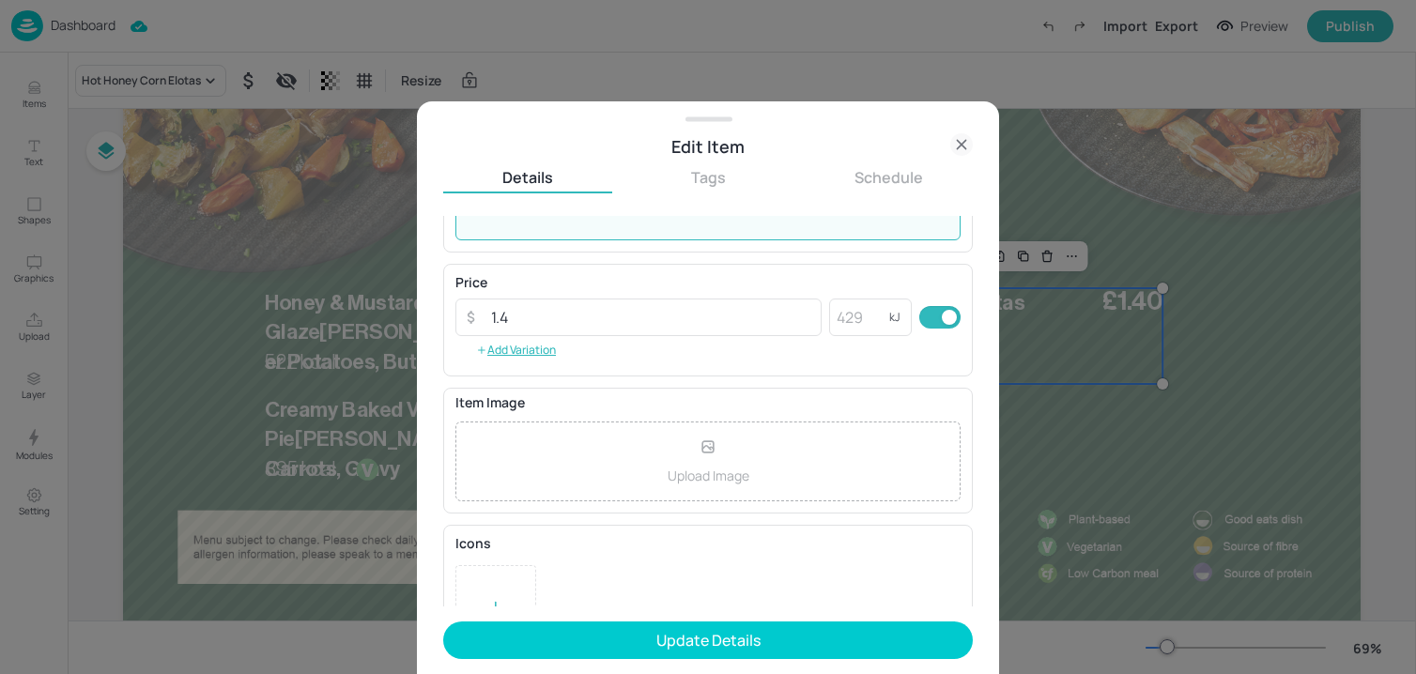
scroll to position [305, 0]
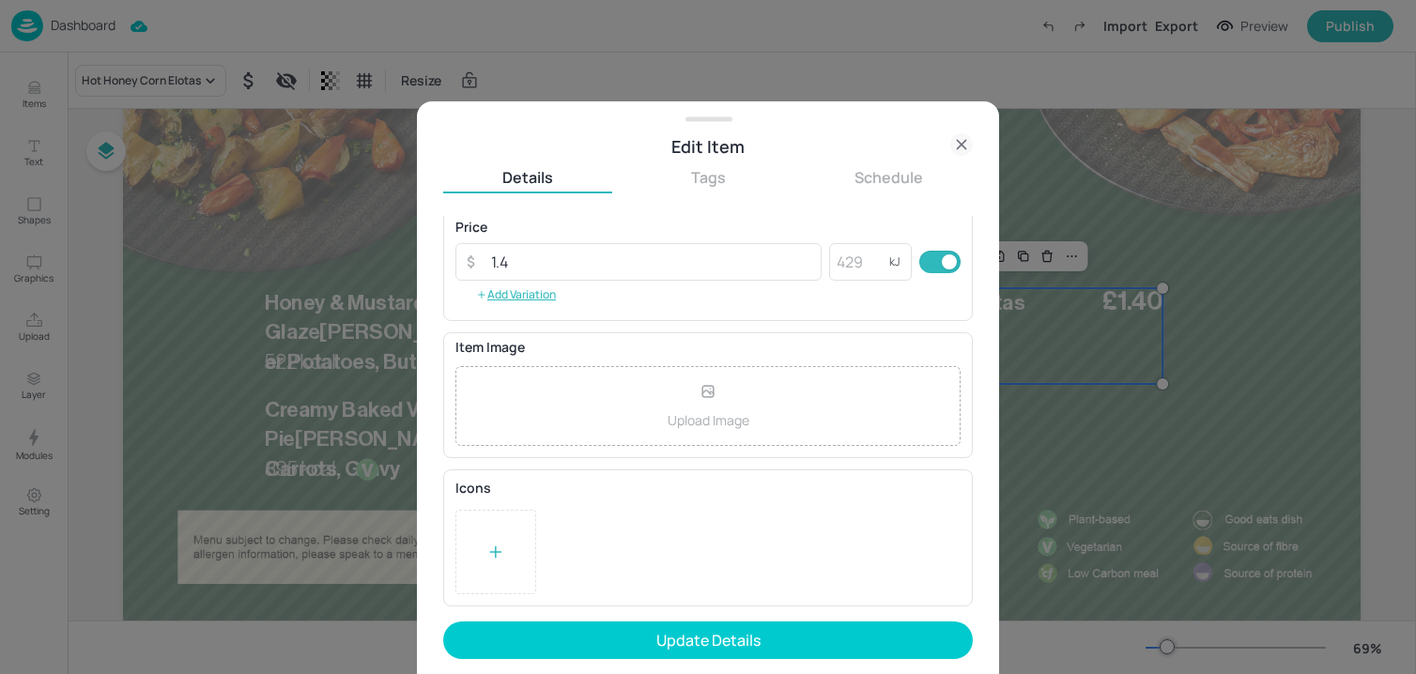
type textarea "111 kcal"
click at [511, 520] on div at bounding box center [495, 552] width 81 height 84
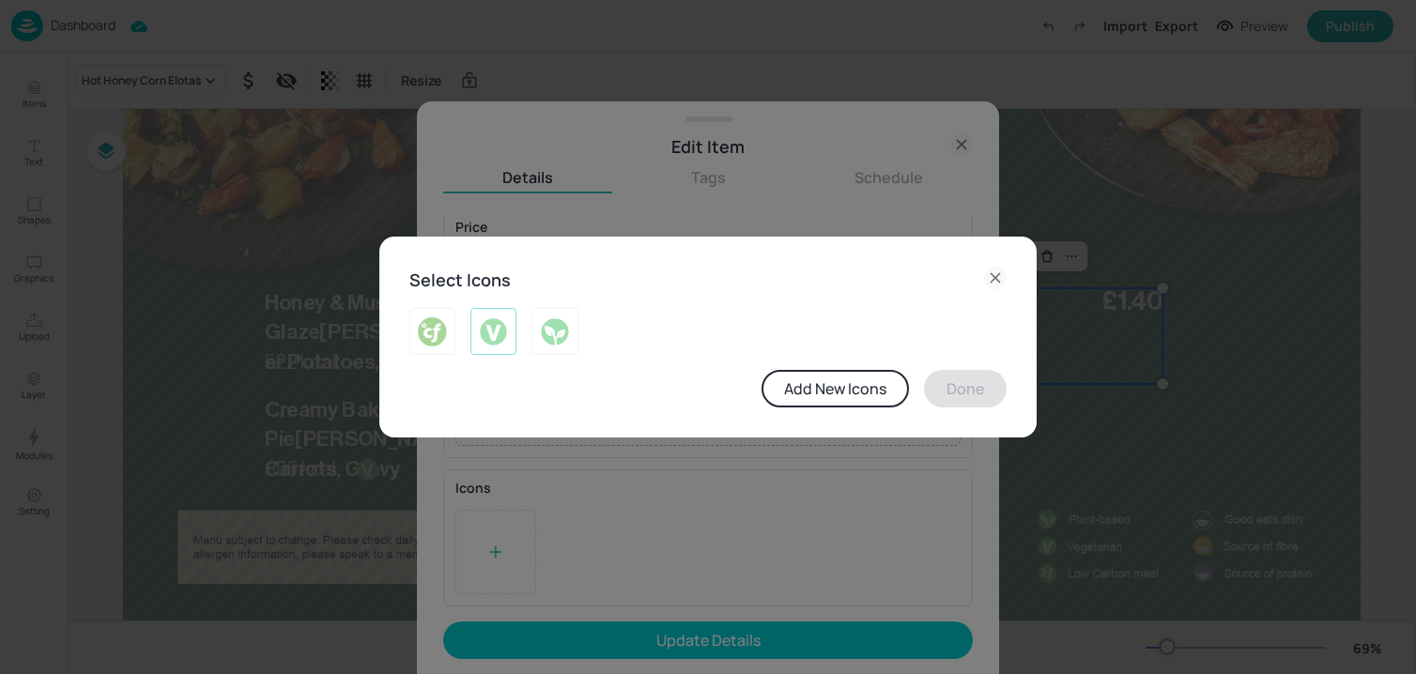
click at [487, 341] on img at bounding box center [493, 331] width 29 height 30
click at [971, 387] on button "Done" at bounding box center [965, 389] width 83 height 38
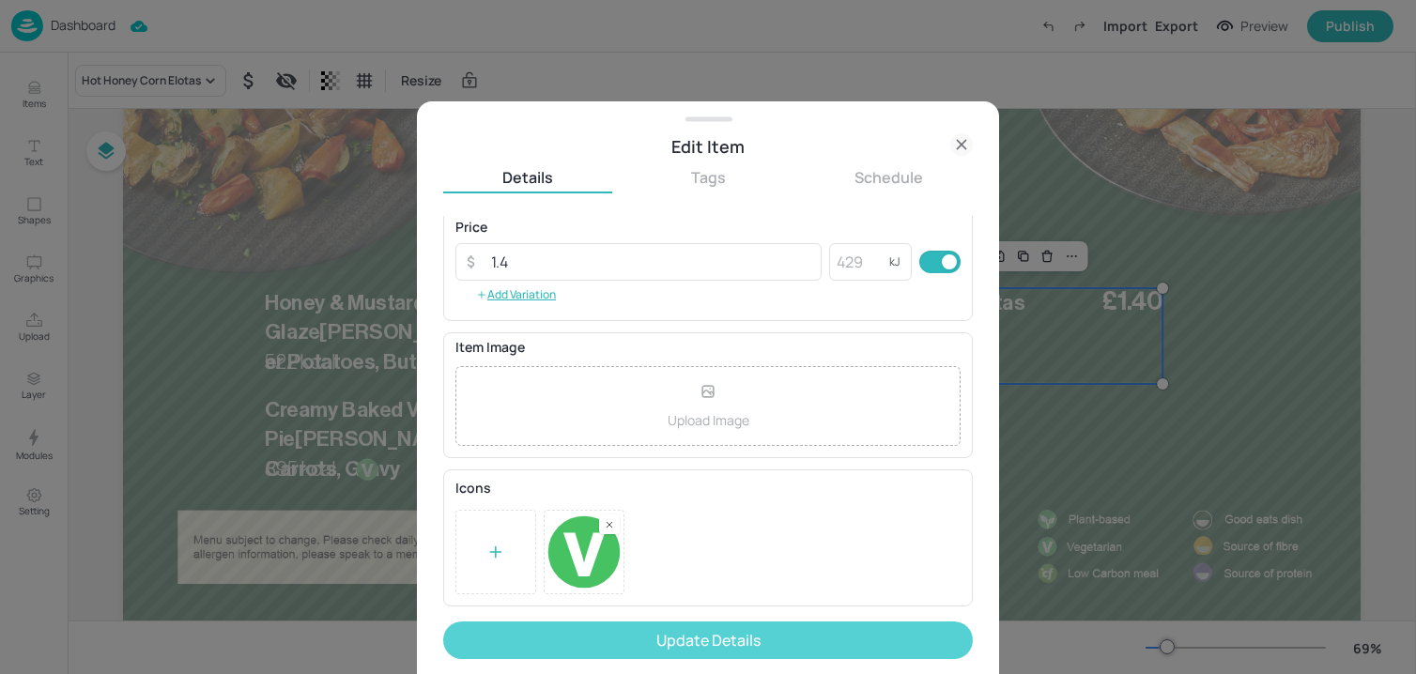
click at [759, 639] on button "Update Details" at bounding box center [708, 641] width 530 height 38
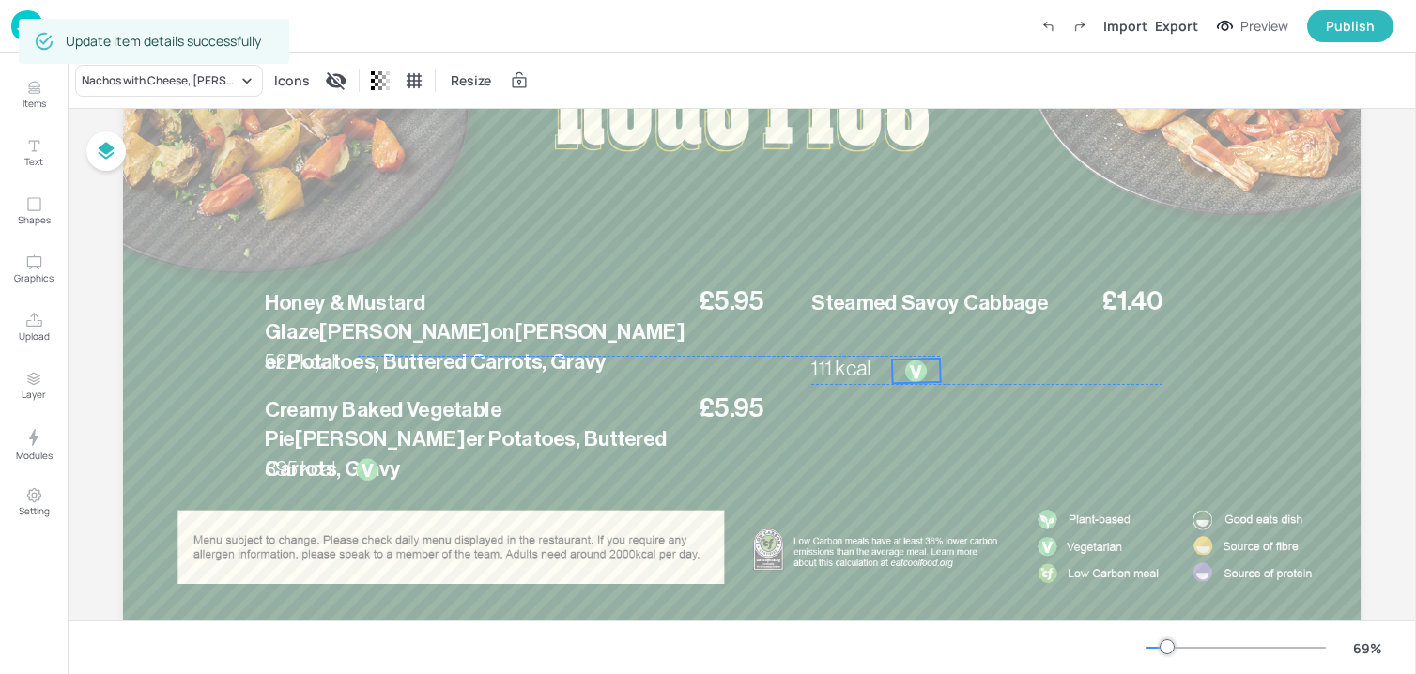
drag, startPoint x: 912, startPoint y: 426, endPoint x: 912, endPoint y: 373, distance: 53.5
click at [912, 373] on div at bounding box center [916, 371] width 24 height 24
click at [898, 372] on div at bounding box center [909, 369] width 24 height 24
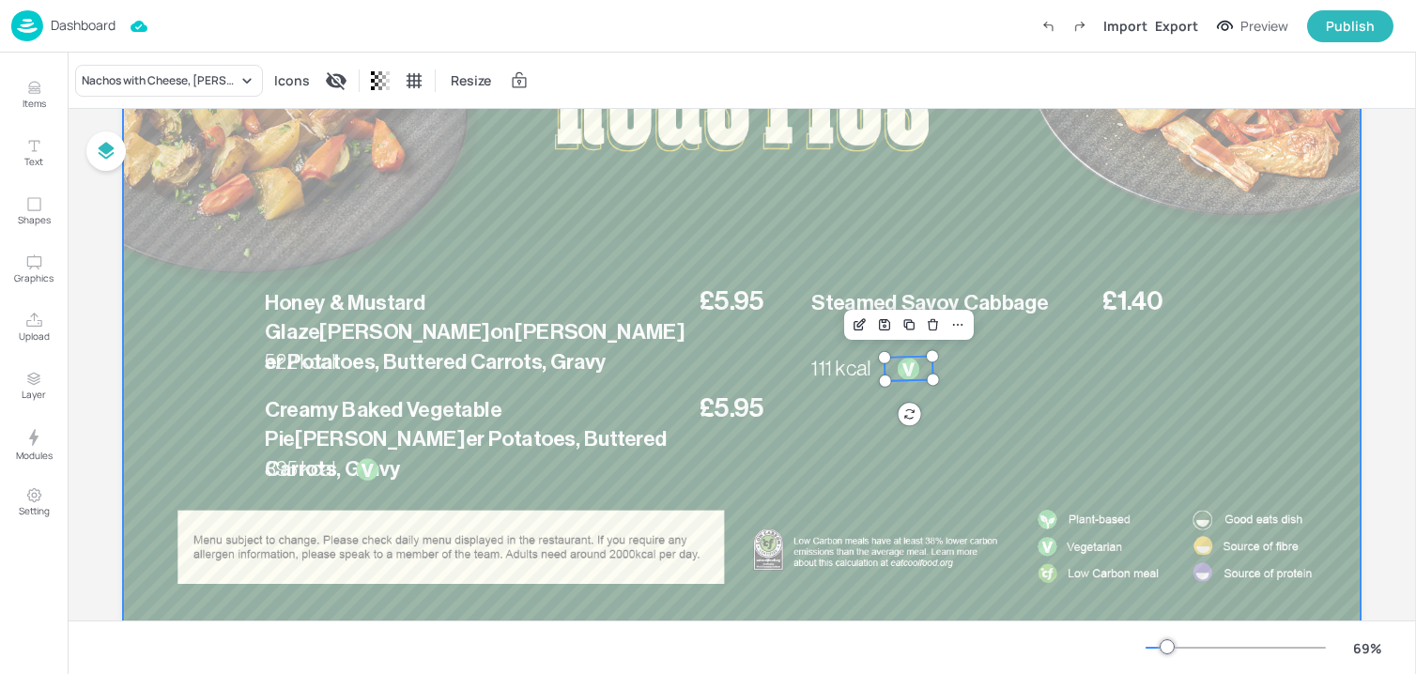
click at [893, 461] on div at bounding box center [991, 484] width 360 height 65
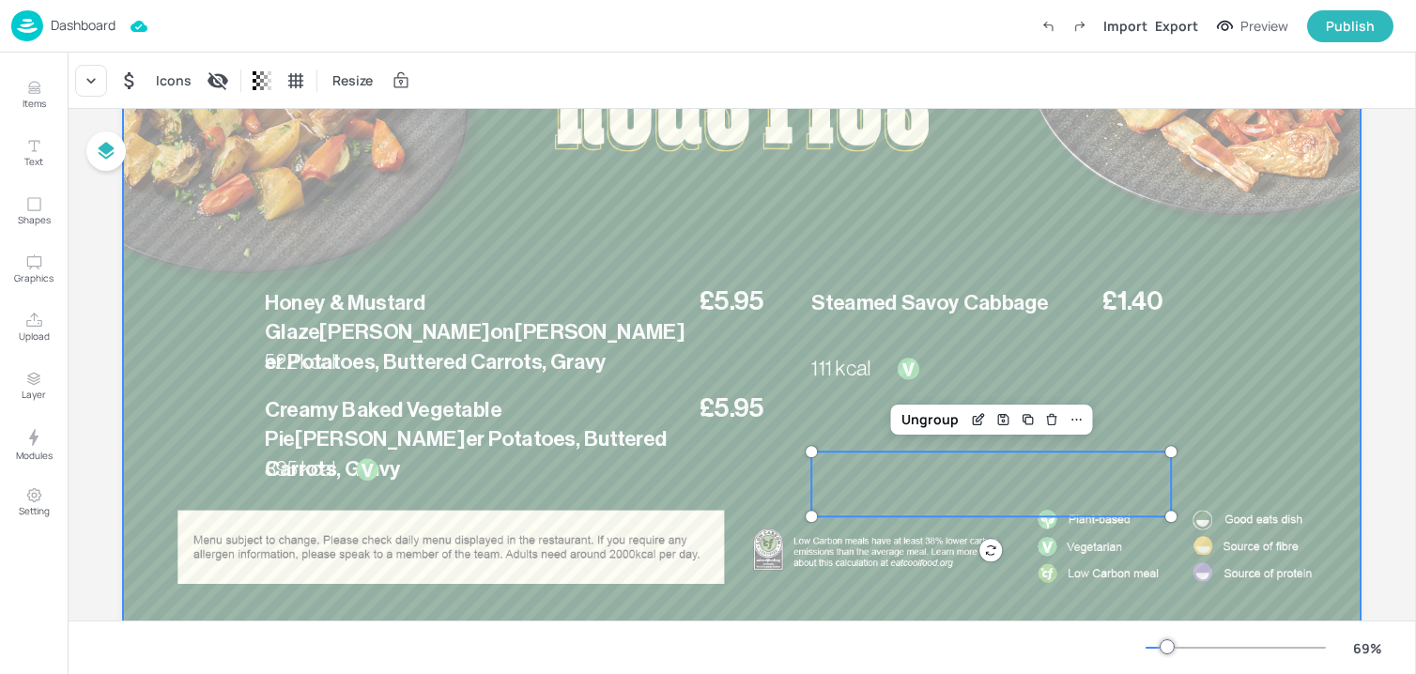
click at [854, 575] on div at bounding box center [741, 291] width 1237 height 696
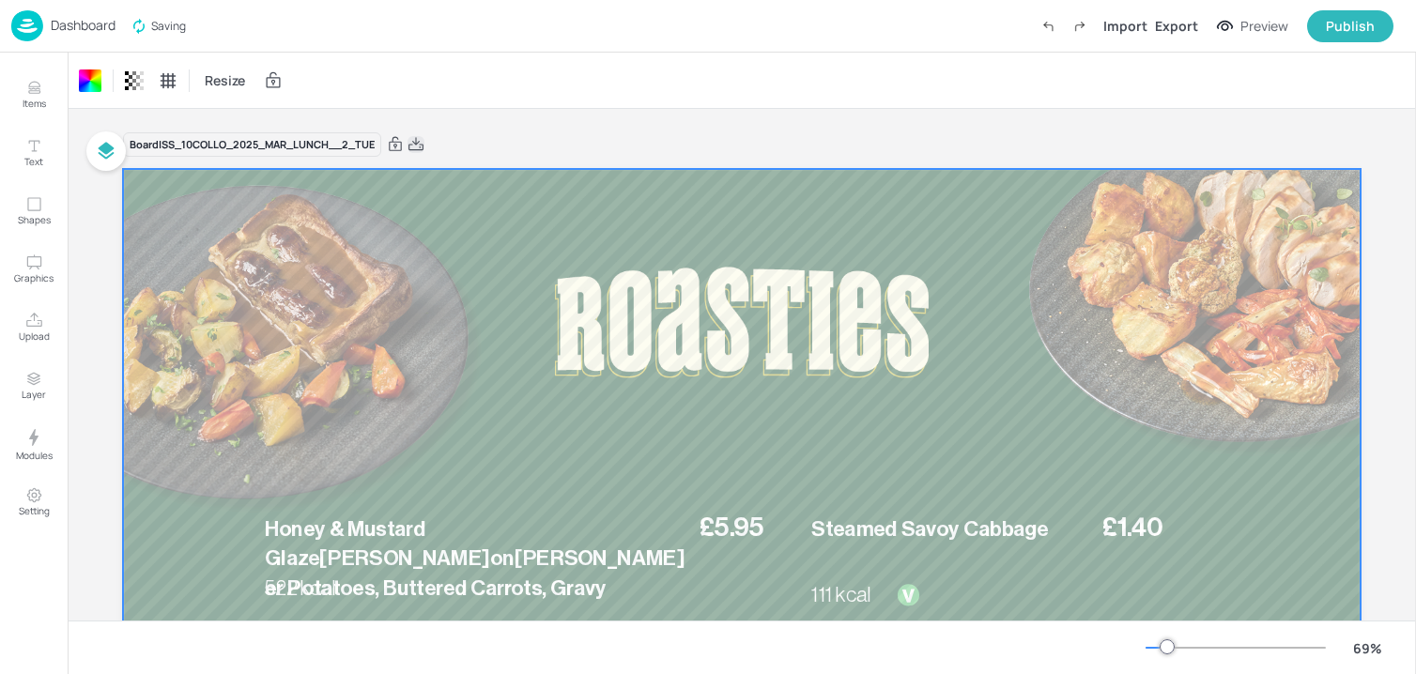
click at [415, 143] on icon at bounding box center [415, 144] width 17 height 19
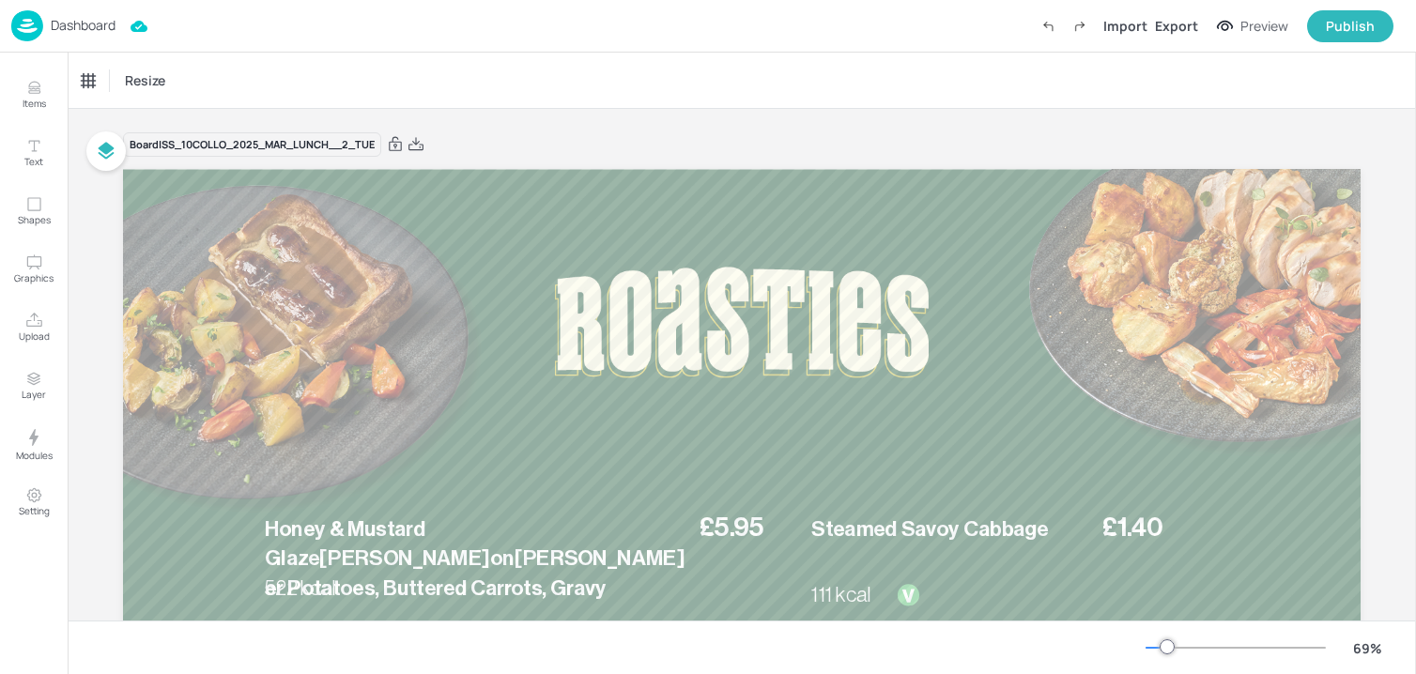
click at [90, 19] on p "Dashboard" at bounding box center [83, 25] width 65 height 13
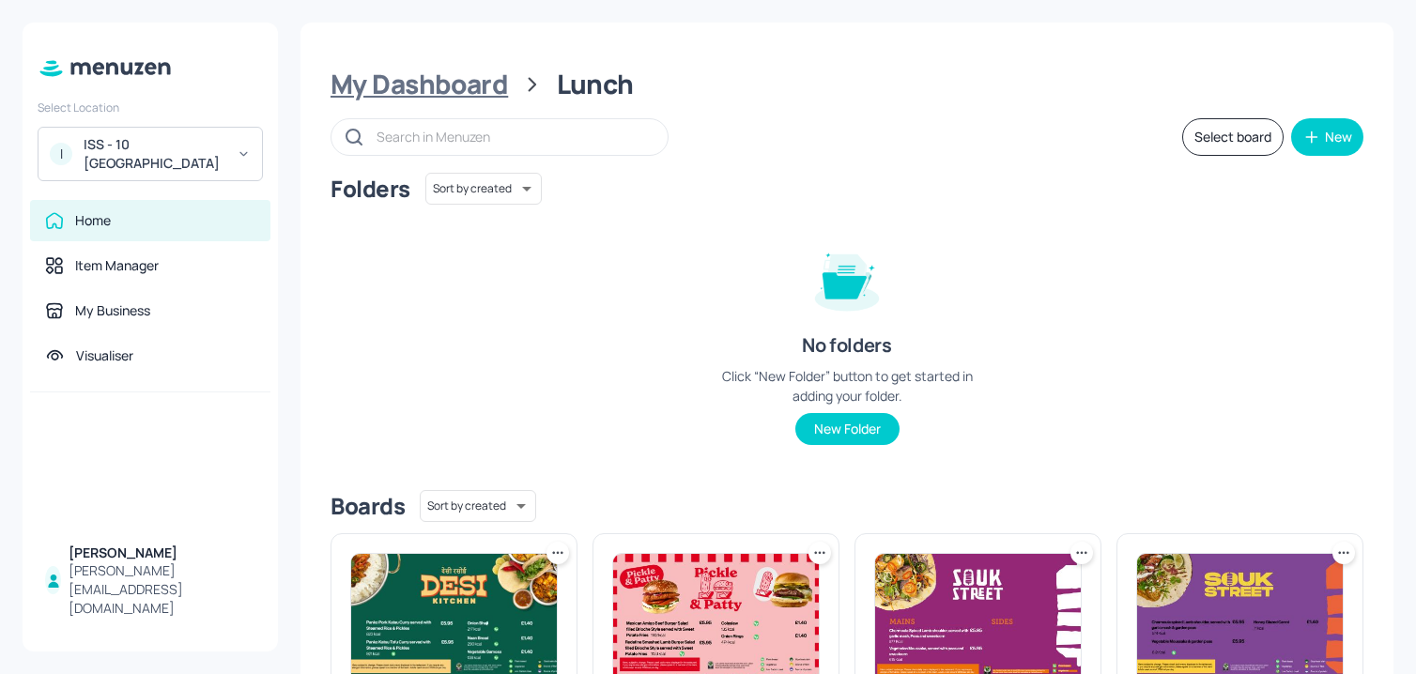
click at [472, 84] on div "My Dashboard" at bounding box center [418, 85] width 177 height 34
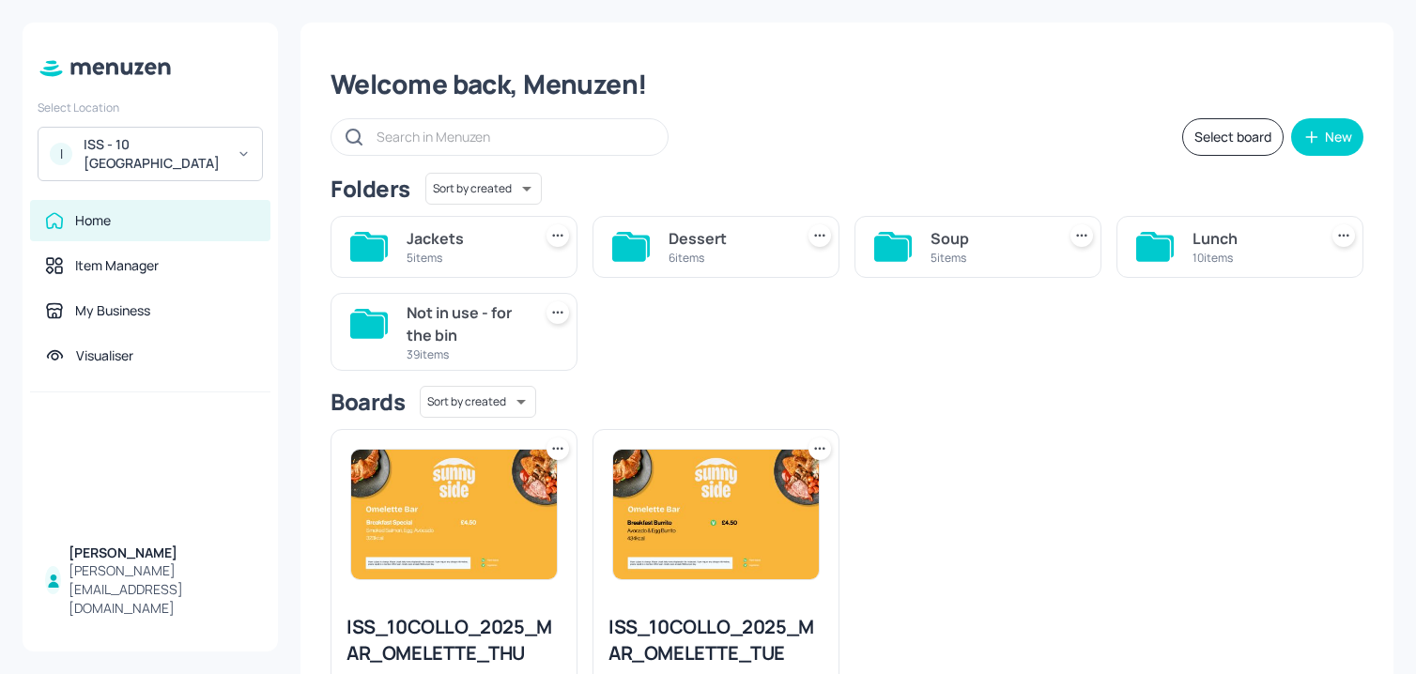
click at [477, 246] on div "Jackets" at bounding box center [465, 238] width 117 height 23
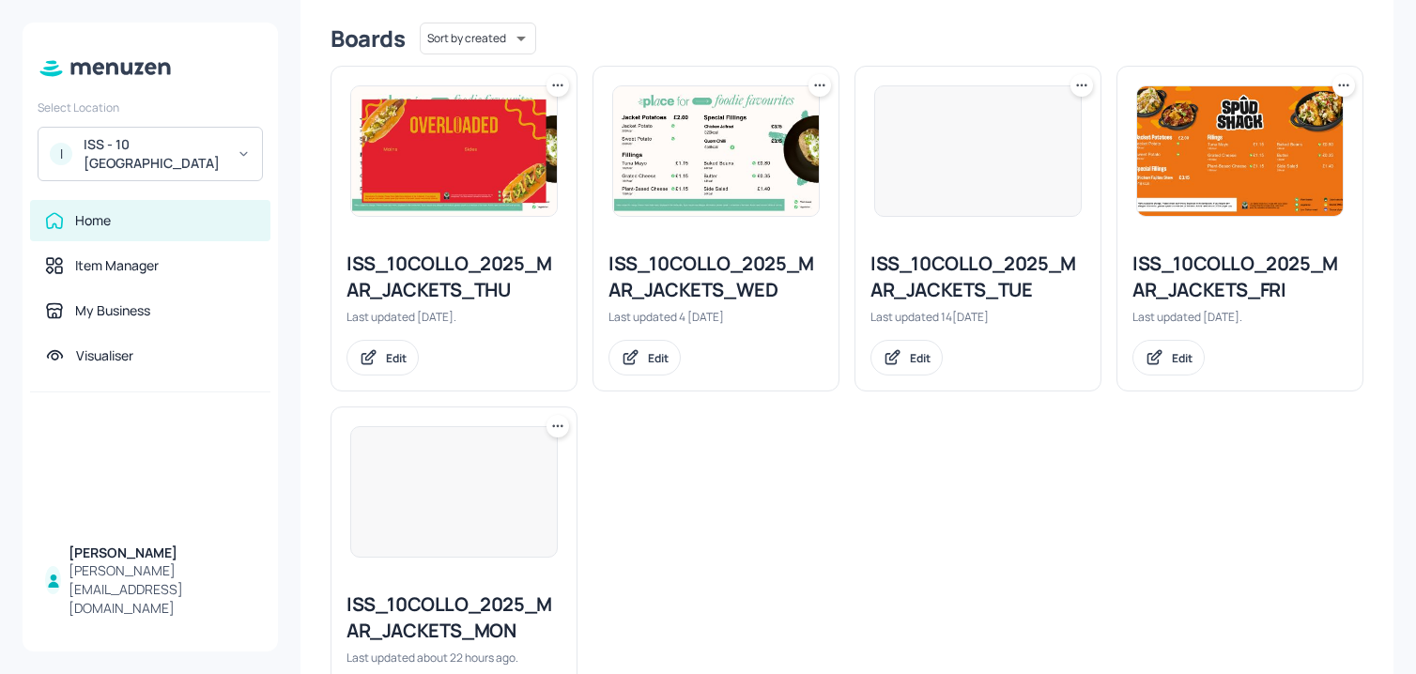
scroll to position [499, 0]
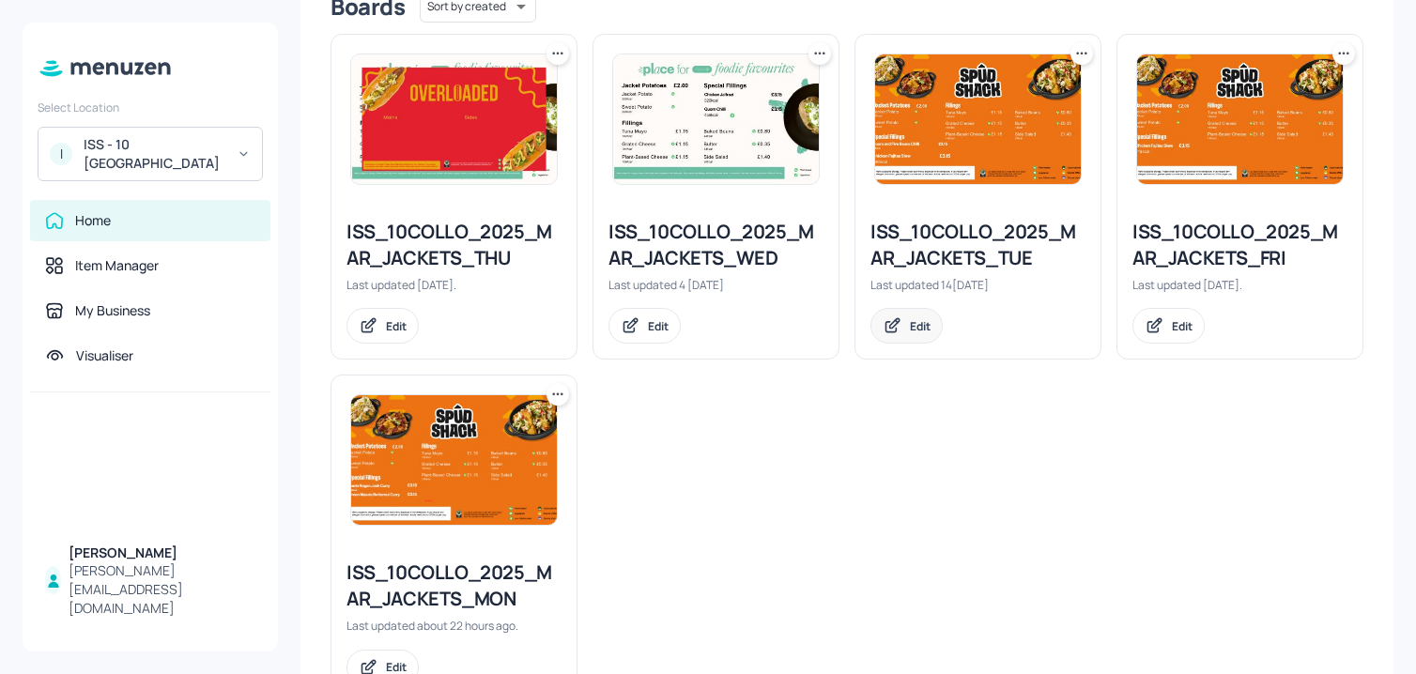
click at [921, 327] on div "Edit" at bounding box center [920, 326] width 21 height 16
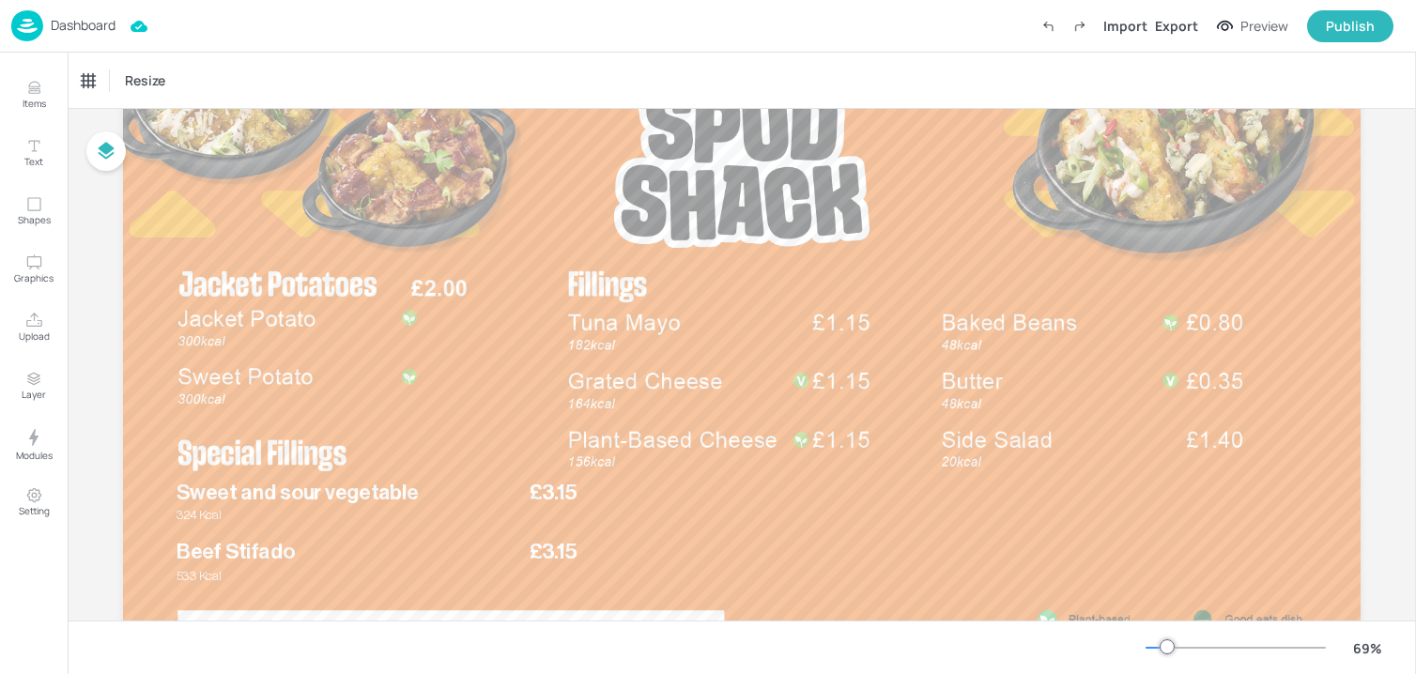
scroll to position [180, 0]
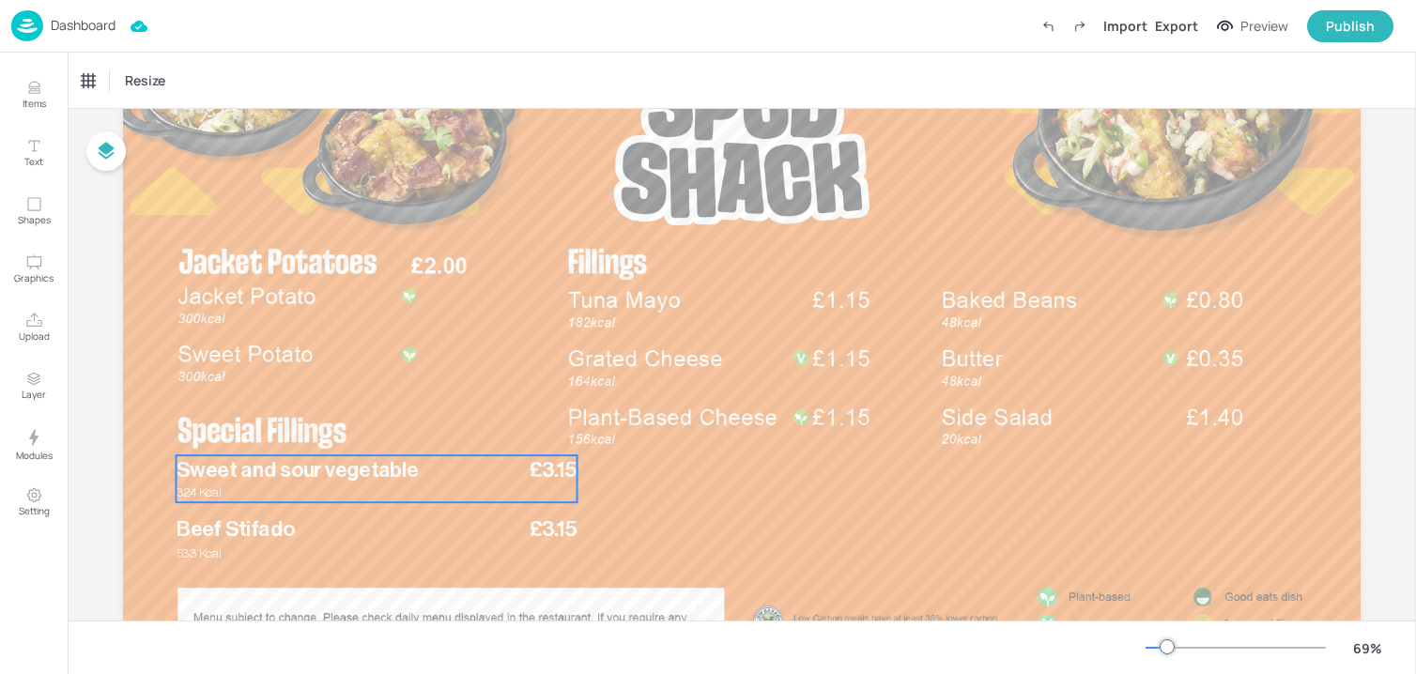
click at [367, 469] on span "Sweet and sour vegetable" at bounding box center [298, 470] width 242 height 22
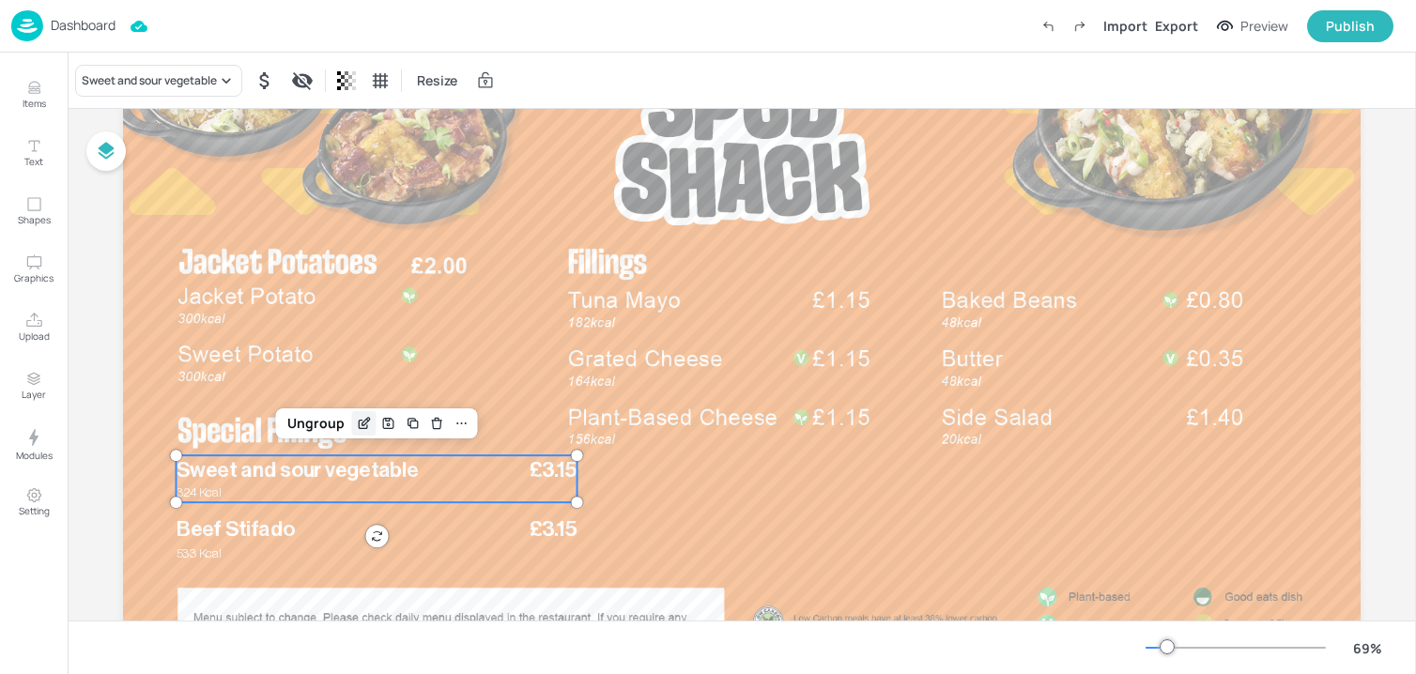
click at [356, 428] on icon "Edit Item" at bounding box center [364, 423] width 16 height 15
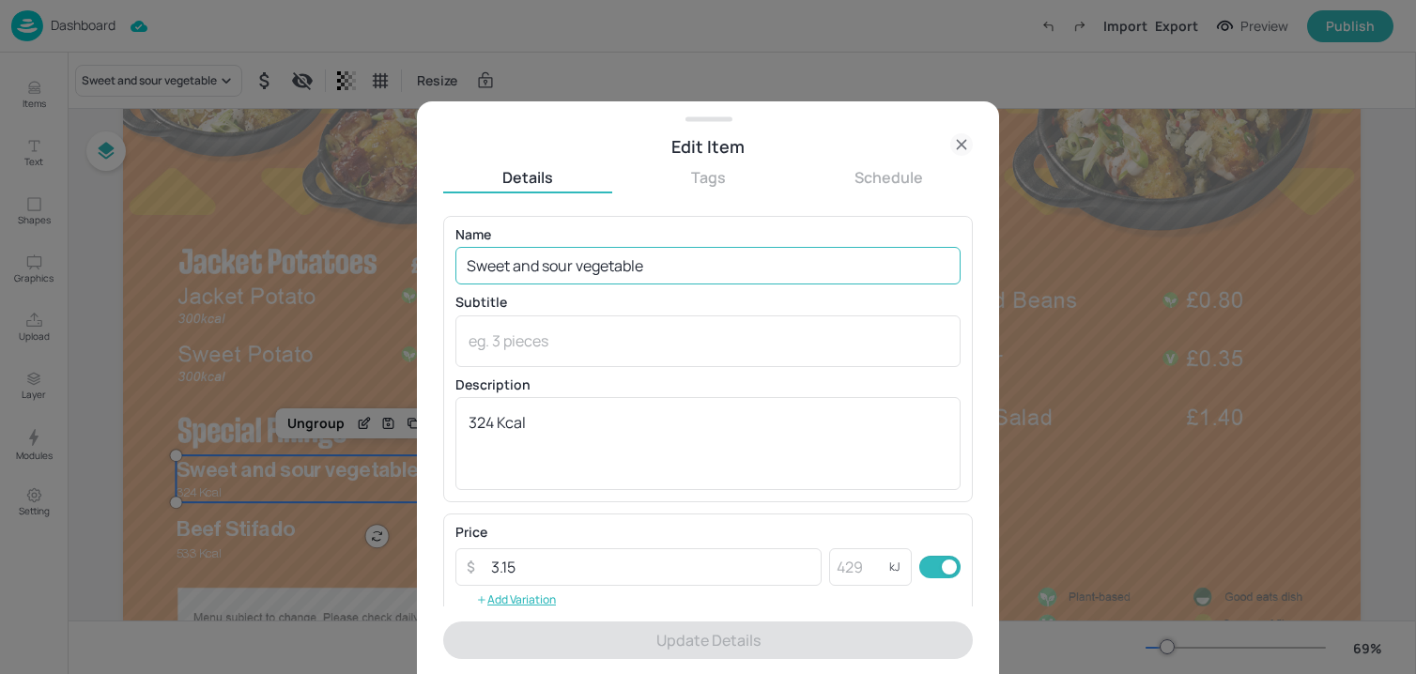
click at [539, 253] on input "Sweet and sour vegetable" at bounding box center [707, 266] width 505 height 38
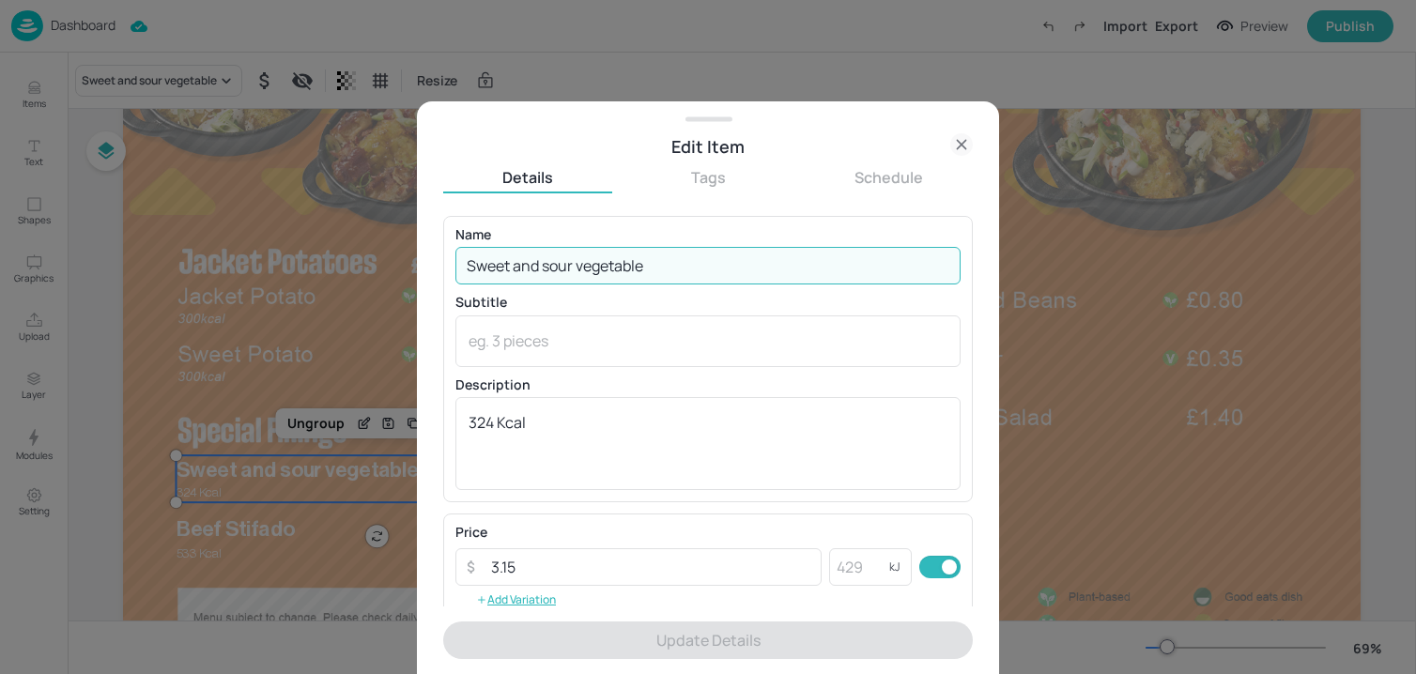
click at [539, 253] on input "Sweet and sour vegetable" at bounding box center [707, 266] width 505 height 38
paste input "Turkey chilli con carne 449 Kcal"
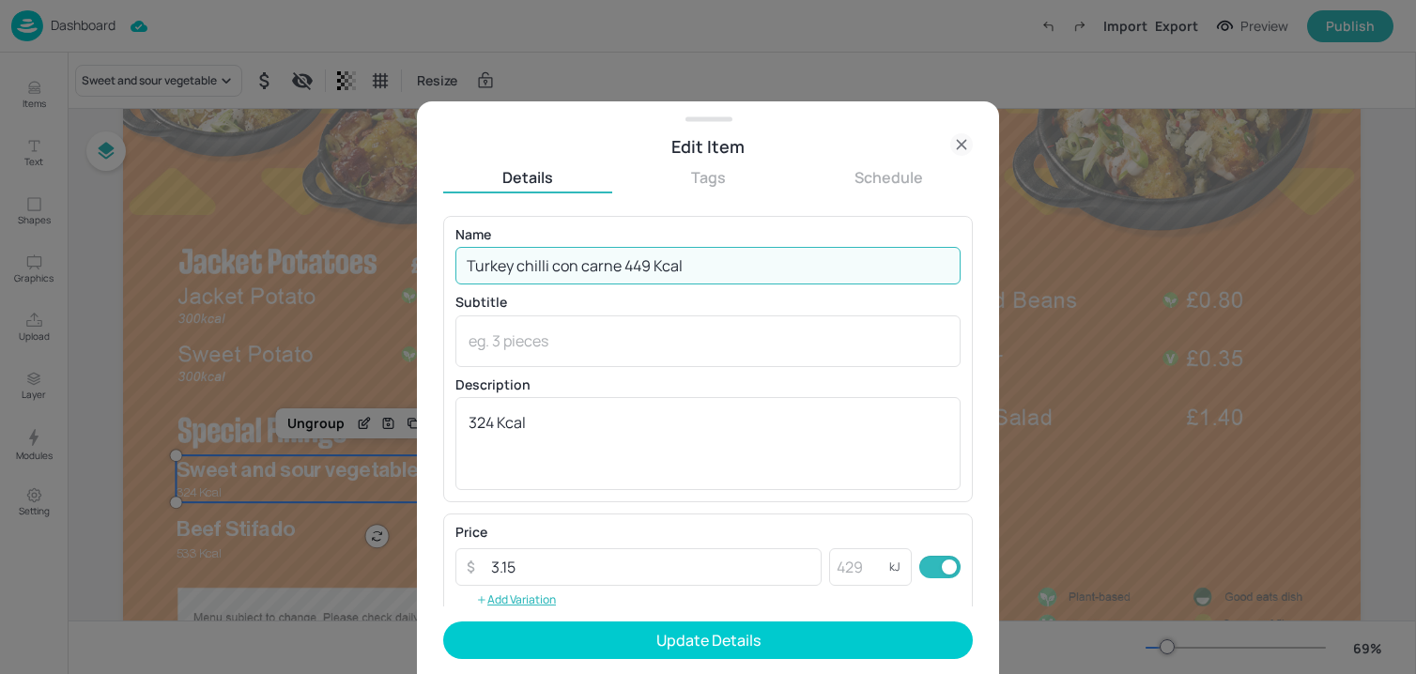
click at [522, 268] on input "Turkey chilli con carne 449 Kcal" at bounding box center [707, 266] width 505 height 38
click at [557, 268] on input "Turkey Chilli con carne 449 Kcal" at bounding box center [707, 266] width 505 height 38
click at [597, 268] on input "Turkey Chilli con carne 449 Kcal" at bounding box center [707, 266] width 505 height 38
click at [593, 268] on input "Turkey Chilli con carne 449 Kcal" at bounding box center [707, 266] width 505 height 38
click at [668, 269] on input "Turkey Chilli con Carne 449 Kcal" at bounding box center [707, 266] width 505 height 38
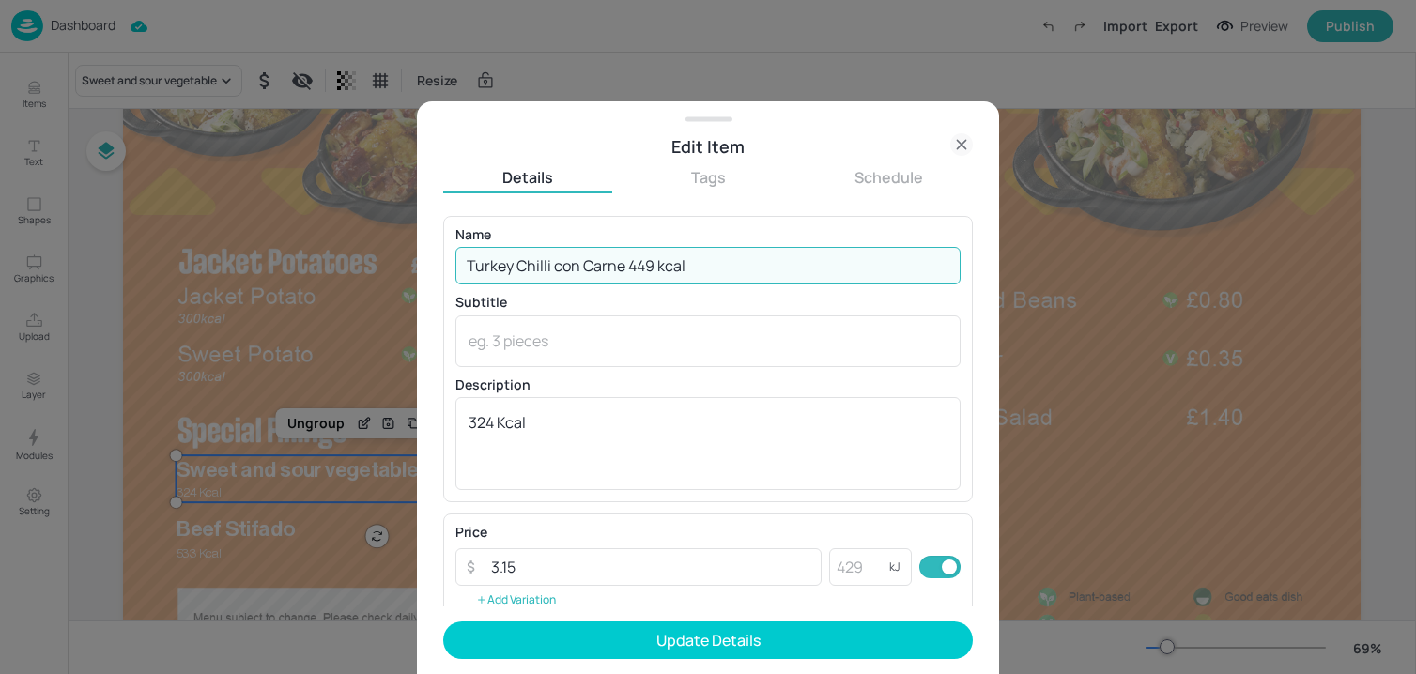
drag, startPoint x: 630, startPoint y: 270, endPoint x: 805, endPoint y: 278, distance: 174.8
click at [801, 280] on input "Turkey Chilli con Carne 449 kcal" at bounding box center [707, 266] width 505 height 38
type input "Turkey Chilli con Carne"
click at [564, 427] on textarea "324 Kcal" at bounding box center [707, 443] width 479 height 62
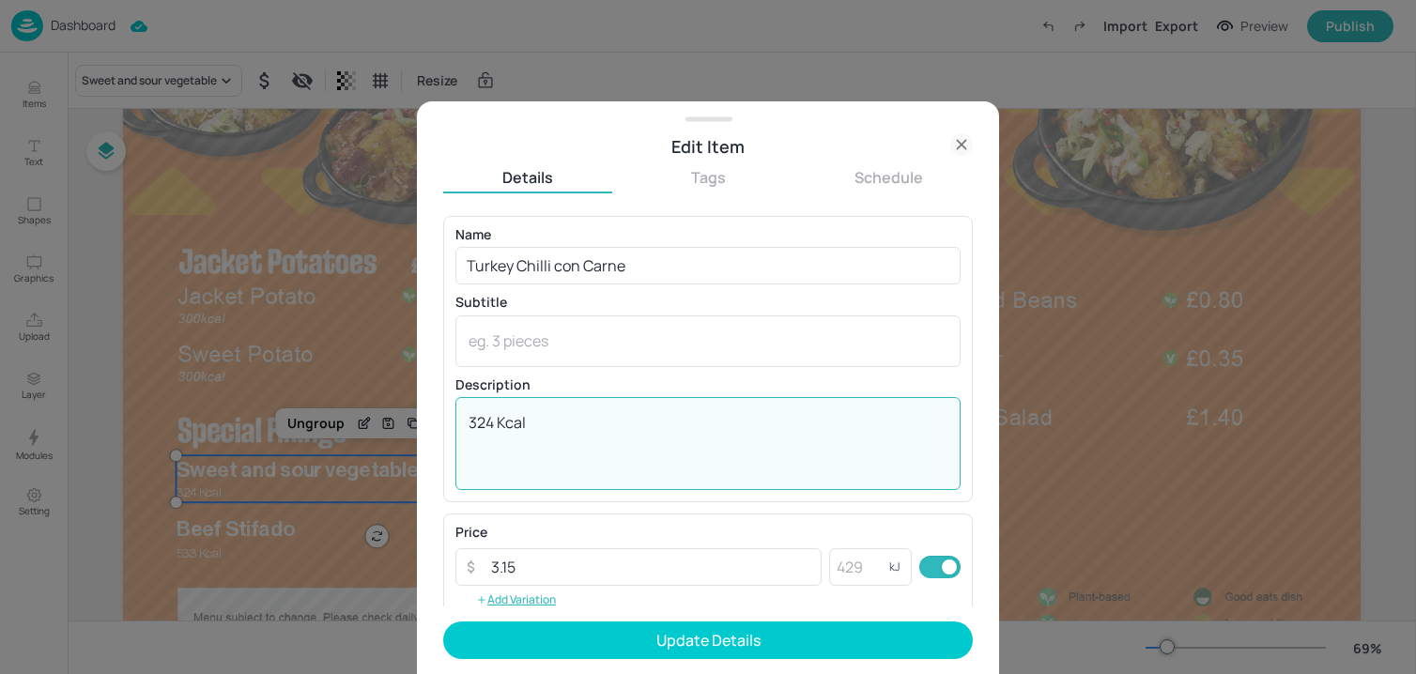
click at [564, 427] on textarea "324 Kcal" at bounding box center [707, 443] width 479 height 62
paste textarea "449 kcal"
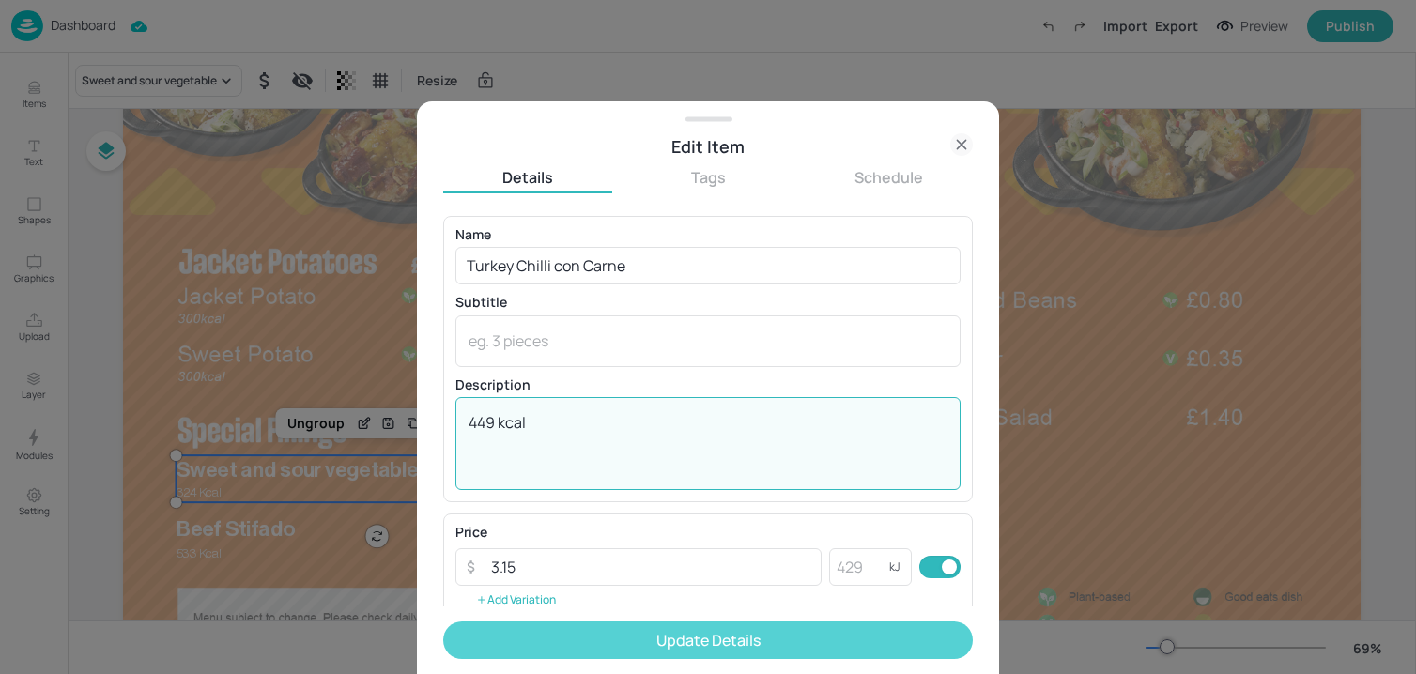
type textarea "449 kcal"
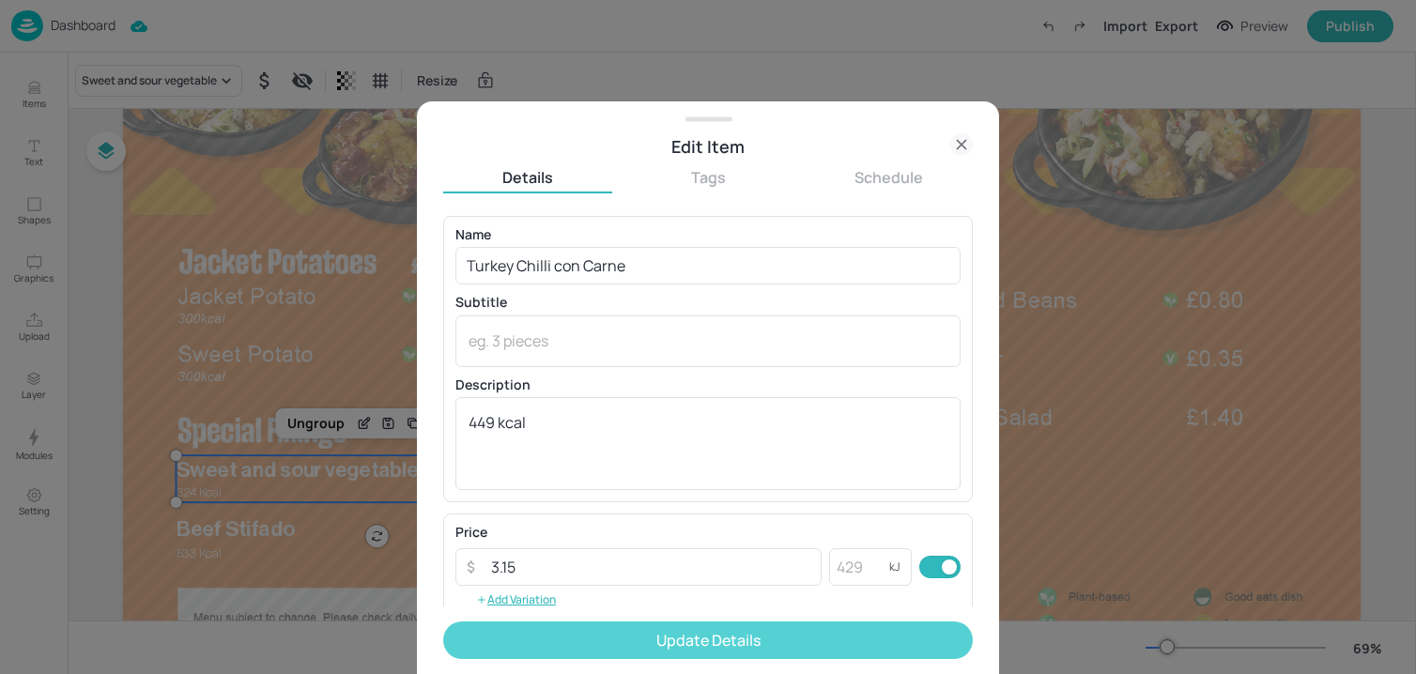
click at [556, 653] on button "Update Details" at bounding box center [708, 641] width 530 height 38
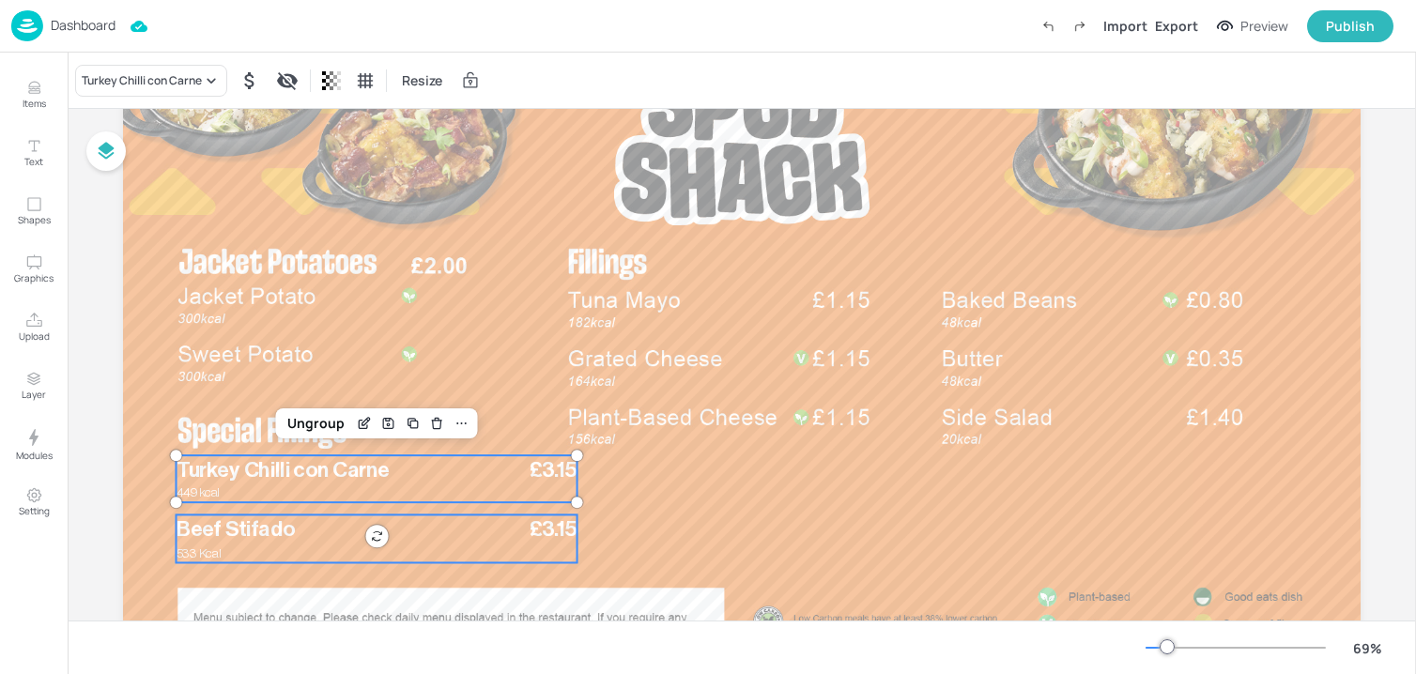
click at [423, 543] on p "Beef Stifado" at bounding box center [357, 529] width 360 height 30
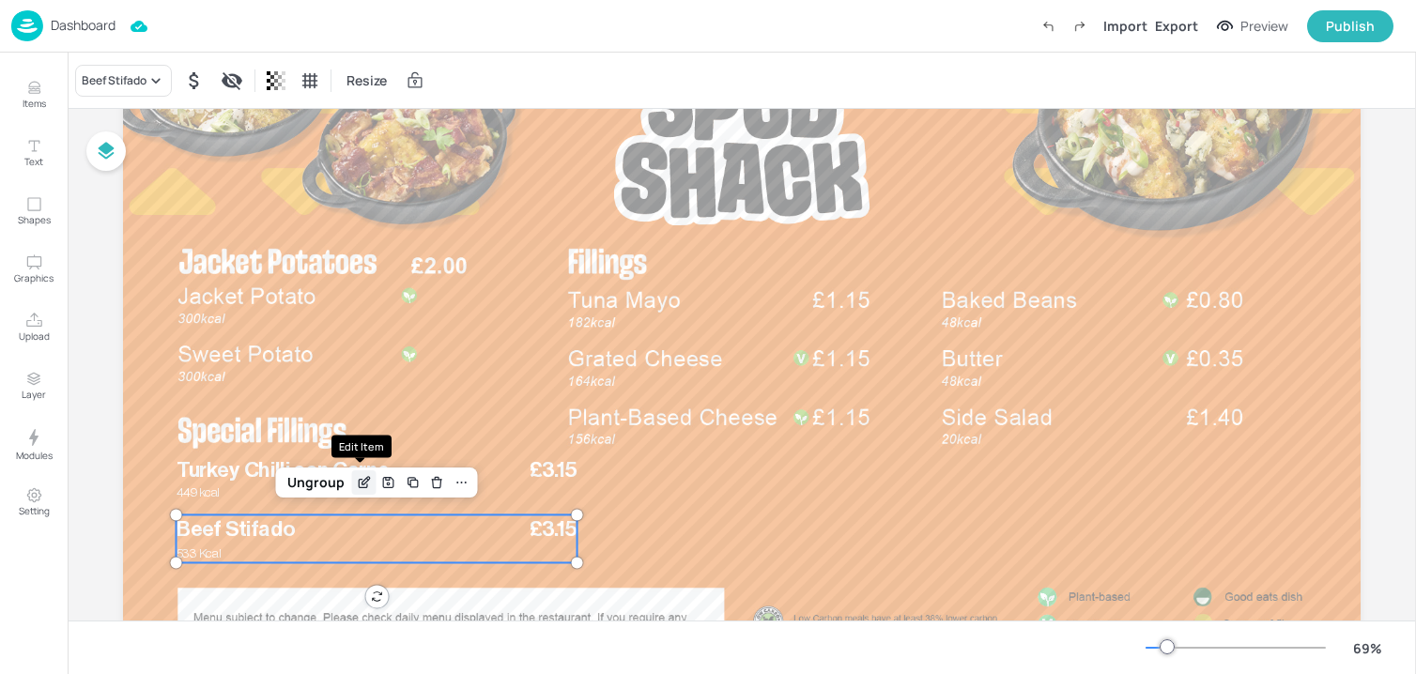
click at [363, 484] on icon "Edit Item" at bounding box center [364, 482] width 16 height 15
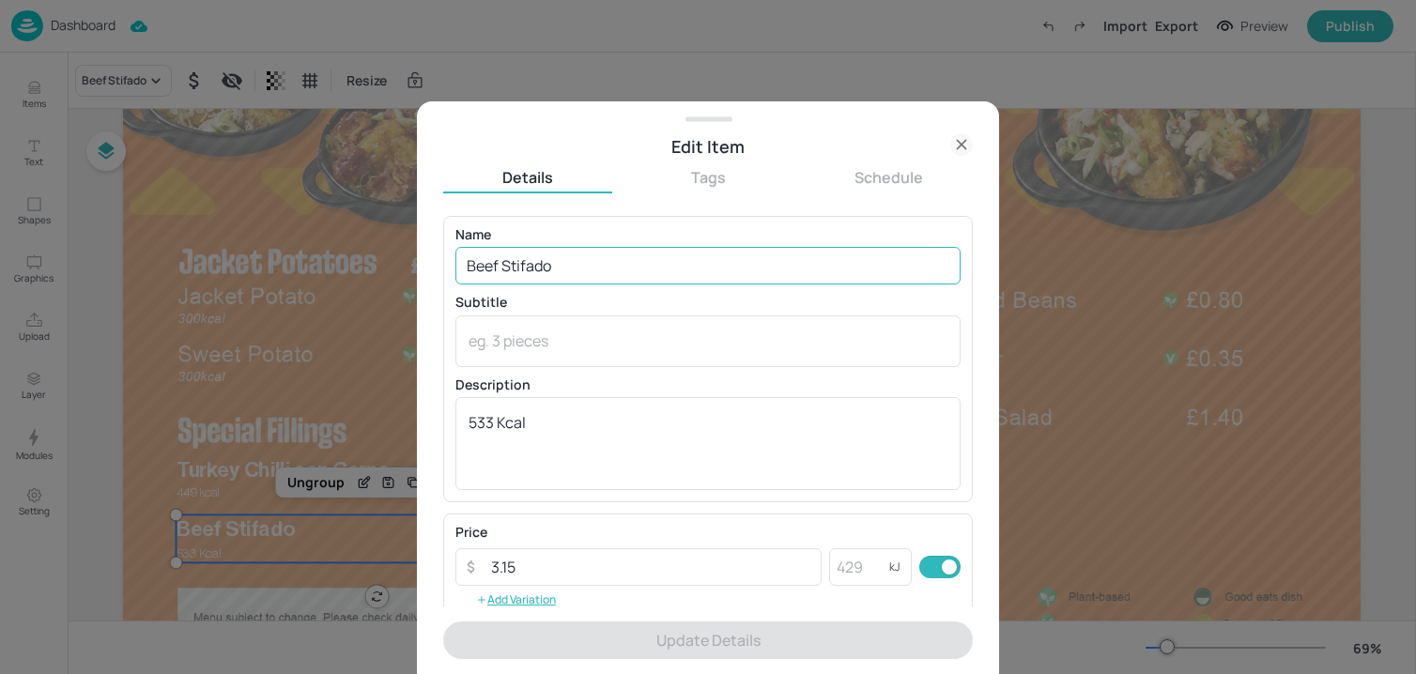
click at [543, 275] on input "Beef Stifado" at bounding box center [707, 266] width 505 height 38
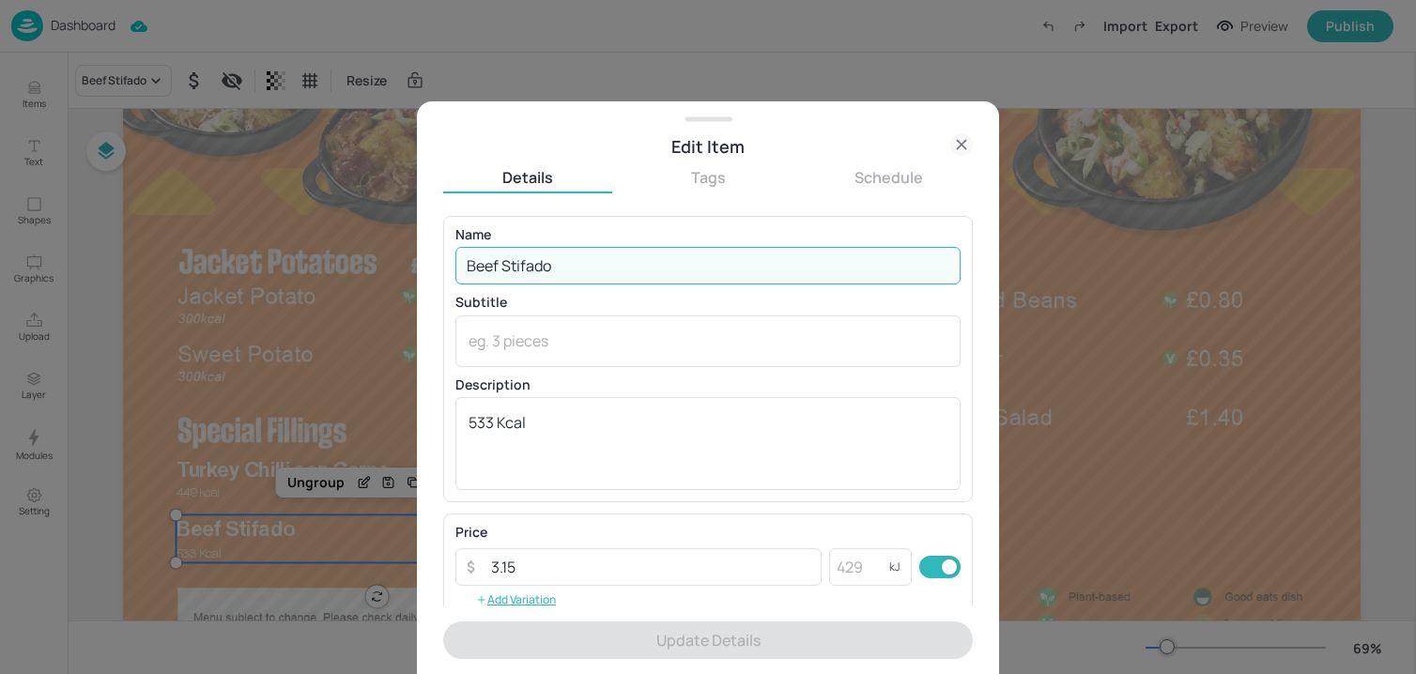
click at [543, 275] on input "Beef Stifado" at bounding box center [707, 266] width 505 height 38
paste input "Vegetable & Beans Stifado (ve) 550 kcal"
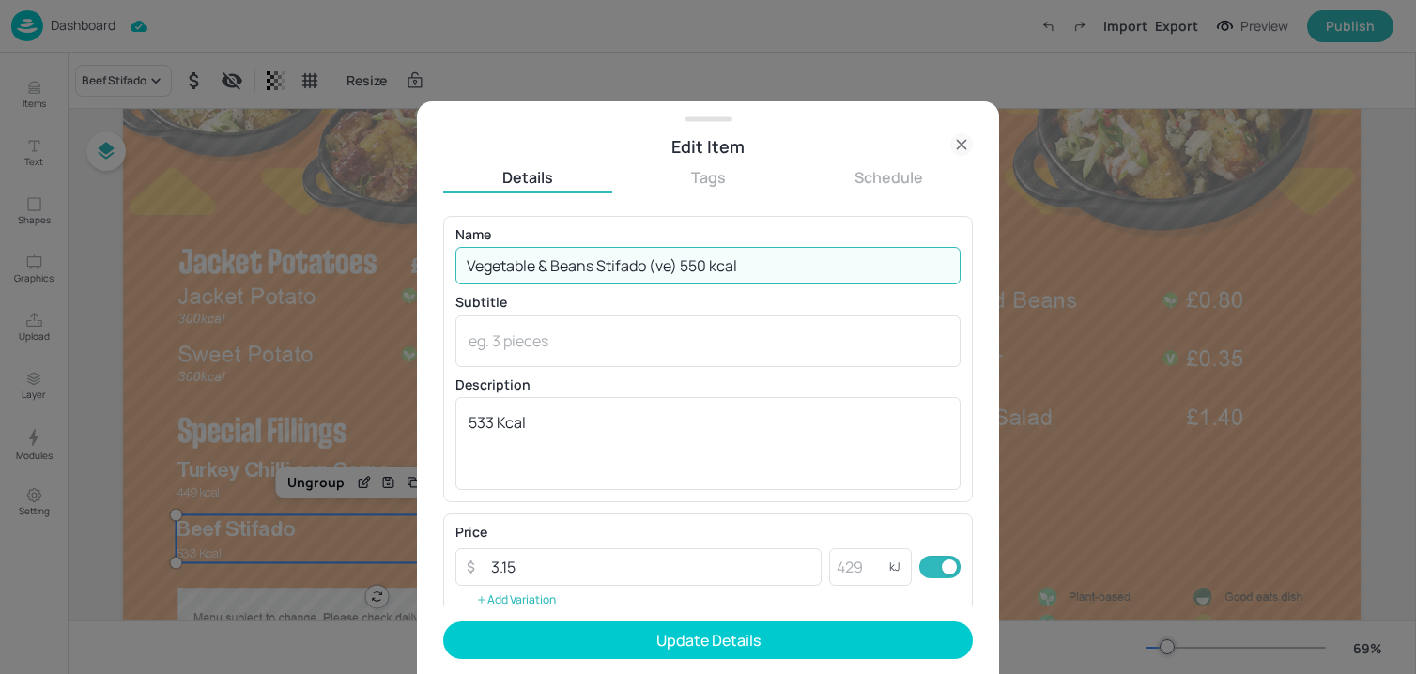
drag, startPoint x: 683, startPoint y: 269, endPoint x: 799, endPoint y: 269, distance: 115.5
click at [799, 269] on input "Vegetable & Beans Stifado (ve) 550 kcal" at bounding box center [707, 266] width 505 height 38
type input "Vegetable & Beans Stifado (ve)"
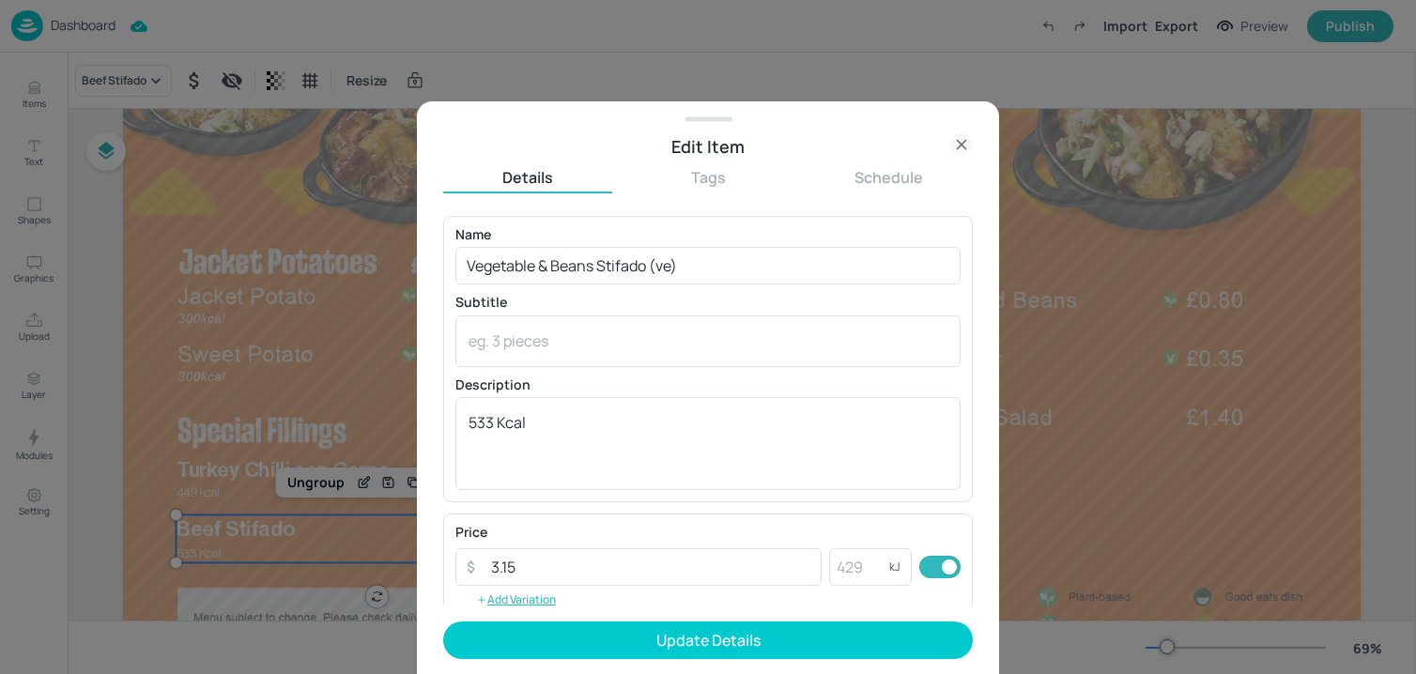
click at [513, 386] on p "Description" at bounding box center [707, 384] width 505 height 13
click at [508, 428] on textarea "533 Kcal" at bounding box center [707, 443] width 479 height 62
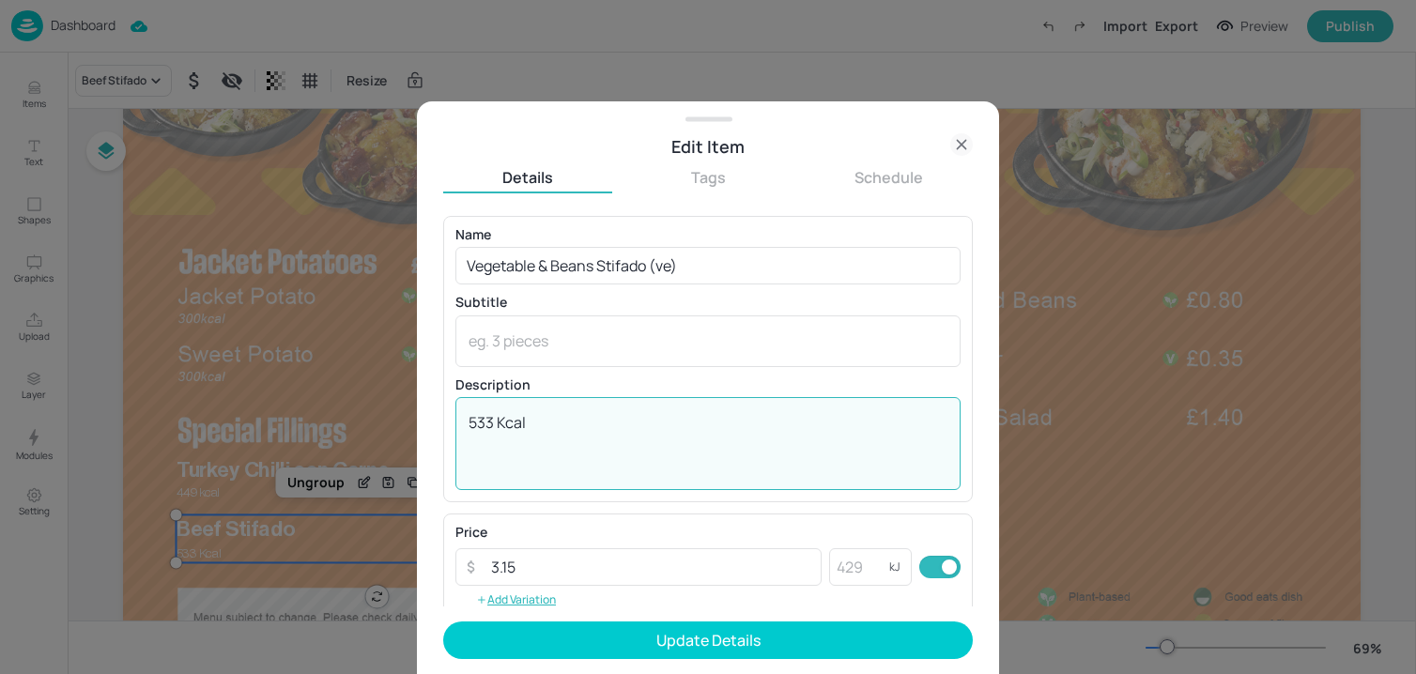
click at [508, 428] on textarea "533 Kcal" at bounding box center [707, 443] width 479 height 62
paste textarea "50 kcal"
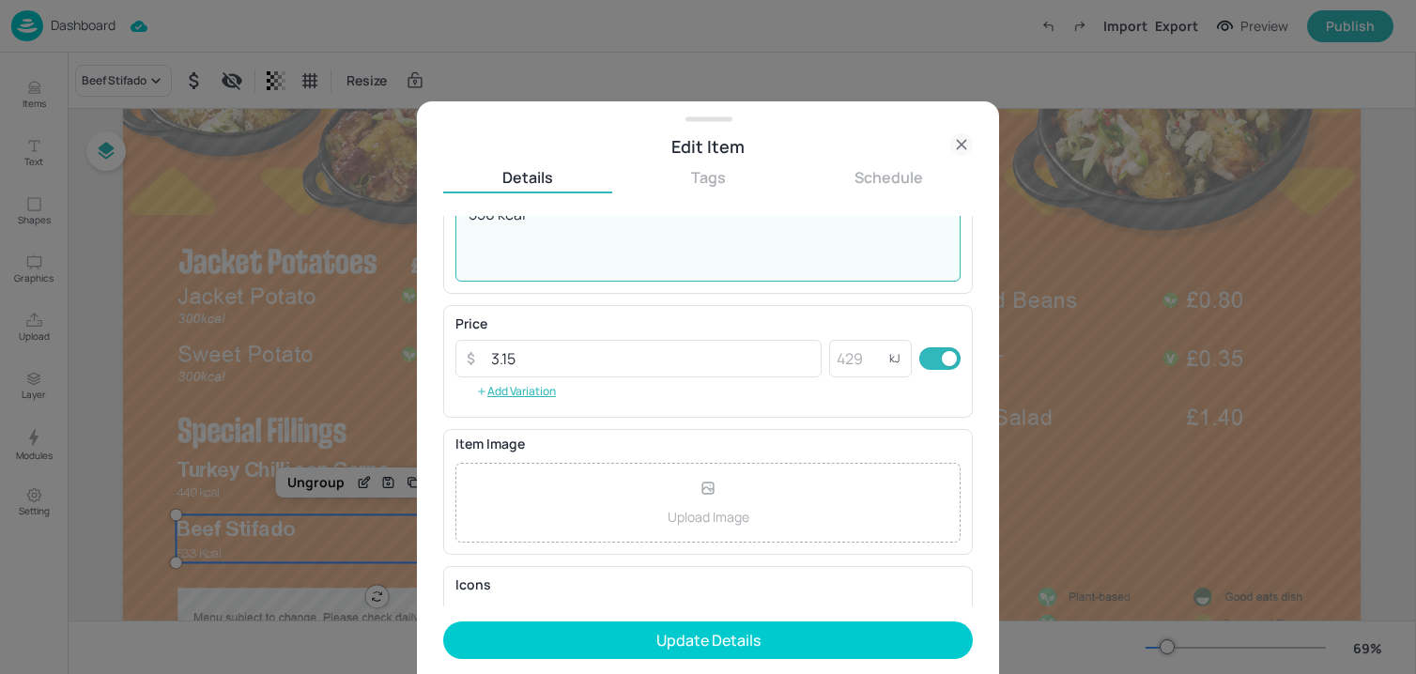
scroll to position [305, 0]
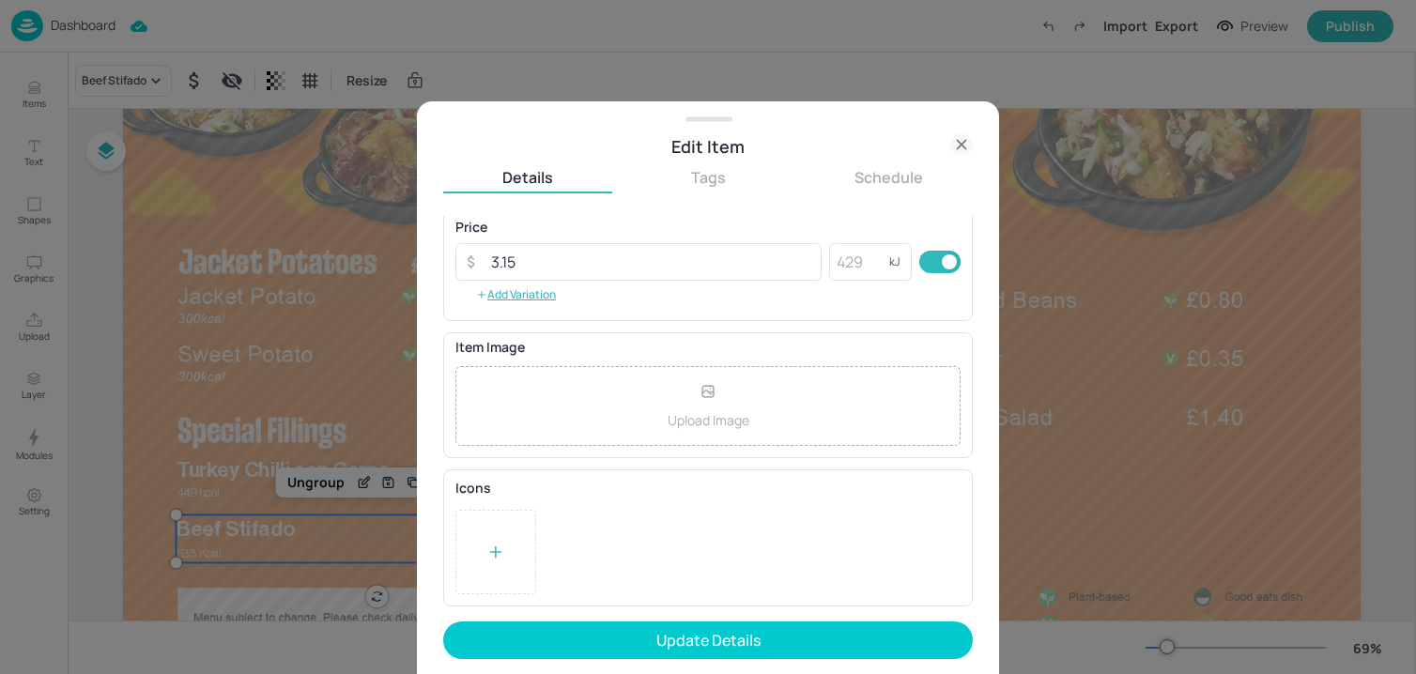
type textarea "550 kcal"
click at [491, 529] on div at bounding box center [495, 552] width 81 height 84
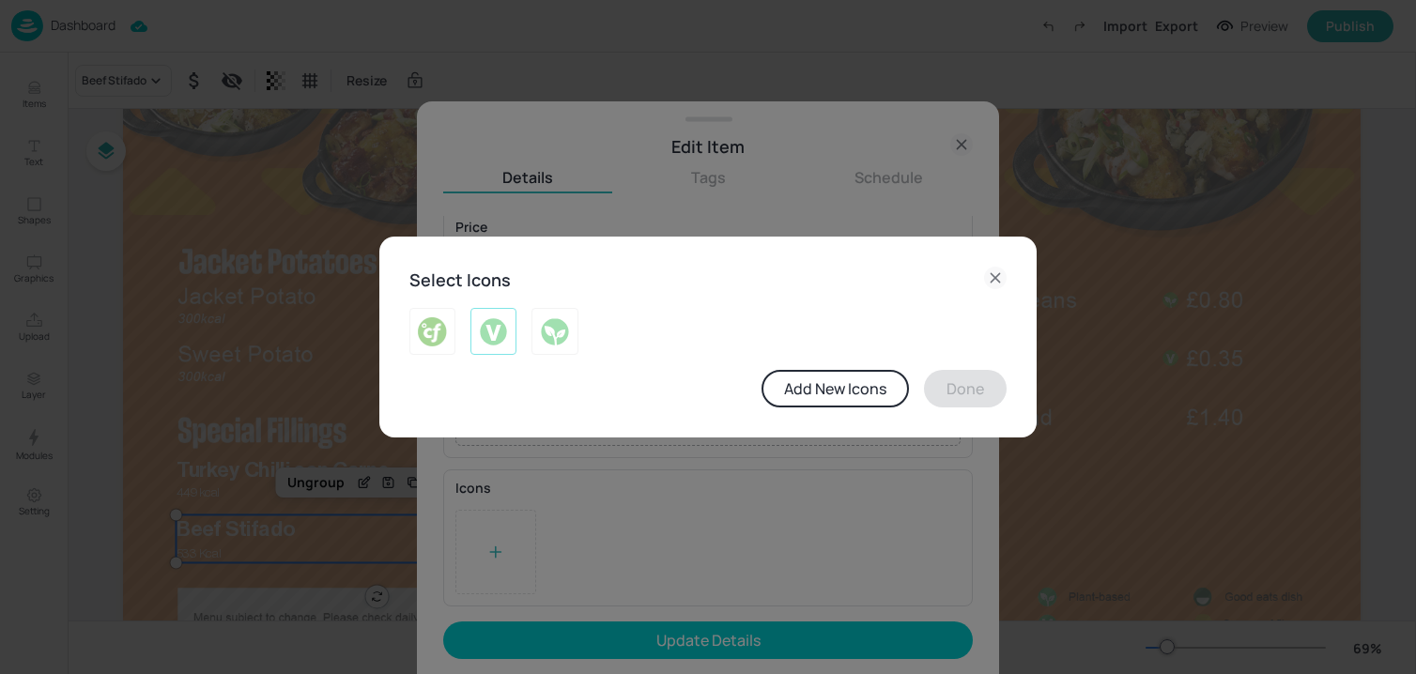
click at [503, 336] on img at bounding box center [493, 331] width 29 height 30
click at [545, 331] on img at bounding box center [554, 331] width 29 height 30
click at [465, 331] on div at bounding box center [485, 324] width 61 height 62
click at [498, 331] on img at bounding box center [493, 331] width 29 height 30
click at [963, 392] on button "Done" at bounding box center [965, 389] width 83 height 38
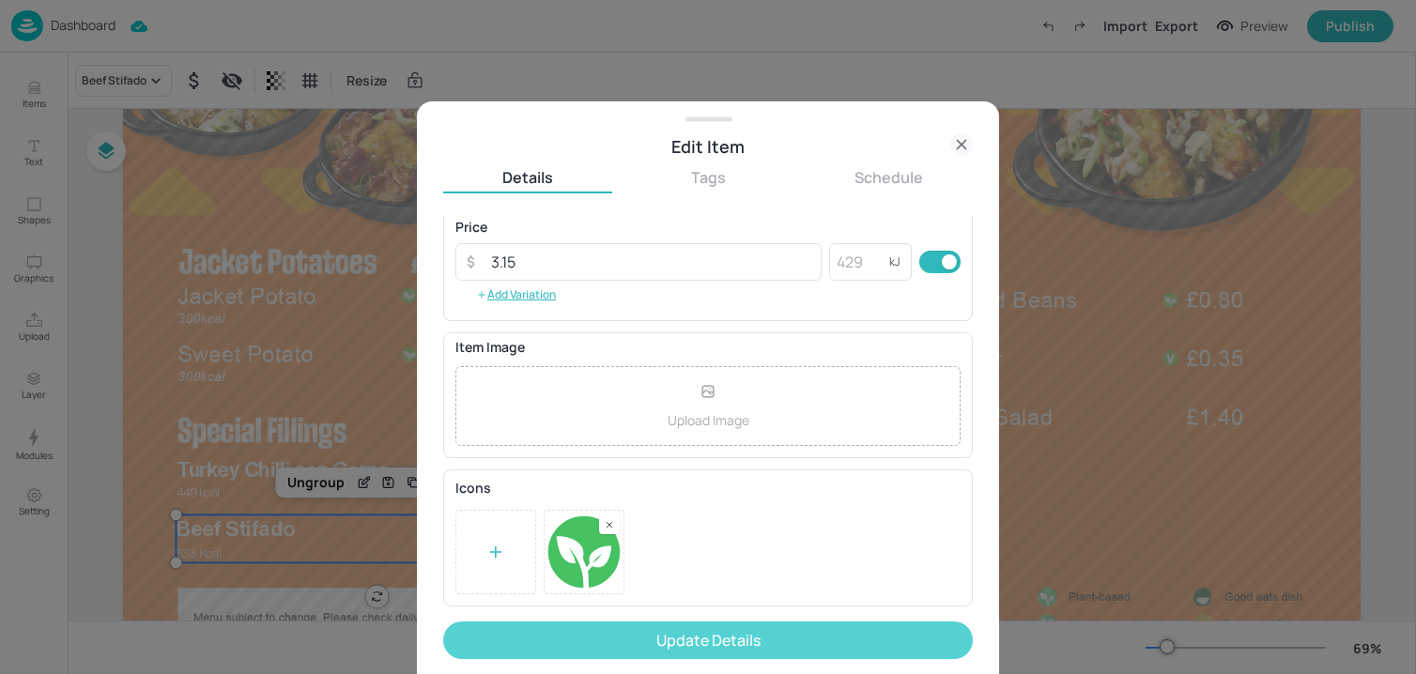
click at [680, 628] on button "Update Details" at bounding box center [708, 641] width 530 height 38
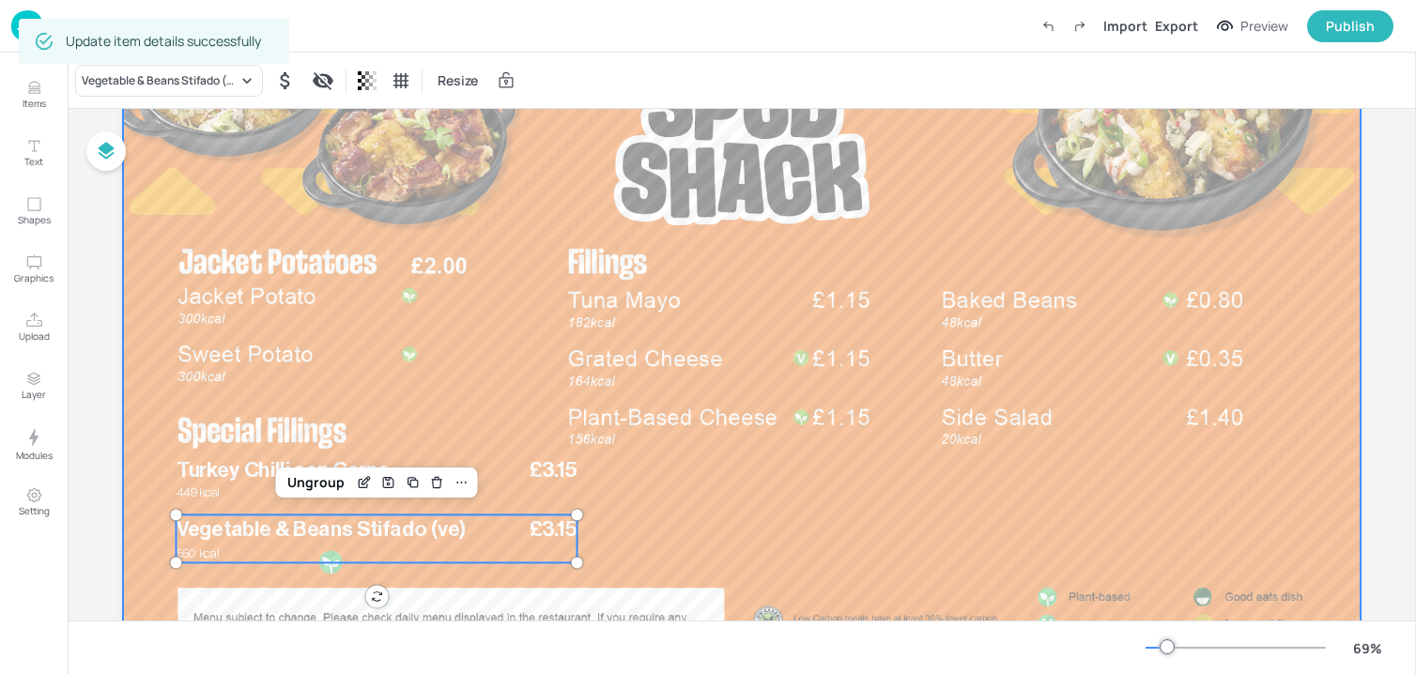
click at [661, 555] on div at bounding box center [741, 337] width 1237 height 696
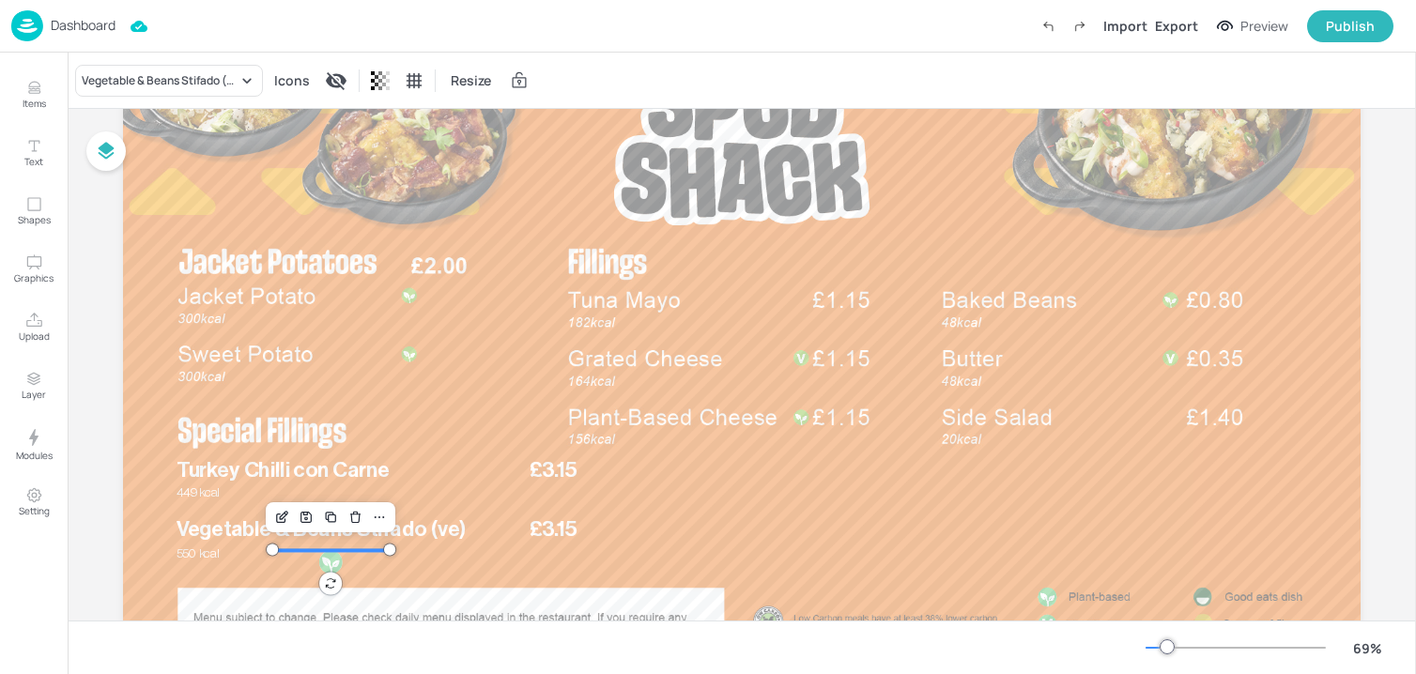
click at [321, 567] on div at bounding box center [330, 561] width 25 height 25
drag, startPoint x: 329, startPoint y: 567, endPoint x: 362, endPoint y: 566, distance: 33.8
click at [362, 566] on div at bounding box center [330, 561] width 117 height 25
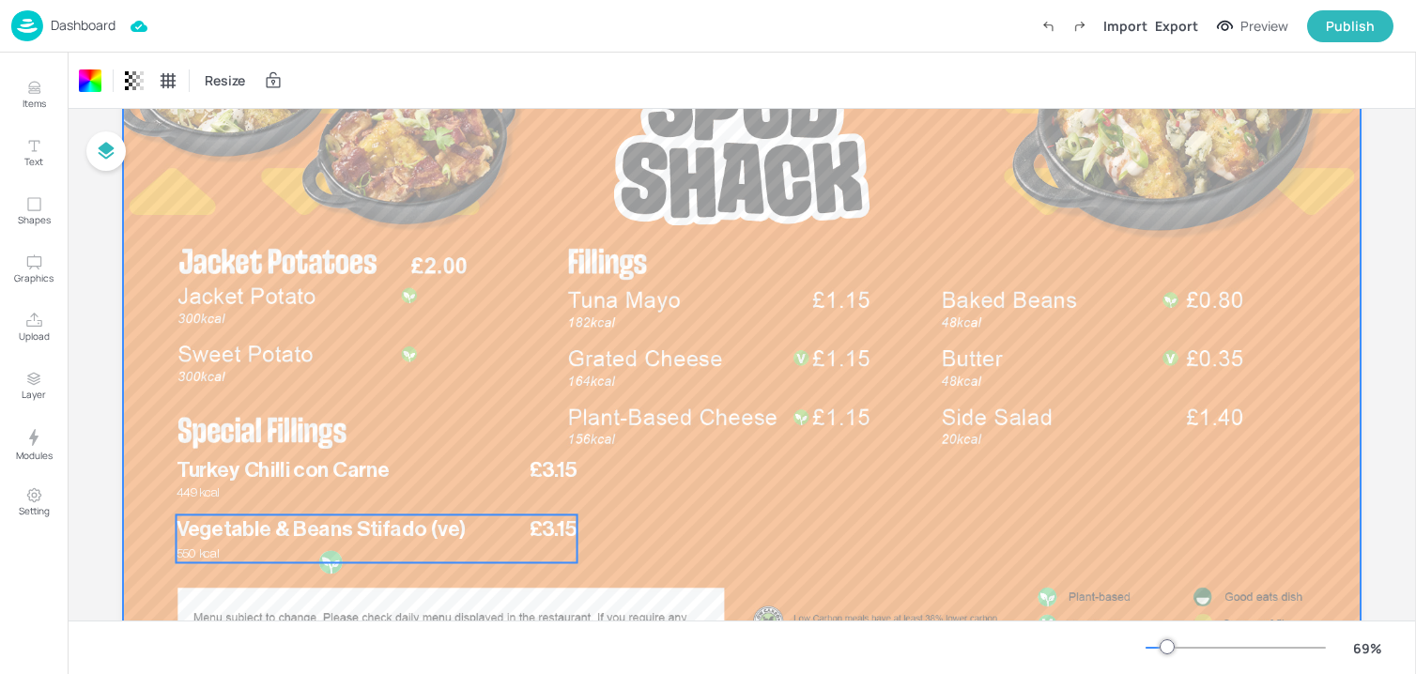
click at [395, 538] on span "Vegetable & Beans Stifado (ve)" at bounding box center [322, 530] width 291 height 22
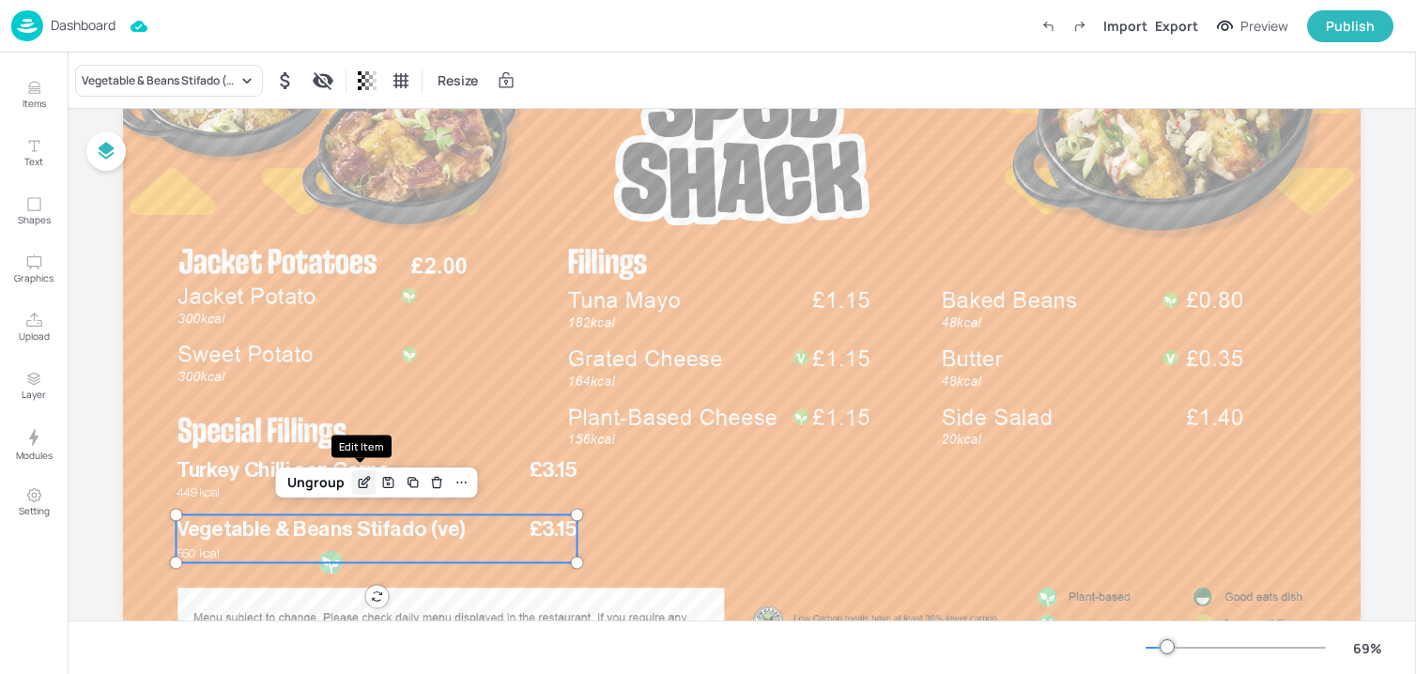
click at [365, 475] on icon "Edit Item" at bounding box center [364, 482] width 16 height 15
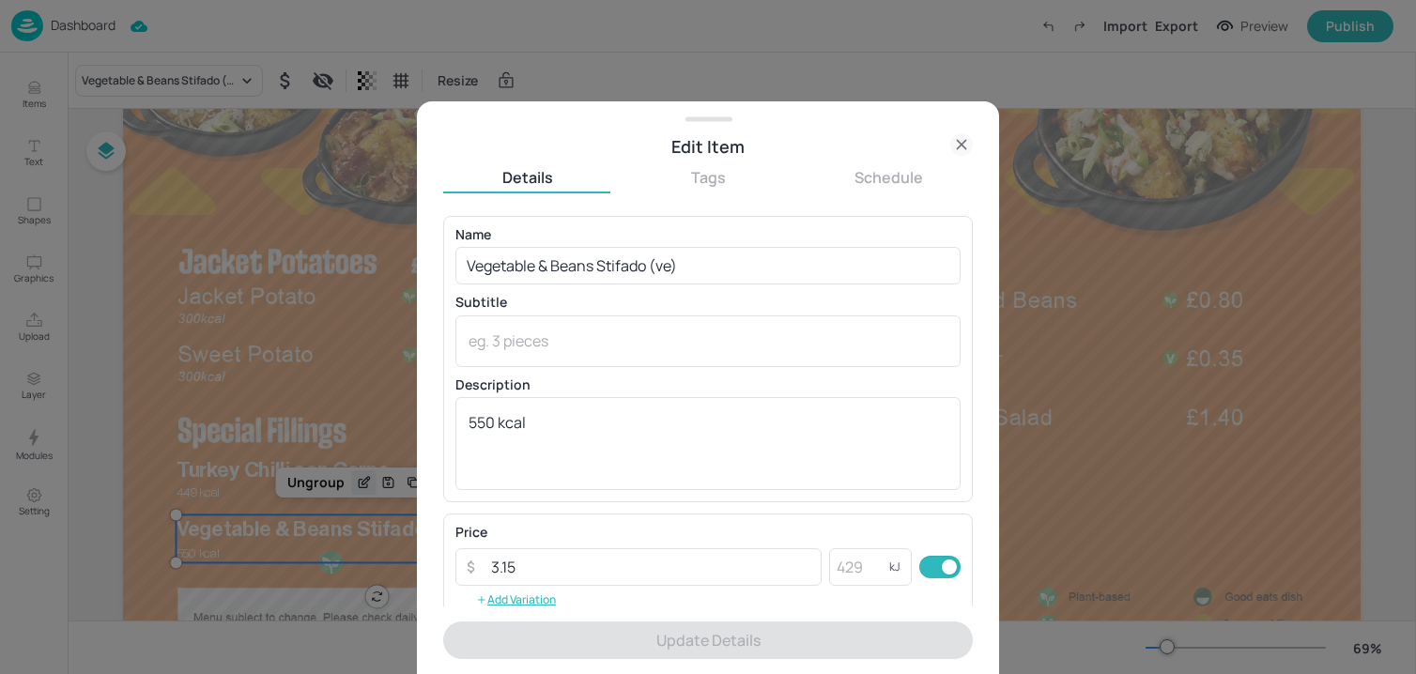
click at [365, 474] on div at bounding box center [708, 337] width 1416 height 674
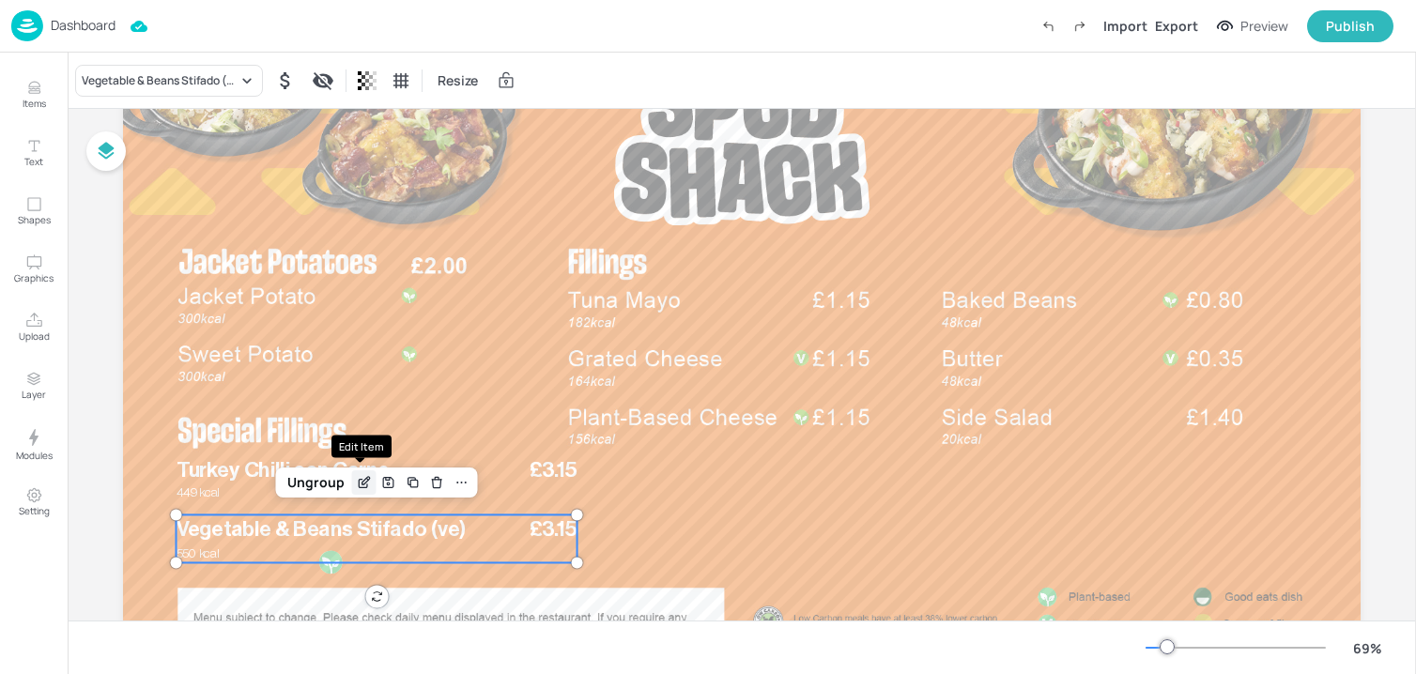
click at [362, 491] on div "Edit Item" at bounding box center [364, 482] width 24 height 24
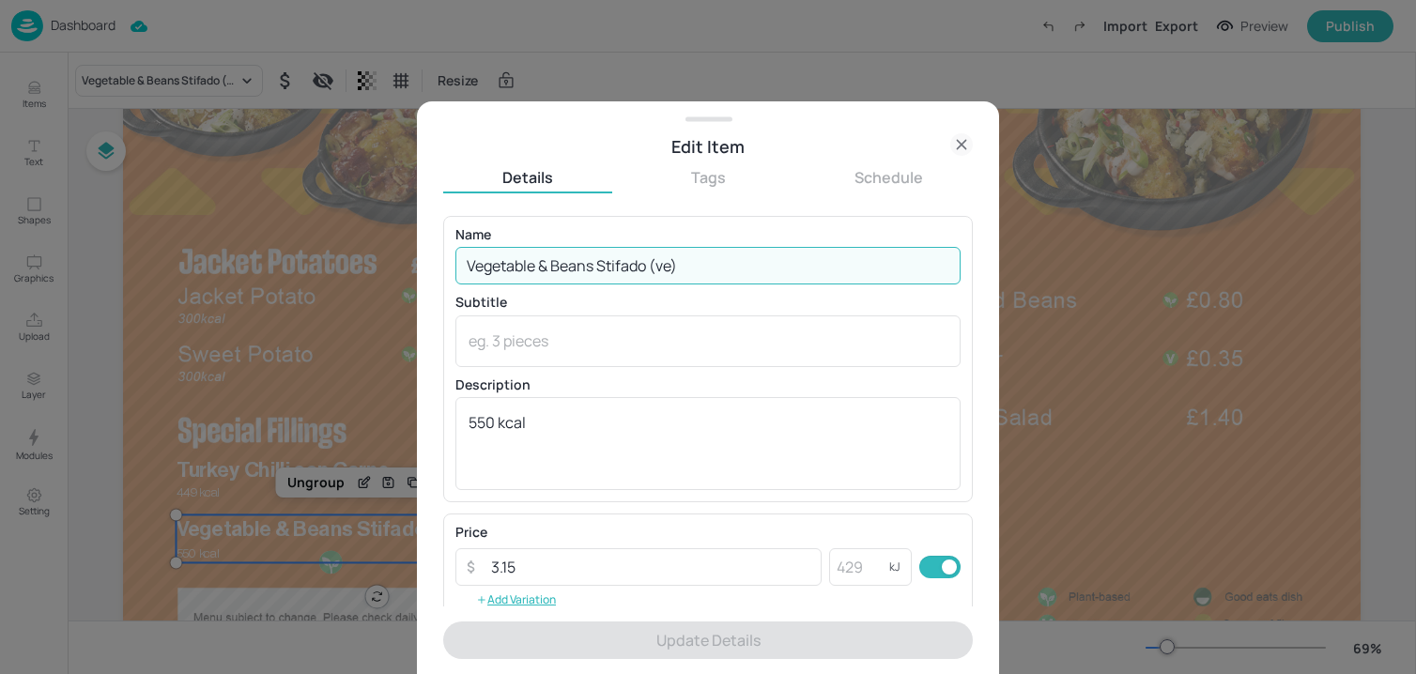
drag, startPoint x: 645, startPoint y: 269, endPoint x: 797, endPoint y: 271, distance: 152.1
click at [795, 271] on input "Vegetable & Beans Stifado (ve)" at bounding box center [707, 266] width 505 height 38
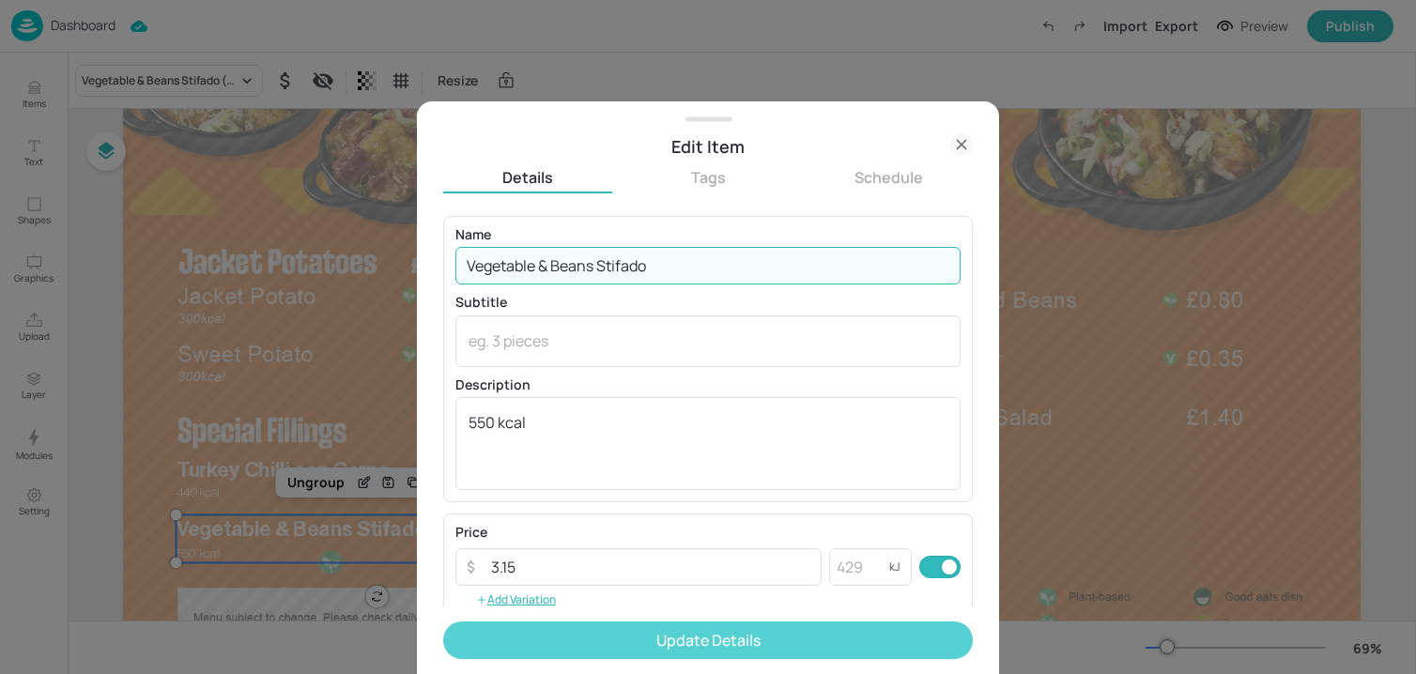
type input "Vegetable & Beans Stifado"
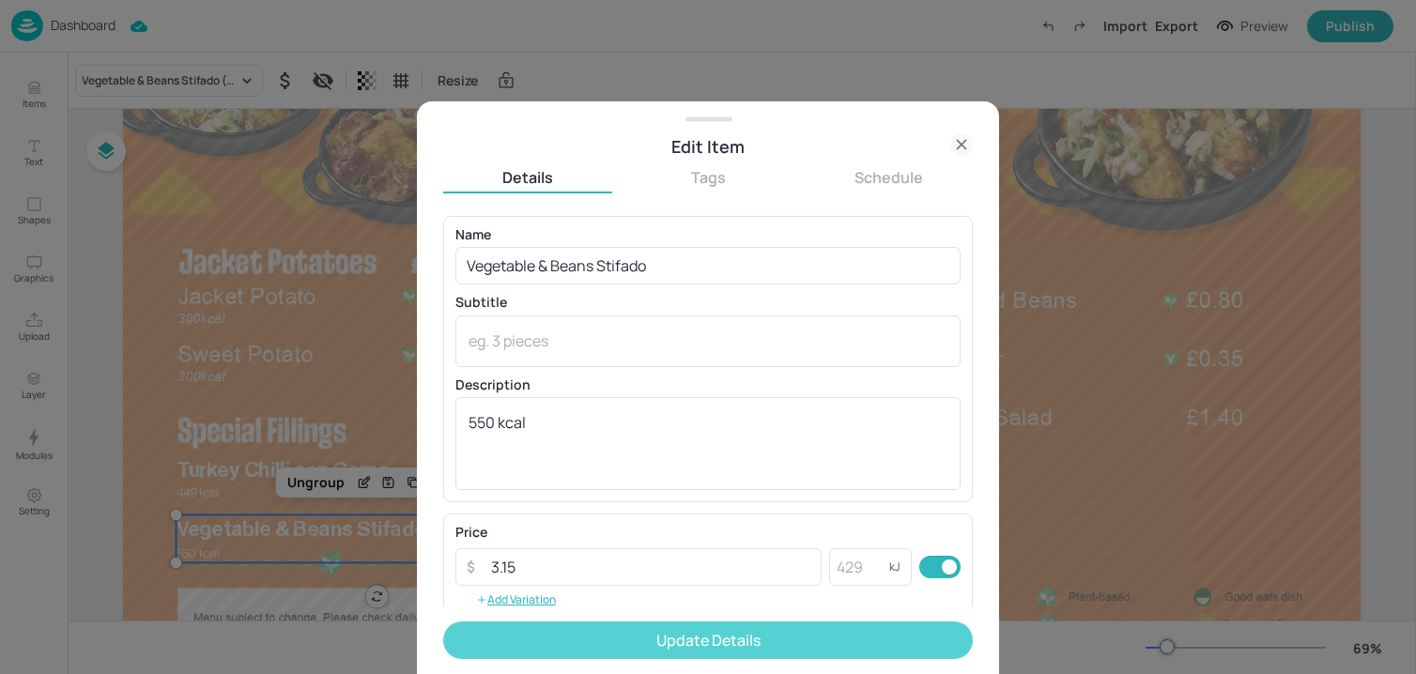
click at [516, 625] on button "Update Details" at bounding box center [708, 641] width 530 height 38
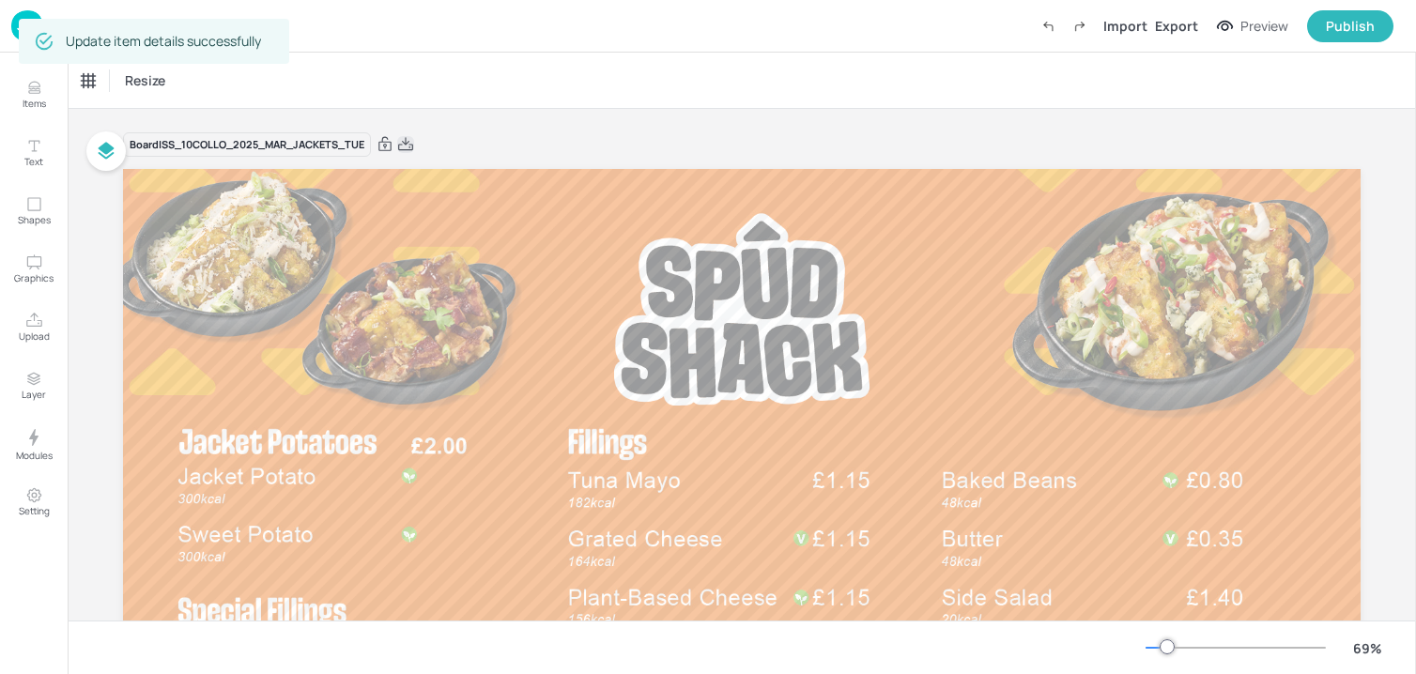
click at [414, 149] on icon at bounding box center [405, 144] width 17 height 19
click at [14, 37] on img at bounding box center [27, 25] width 32 height 31
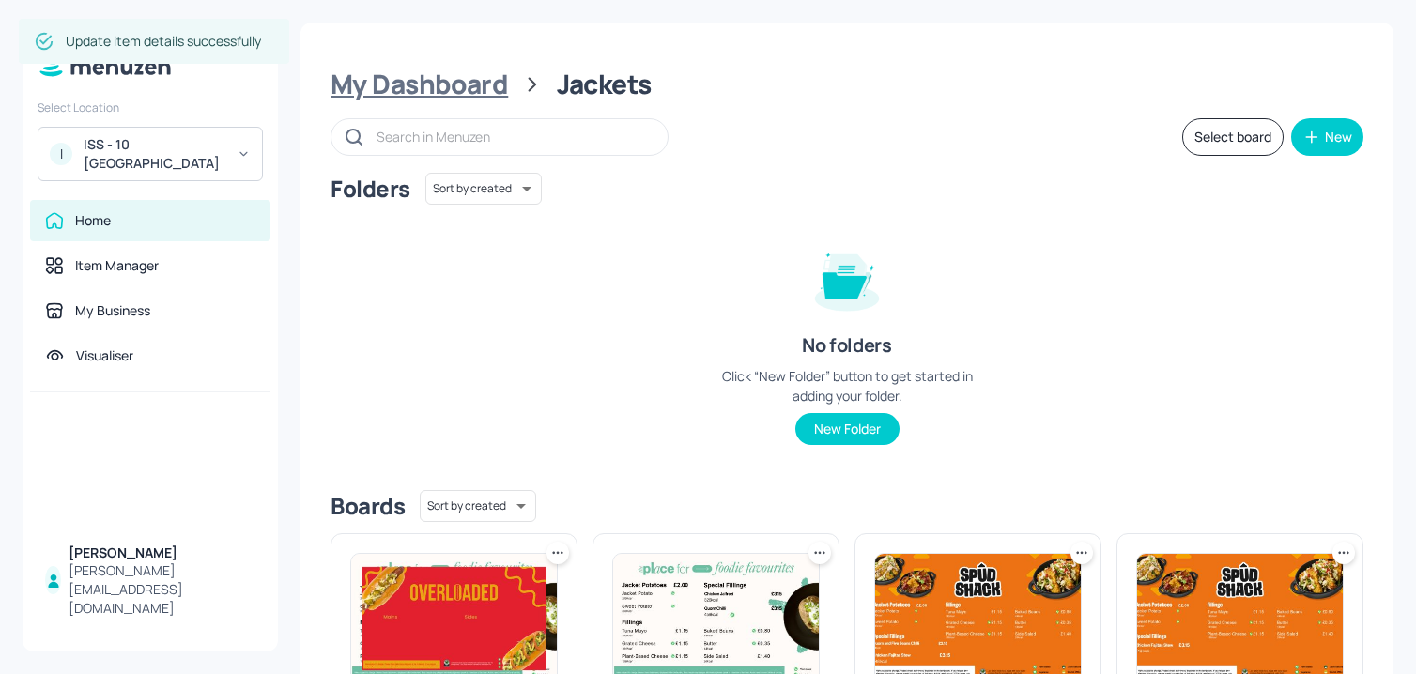
click at [377, 98] on div "My Dashboard" at bounding box center [418, 85] width 177 height 34
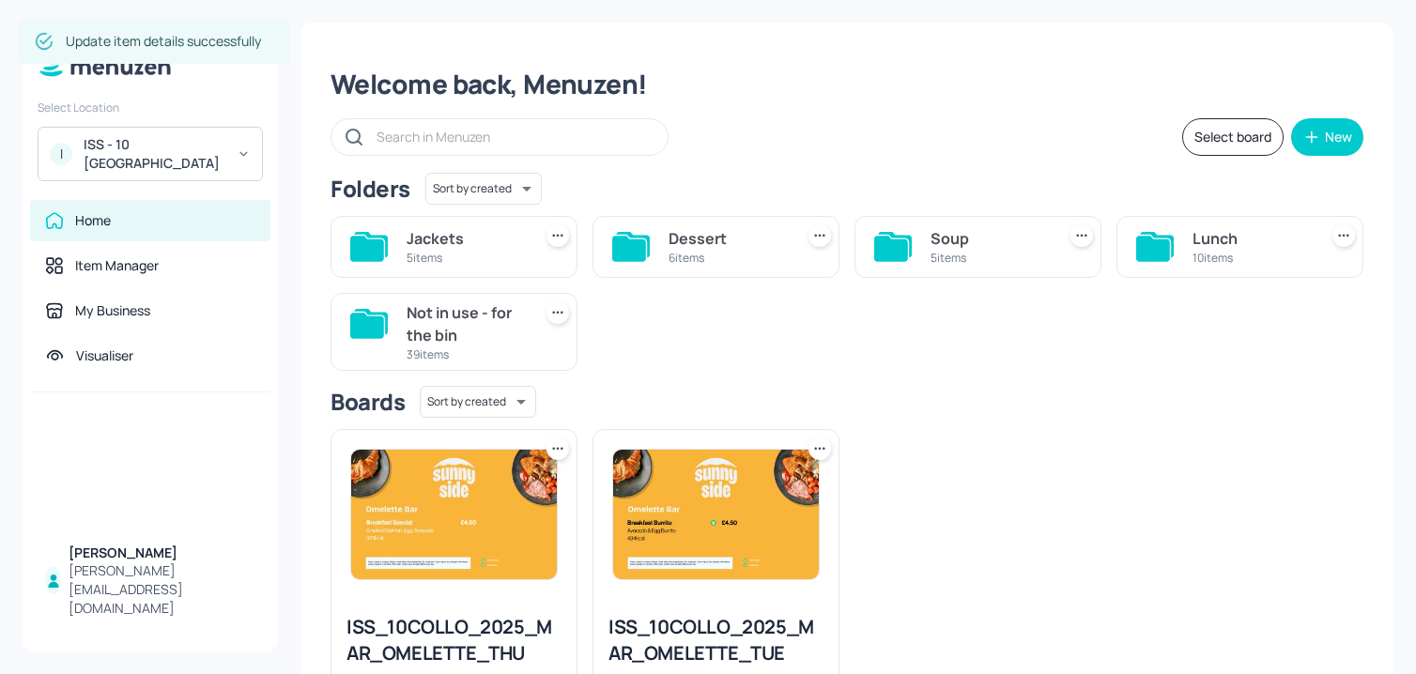
click at [745, 236] on div "Dessert" at bounding box center [726, 238] width 117 height 23
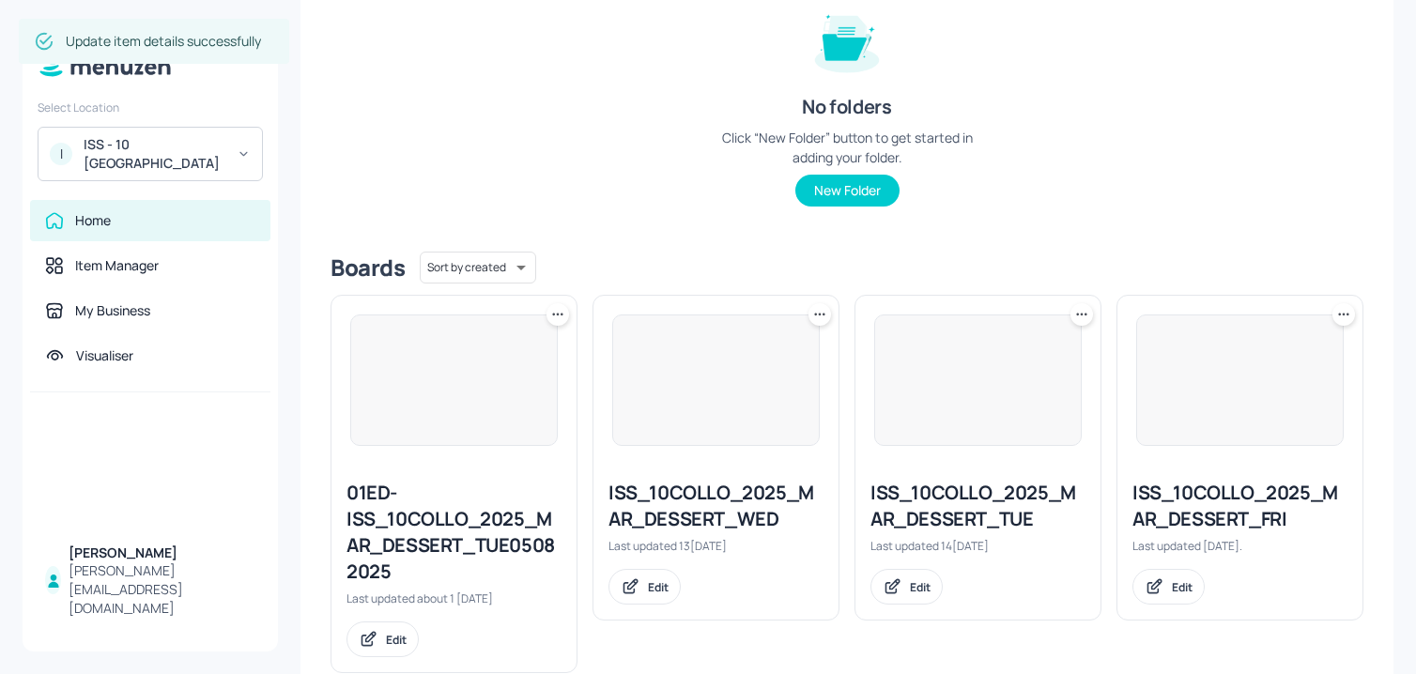
scroll to position [361, 0]
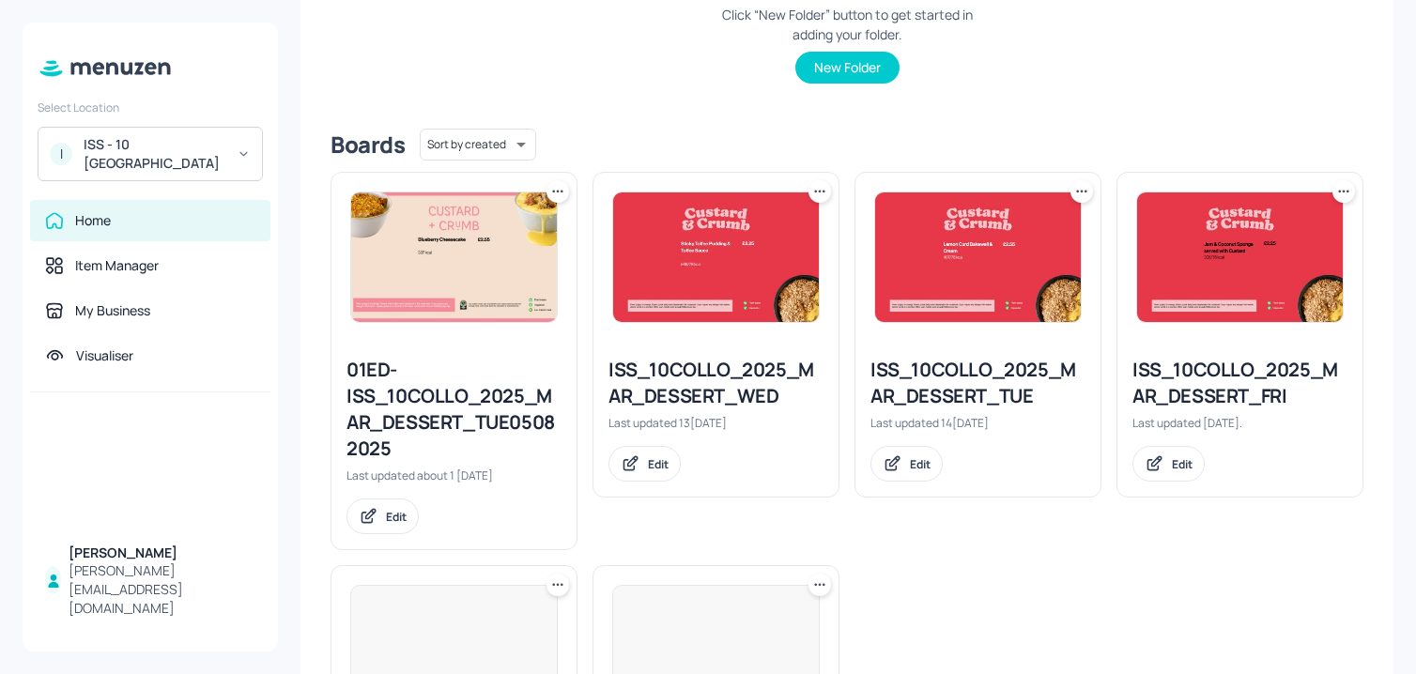
click at [944, 464] on div "Edit" at bounding box center [977, 464] width 215 height 36
click at [904, 464] on div "Edit" at bounding box center [906, 464] width 72 height 36
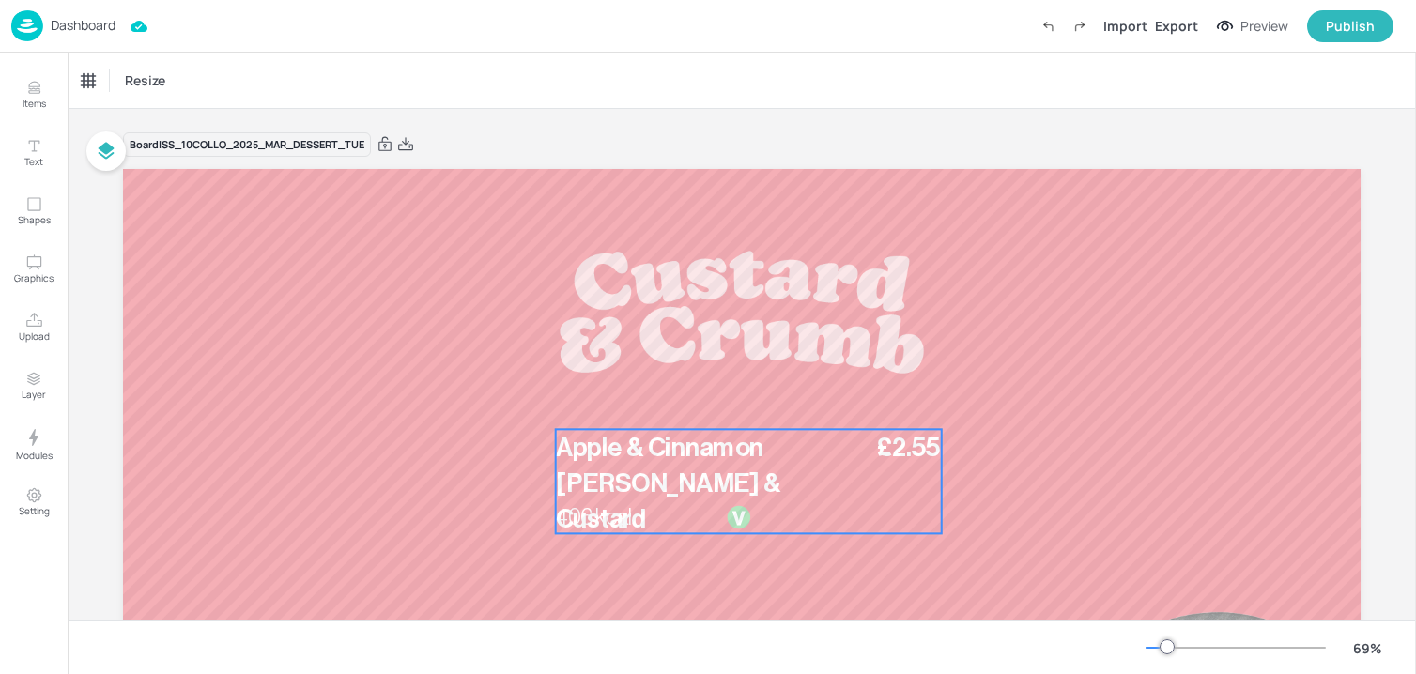
click at [668, 495] on p "Apple & Cinnamon [PERSON_NAME] & Custard" at bounding box center [713, 483] width 314 height 108
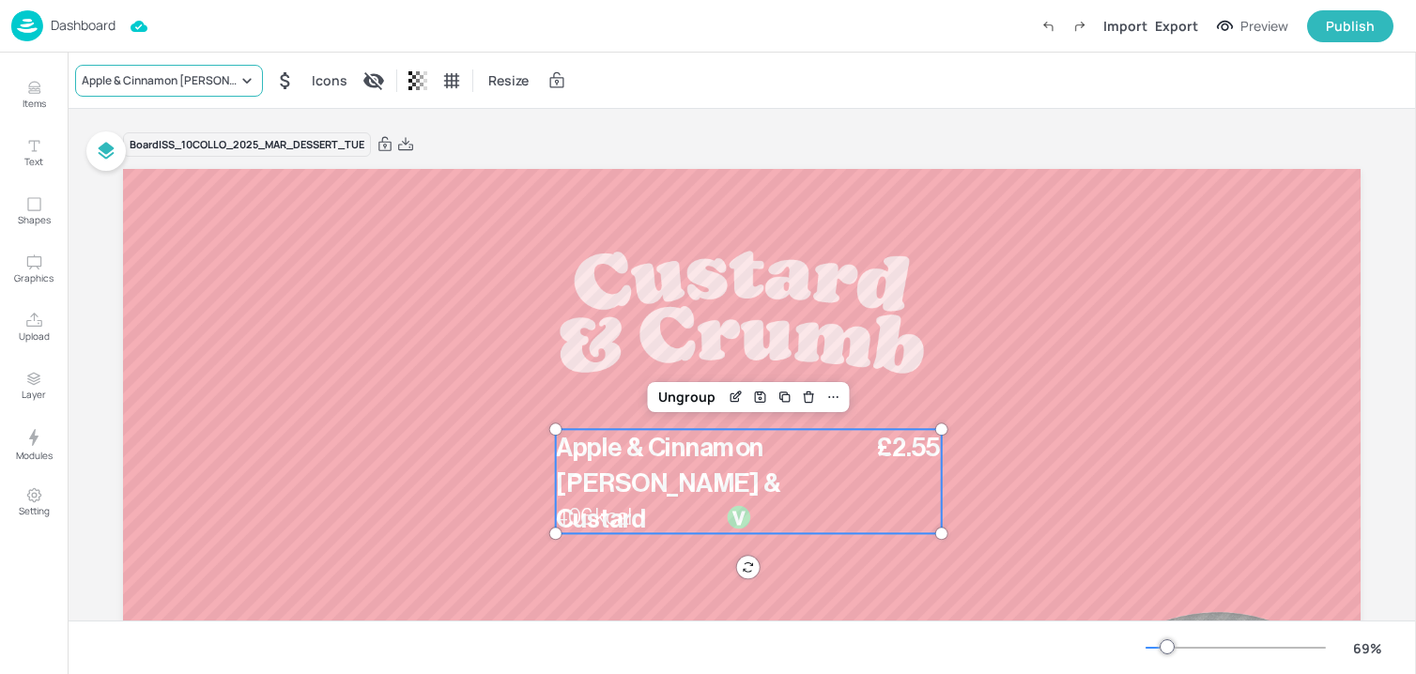
click at [203, 85] on div "Apple & Cinnamon [PERSON_NAME] & Custard" at bounding box center [160, 80] width 156 height 17
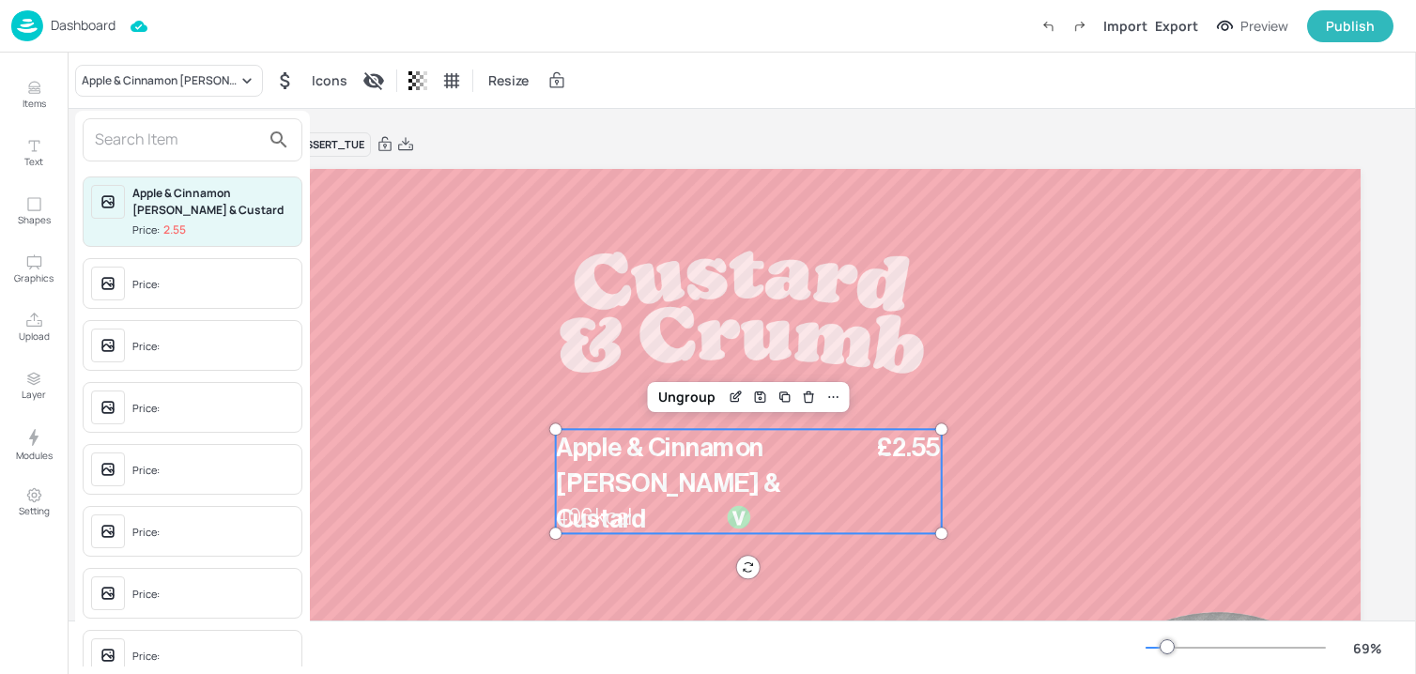
click at [176, 138] on input "text" at bounding box center [177, 140] width 165 height 30
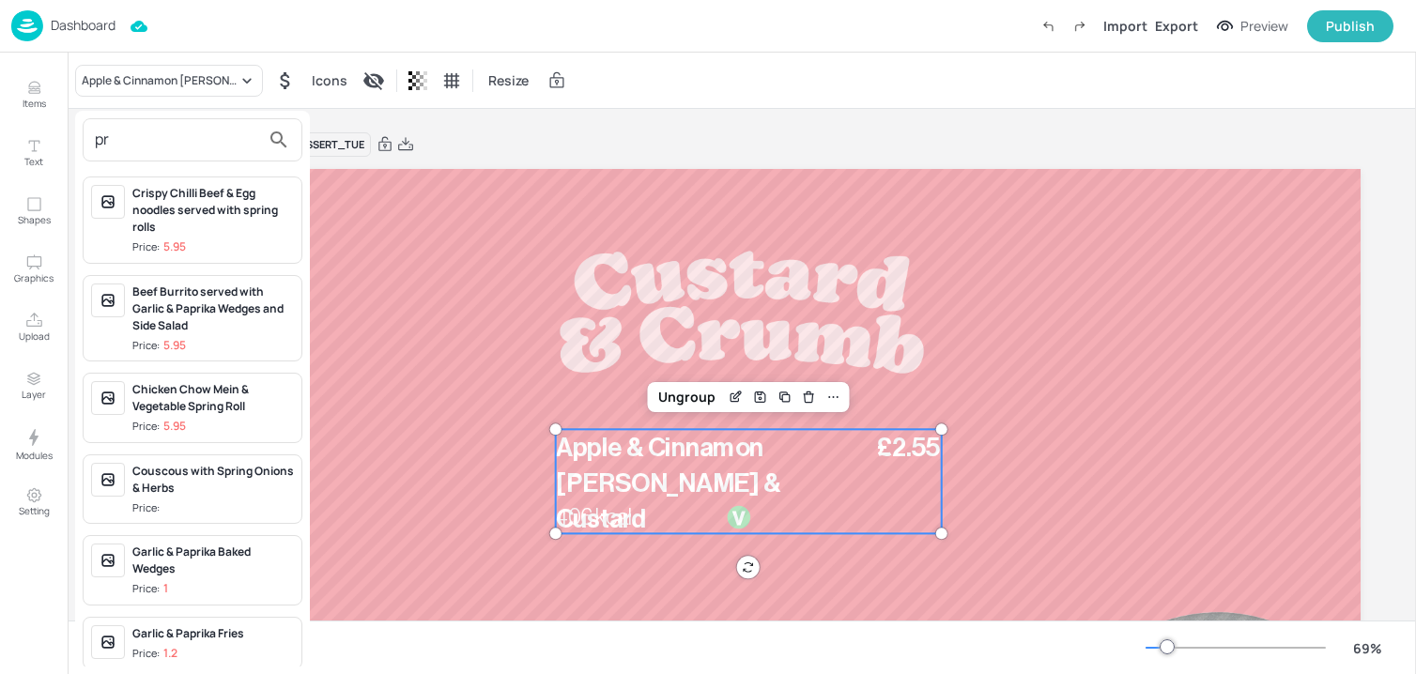
type input "p"
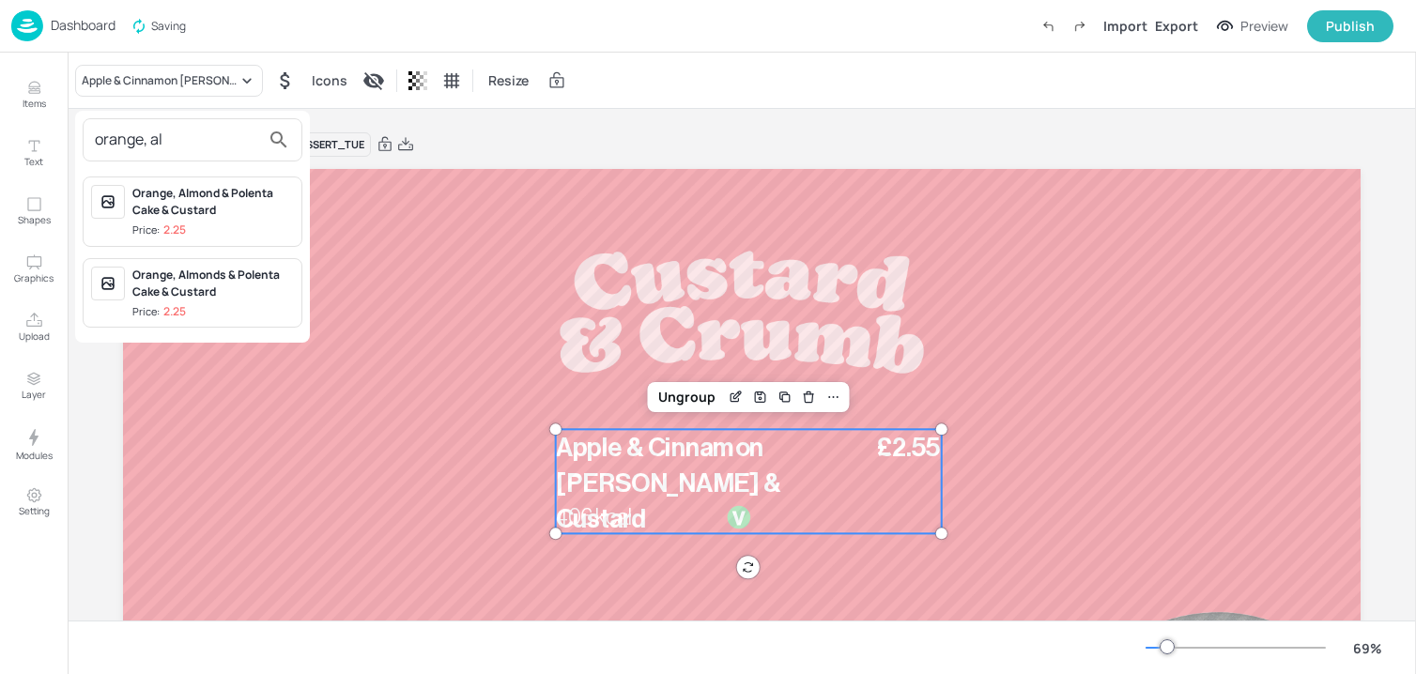
type input "orange, al"
click at [184, 208] on div "Orange, Almond & Polenta Cake & Custard" at bounding box center [212, 202] width 161 height 34
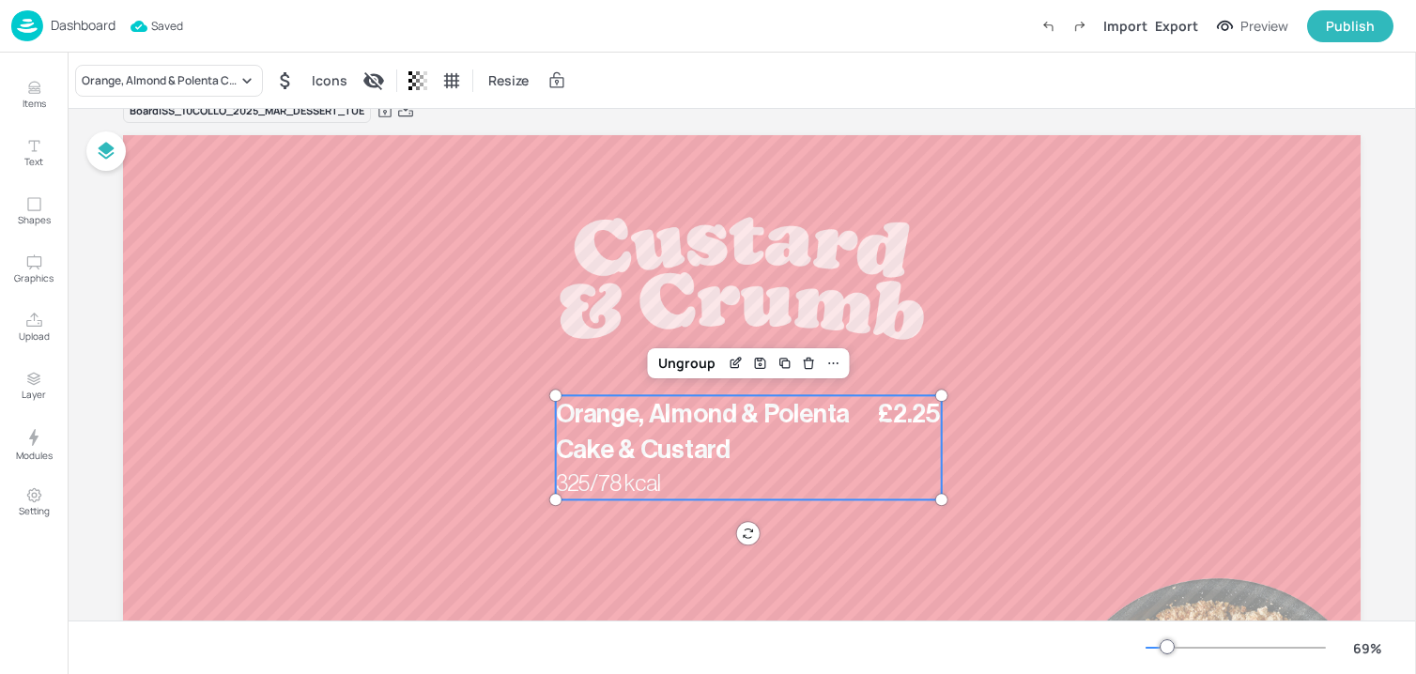
scroll to position [62, 0]
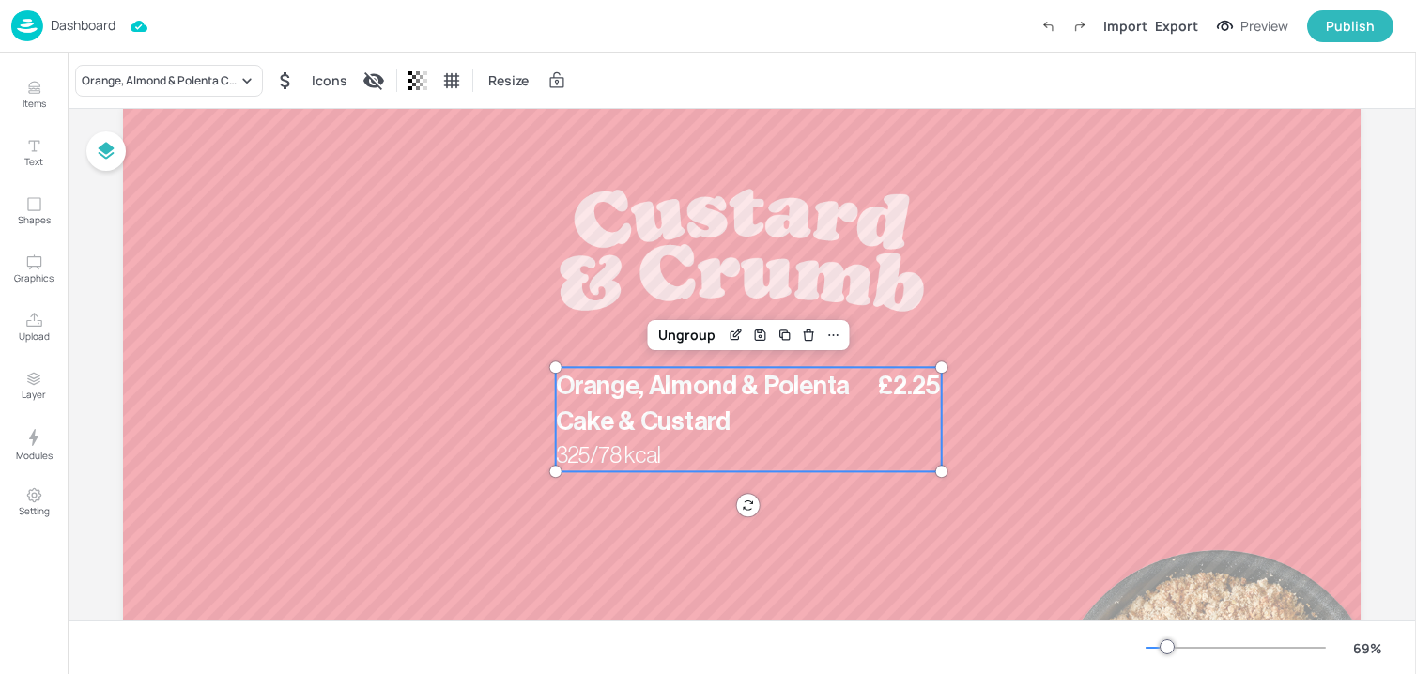
click at [731, 320] on div "Ungroup" at bounding box center [748, 335] width 202 height 30
click at [731, 331] on icon "Edit Item" at bounding box center [736, 335] width 16 height 15
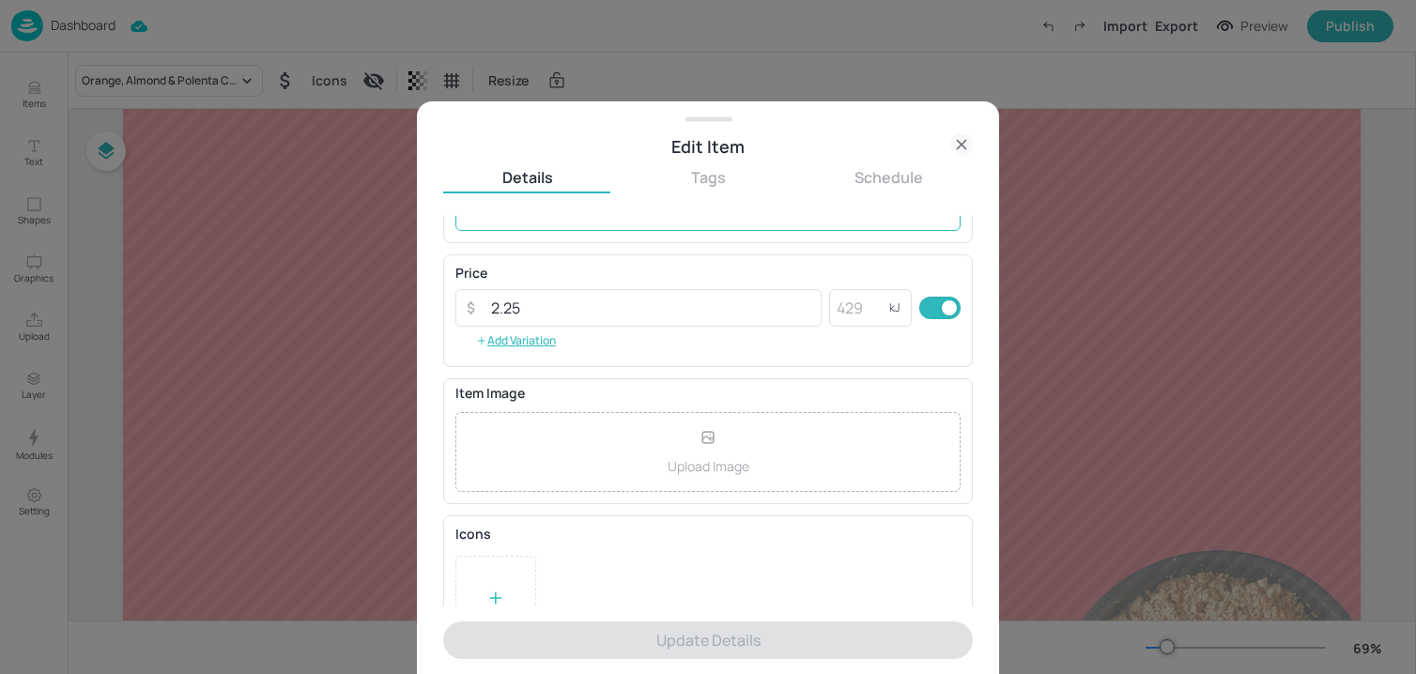
scroll to position [305, 0]
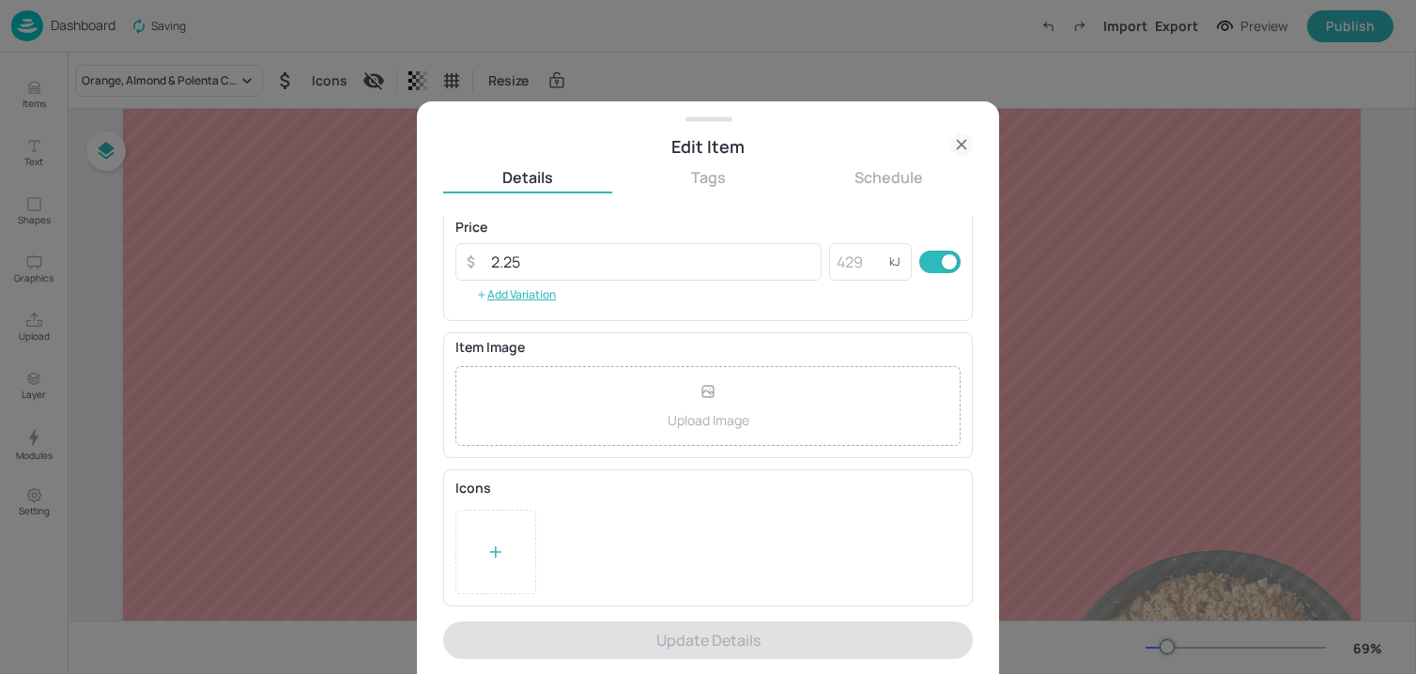
click at [516, 514] on div at bounding box center [495, 552] width 81 height 84
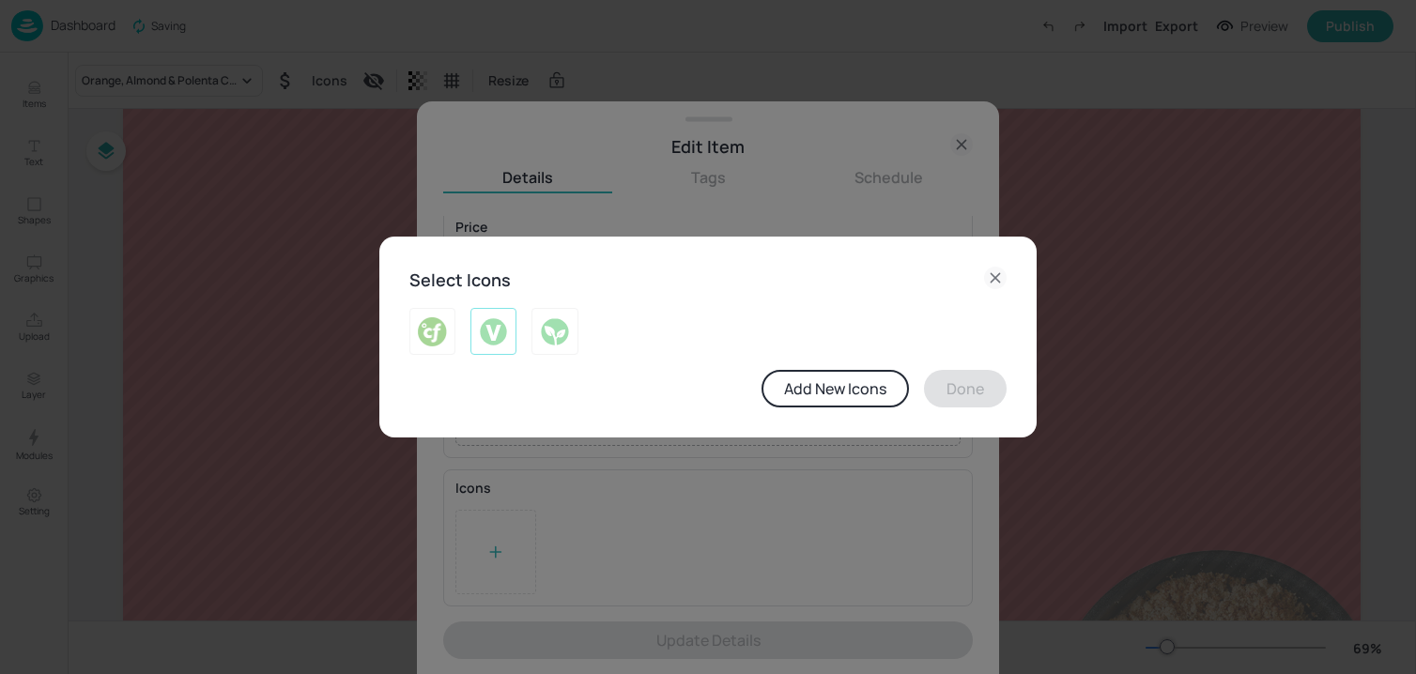
click at [489, 330] on img at bounding box center [493, 331] width 29 height 30
click at [943, 394] on button "Done" at bounding box center [965, 389] width 83 height 38
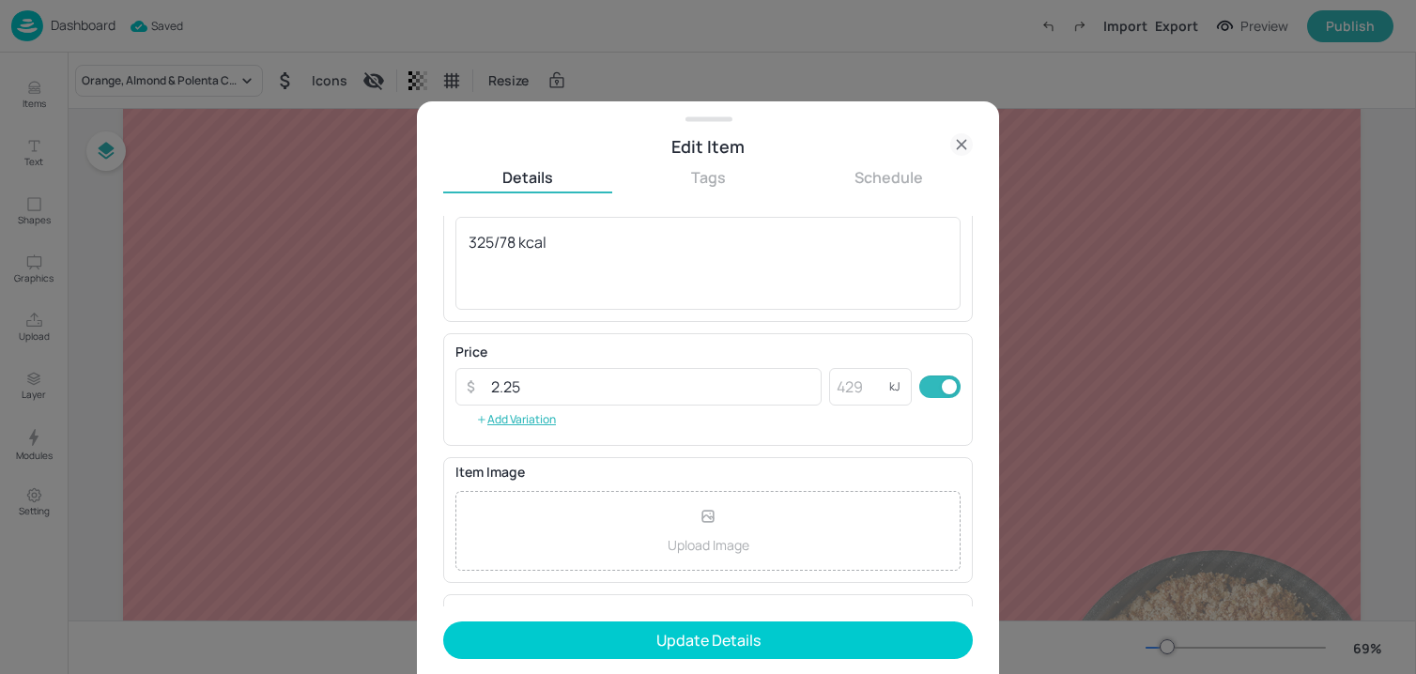
scroll to position [0, 0]
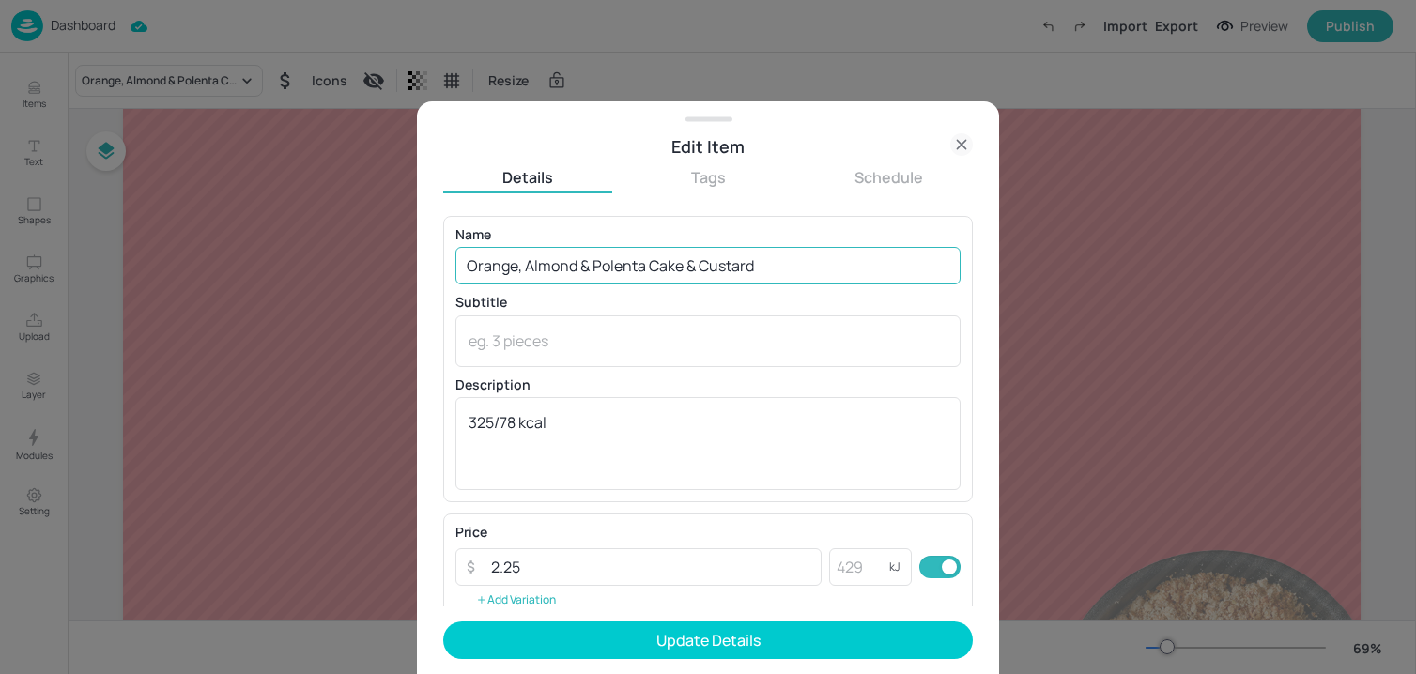
click at [696, 264] on input "Orange, Almond & Polenta Cake & Custard" at bounding box center [707, 266] width 505 height 38
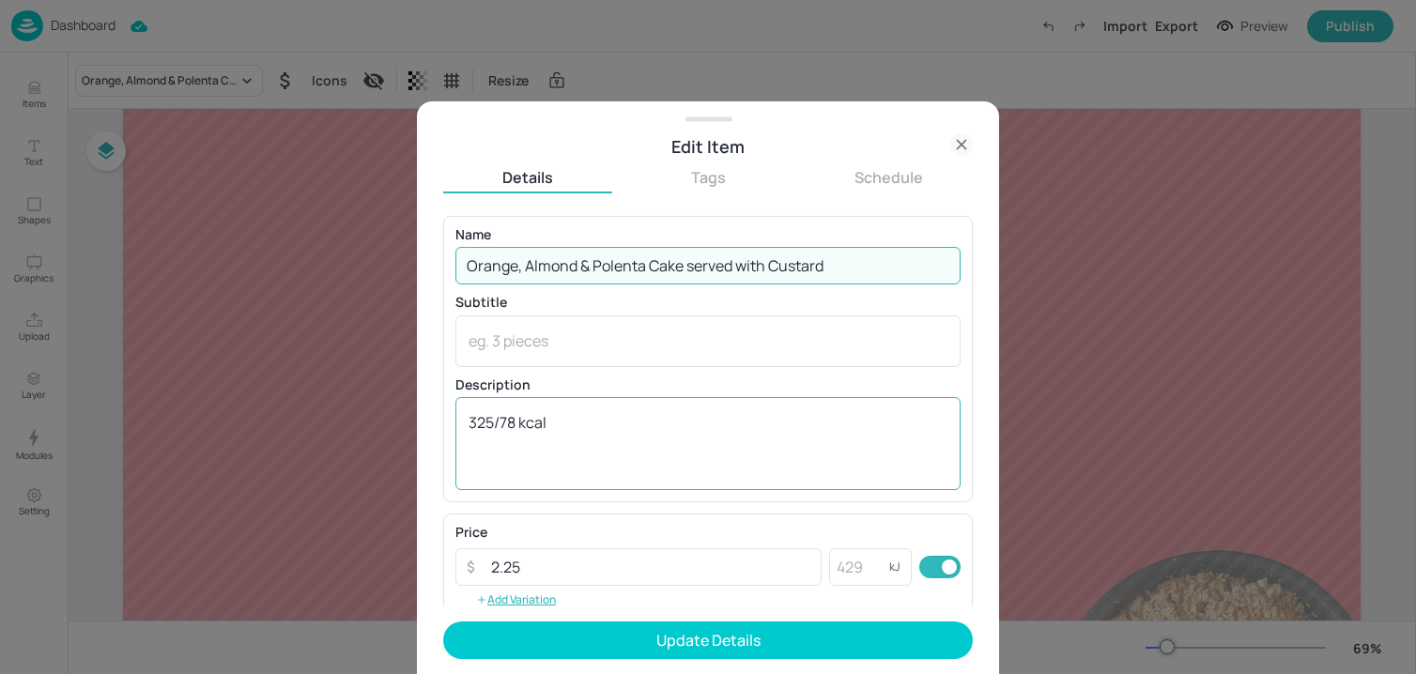
type input "Orange, Almond & Polenta Cake served with Custard"
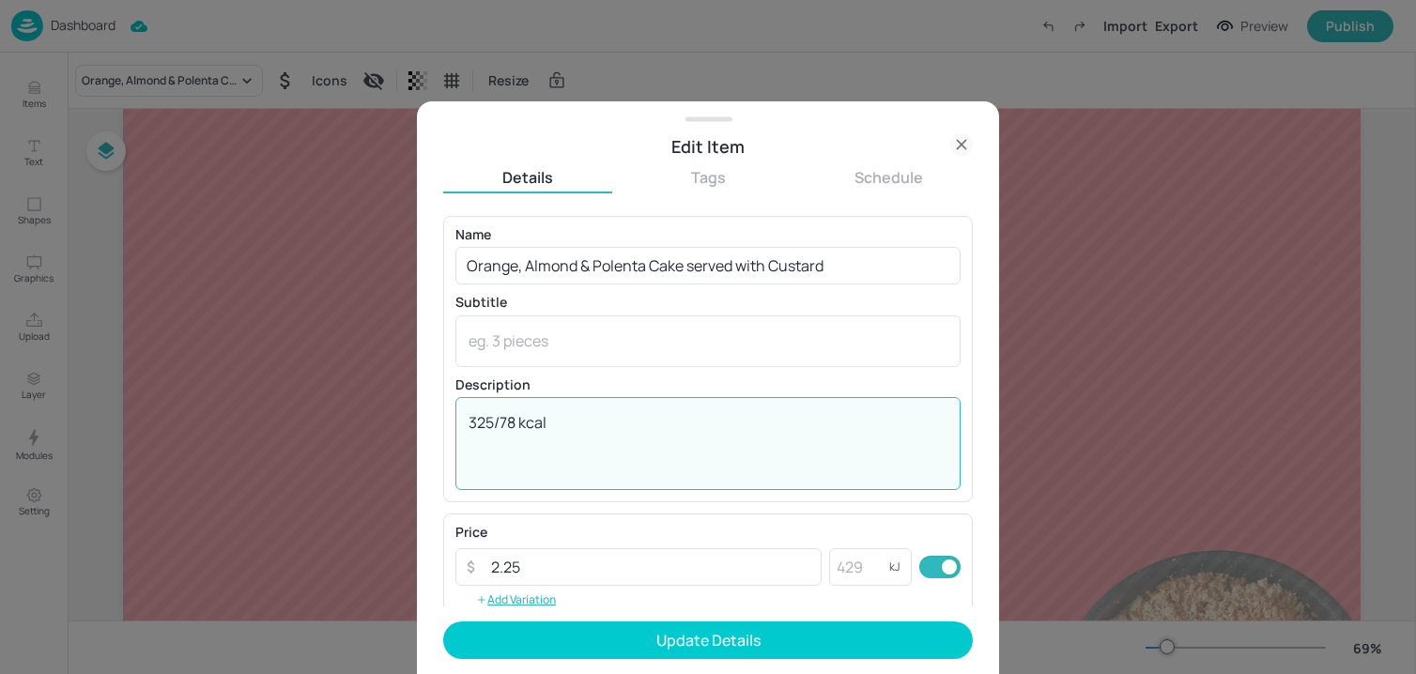
drag, startPoint x: 494, startPoint y: 422, endPoint x: 424, endPoint y: 423, distance: 69.5
click at [424, 422] on div "Edit Item Details Tags Schedule Name [GEOGRAPHIC_DATA], Almond & Polenta Cake s…" at bounding box center [708, 387] width 582 height 573
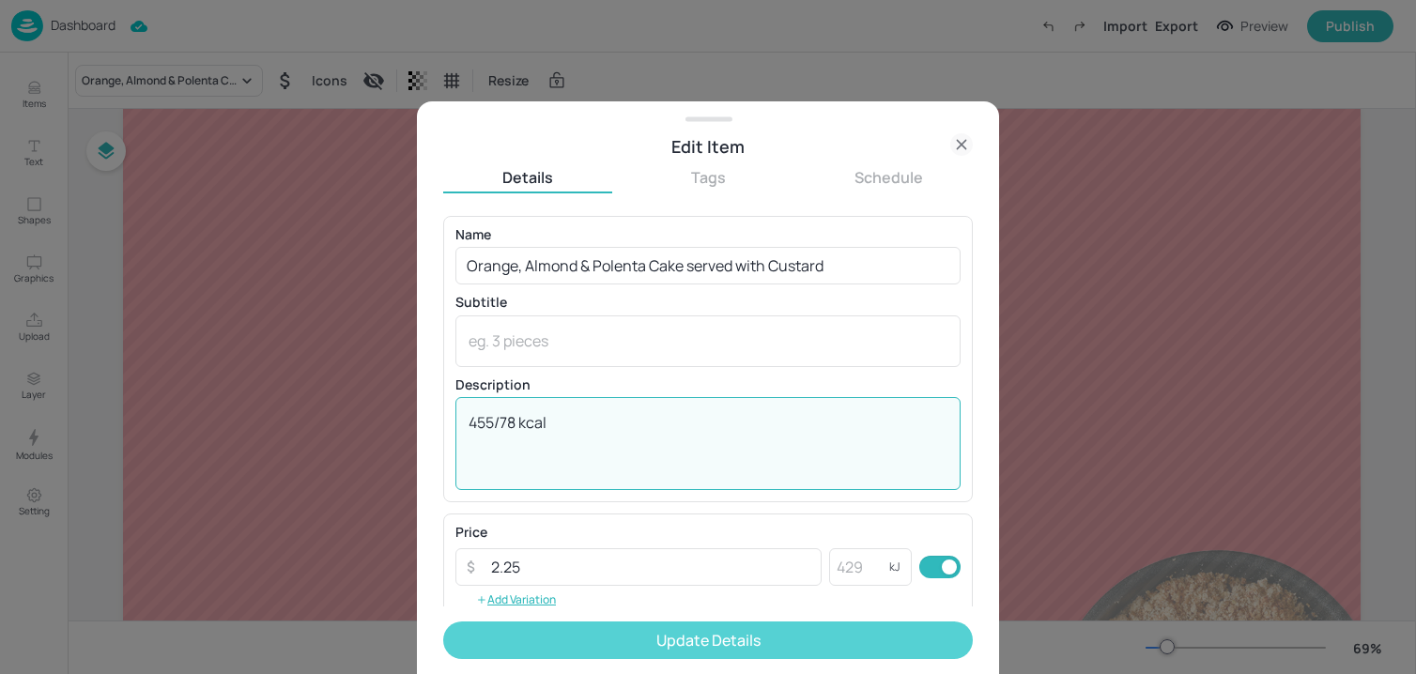
type textarea "455/78 kcal"
click at [531, 632] on button "Update Details" at bounding box center [708, 641] width 530 height 38
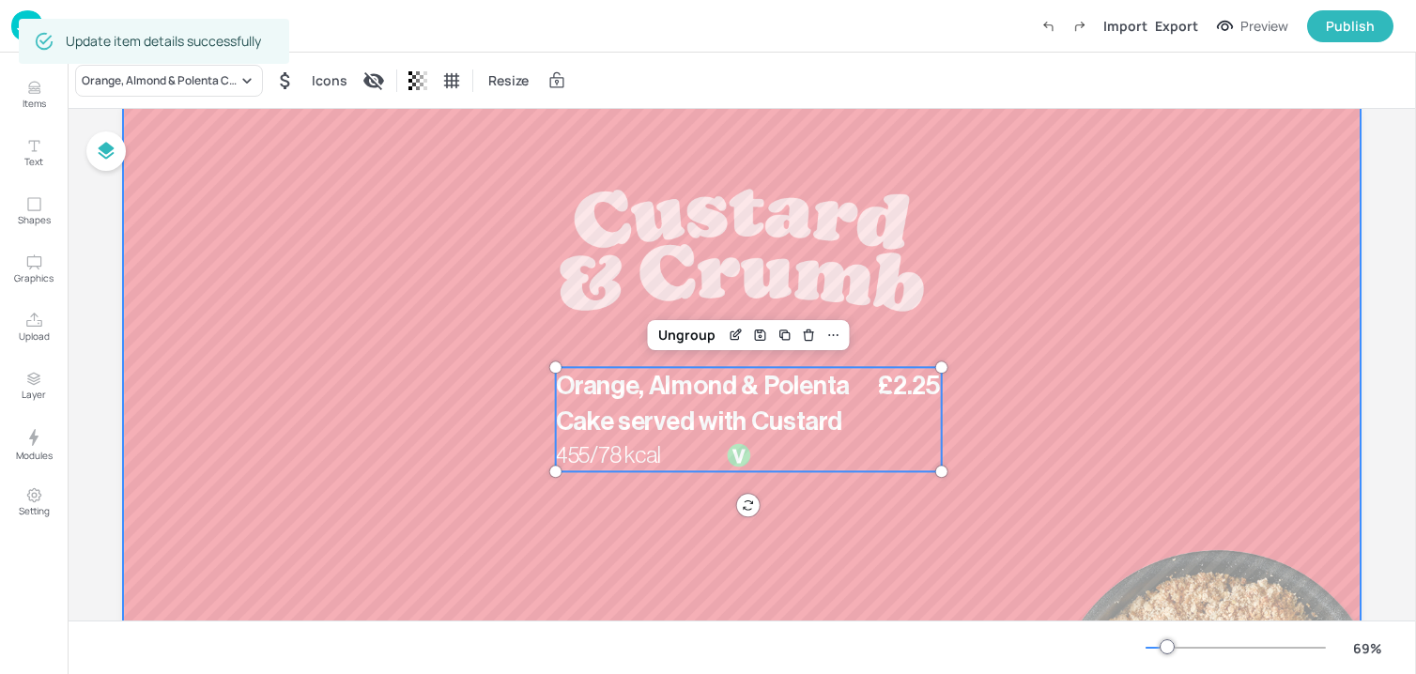
click at [392, 496] on div at bounding box center [741, 455] width 1237 height 696
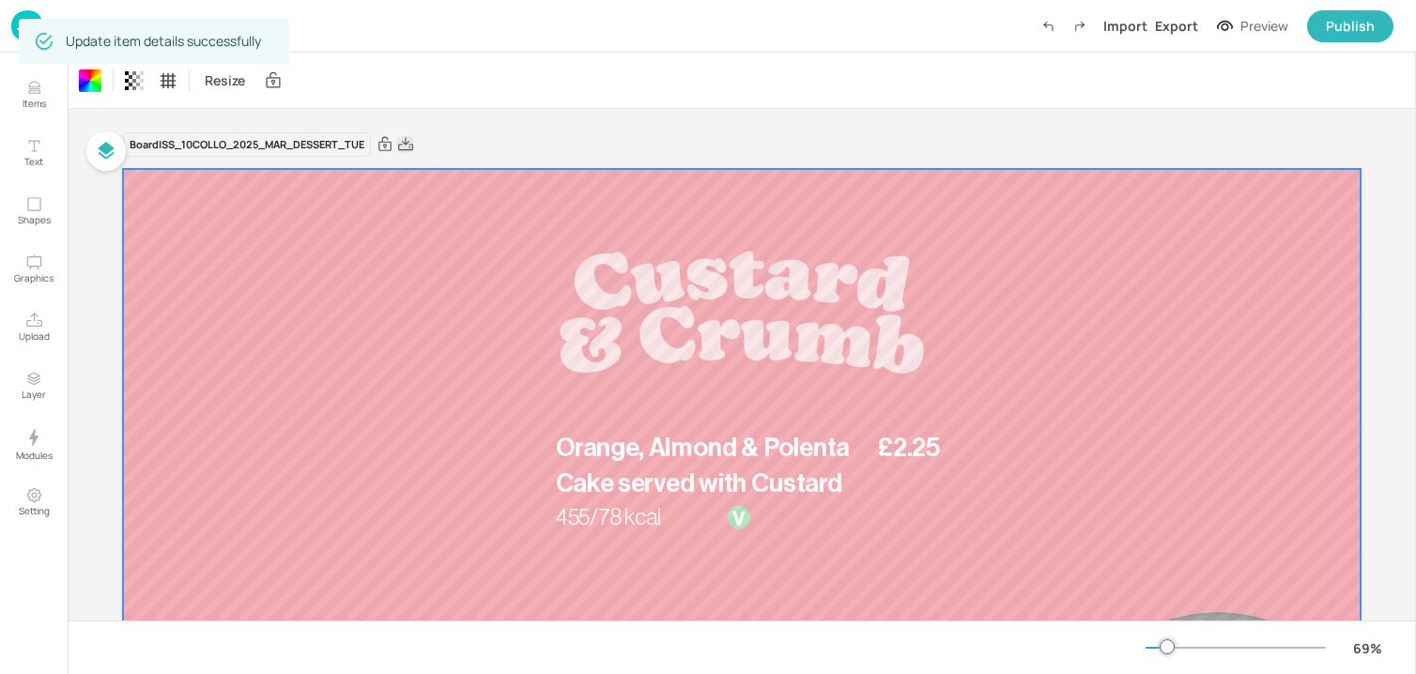
click at [407, 143] on icon at bounding box center [405, 143] width 15 height 13
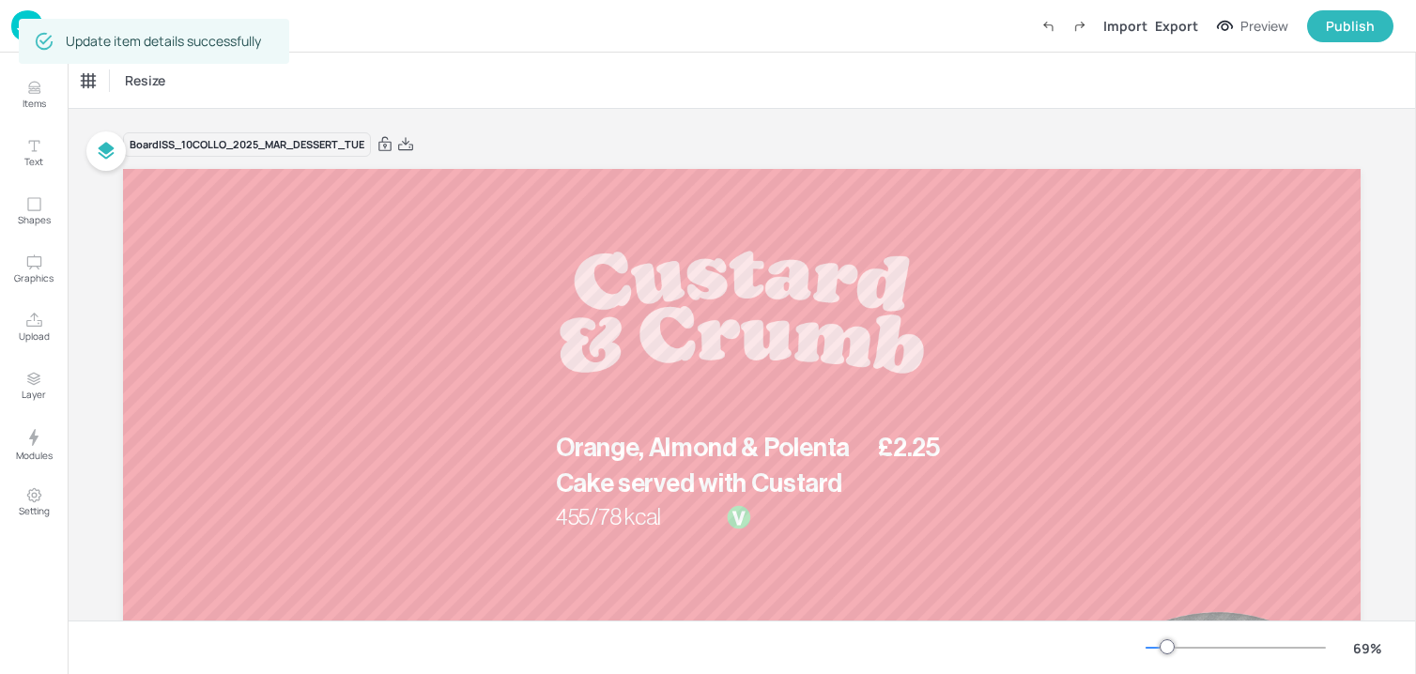
click at [14, 25] on img at bounding box center [27, 25] width 32 height 31
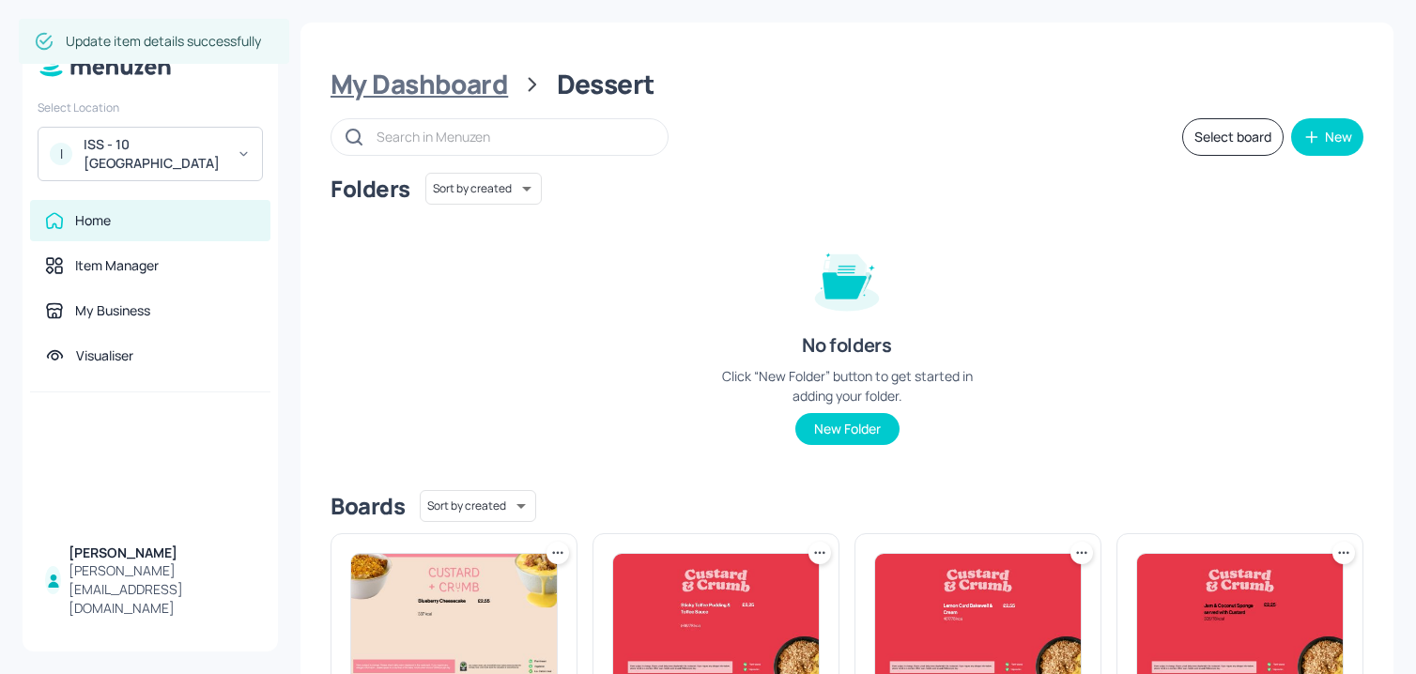
click at [376, 79] on div "My Dashboard" at bounding box center [418, 85] width 177 height 34
